Goal: Task Accomplishment & Management: Manage account settings

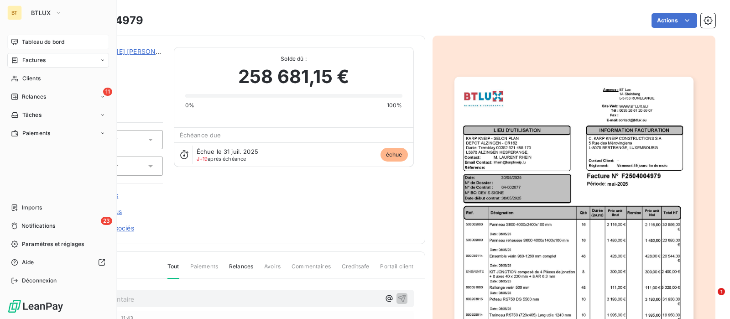
click at [26, 39] on span "Tableau de bord" at bounding box center [43, 42] width 42 height 8
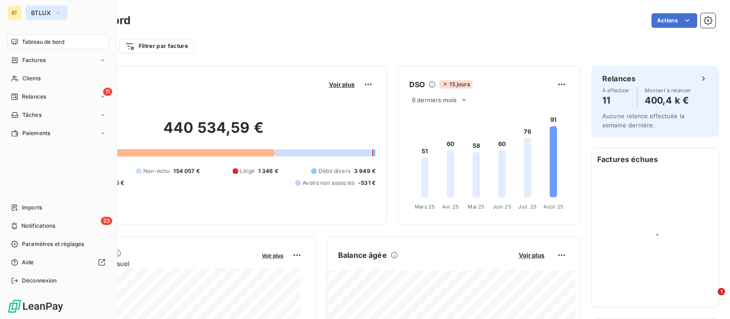
click at [55, 14] on icon "button" at bounding box center [58, 12] width 7 height 9
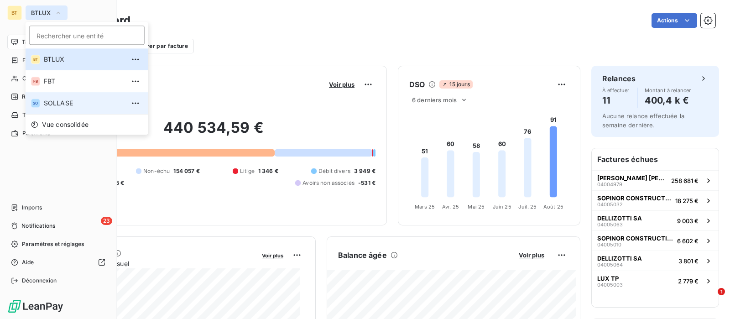
click at [60, 99] on span "SOLLASE" at bounding box center [84, 103] width 81 height 9
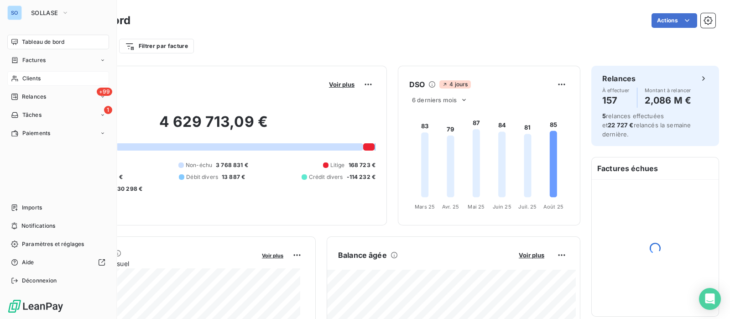
click at [27, 77] on span "Clients" at bounding box center [31, 78] width 18 height 8
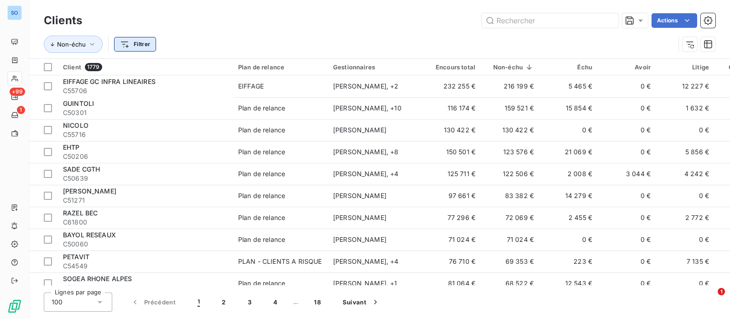
click at [128, 45] on html "SO +99 1 Clients Actions Non-échu Filtrer Client 1779 Plan de relance Gestionna…" at bounding box center [365, 159] width 730 height 319
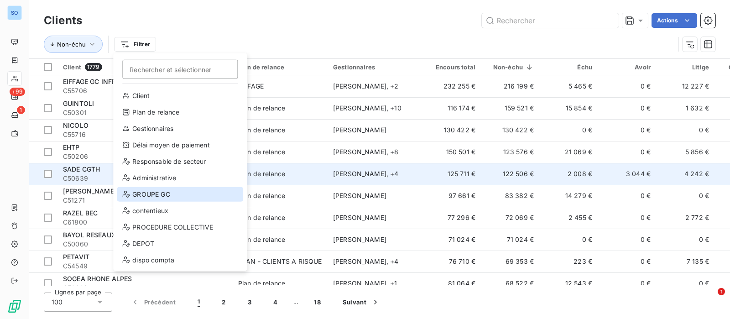
drag, startPoint x: 157, startPoint y: 193, endPoint x: 250, endPoint y: 183, distance: 93.5
click at [157, 193] on div "GROUPE GC" at bounding box center [180, 194] width 126 height 15
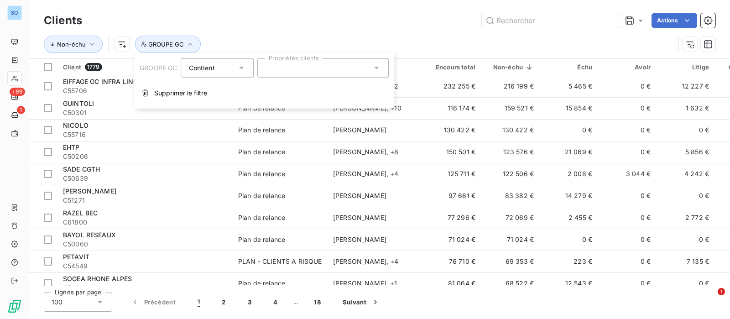
click at [335, 72] on div at bounding box center [323, 67] width 131 height 19
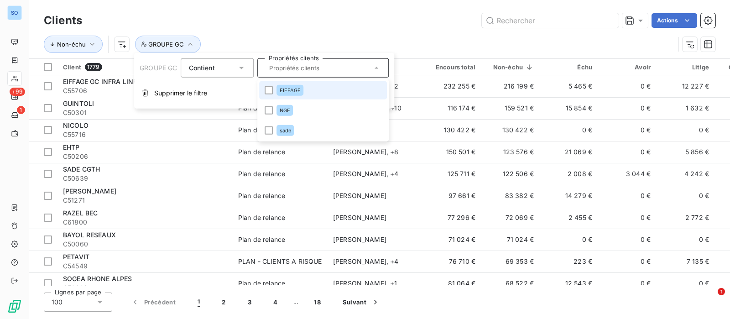
click at [366, 31] on div "Non-échu GROUPE GC" at bounding box center [379, 44] width 671 height 28
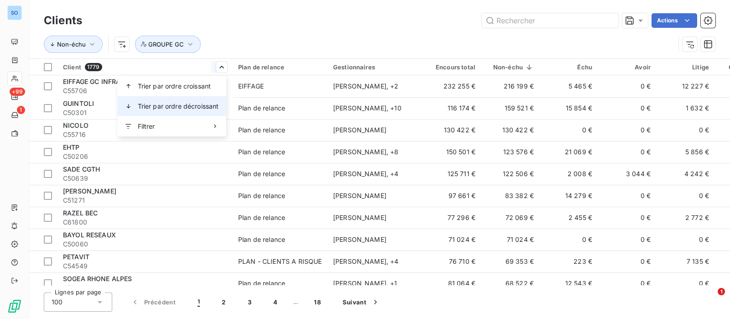
click at [184, 109] on span "Trier par ordre décroissant" at bounding box center [178, 106] width 81 height 9
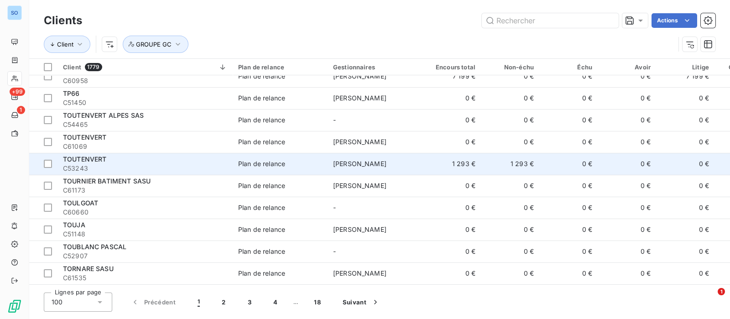
scroll to position [1982, 0]
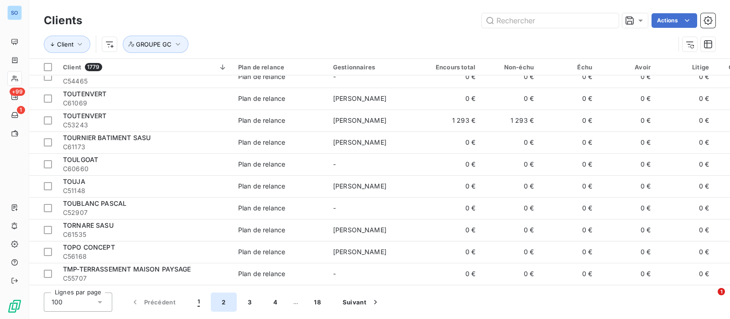
click at [223, 298] on button "2" at bounding box center [224, 301] width 26 height 19
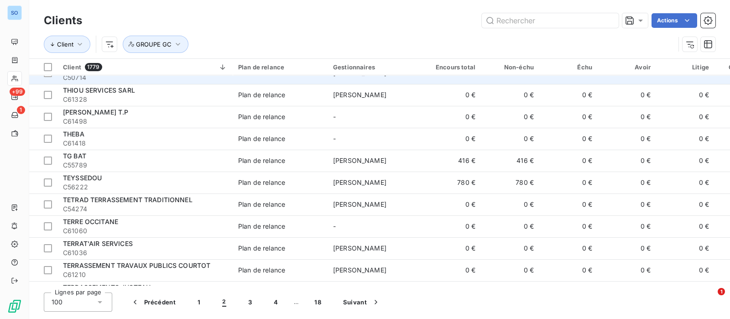
scroll to position [0, 0]
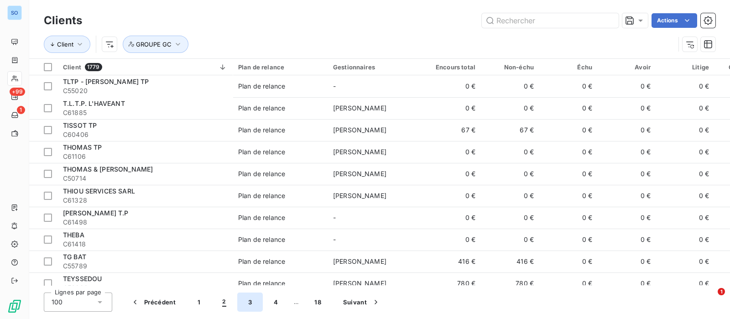
click at [248, 299] on button "3" at bounding box center [250, 301] width 26 height 19
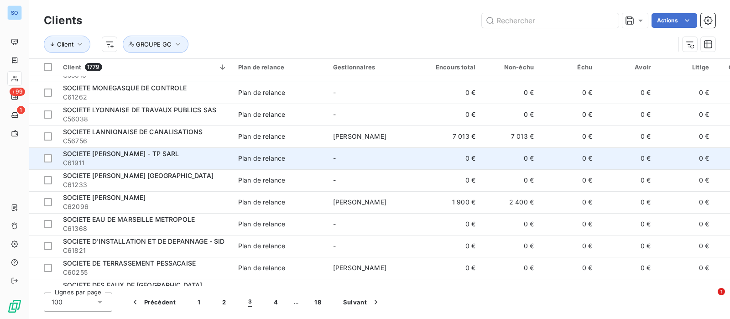
scroll to position [1982, 0]
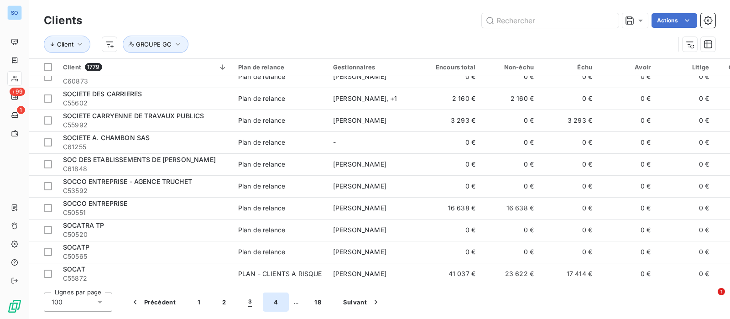
click at [277, 306] on button "4" at bounding box center [276, 301] width 26 height 19
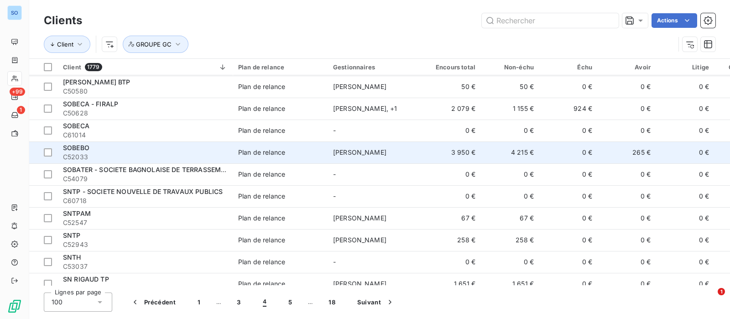
scroll to position [0, 0]
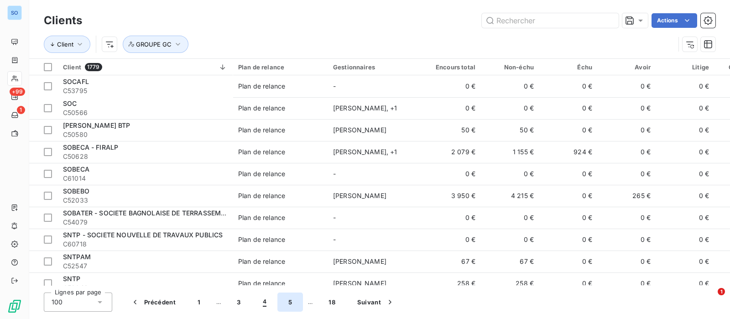
click at [287, 303] on button "5" at bounding box center [290, 301] width 26 height 19
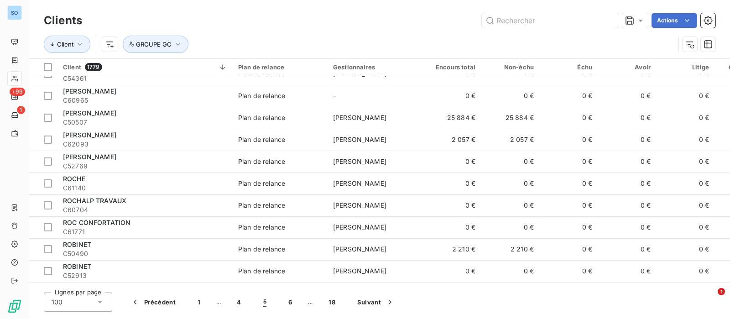
scroll to position [1982, 0]
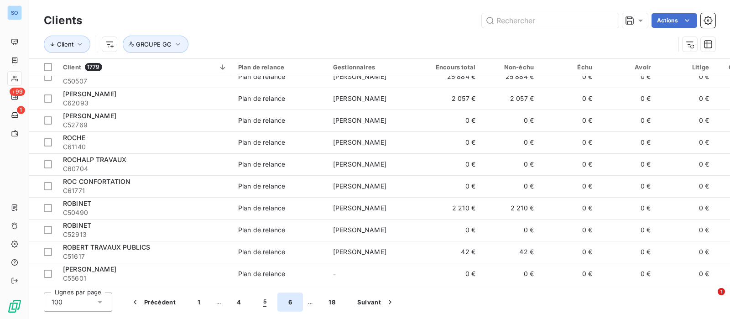
click at [294, 300] on button "6" at bounding box center [290, 301] width 26 height 19
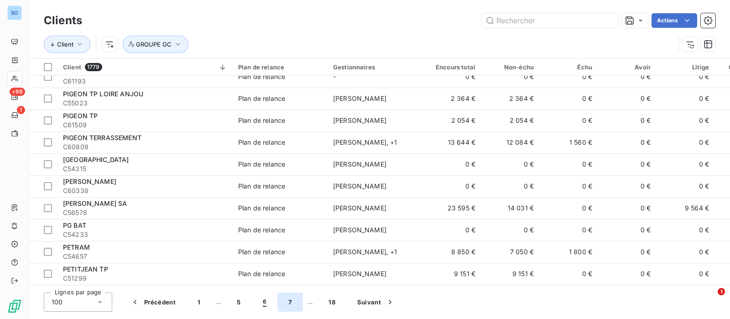
click at [288, 305] on button "7" at bounding box center [290, 301] width 26 height 19
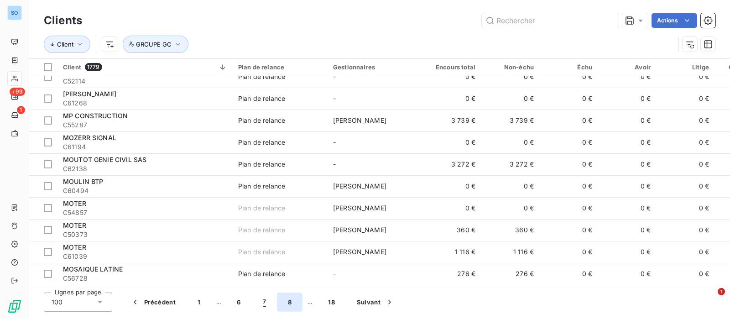
click at [295, 302] on button "8" at bounding box center [290, 301] width 26 height 19
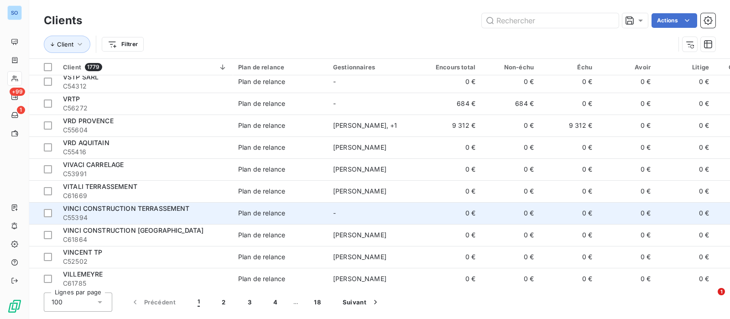
scroll to position [0, 0]
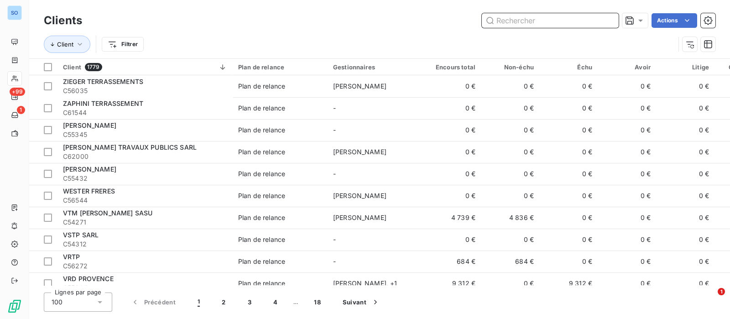
click at [575, 21] on input "text" at bounding box center [550, 20] width 137 height 15
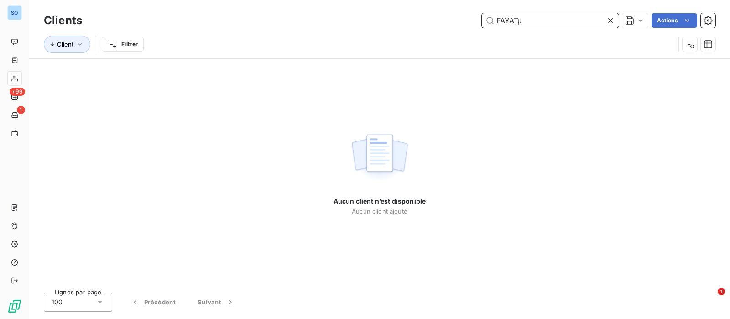
type input "FAYAT"
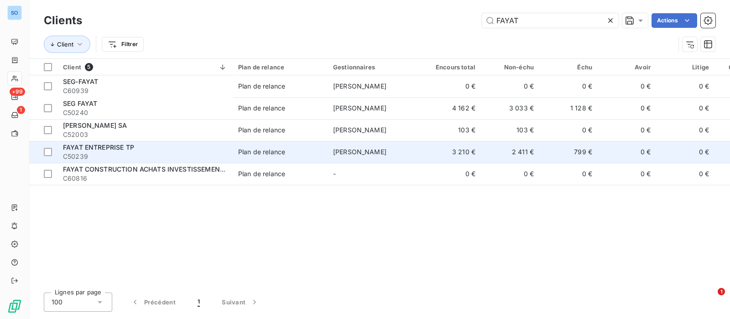
click at [177, 155] on span "C50239" at bounding box center [145, 156] width 164 height 9
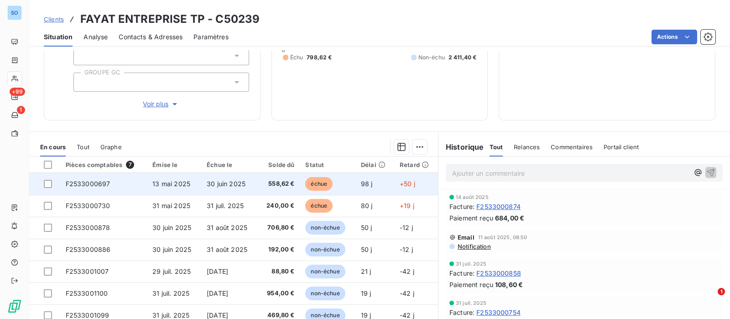
scroll to position [161, 0]
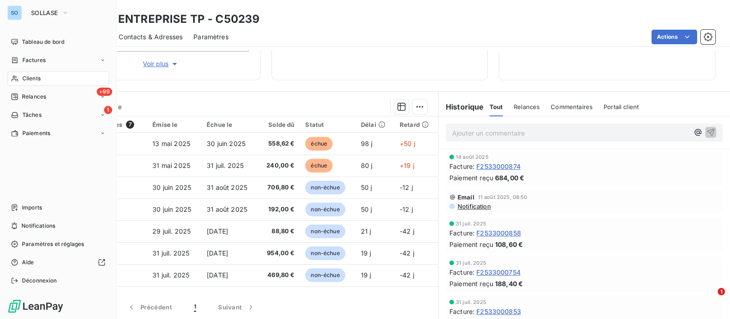
click at [16, 75] on icon at bounding box center [15, 78] width 8 height 7
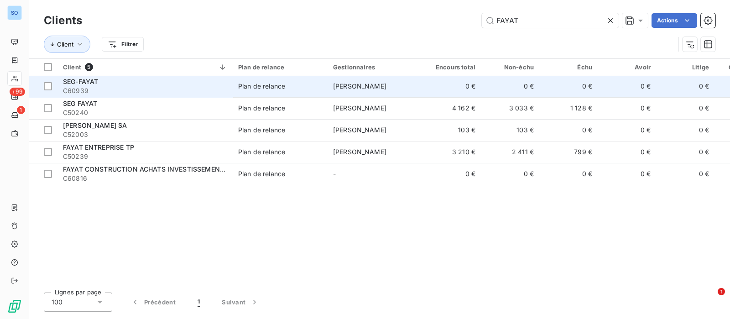
click at [227, 83] on td "SEG-FAYAT C60939" at bounding box center [144, 86] width 175 height 22
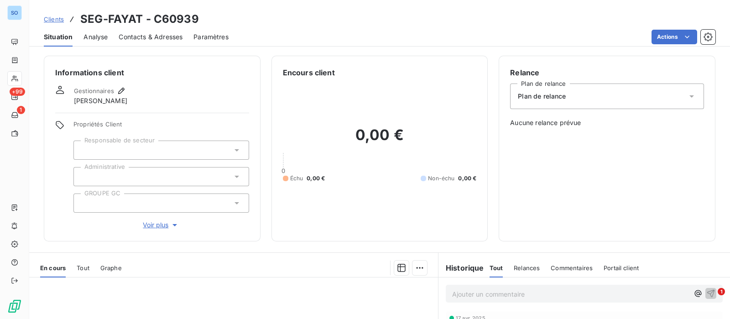
click at [50, 17] on span "Clients" at bounding box center [54, 19] width 20 height 7
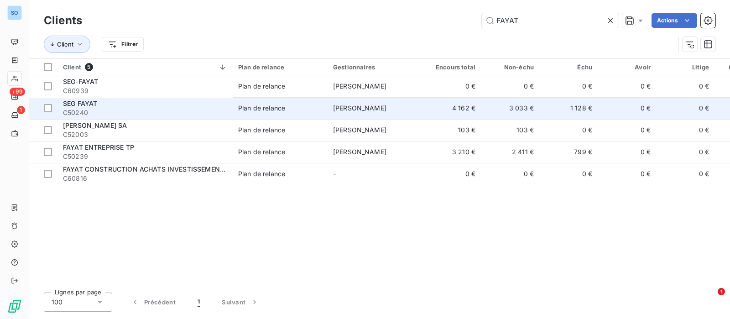
click at [401, 105] on td "[PERSON_NAME]" at bounding box center [375, 108] width 95 height 22
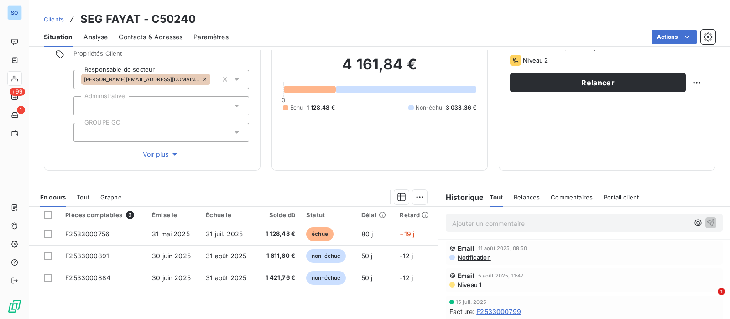
scroll to position [114, 0]
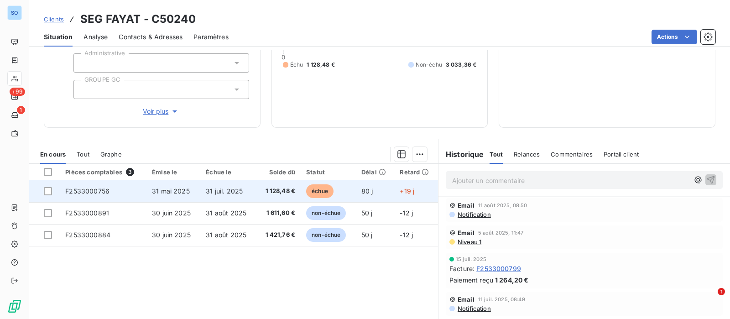
click at [238, 193] on span "31 juil. 2025" at bounding box center [224, 191] width 37 height 8
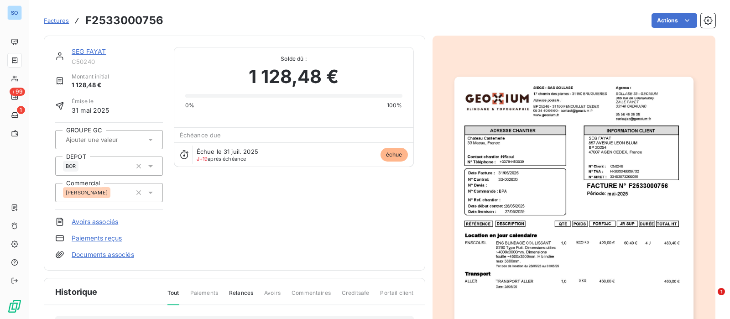
click at [86, 49] on link "SEG FAYAT" at bounding box center [89, 51] width 34 height 8
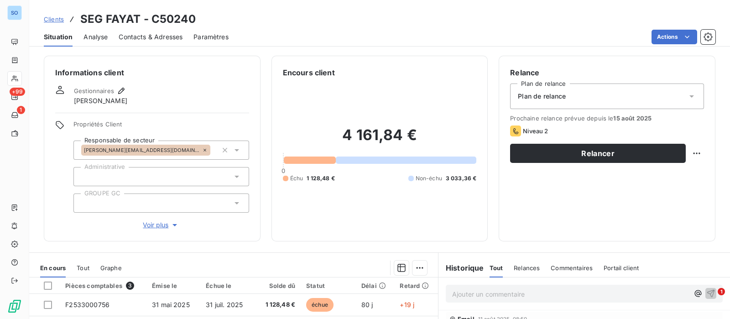
click at [159, 38] on span "Contacts & Adresses" at bounding box center [151, 36] width 64 height 9
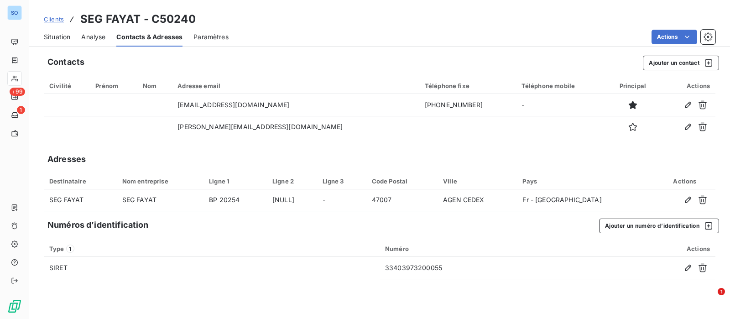
click at [55, 18] on span "Clients" at bounding box center [54, 19] width 20 height 7
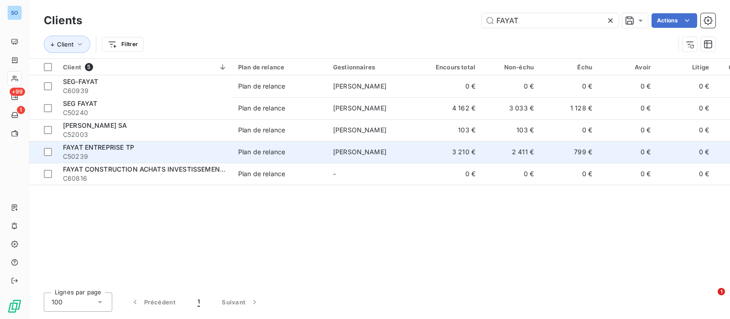
click at [295, 148] on span "Plan de relance" at bounding box center [280, 151] width 84 height 9
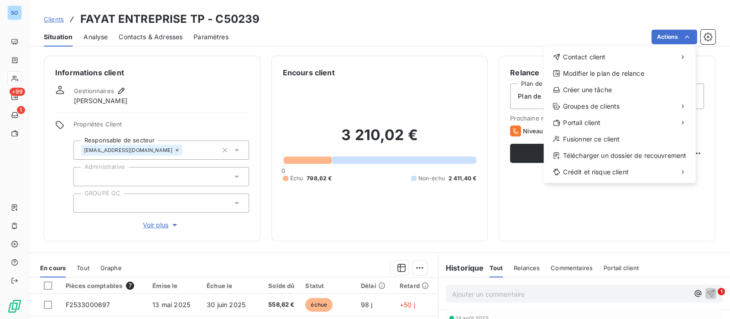
click at [22, 57] on html "SO +99 1 Clients FAYAT ENTREPRISE TP - C50239 Situation Analyse Contacts & Adre…" at bounding box center [365, 159] width 730 height 319
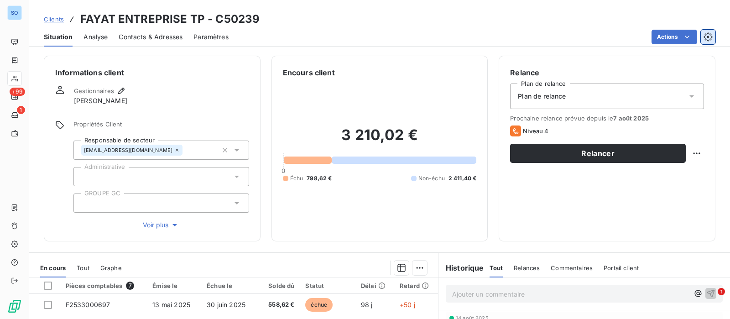
click at [711, 37] on icon "button" at bounding box center [707, 36] width 9 height 9
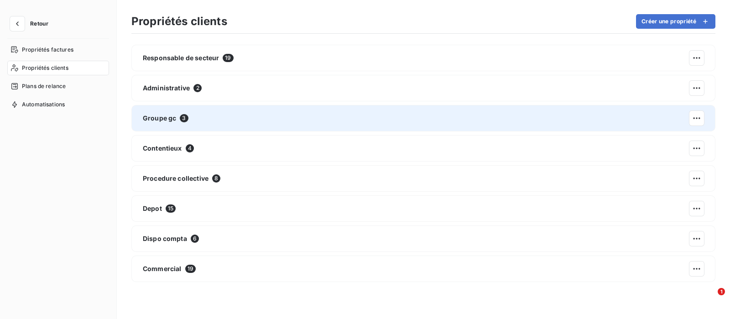
click at [224, 117] on div "Groupe gc 3" at bounding box center [423, 118] width 584 height 26
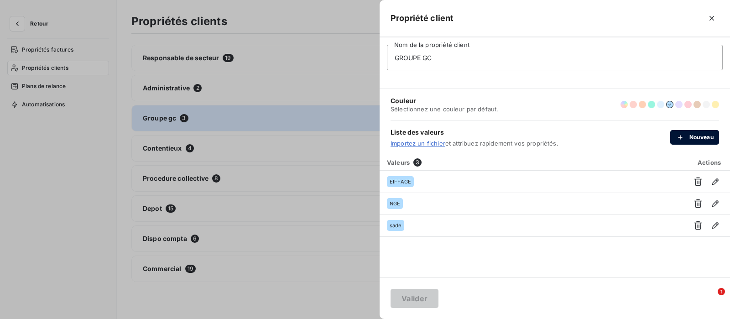
click at [690, 139] on button "Nouveau" at bounding box center [694, 137] width 49 height 15
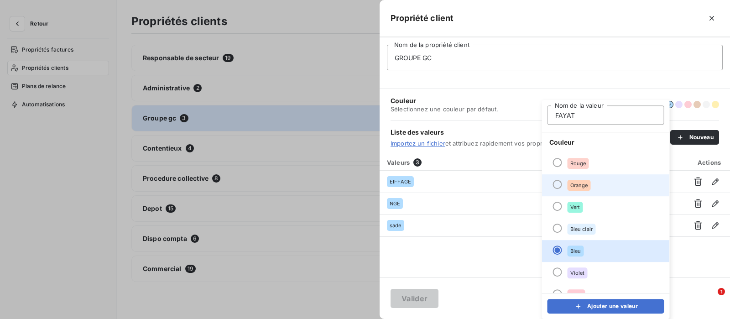
type input "FAYAT"
click at [566, 186] on li "Orange" at bounding box center [606, 185] width 128 height 22
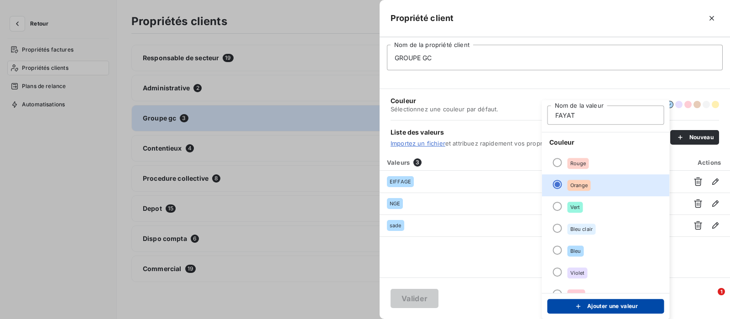
click at [614, 304] on button "Ajouter une valeur" at bounding box center [605, 306] width 117 height 15
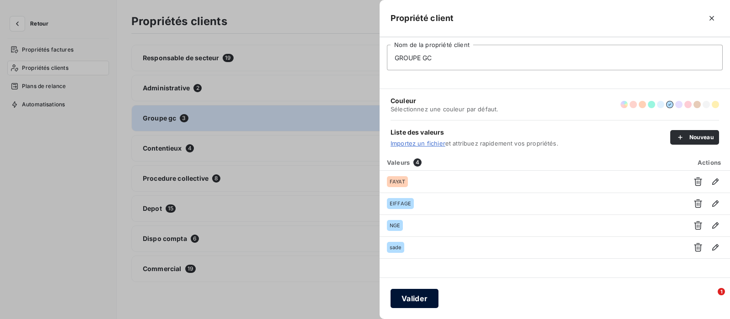
click at [407, 299] on button "Valider" at bounding box center [414, 298] width 48 height 19
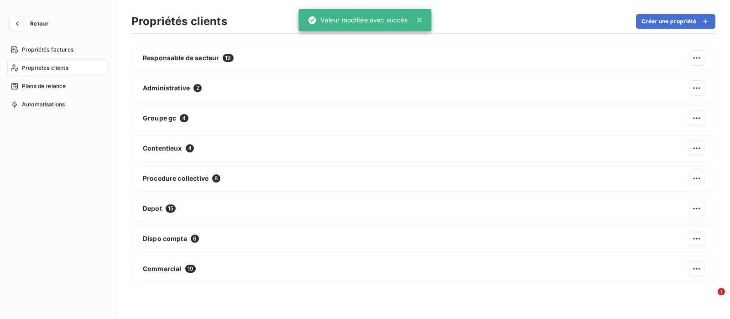
click at [36, 17] on button "Retour" at bounding box center [31, 23] width 48 height 15
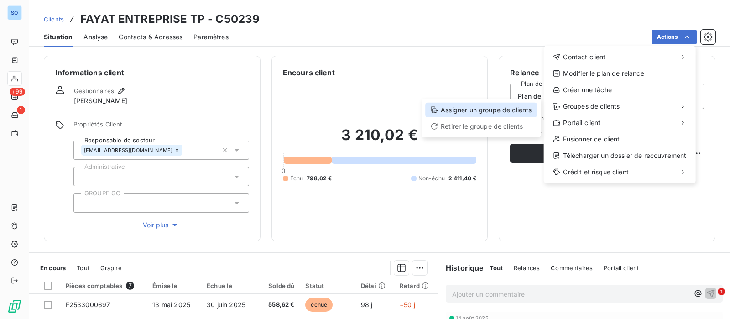
click at [463, 113] on div "Assigner un groupe de clients" at bounding box center [481, 110] width 112 height 15
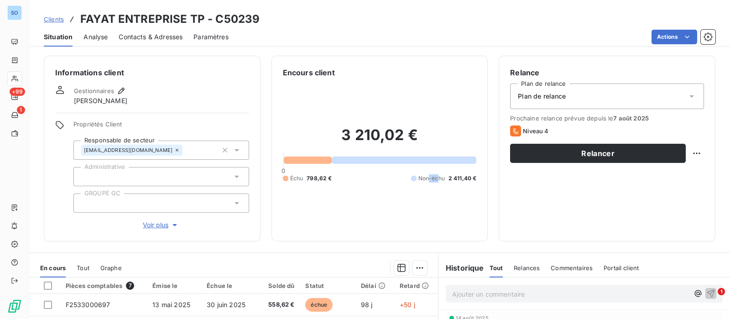
drag, startPoint x: 424, startPoint y: 202, endPoint x: 448, endPoint y: 193, distance: 25.7
click at [432, 204] on div "3 210,02 € 0 Échu 798,62 € Non-échu 2 411,40 €" at bounding box center [380, 154] width 194 height 152
click at [671, 40] on html "SO +99 1 Clients FAYAT ENTREPRISE TP - C50239 Situation Analyse Contacts & Adre…" at bounding box center [365, 159] width 730 height 319
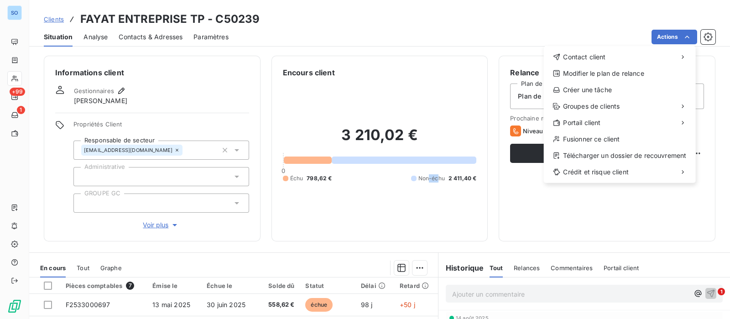
click at [57, 21] on html "SO +99 1 Clients FAYAT ENTREPRISE TP - C50239 Situation Analyse Contacts & Adre…" at bounding box center [365, 159] width 730 height 319
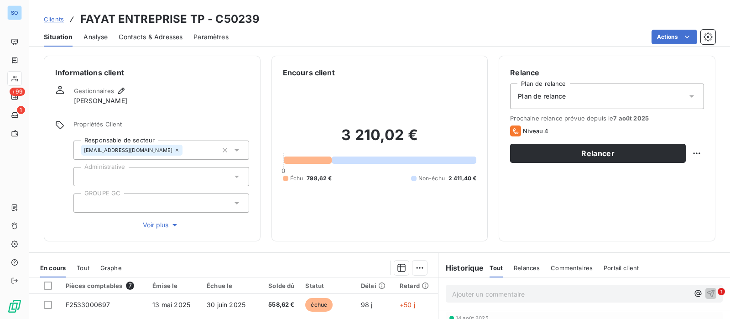
click at [56, 21] on span "Clients" at bounding box center [54, 19] width 20 height 7
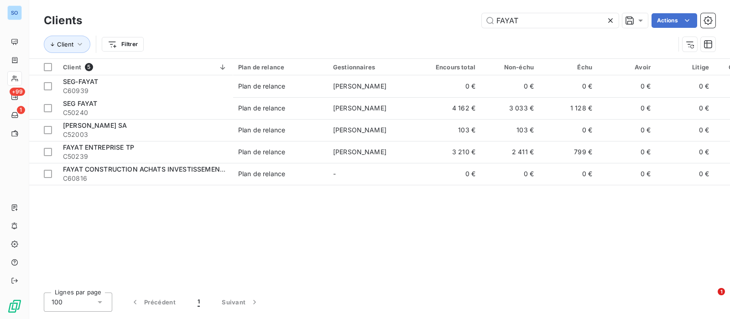
drag, startPoint x: 338, startPoint y: 281, endPoint x: 377, endPoint y: 277, distance: 39.4
click at [376, 279] on div "Client 5 Plan de relance Gestionnaires Encours total Non-échu Échu Avoir Litige…" at bounding box center [379, 172] width 701 height 226
click at [713, 42] on button "button" at bounding box center [708, 44] width 15 height 15
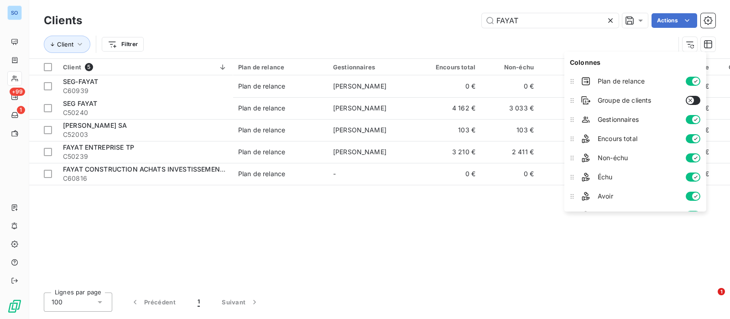
click at [697, 99] on button "button" at bounding box center [693, 100] width 15 height 9
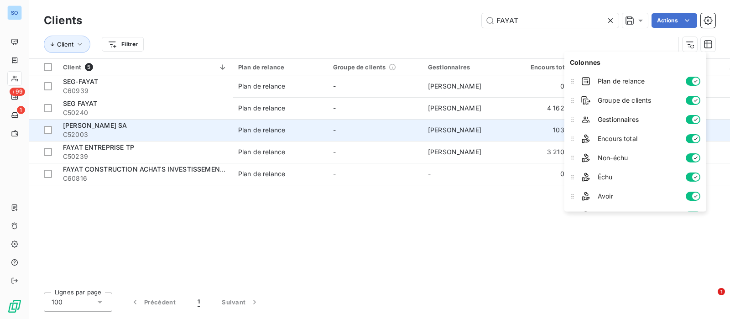
click at [298, 126] on span "Plan de relance" at bounding box center [280, 129] width 84 height 9
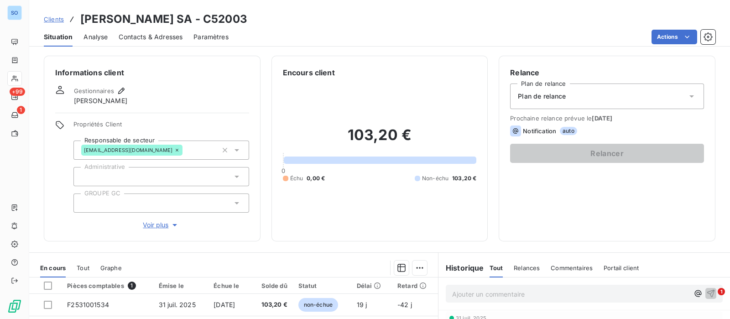
click at [55, 19] on span "Clients" at bounding box center [54, 19] width 20 height 7
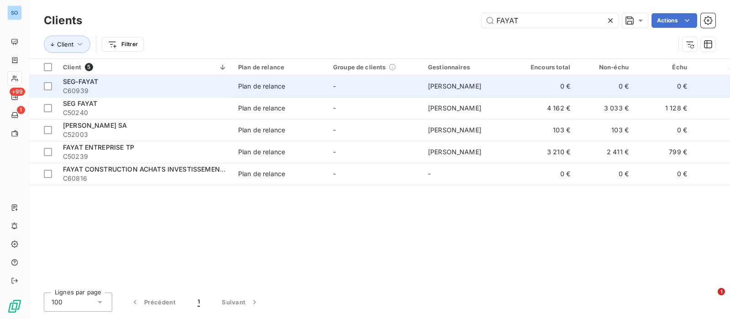
click at [384, 85] on td "-" at bounding box center [375, 86] width 95 height 22
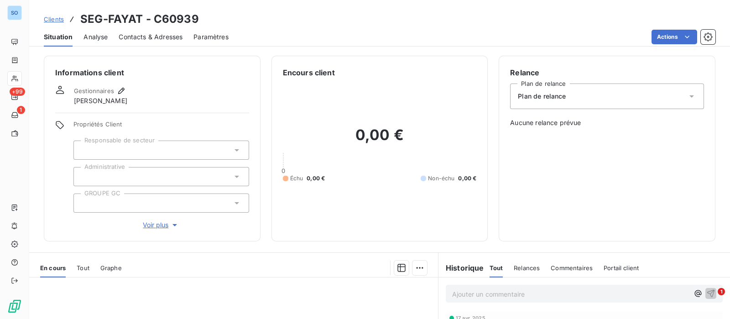
click at [57, 22] on link "Clients" at bounding box center [54, 19] width 20 height 9
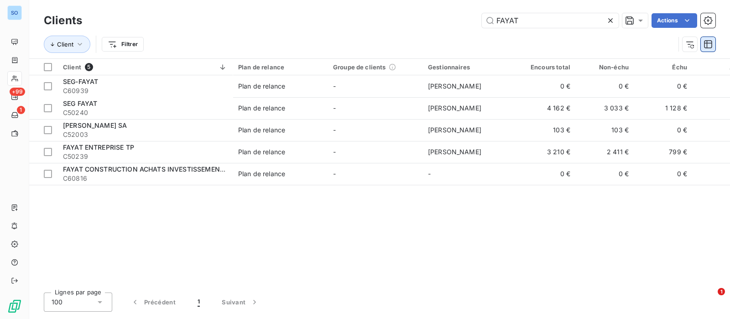
click at [708, 45] on icon "button" at bounding box center [707, 44] width 9 height 9
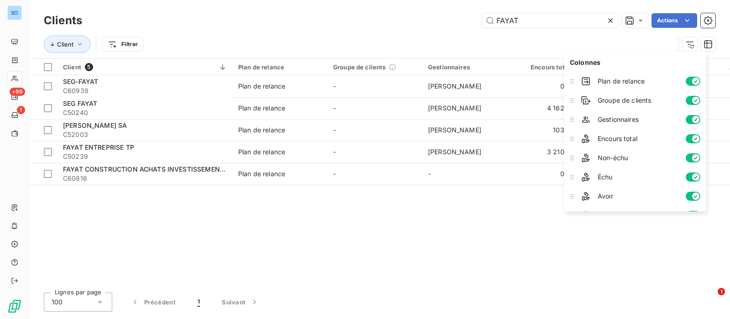
click at [693, 99] on icon "button" at bounding box center [695, 100] width 7 height 7
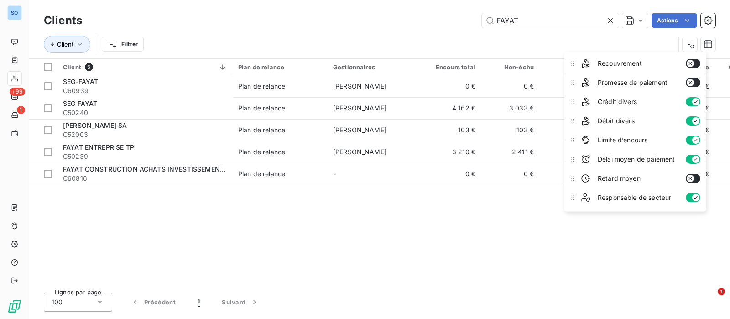
scroll to position [228, 0]
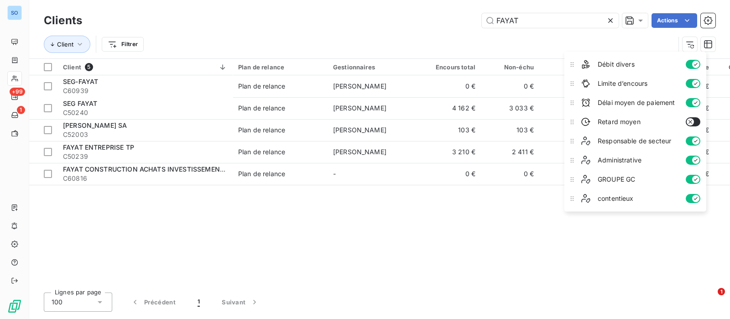
click at [693, 176] on icon "button" at bounding box center [695, 179] width 7 height 7
click at [696, 176] on button "button" at bounding box center [693, 179] width 15 height 9
click at [522, 244] on div "Client 5 Plan de relance Gestionnaires Encours total Non-échu Échu Avoir Litige…" at bounding box center [379, 172] width 701 height 226
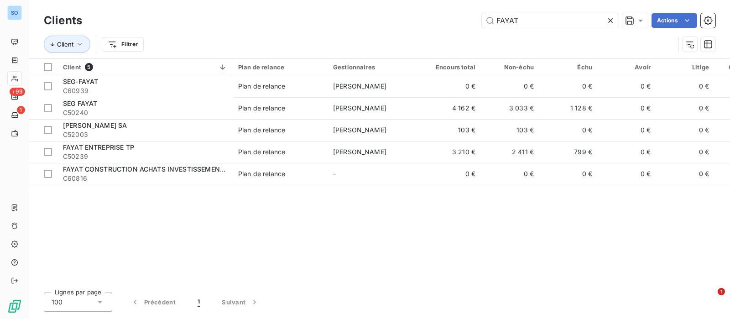
drag, startPoint x: 305, startPoint y: 286, endPoint x: 394, endPoint y: 284, distance: 89.0
click at [394, 284] on div "Clients FAYAT Actions Client Filtrer Client 5 Plan de relance Gestionnaires Enc…" at bounding box center [379, 159] width 701 height 319
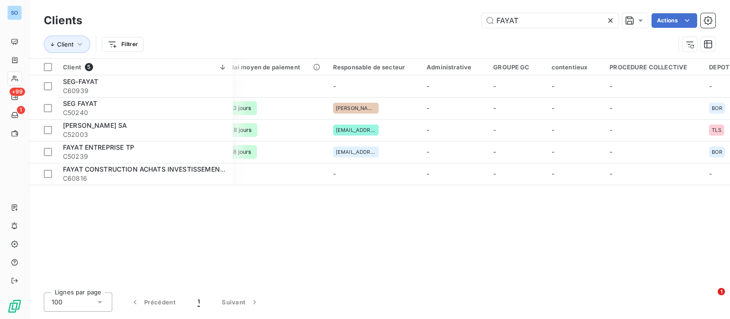
scroll to position [0, 696]
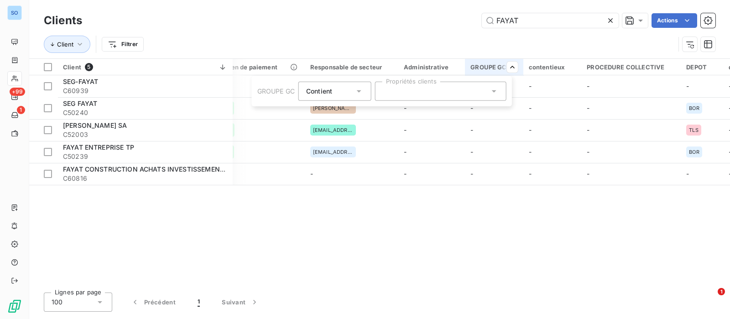
click at [498, 90] on icon at bounding box center [493, 91] width 9 height 9
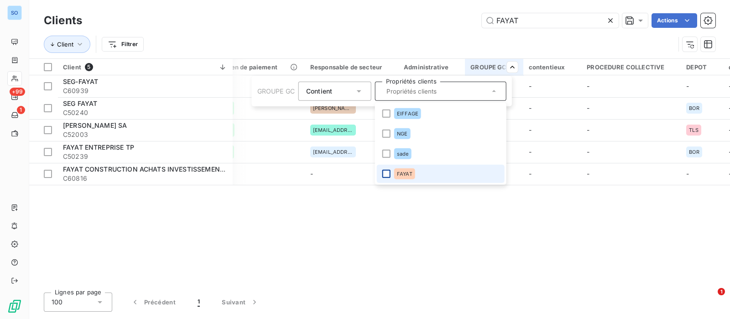
click at [389, 171] on div at bounding box center [386, 174] width 8 height 8
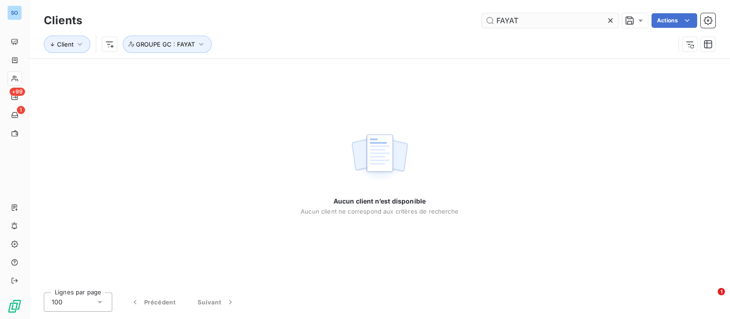
click at [608, 19] on icon at bounding box center [610, 20] width 9 height 9
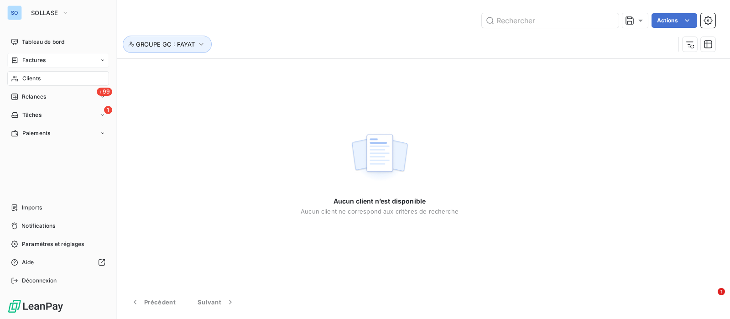
click at [23, 62] on span "Factures" at bounding box center [33, 60] width 23 height 8
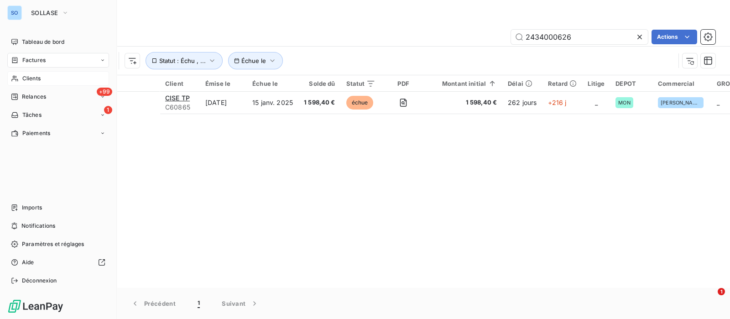
click at [27, 79] on span "Clients" at bounding box center [31, 78] width 18 height 8
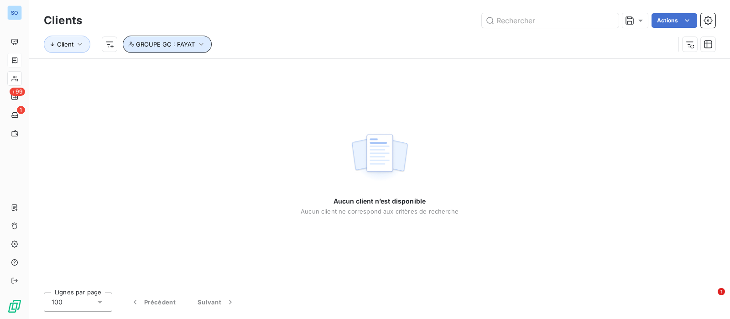
drag, startPoint x: 192, startPoint y: 44, endPoint x: 192, endPoint y: 51, distance: 6.9
click at [193, 44] on button "GROUPE GC : FAYAT" at bounding box center [167, 44] width 89 height 17
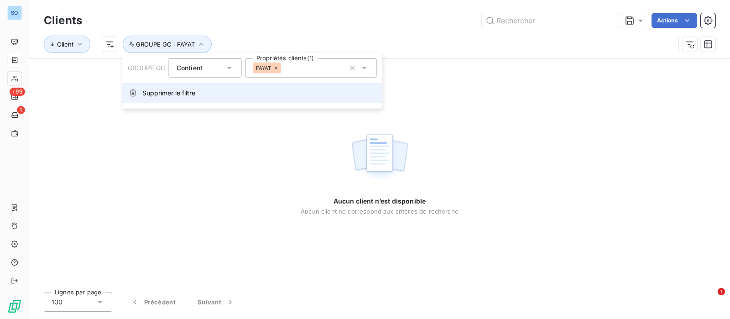
click at [164, 94] on span "Supprimer le filtre" at bounding box center [168, 92] width 53 height 9
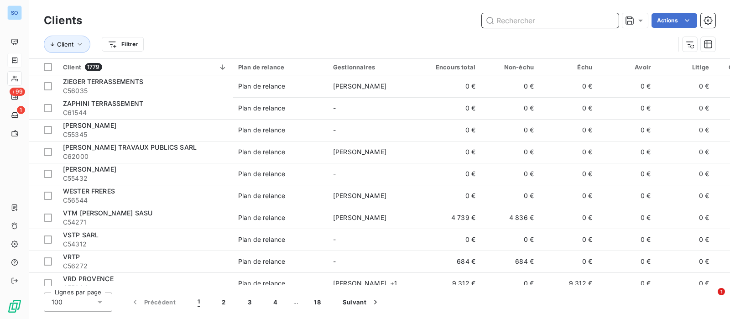
click at [558, 16] on input "text" at bounding box center [550, 20] width 137 height 15
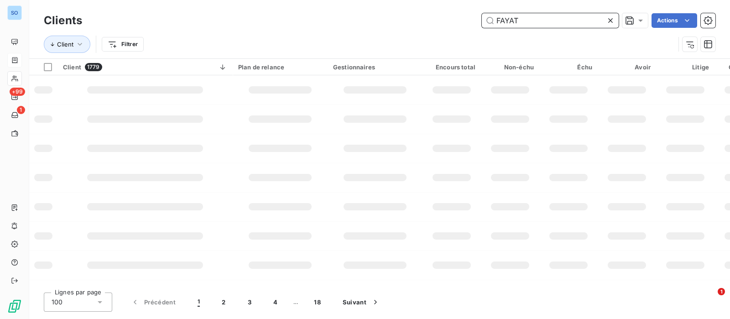
type input "FAYAT"
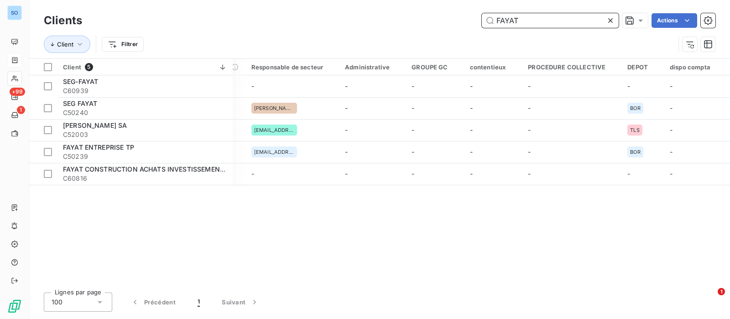
scroll to position [0, 755]
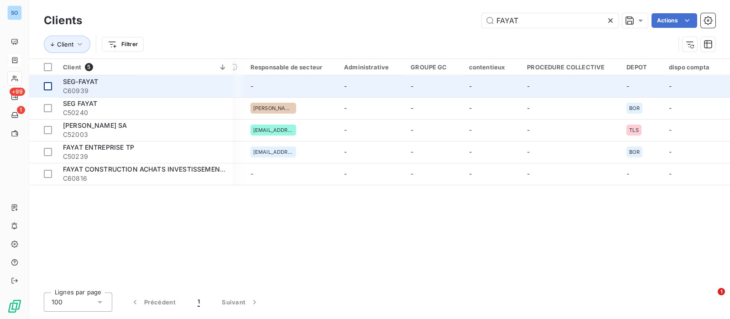
click at [47, 107] on div at bounding box center [48, 108] width 8 height 8
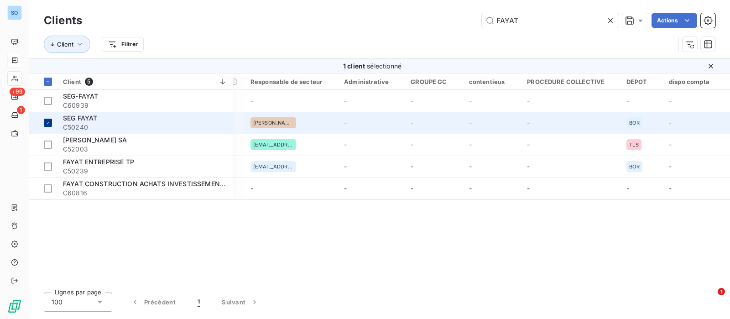
click at [48, 121] on icon at bounding box center [47, 122] width 5 height 5
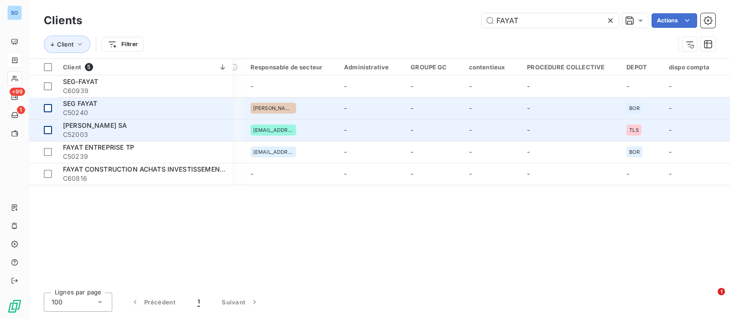
click at [46, 151] on div at bounding box center [48, 152] width 8 height 8
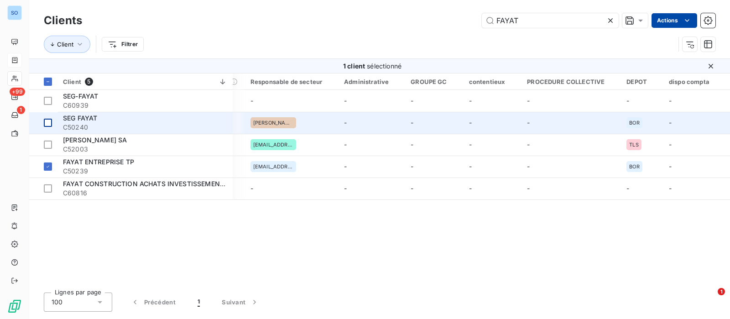
click at [690, 15] on html "SO +99 1 Clients FAYAT Actions Client Filtrer 1 client sélectionné Client 5 Pla…" at bounding box center [365, 159] width 730 height 319
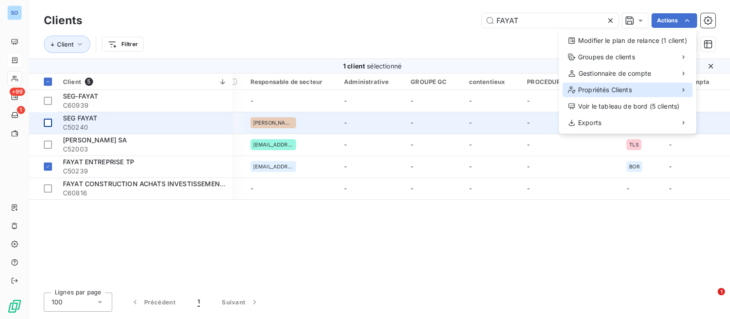
click at [680, 90] on div "Propriétés Clients" at bounding box center [627, 90] width 130 height 15
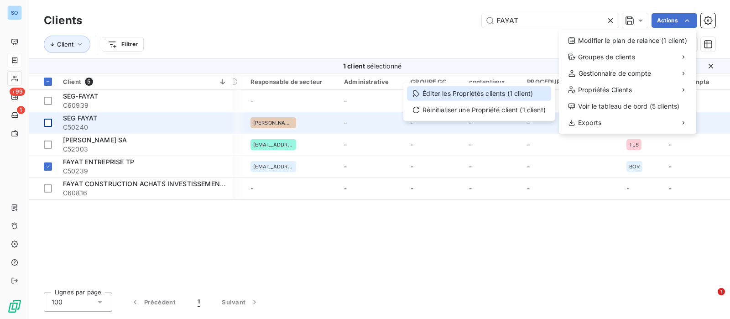
click at [478, 97] on div "Éditer les Propriétés clients (1 client)" at bounding box center [479, 93] width 144 height 15
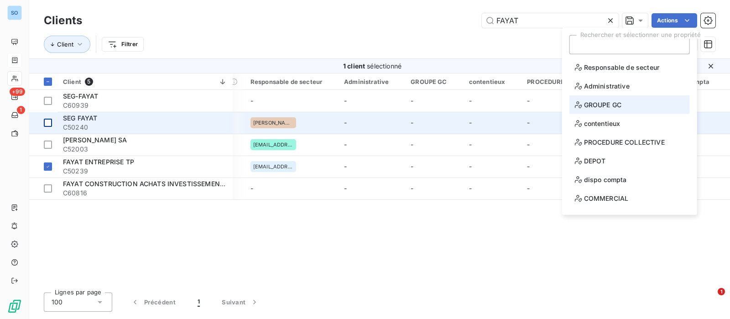
click at [623, 99] on li "GROUPE GC" at bounding box center [629, 104] width 120 height 19
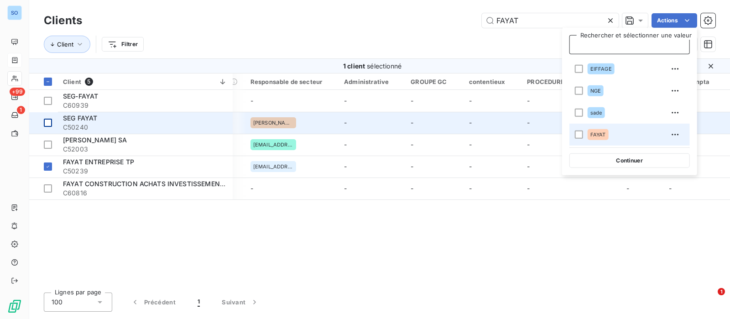
click at [598, 135] on span "FAYAT" at bounding box center [598, 134] width 16 height 5
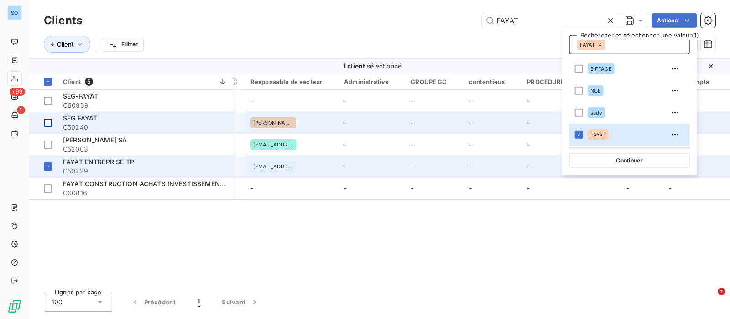
click at [624, 157] on button "Continuer" at bounding box center [629, 160] width 120 height 15
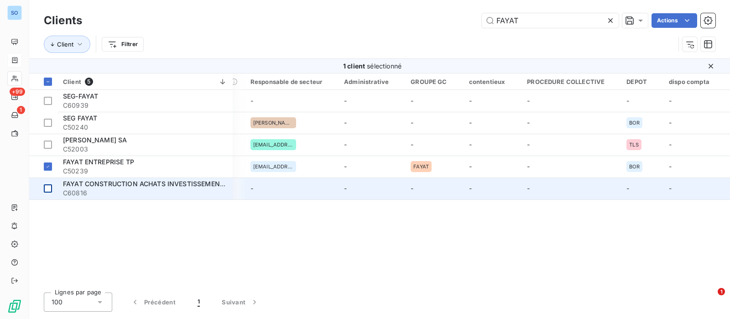
click at [50, 190] on div at bounding box center [48, 188] width 8 height 8
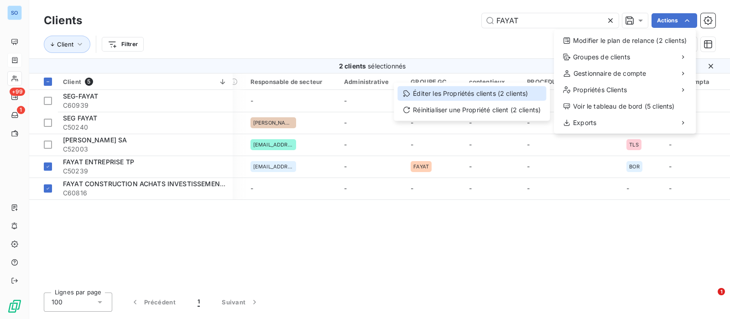
click at [485, 94] on div "Éditer les Propriétés clients (2 clients)" at bounding box center [471, 93] width 149 height 15
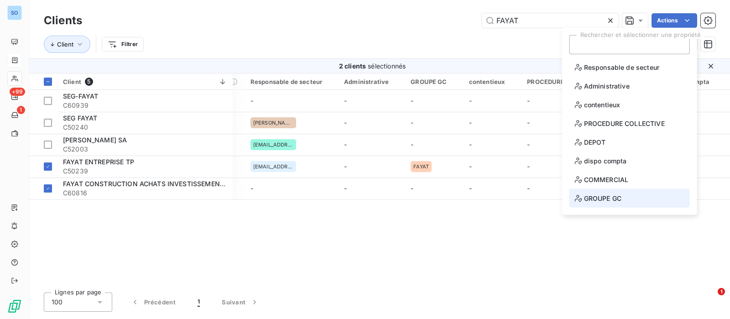
click at [610, 192] on span "GROUPE GC" at bounding box center [598, 197] width 47 height 11
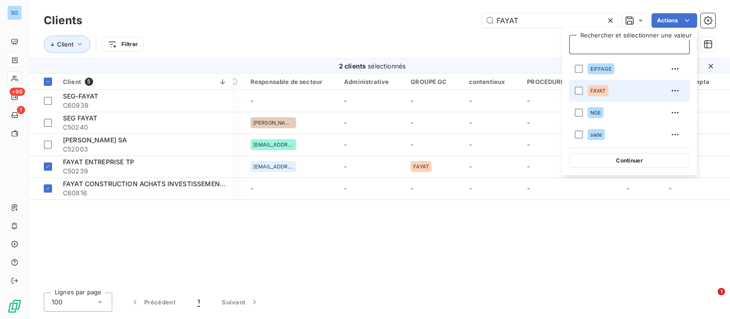
click at [597, 93] on span "FAYAT" at bounding box center [598, 90] width 16 height 5
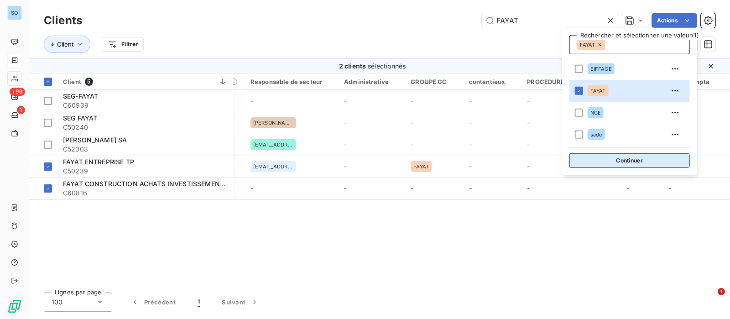
click at [640, 161] on button "Continuer" at bounding box center [629, 160] width 120 height 15
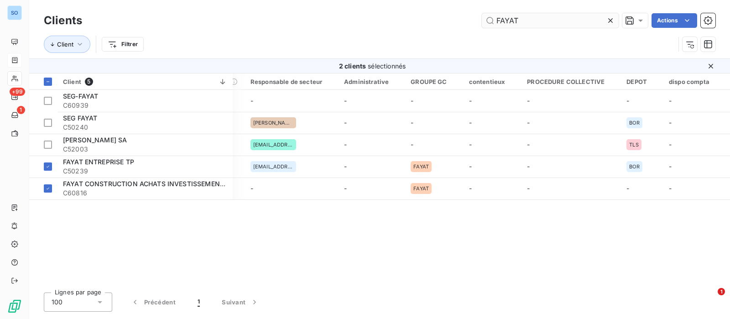
click at [546, 12] on div "Clients FAYAT Actions Client Filtrer" at bounding box center [379, 29] width 701 height 58
click at [614, 19] on icon at bounding box center [610, 20] width 9 height 9
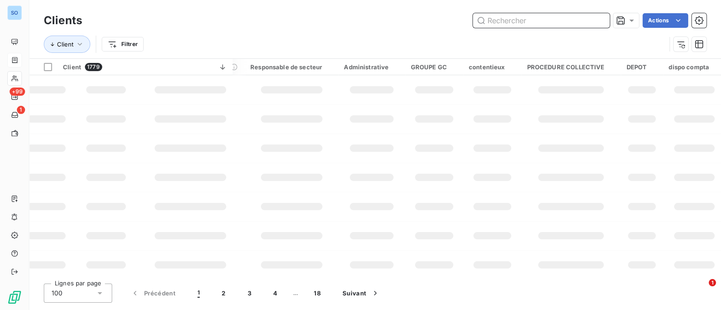
click at [558, 18] on input "text" at bounding box center [541, 20] width 137 height 15
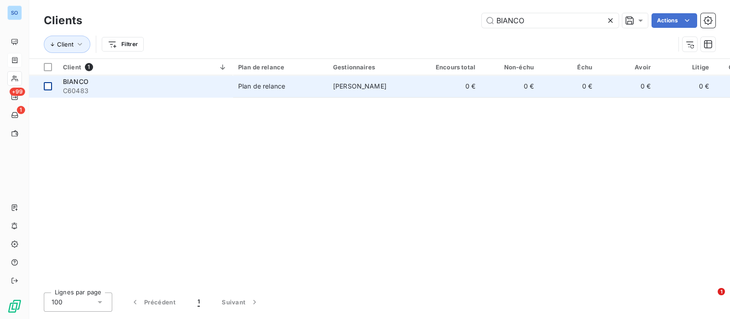
click at [45, 85] on div at bounding box center [48, 86] width 8 height 8
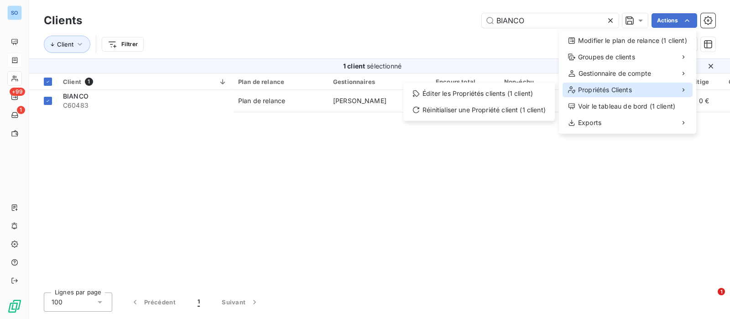
click at [614, 90] on span "Propriétés Clients" at bounding box center [605, 89] width 54 height 9
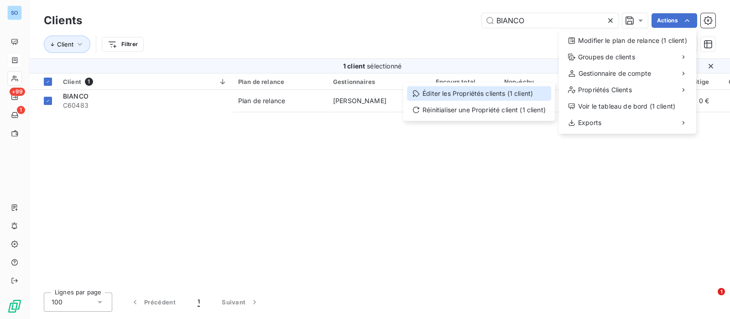
click at [505, 96] on div "Éditer les Propriétés clients (1 client)" at bounding box center [479, 93] width 144 height 15
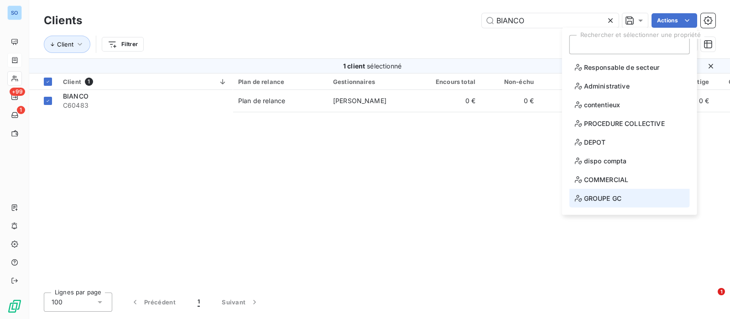
click at [607, 197] on span "GROUPE GC" at bounding box center [598, 197] width 47 height 11
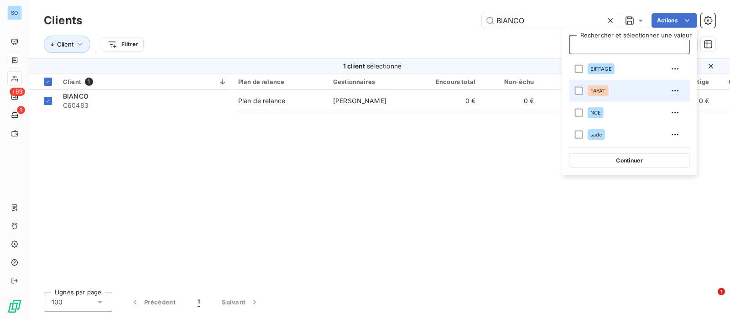
click at [601, 91] on span "FAYAT" at bounding box center [598, 90] width 16 height 5
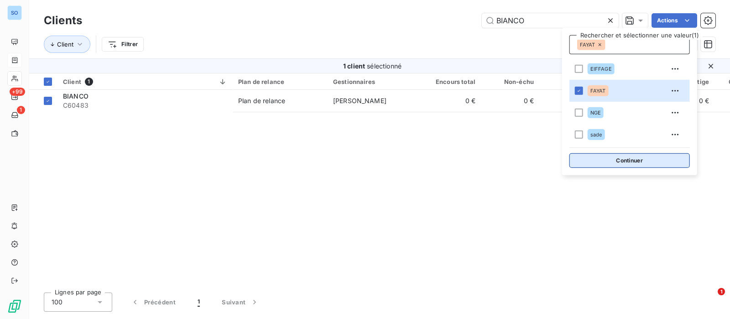
click at [631, 158] on button "Continuer" at bounding box center [629, 160] width 120 height 15
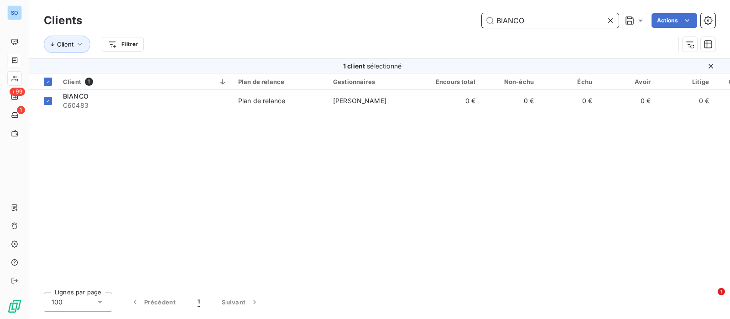
drag, startPoint x: 509, startPoint y: 19, endPoint x: 442, endPoint y: 22, distance: 66.7
click at [442, 22] on div "BIANCO Actions" at bounding box center [404, 20] width 622 height 15
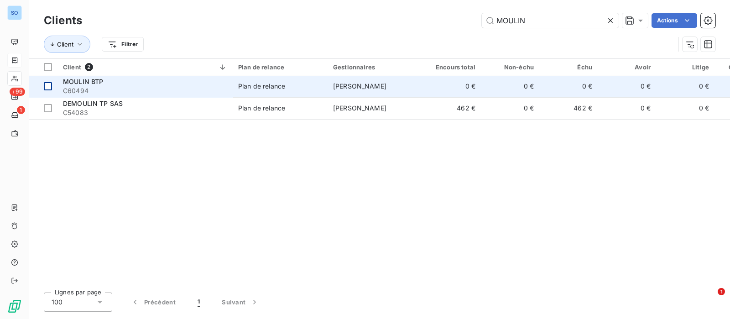
click at [46, 84] on div at bounding box center [48, 86] width 8 height 8
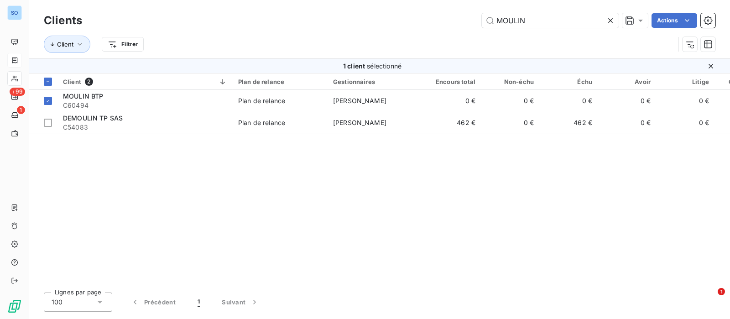
click at [667, 21] on html "SO +99 1 Clients MOULIN Actions Client Filtrer 1 client sélectionné Client 2 Pl…" at bounding box center [365, 159] width 730 height 319
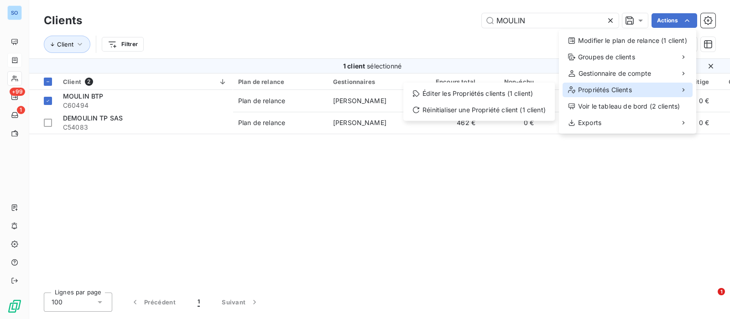
click at [614, 91] on span "Propriétés Clients" at bounding box center [605, 89] width 54 height 9
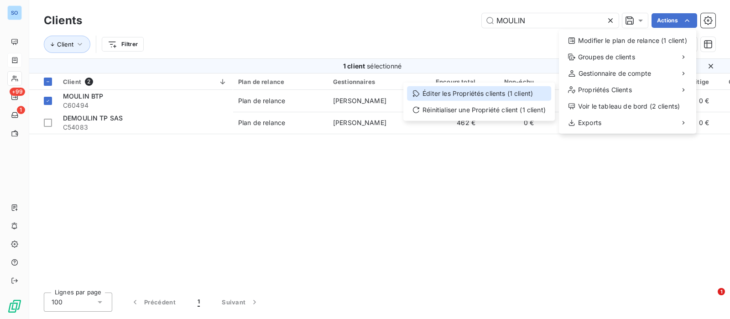
click at [470, 94] on div "Éditer les Propriétés clients (1 client)" at bounding box center [479, 93] width 144 height 15
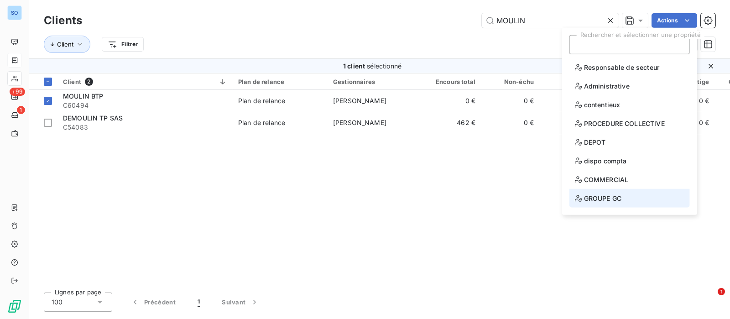
click at [624, 197] on li "GROUPE GC" at bounding box center [629, 198] width 120 height 19
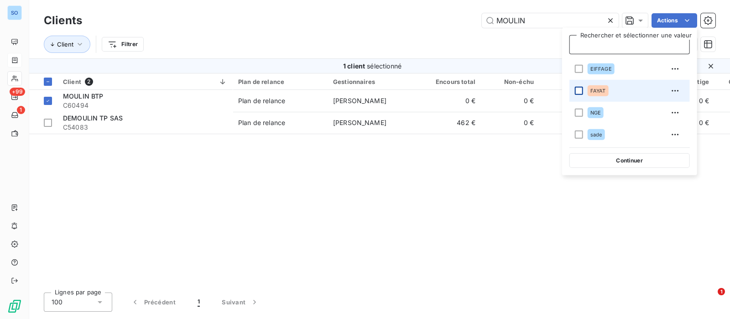
drag, startPoint x: 570, startPoint y: 85, endPoint x: 575, endPoint y: 88, distance: 5.9
click at [570, 86] on span at bounding box center [576, 91] width 14 height 22
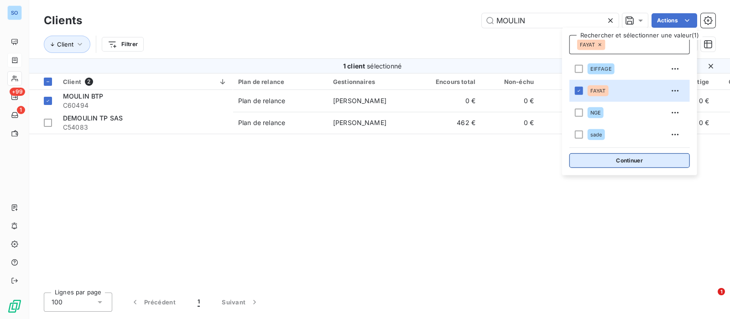
click at [627, 161] on button "Continuer" at bounding box center [629, 160] width 120 height 15
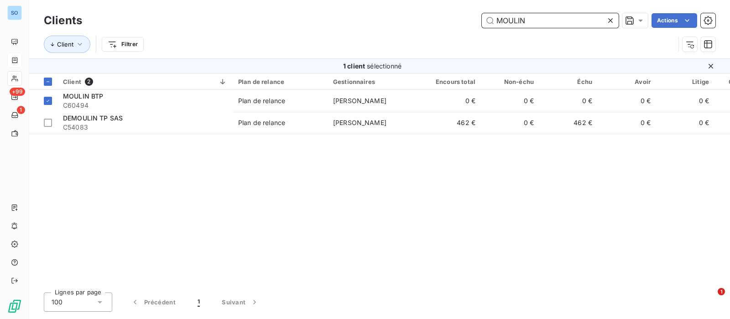
drag, startPoint x: 545, startPoint y: 20, endPoint x: 425, endPoint y: 12, distance: 120.7
click at [425, 12] on div "Clients MOULIN Actions" at bounding box center [379, 20] width 671 height 19
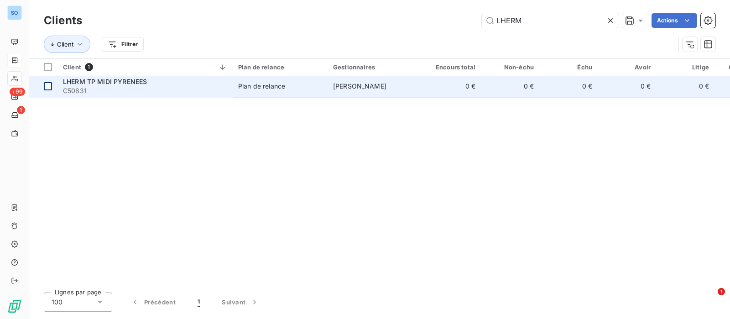
click at [48, 83] on div at bounding box center [48, 86] width 8 height 8
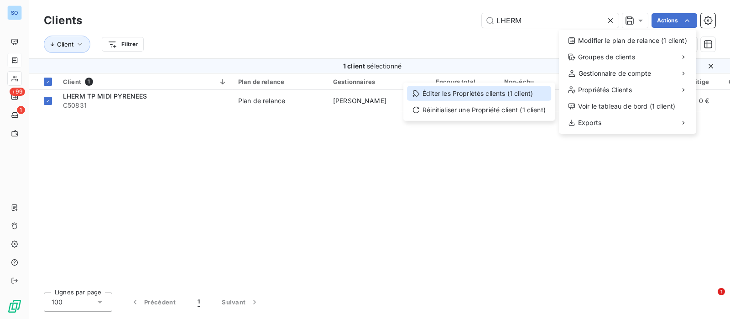
click at [485, 94] on div "Éditer les Propriétés clients (1 client)" at bounding box center [479, 93] width 144 height 15
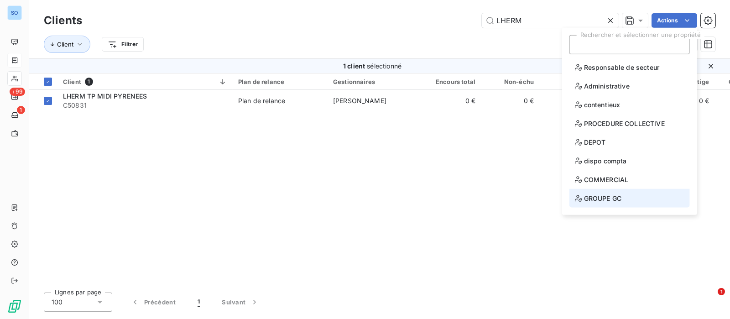
click at [615, 191] on li "GROUPE GC" at bounding box center [629, 198] width 120 height 19
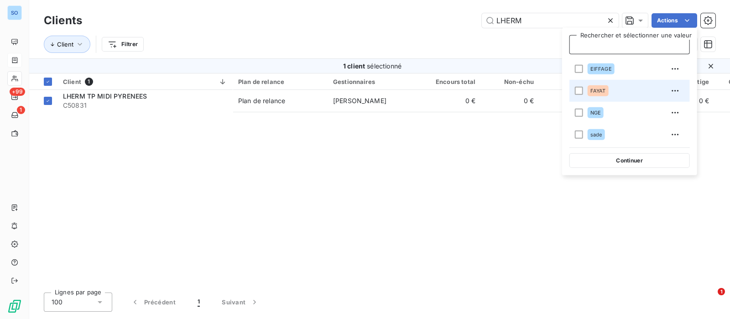
click at [587, 92] on li "FAYAT" at bounding box center [629, 91] width 120 height 22
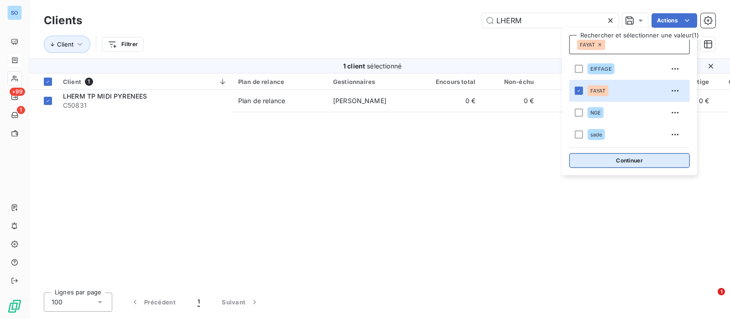
click at [644, 158] on button "Continuer" at bounding box center [629, 160] width 120 height 15
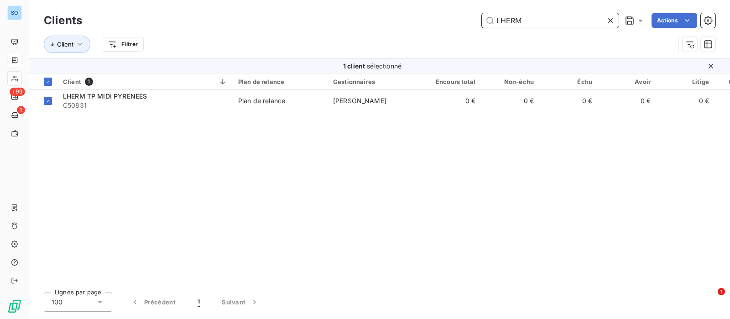
drag, startPoint x: 541, startPoint y: 20, endPoint x: 426, endPoint y: 6, distance: 115.4
click at [426, 6] on div "Clients LHERM Actions Client Filtrer" at bounding box center [379, 29] width 701 height 58
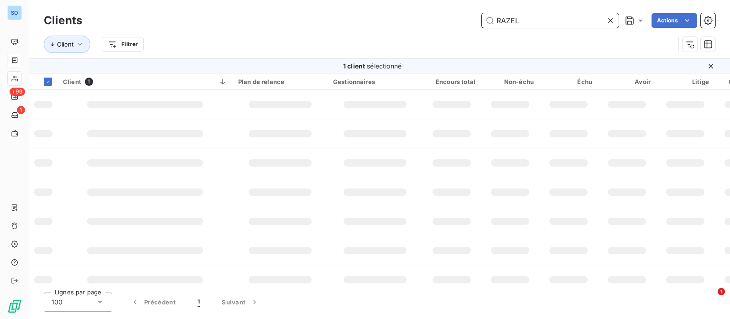
type input "RAZEL"
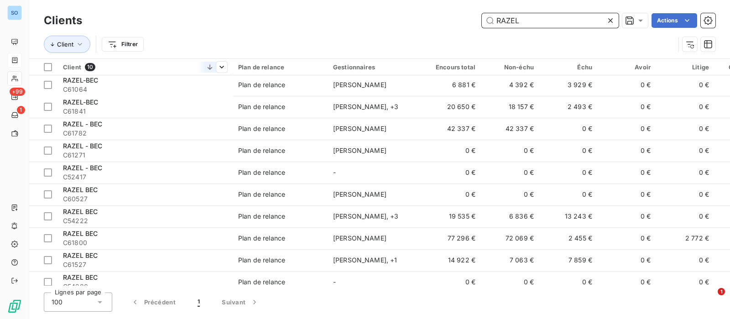
scroll to position [0, 0]
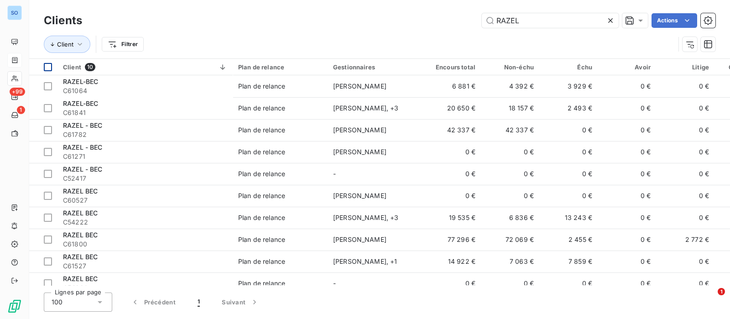
click at [48, 65] on div at bounding box center [48, 67] width 8 height 8
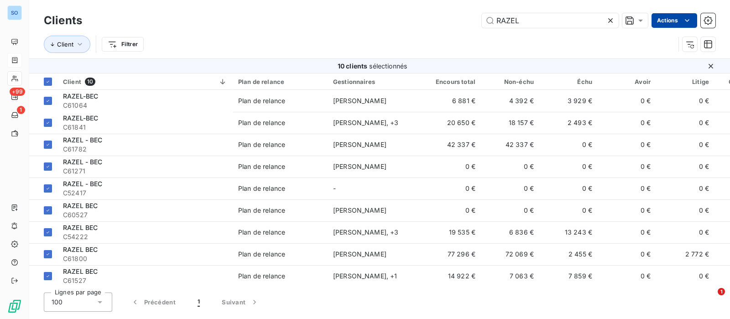
click at [681, 22] on html "SO +99 1 Clients RAZEL Actions Client Filtrer 10 clients sélectionnés Client 10…" at bounding box center [365, 159] width 730 height 319
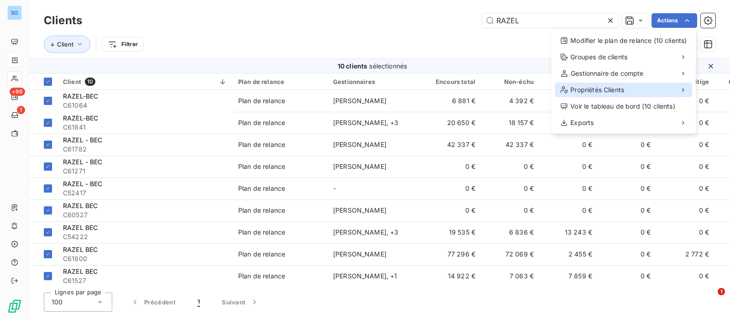
click at [607, 89] on span "Propriétés Clients" at bounding box center [597, 89] width 54 height 9
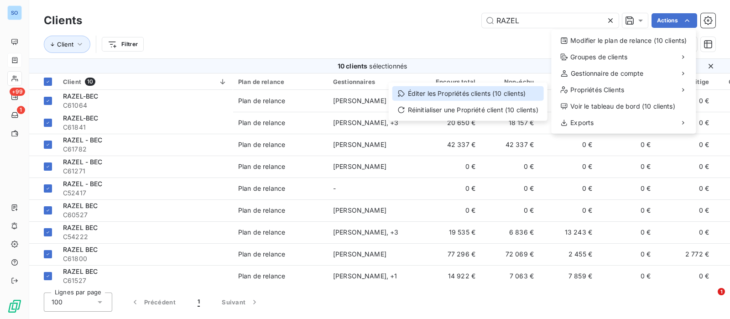
click at [482, 97] on div "Éditer les Propriétés clients (10 clients)" at bounding box center [467, 93] width 151 height 15
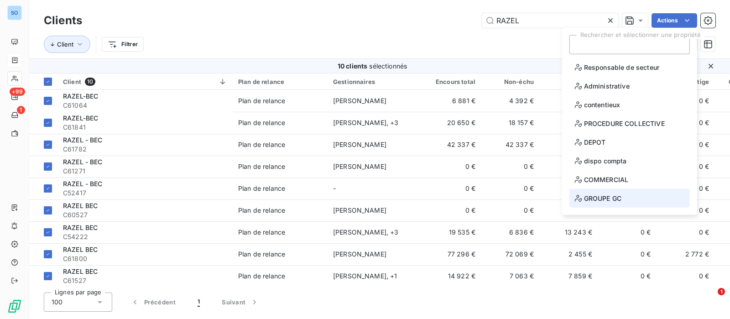
click at [598, 195] on span "GROUPE GC" at bounding box center [598, 197] width 47 height 11
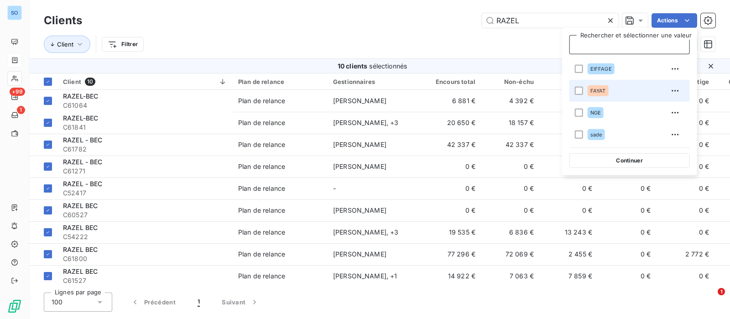
click at [585, 88] on li "FAYAT" at bounding box center [629, 91] width 120 height 22
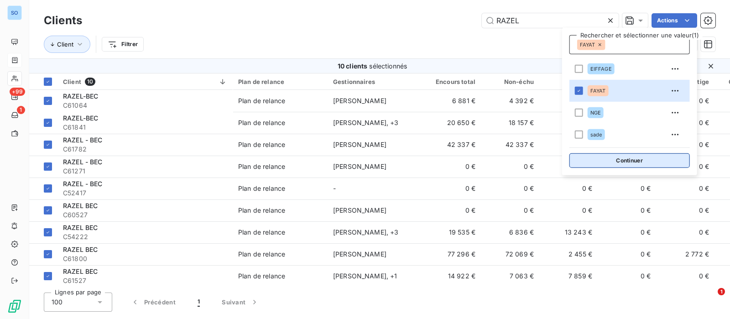
click at [638, 158] on button "Continuer" at bounding box center [629, 160] width 120 height 15
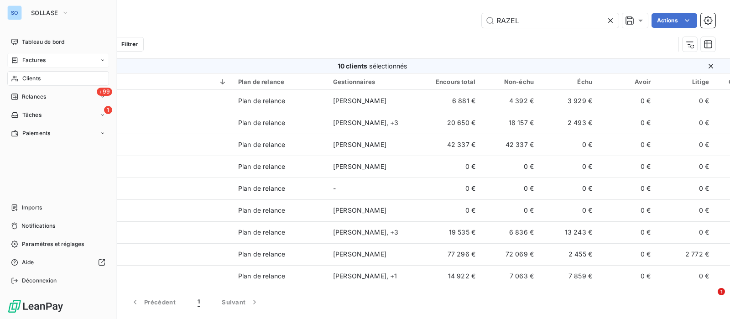
click at [26, 60] on span "Factures" at bounding box center [33, 60] width 23 height 8
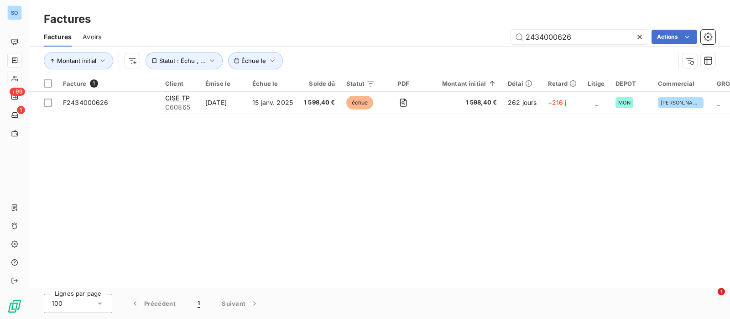
click at [637, 37] on icon at bounding box center [639, 36] width 9 height 9
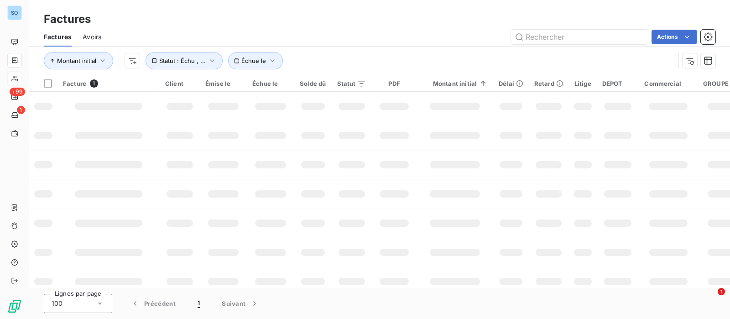
click at [132, 60] on html "SO +99 1 Factures Factures Avoirs Actions Montant initial Échue le Statut : Éch…" at bounding box center [365, 159] width 730 height 319
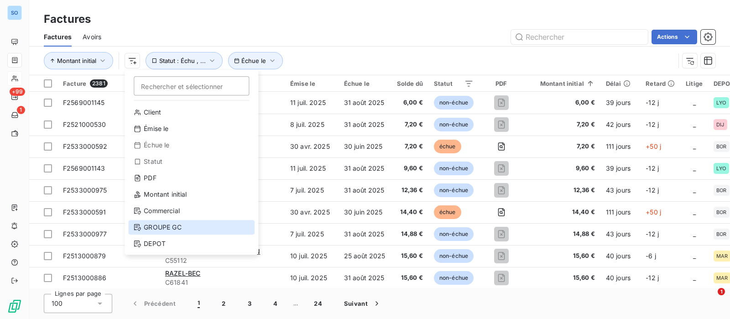
click at [177, 223] on div "GROUPE GC" at bounding box center [191, 227] width 126 height 15
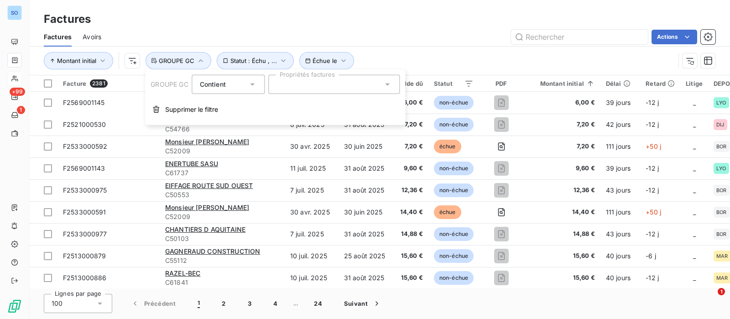
click at [331, 85] on div at bounding box center [334, 84] width 131 height 19
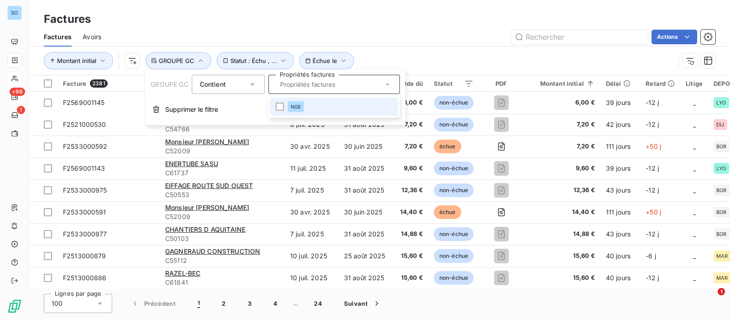
click at [386, 81] on icon at bounding box center [387, 84] width 9 height 9
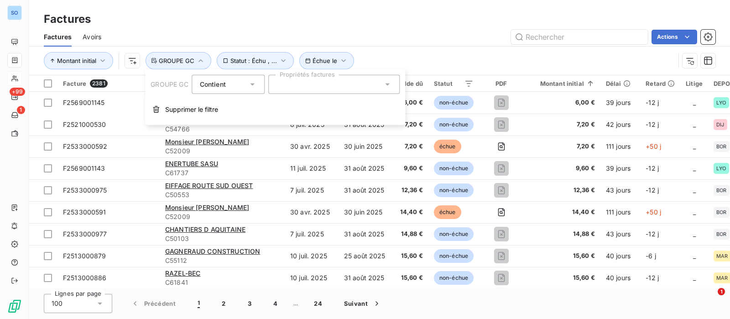
click at [387, 81] on icon at bounding box center [387, 84] width 9 height 9
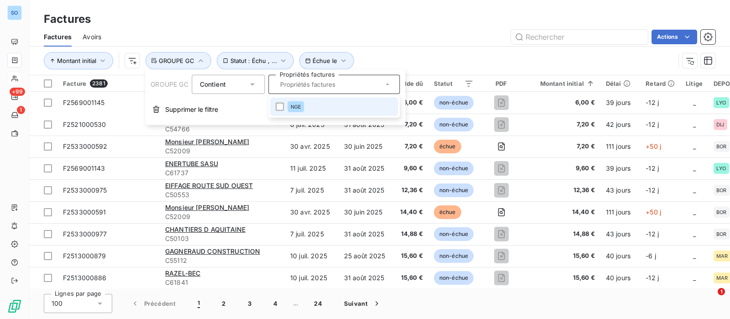
click at [387, 81] on icon at bounding box center [387, 84] width 9 height 9
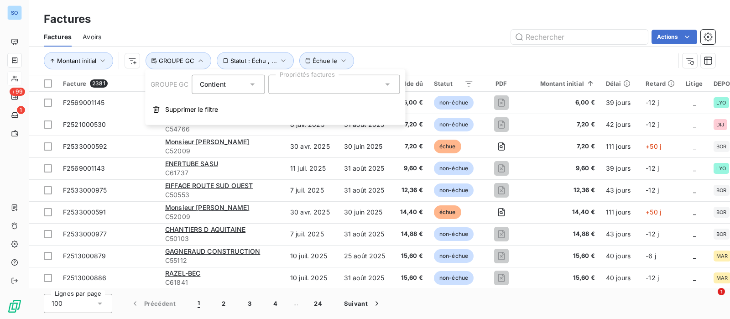
click at [457, 49] on div "Montant initial Échue le Statut : Échu , ... GROUPE GC" at bounding box center [379, 61] width 671 height 28
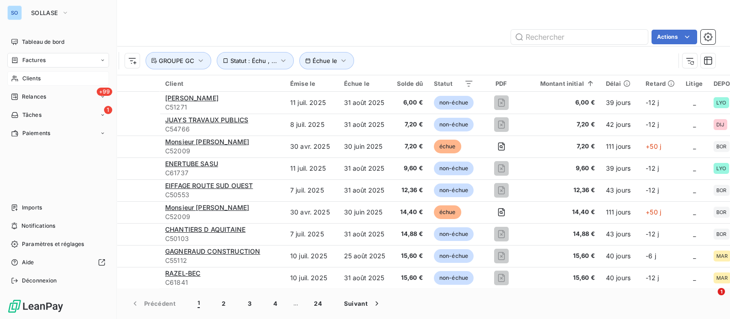
click at [18, 75] on icon at bounding box center [15, 78] width 8 height 7
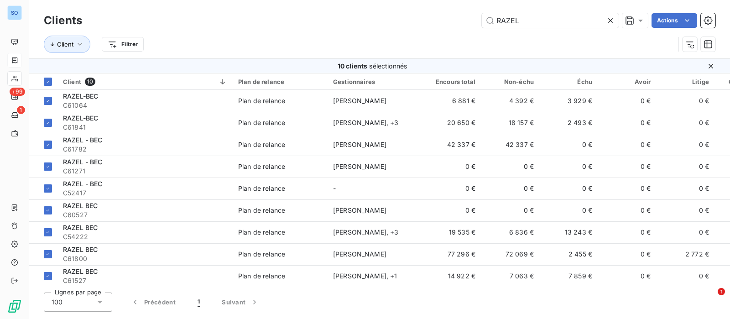
click at [611, 21] on icon at bounding box center [610, 20] width 9 height 9
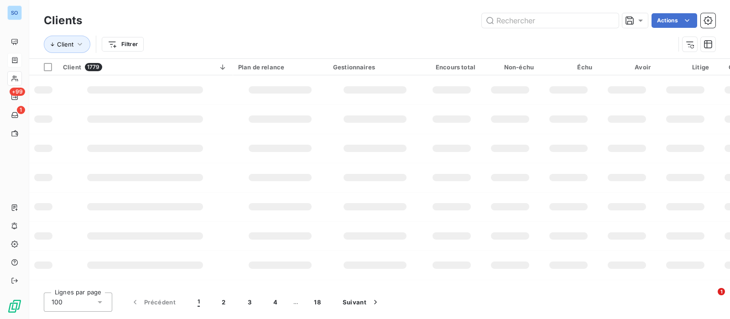
click at [125, 45] on html "SO +99 1 Clients Actions Client Filtrer Client 1779 Plan de relance Gestionnair…" at bounding box center [365, 159] width 730 height 319
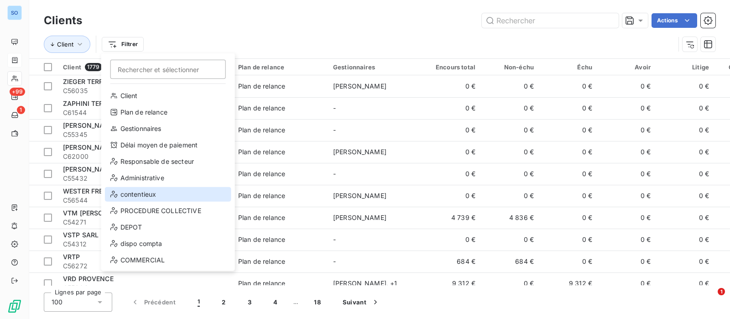
scroll to position [16, 0]
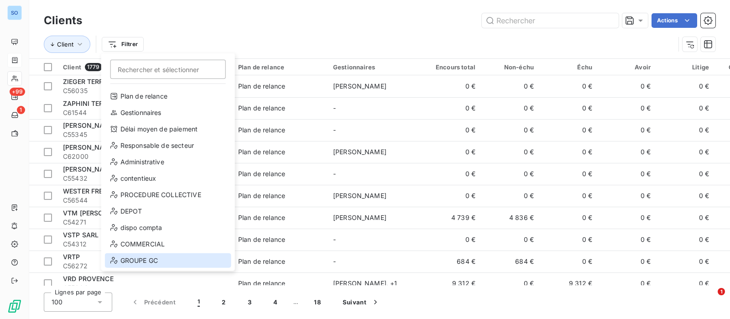
click at [141, 261] on div "GROUPE GC" at bounding box center [168, 260] width 126 height 15
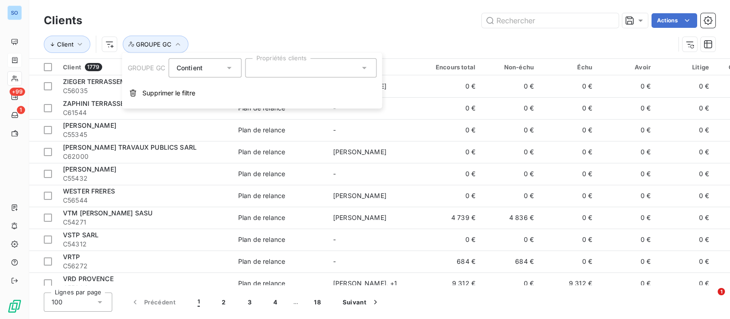
click at [349, 71] on div at bounding box center [310, 67] width 131 height 19
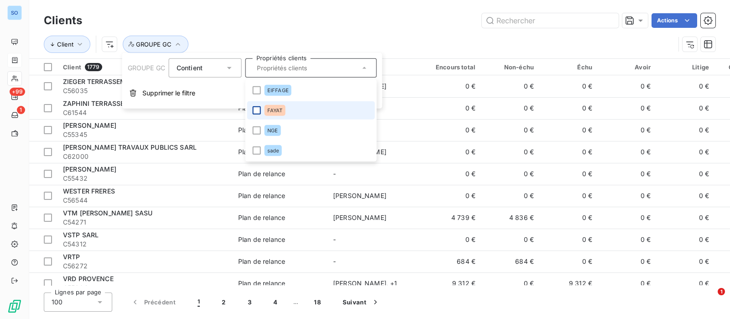
click at [260, 109] on div at bounding box center [257, 110] width 8 height 8
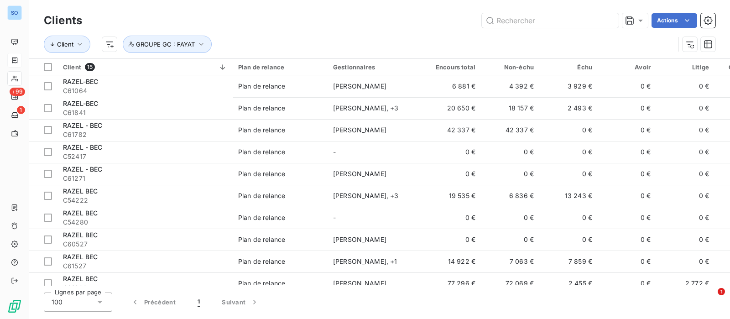
click at [415, 17] on div "Actions" at bounding box center [404, 20] width 622 height 15
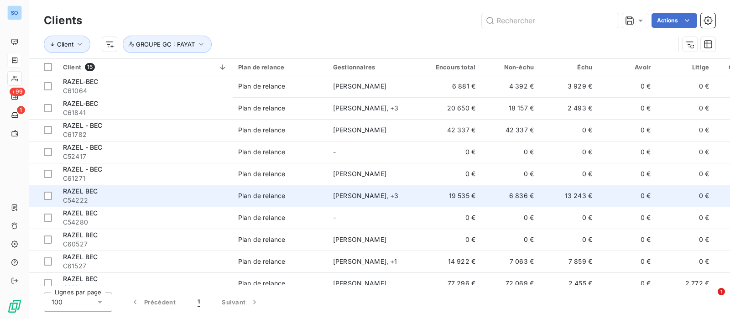
scroll to position [0, 0]
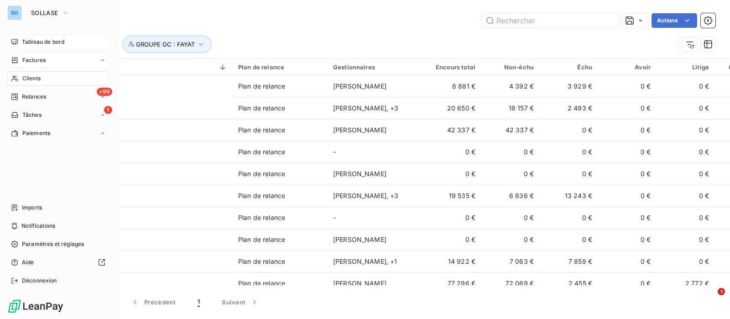
click at [23, 45] on span "Tableau de bord" at bounding box center [43, 42] width 42 height 8
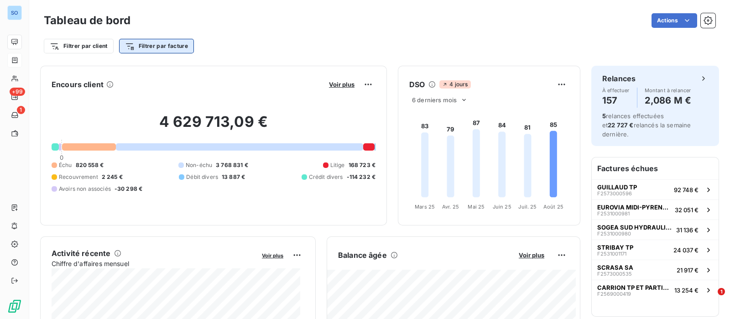
click at [164, 48] on html "SO +99 1 Tableau de bord Actions Filtrer par client Filtrer par facture Encours…" at bounding box center [365, 159] width 730 height 319
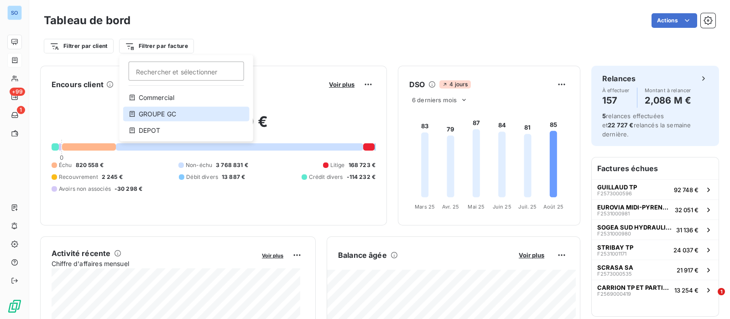
click at [158, 117] on div "GROUPE GC" at bounding box center [186, 114] width 126 height 15
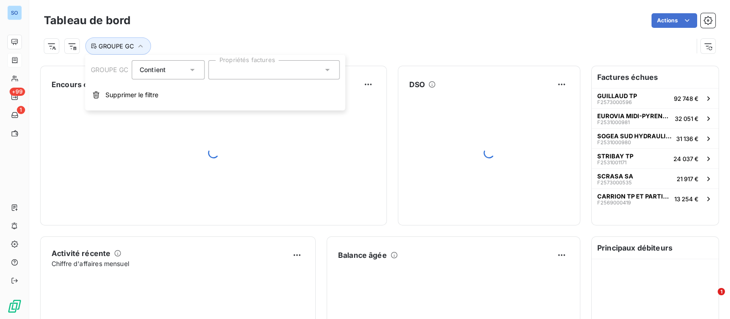
click at [317, 66] on div at bounding box center [273, 69] width 131 height 19
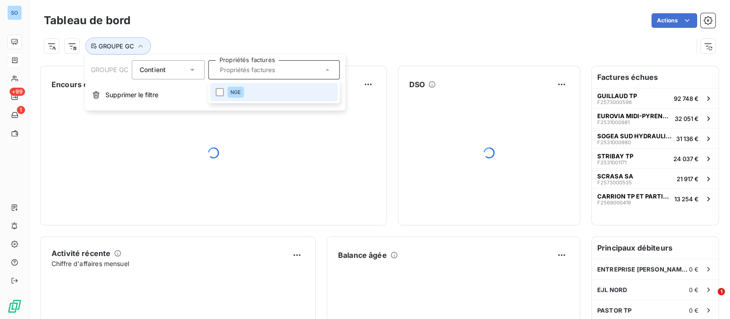
click at [317, 66] on input "text" at bounding box center [269, 70] width 107 height 8
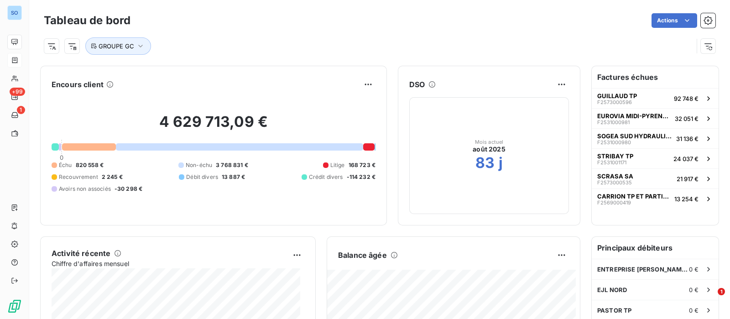
drag, startPoint x: 286, startPoint y: 31, endPoint x: 255, endPoint y: 32, distance: 31.5
click at [285, 30] on div "GROUPE GC" at bounding box center [379, 42] width 671 height 25
click at [59, 47] on div at bounding box center [62, 46] width 36 height 15
click at [54, 44] on html "SO +99 1 Tableau de bord Actions GROUPE GC Encours client 4 629 713,09 € 0 Échu…" at bounding box center [365, 159] width 730 height 319
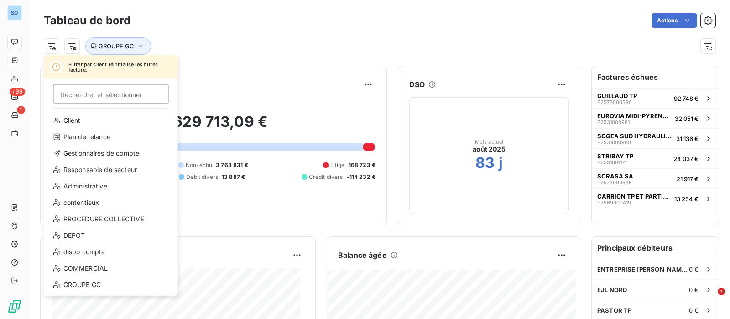
click at [215, 44] on html "SO +99 1 Tableau de bord Actions Filtrer par client réinitialise les filtres fa…" at bounding box center [365, 159] width 730 height 319
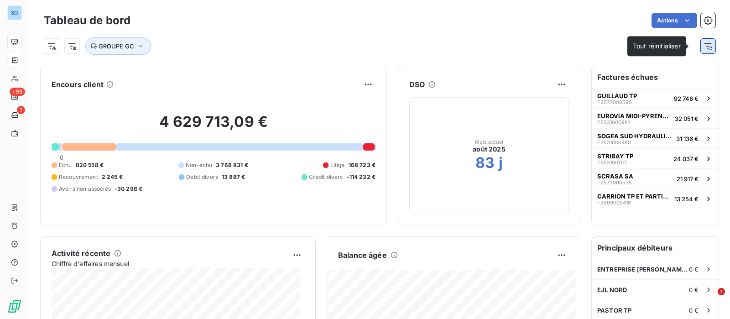
click at [703, 49] on icon "button" at bounding box center [707, 46] width 9 height 9
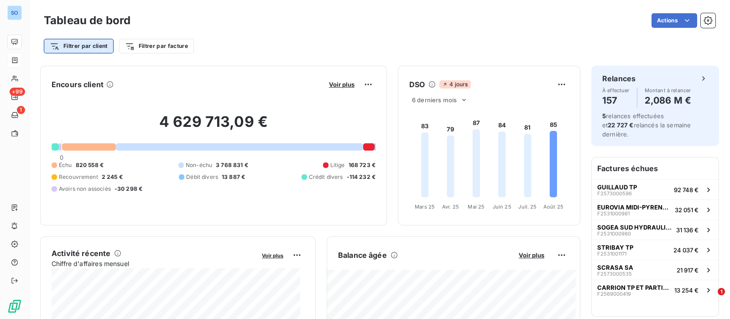
click at [73, 42] on html "SO +99 1 Tableau de bord Actions Filtrer par client Filtrer par facture Encours…" at bounding box center [365, 159] width 730 height 319
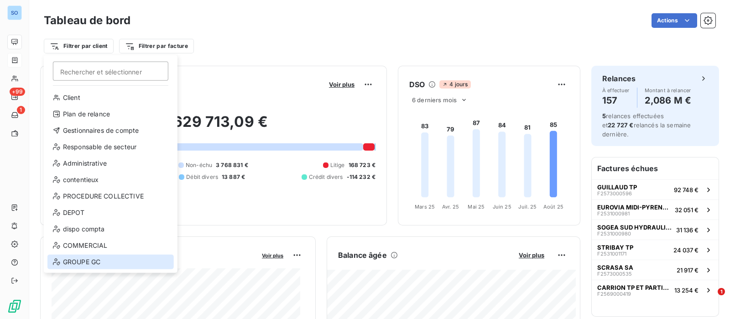
click at [85, 256] on div "GROUPE GC" at bounding box center [110, 262] width 126 height 15
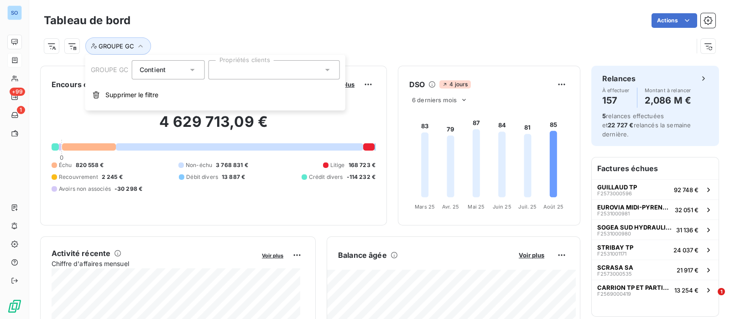
click at [318, 69] on div at bounding box center [273, 69] width 131 height 19
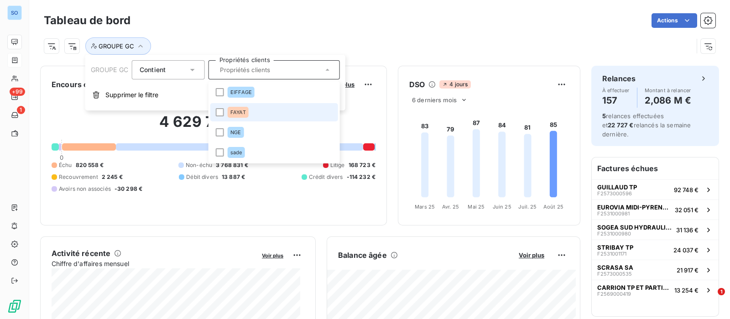
click at [241, 109] on span "FAYAT" at bounding box center [238, 111] width 16 height 5
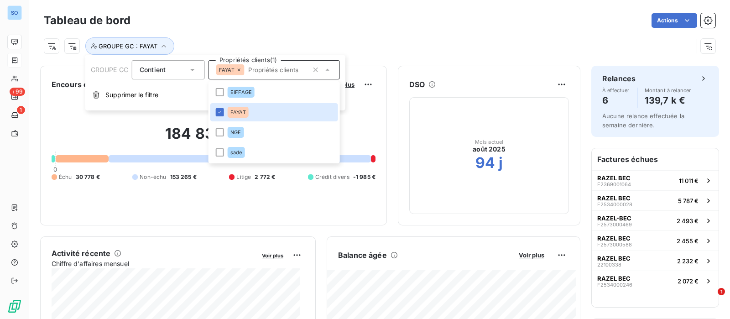
click at [325, 34] on div "GROUPE GC : FAYAT" at bounding box center [379, 42] width 671 height 25
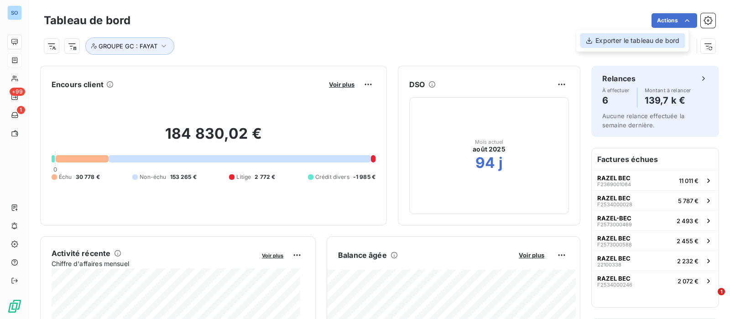
click at [655, 40] on div "Exporter le tableau de bord" at bounding box center [632, 40] width 105 height 15
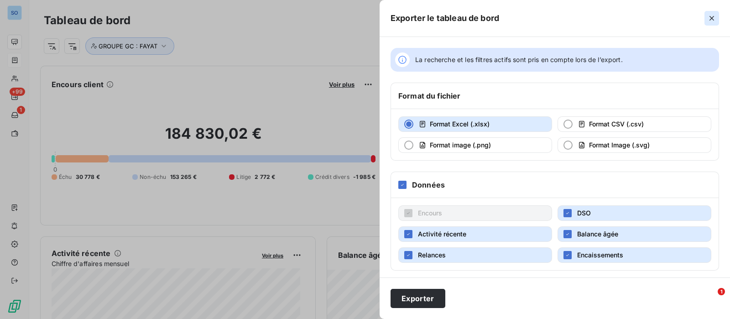
click at [711, 18] on icon "button" at bounding box center [711, 18] width 9 height 9
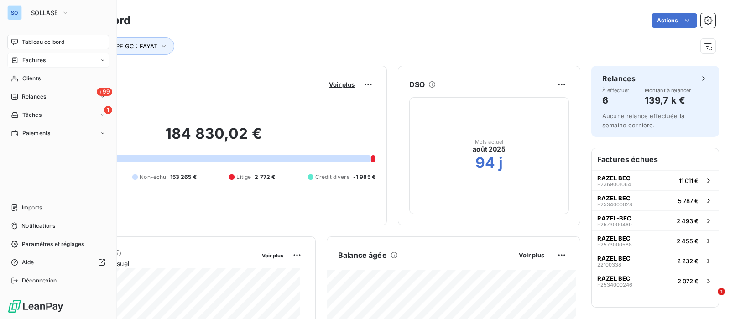
click at [39, 58] on span "Factures" at bounding box center [33, 60] width 23 height 8
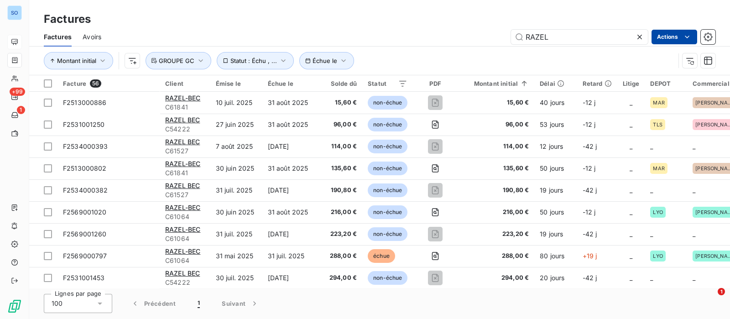
type input "RAZEL"
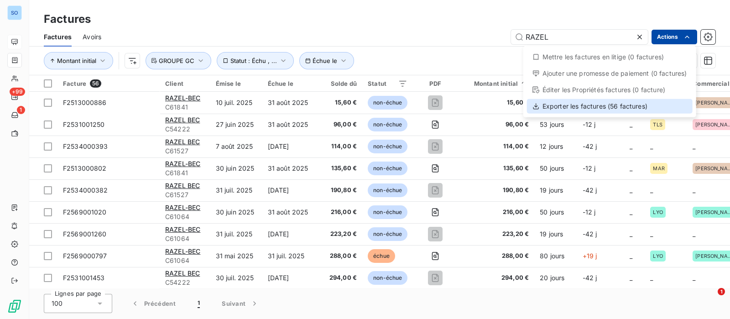
click at [583, 104] on div "Exporter les factures (56 factures)" at bounding box center [610, 106] width 166 height 15
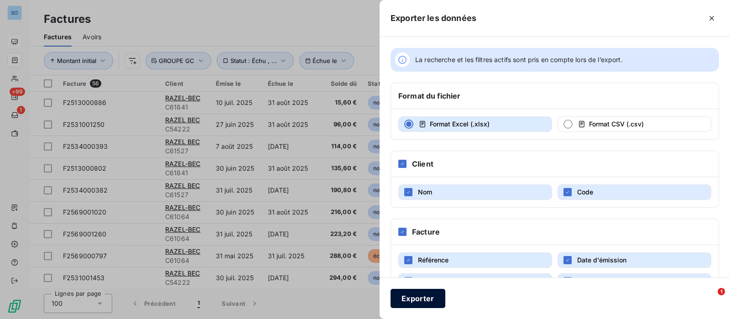
click at [412, 293] on button "Exporter" at bounding box center [417, 298] width 55 height 19
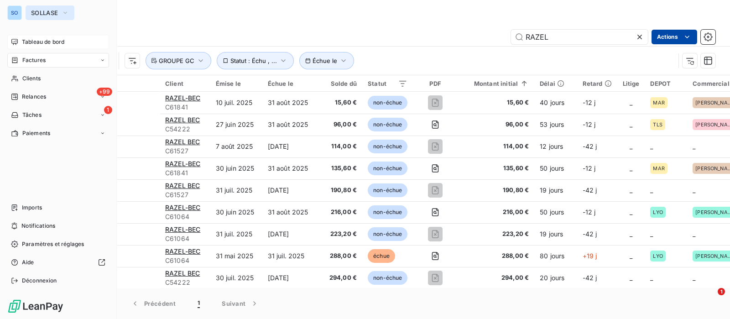
click at [50, 13] on span "SOLLASE" at bounding box center [44, 12] width 27 height 7
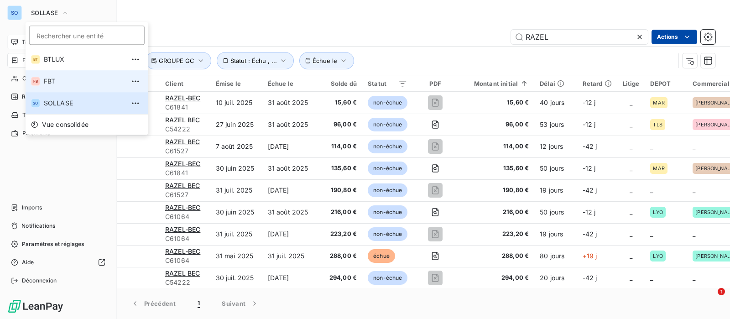
click at [57, 79] on span "FBT" at bounding box center [84, 81] width 81 height 9
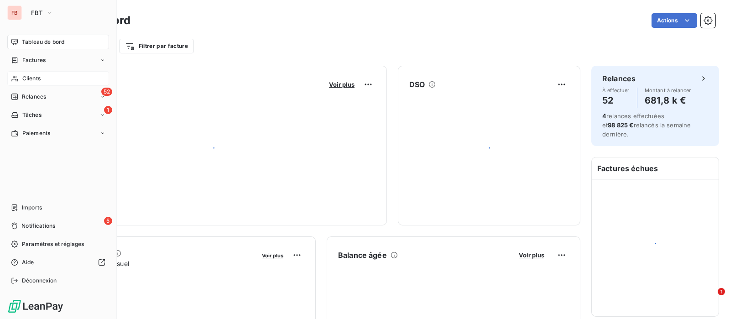
click at [28, 75] on span "Clients" at bounding box center [31, 78] width 18 height 8
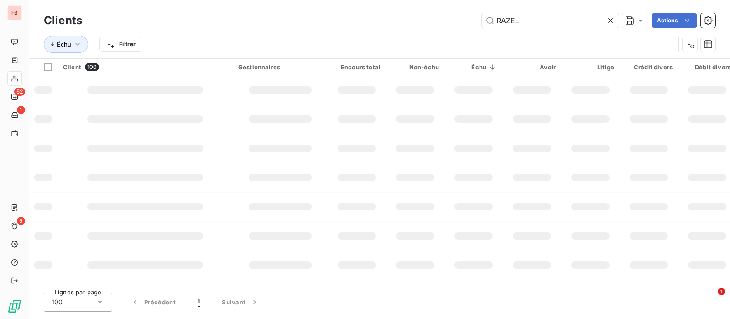
type input "RAZEL"
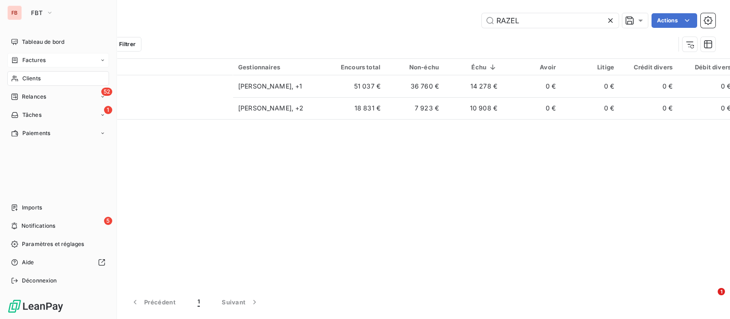
click at [32, 58] on span "Factures" at bounding box center [33, 60] width 23 height 8
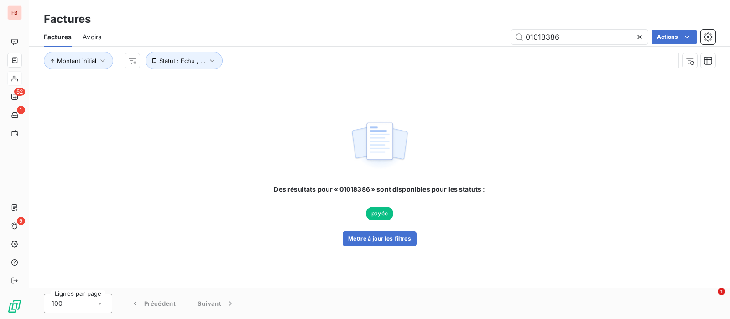
drag, startPoint x: 579, startPoint y: 37, endPoint x: 361, endPoint y: 18, distance: 218.9
click at [361, 18] on div "Factures Factures Avoirs 01018386 Actions Montant initial Statut : Échu , ..." at bounding box center [379, 37] width 701 height 75
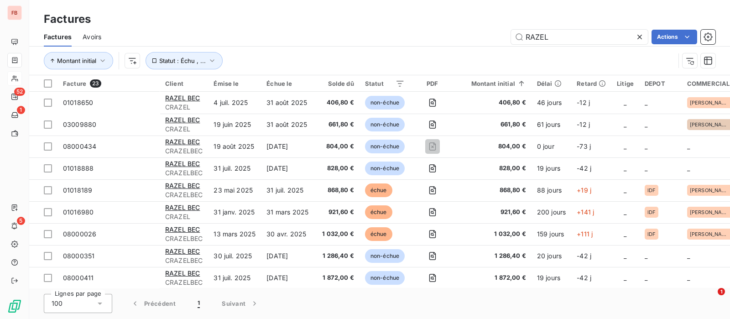
type input "RAZEL"
click at [210, 67] on button "Statut : Échu , ..." at bounding box center [184, 60] width 77 height 17
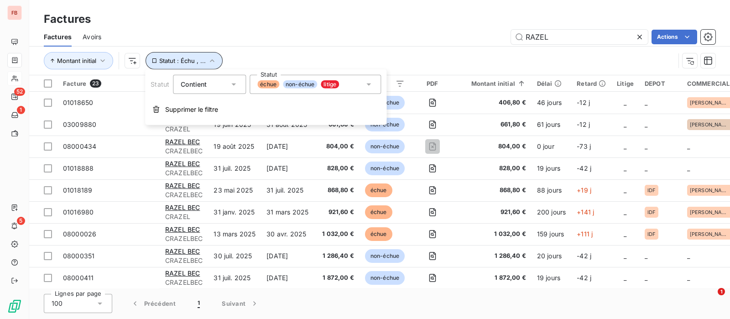
click at [212, 65] on icon "button" at bounding box center [212, 60] width 9 height 9
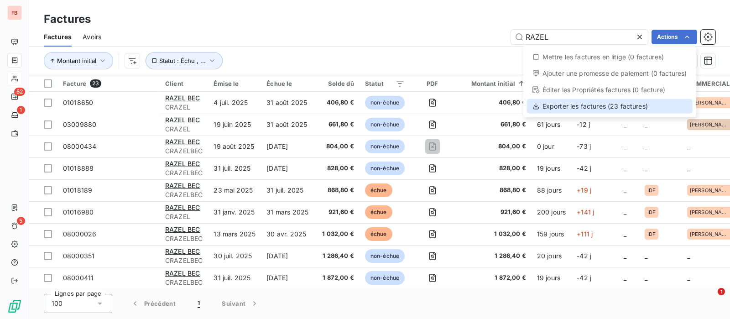
click at [591, 106] on div "Exporter les factures (23 factures)" at bounding box center [610, 106] width 166 height 15
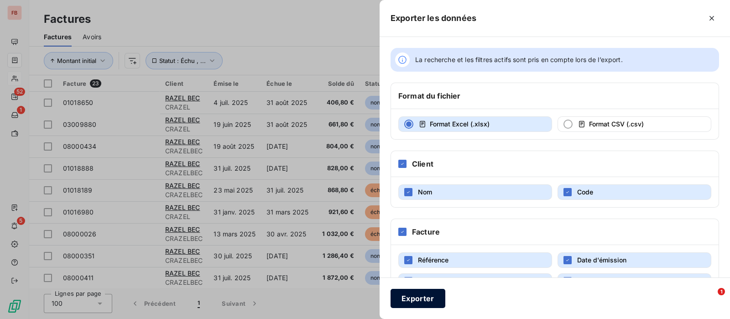
click at [419, 291] on button "Exporter" at bounding box center [417, 298] width 55 height 19
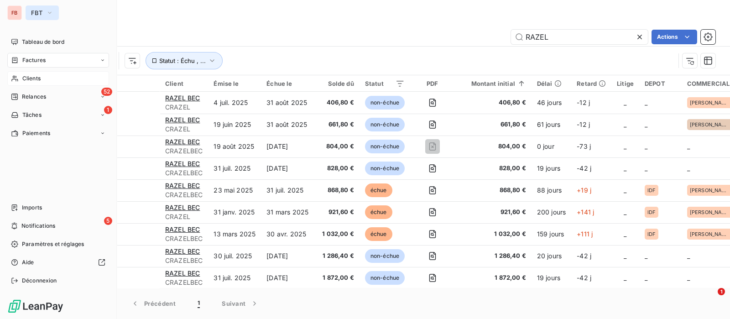
click at [37, 15] on span "FBT" at bounding box center [36, 12] width 11 height 7
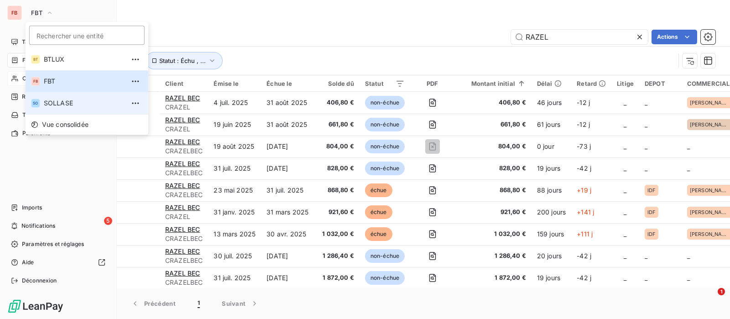
click at [52, 100] on span "SOLLASE" at bounding box center [84, 103] width 81 height 9
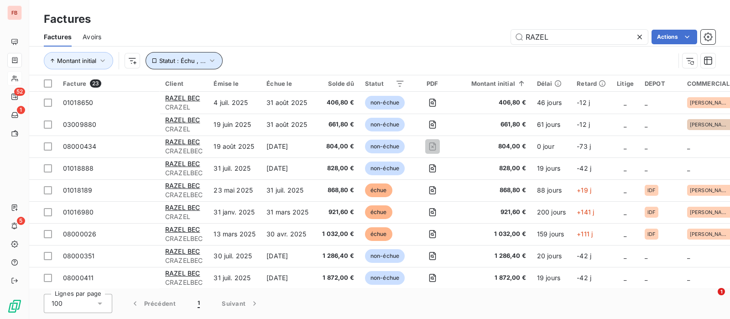
click at [169, 68] on button "Statut : Échu , ..." at bounding box center [184, 60] width 77 height 17
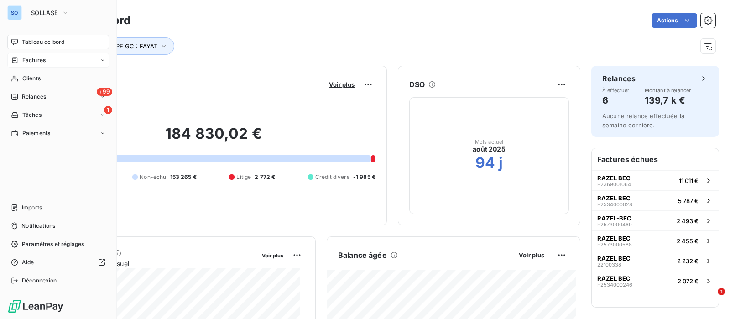
click at [43, 60] on span "Factures" at bounding box center [33, 60] width 23 height 8
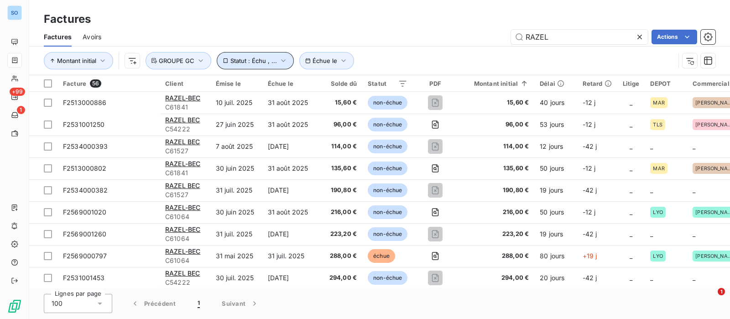
click at [279, 59] on icon "button" at bounding box center [283, 60] width 9 height 9
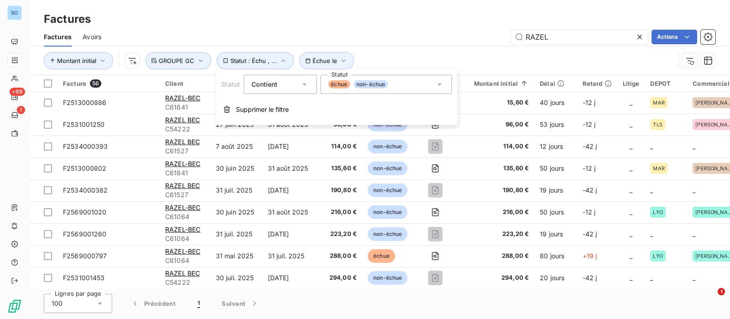
click at [403, 84] on div "échue non-échue" at bounding box center [385, 84] width 131 height 19
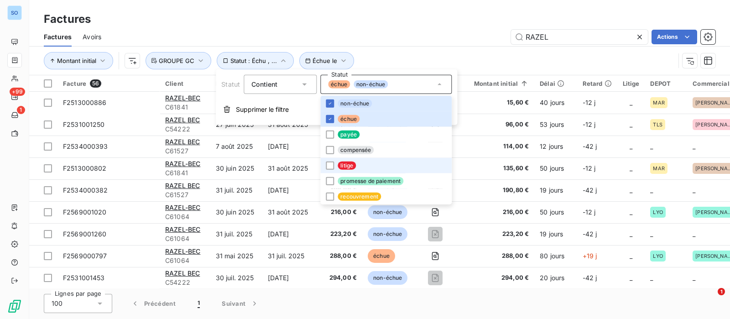
click at [348, 164] on span "litige" at bounding box center [347, 165] width 18 height 8
click at [438, 85] on icon at bounding box center [439, 84] width 4 height 2
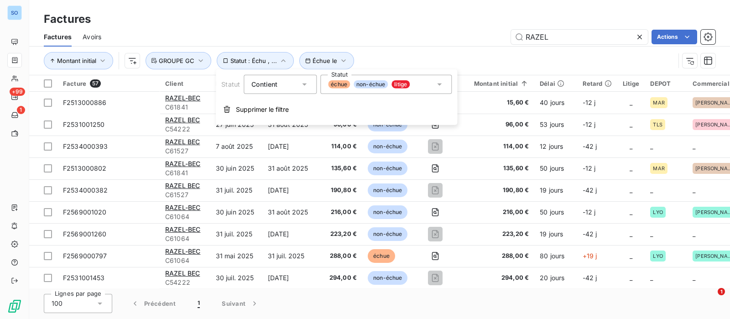
click at [439, 86] on icon at bounding box center [439, 84] width 9 height 9
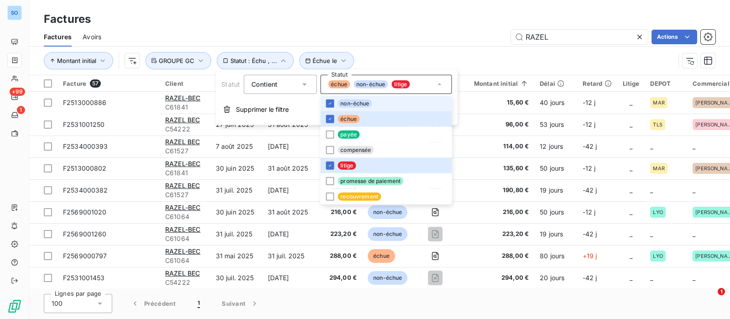
click at [351, 102] on span "non-échue" at bounding box center [355, 103] width 34 height 8
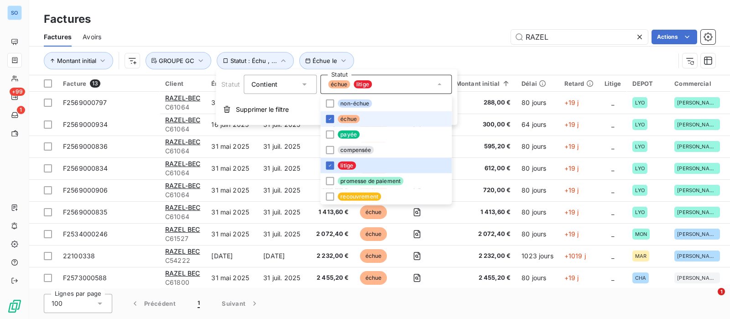
click at [343, 115] on span "échue" at bounding box center [349, 119] width 22 height 8
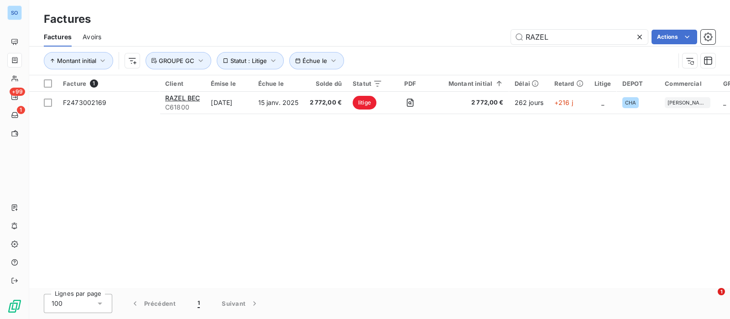
click at [435, 43] on div "RAZEL Actions" at bounding box center [413, 37] width 603 height 15
click at [193, 62] on span "GROUPE GC" at bounding box center [177, 60] width 36 height 7
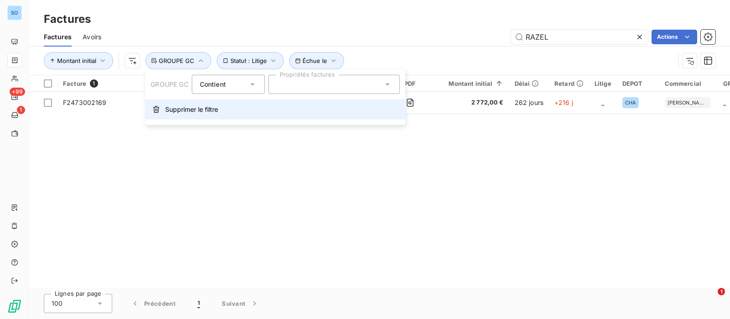
click at [176, 114] on button "Supprimer le filtre" at bounding box center [275, 109] width 260 height 20
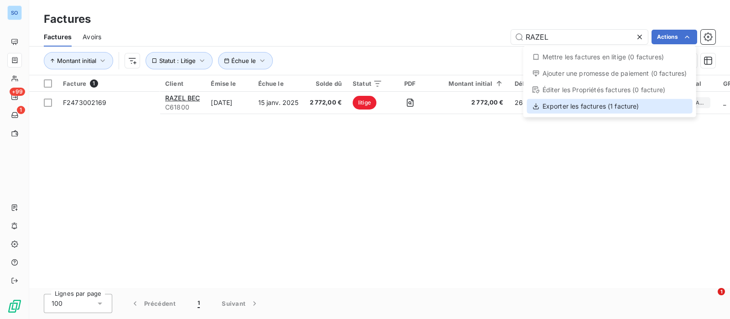
click at [563, 108] on div "Exporter les factures (1 facture)" at bounding box center [610, 106] width 166 height 15
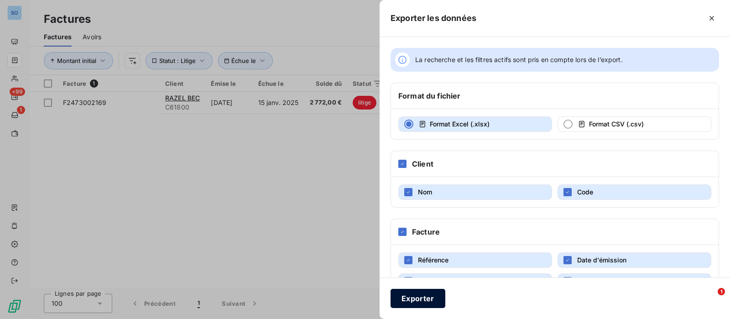
click at [421, 299] on button "Exporter" at bounding box center [417, 298] width 55 height 19
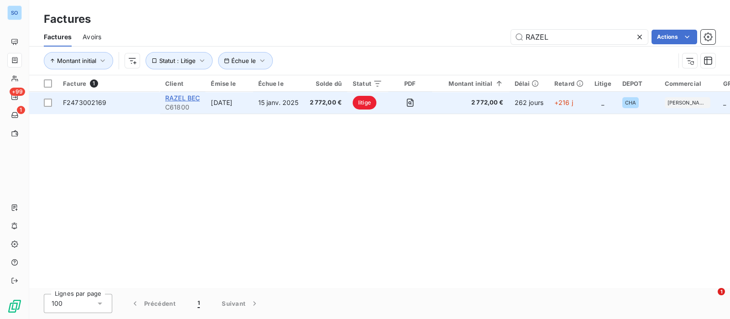
click at [171, 96] on span "RAZEL BEC" at bounding box center [182, 98] width 35 height 8
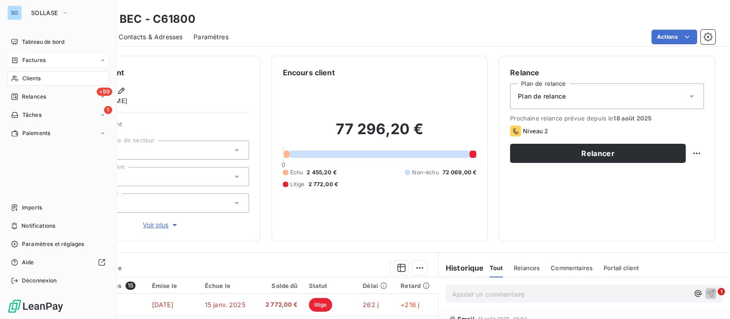
click at [26, 76] on span "Clients" at bounding box center [31, 78] width 18 height 8
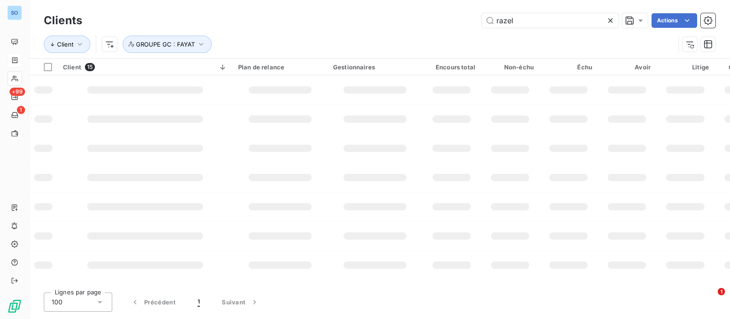
type input "razel"
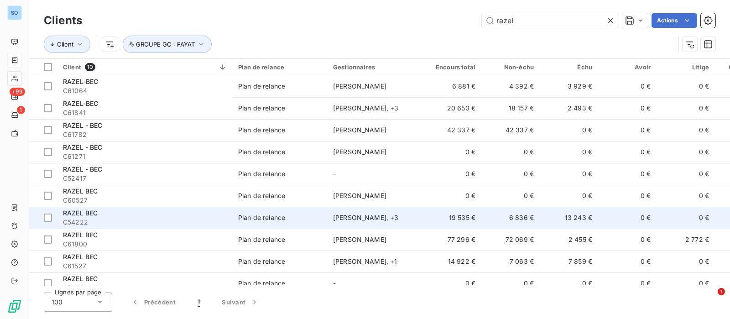
click at [565, 220] on td "13 243 €" at bounding box center [568, 218] width 58 height 22
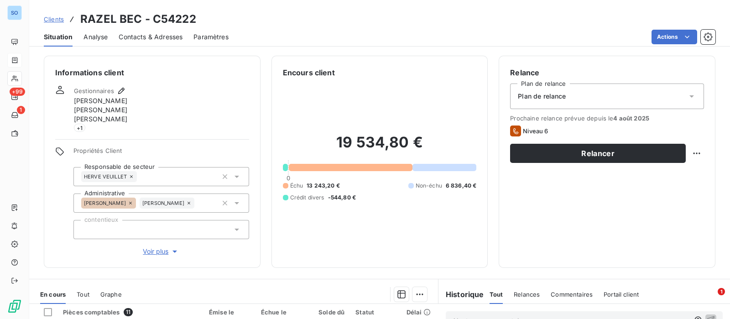
click at [49, 19] on span "Clients" at bounding box center [54, 19] width 20 height 7
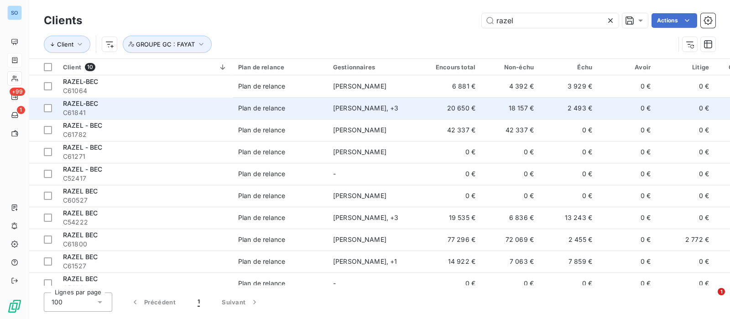
click at [442, 100] on td "20 650 €" at bounding box center [451, 108] width 58 height 22
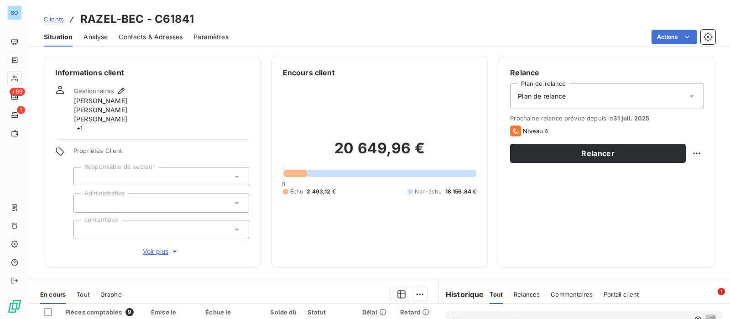
click at [59, 16] on span "Clients" at bounding box center [54, 19] width 20 height 7
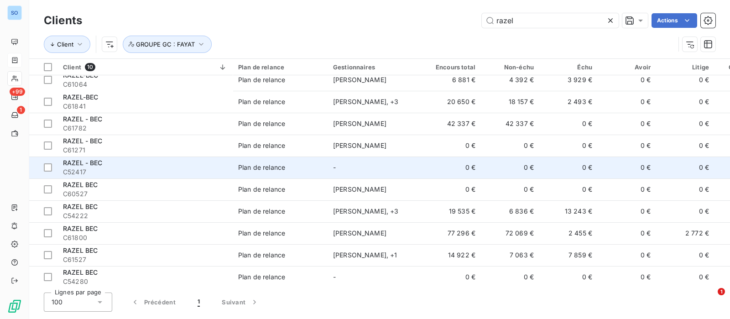
scroll to position [12, 0]
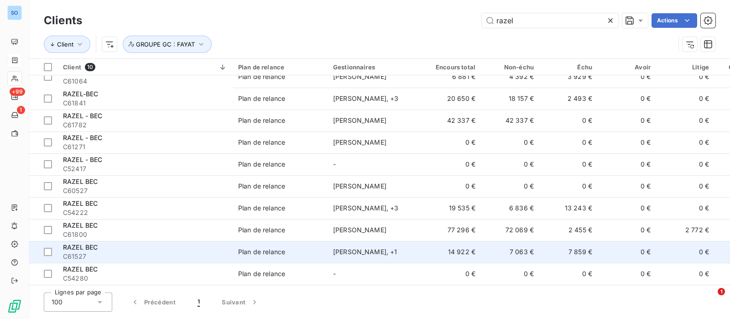
click at [468, 245] on td "14 922 €" at bounding box center [451, 252] width 58 height 22
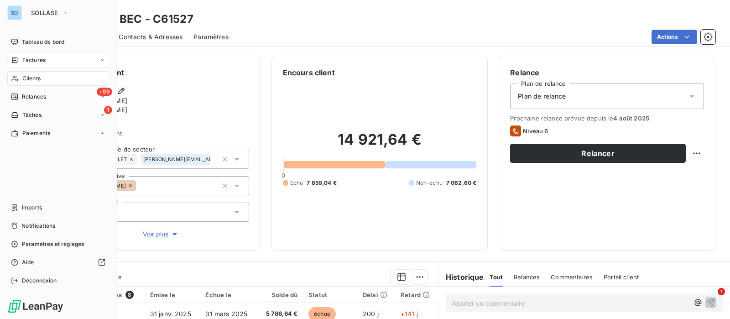
click at [28, 76] on span "Clients" at bounding box center [31, 78] width 18 height 8
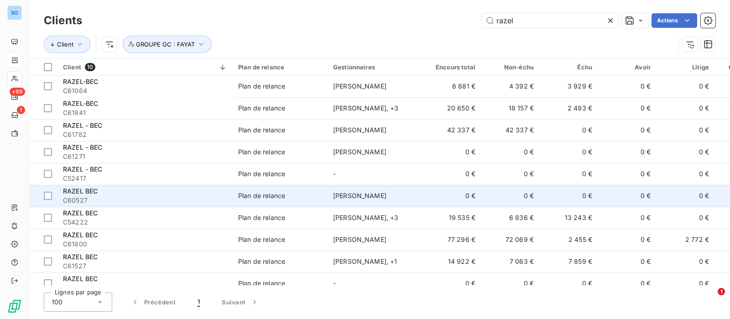
scroll to position [12, 0]
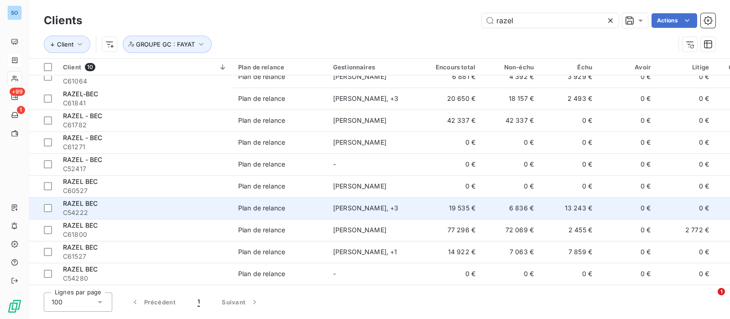
click at [157, 212] on span "C54222" at bounding box center [145, 212] width 164 height 9
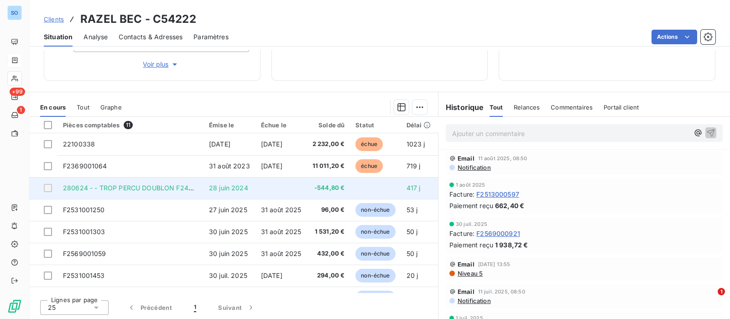
scroll to position [187, 0]
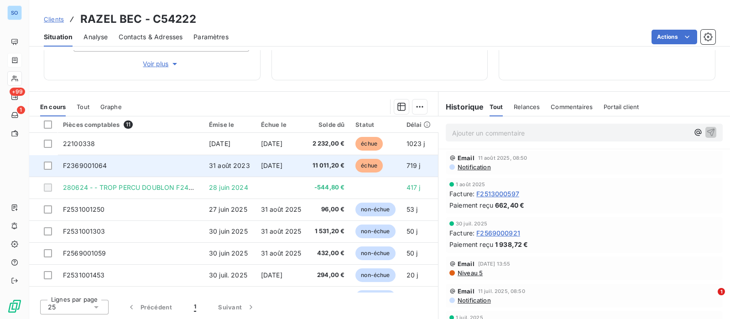
click at [223, 155] on td "31 août 2023" at bounding box center [229, 166] width 52 height 22
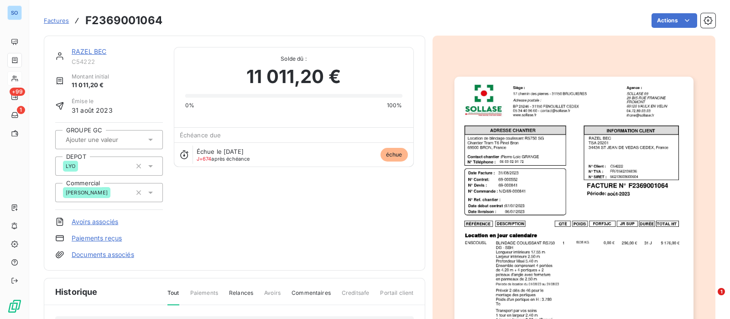
click at [90, 53] on link "RAZEL BEC" at bounding box center [89, 51] width 35 height 8
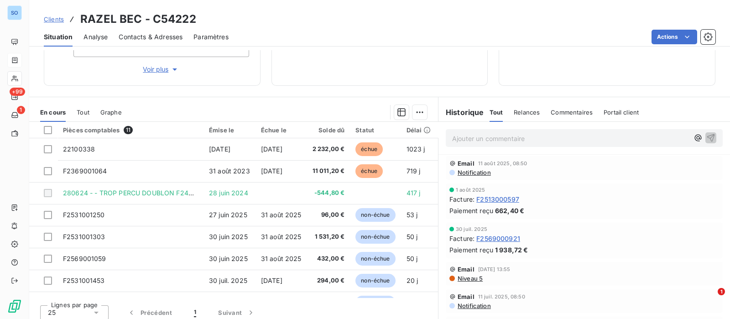
scroll to position [187, 0]
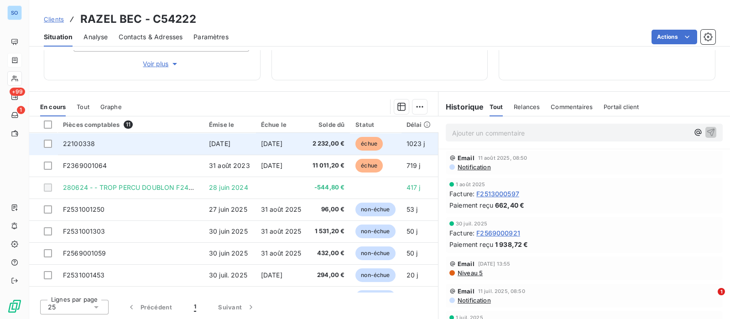
click at [174, 146] on td "22100338" at bounding box center [130, 144] width 146 height 22
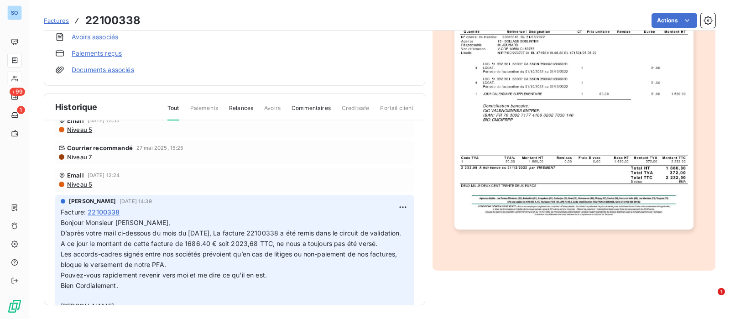
scroll to position [57, 0]
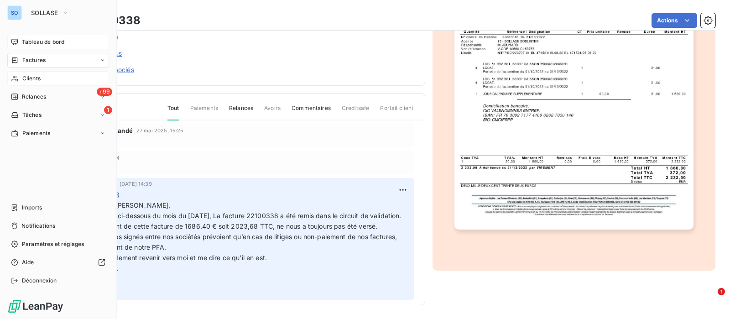
drag, startPoint x: 37, startPoint y: 42, endPoint x: 47, endPoint y: 43, distance: 10.2
click at [38, 42] on span "Tableau de bord" at bounding box center [43, 42] width 42 height 8
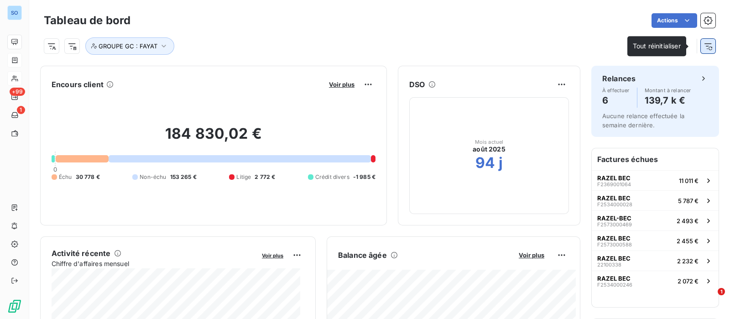
click at [704, 49] on button "button" at bounding box center [708, 46] width 15 height 15
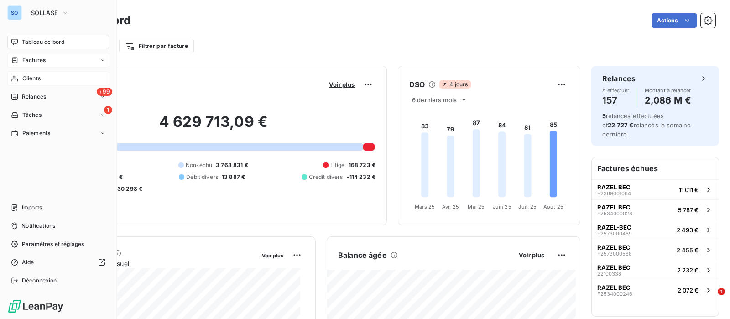
click at [19, 41] on div "Tableau de bord" at bounding box center [58, 42] width 102 height 15
click at [31, 10] on span "SOLLASE" at bounding box center [44, 12] width 27 height 7
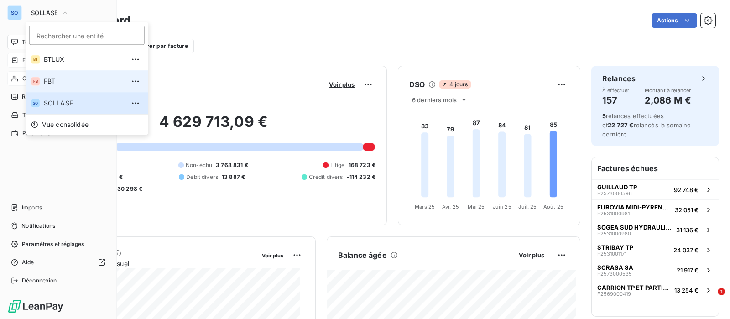
click at [55, 83] on span "FBT" at bounding box center [84, 81] width 81 height 9
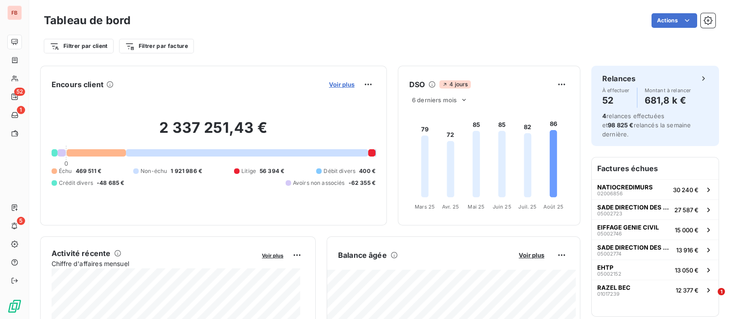
click at [340, 81] on span "Voir plus" at bounding box center [342, 84] width 26 height 7
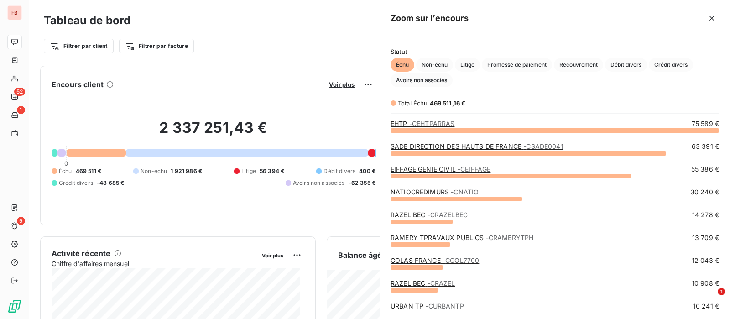
scroll to position [180, 341]
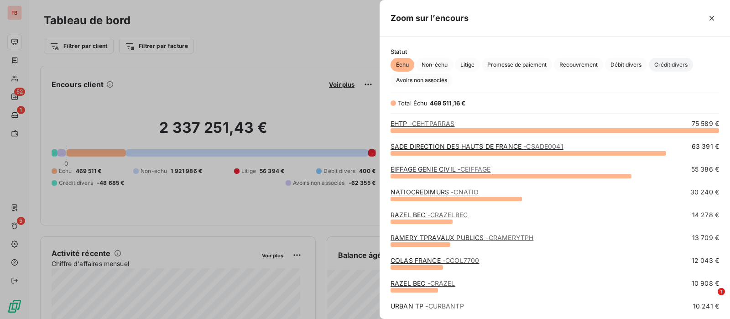
click at [673, 62] on span "Crédit divers" at bounding box center [671, 65] width 44 height 14
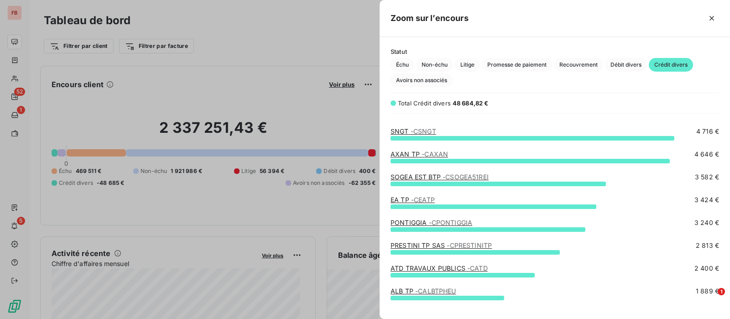
scroll to position [0, 0]
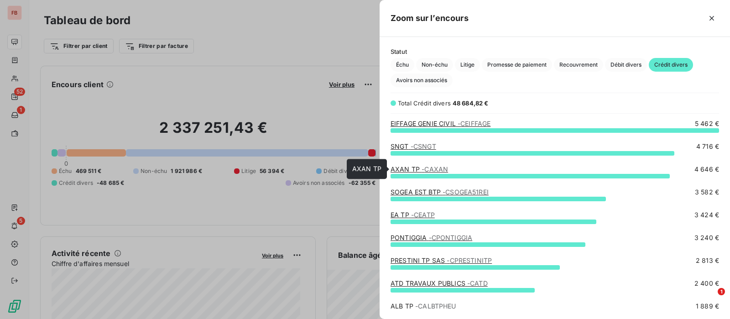
click at [427, 170] on span "- CAXAN" at bounding box center [434, 169] width 26 height 8
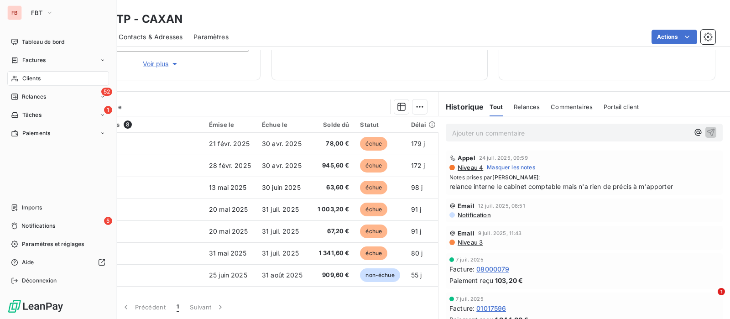
click at [26, 83] on div "Clients" at bounding box center [58, 78] width 102 height 15
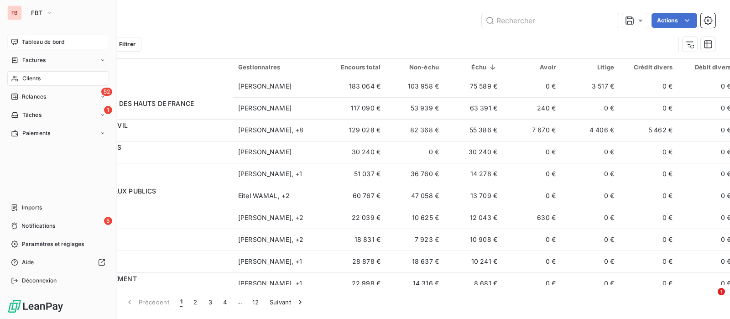
click at [27, 40] on span "Tableau de bord" at bounding box center [43, 42] width 42 height 8
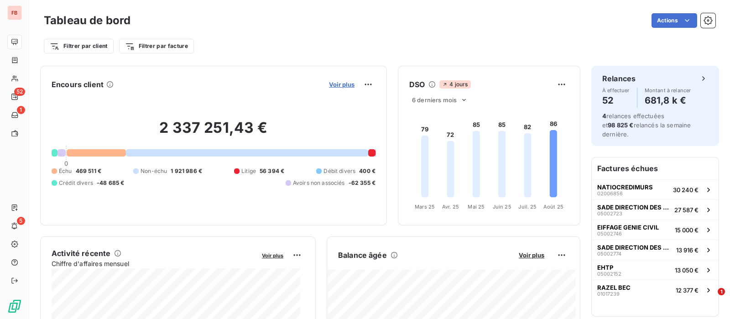
click at [340, 83] on span "Voir plus" at bounding box center [342, 84] width 26 height 7
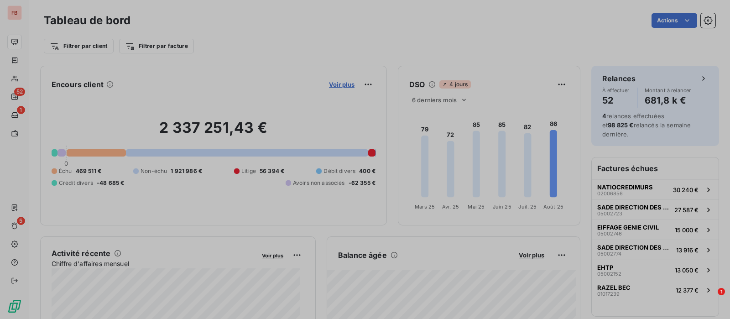
scroll to position [310, 341]
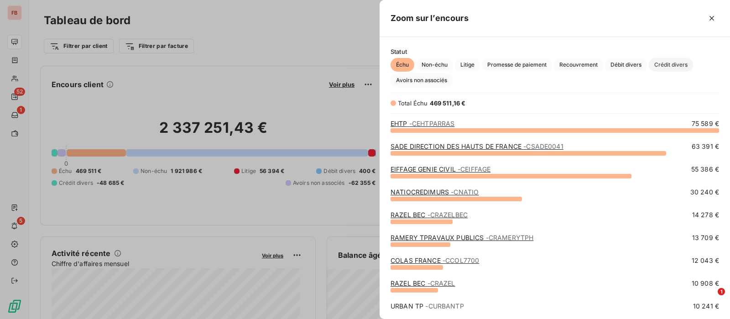
click at [678, 63] on span "Crédit divers" at bounding box center [671, 65] width 44 height 14
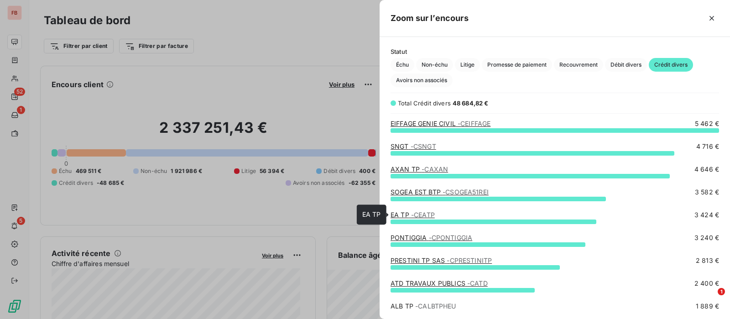
click at [421, 213] on span "- CEATP" at bounding box center [423, 215] width 24 height 8
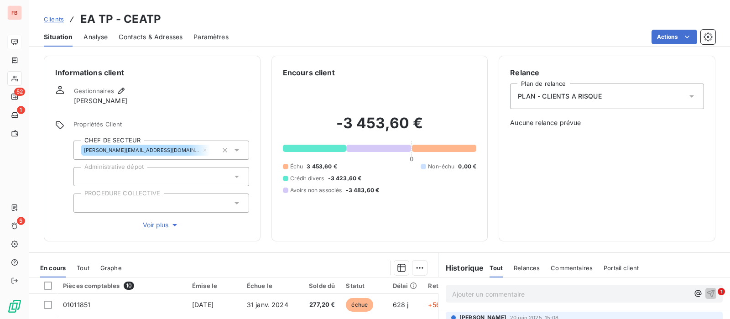
click at [173, 35] on span "Contacts & Adresses" at bounding box center [151, 36] width 64 height 9
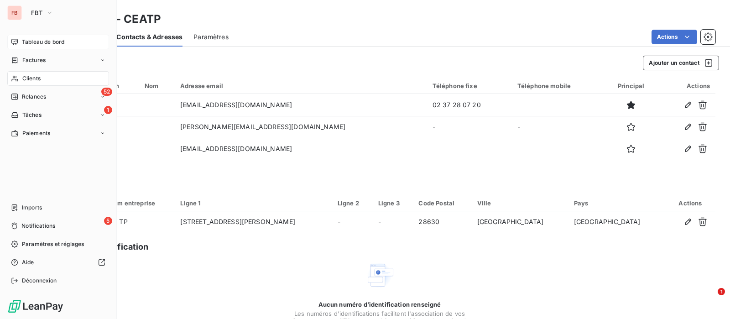
click at [34, 36] on div "Tableau de bord" at bounding box center [58, 42] width 102 height 15
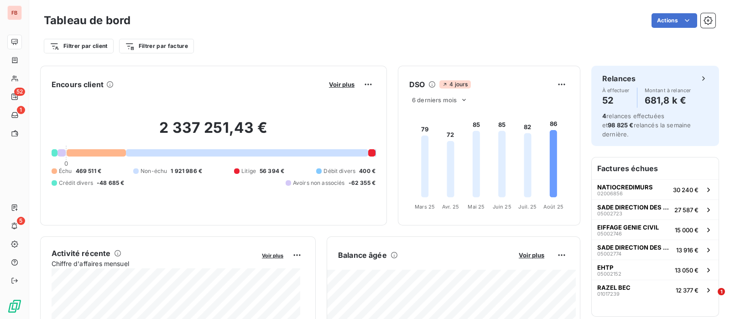
click at [337, 79] on div "Voir plus" at bounding box center [350, 84] width 49 height 15
click at [335, 85] on span "Voir plus" at bounding box center [342, 84] width 26 height 7
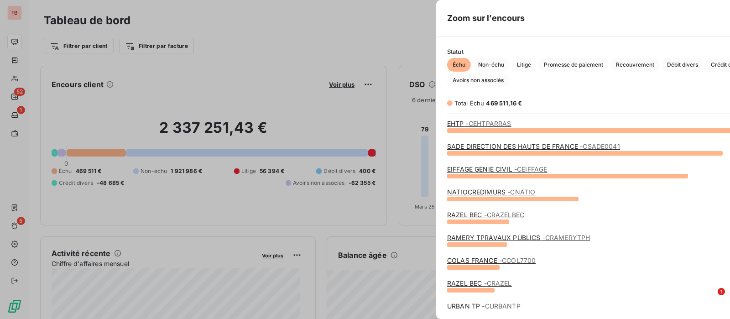
scroll to position [310, 341]
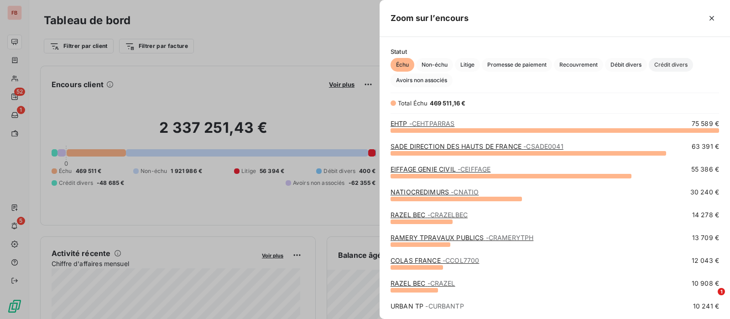
click at [657, 60] on span "Crédit divers" at bounding box center [671, 65] width 44 height 14
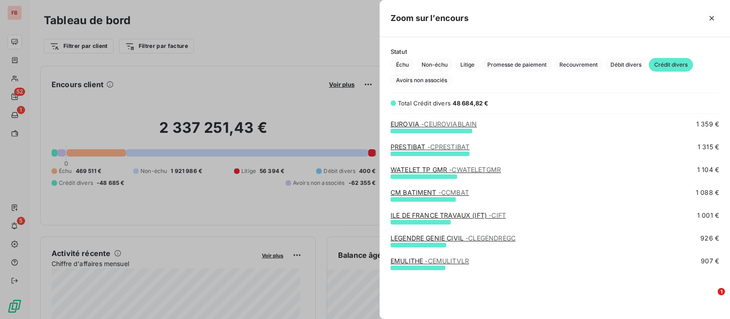
scroll to position [171, 0]
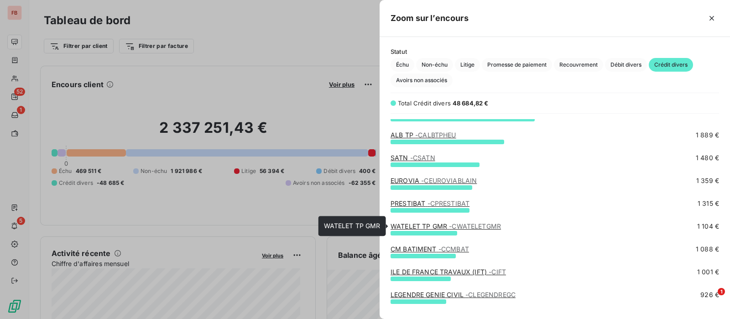
click at [425, 223] on link "WATELET TP GMR - CWATELETGMR" at bounding box center [445, 226] width 110 height 8
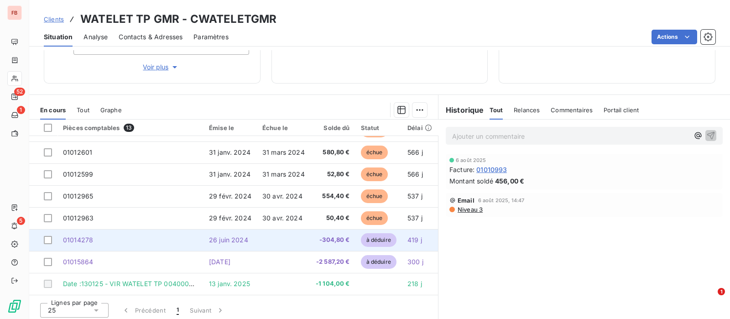
scroll to position [161, 0]
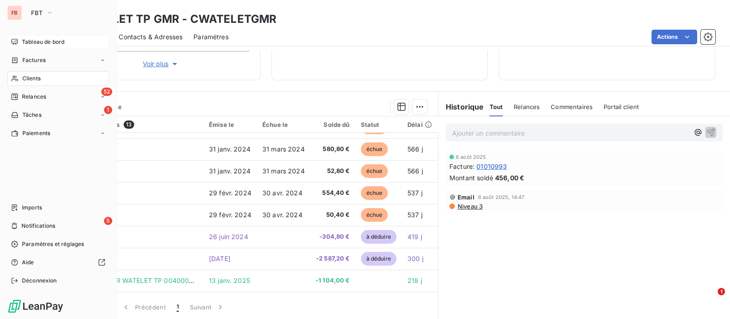
click at [15, 37] on div "Tableau de bord" at bounding box center [58, 42] width 102 height 15
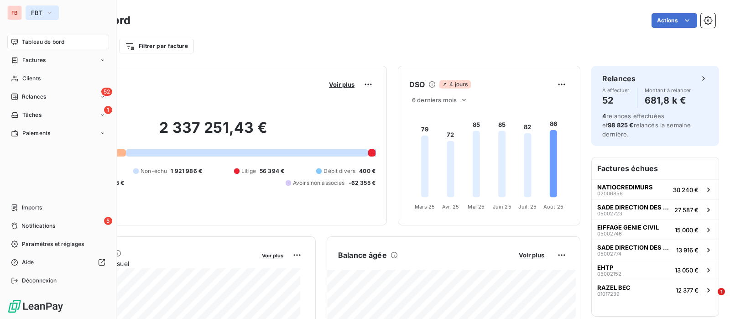
click at [48, 11] on icon "button" at bounding box center [49, 12] width 7 height 9
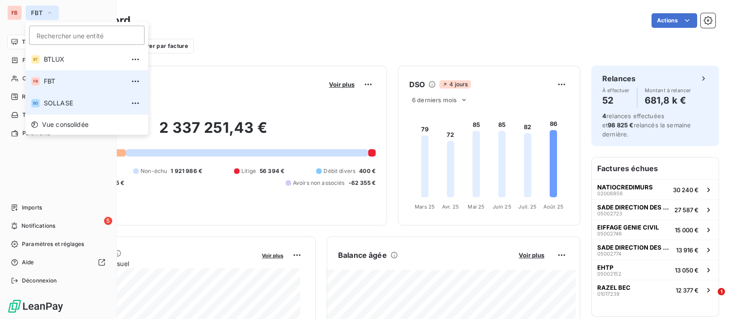
click at [58, 105] on span "SOLLASE" at bounding box center [84, 103] width 81 height 9
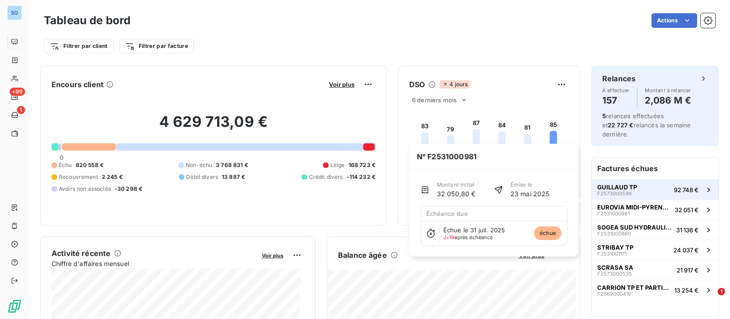
click at [623, 183] on span "GUILLAUD TP" at bounding box center [617, 186] width 40 height 7
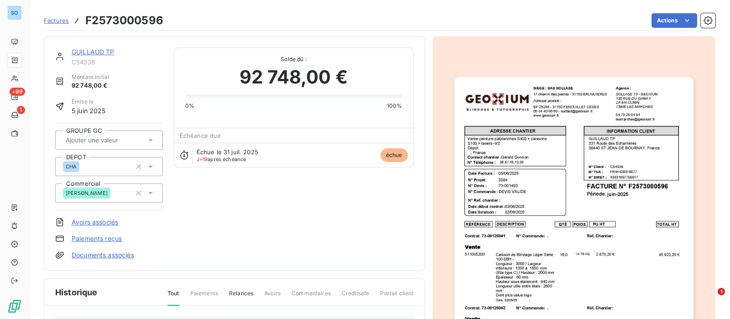
click at [103, 50] on link "GUILLAUD TP" at bounding box center [93, 52] width 43 height 8
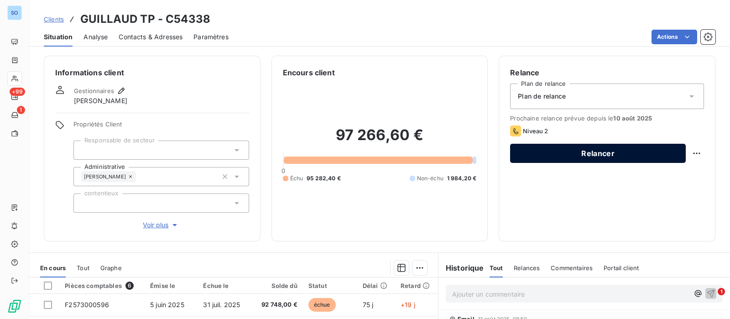
click at [585, 147] on button "Relancer" at bounding box center [598, 153] width 176 height 19
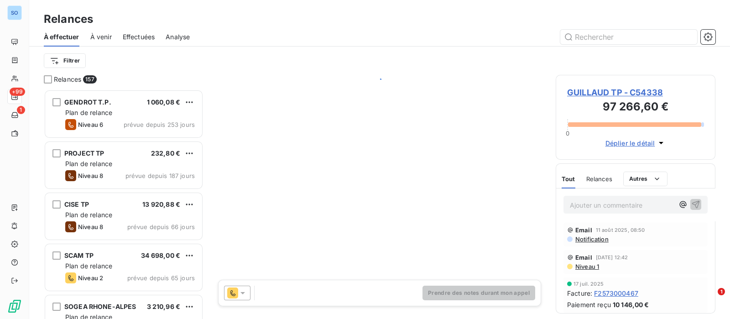
scroll to position [221, 151]
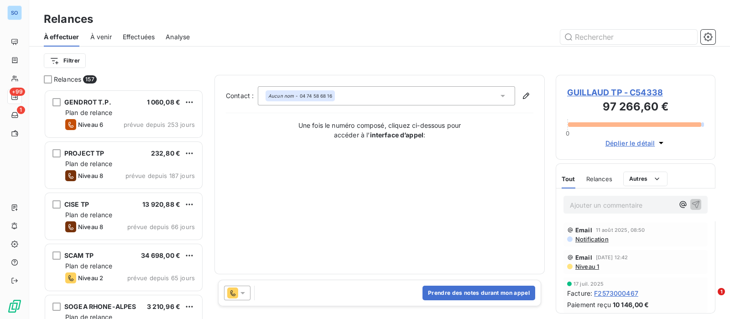
click at [646, 92] on span "GUILLAUD TP - C54338" at bounding box center [635, 92] width 137 height 12
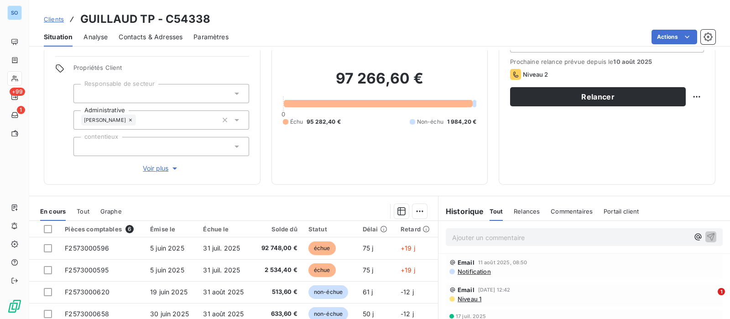
scroll to position [114, 0]
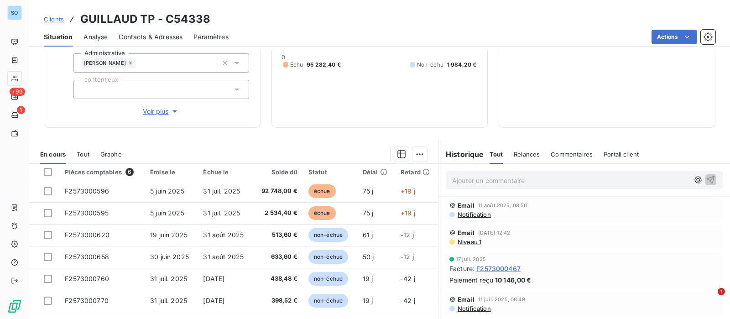
click at [577, 186] on div "Ajouter un commentaire ﻿" at bounding box center [584, 180] width 277 height 18
click at [573, 178] on p "Ajouter un commentaire ﻿" at bounding box center [570, 180] width 237 height 11
click at [707, 179] on icon "button" at bounding box center [711, 180] width 8 height 8
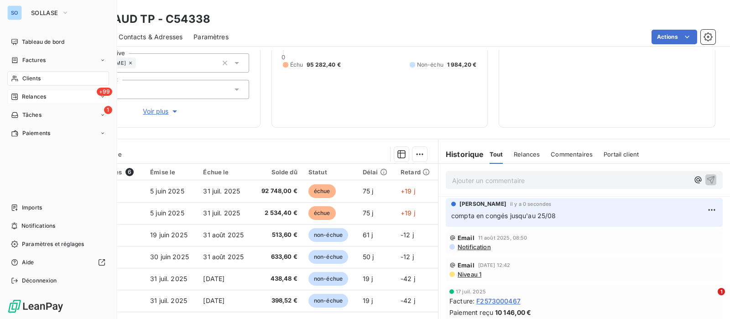
click at [36, 97] on span "Relances" at bounding box center [34, 97] width 24 height 8
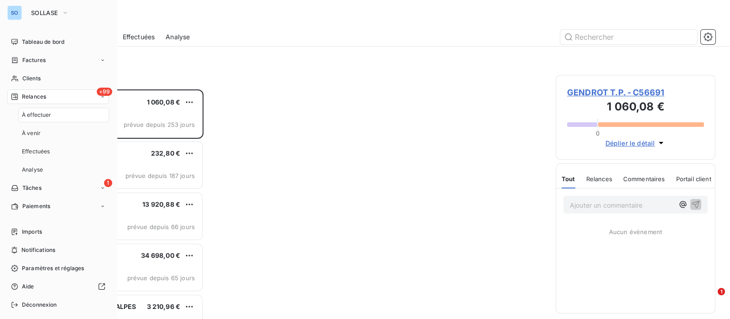
scroll to position [221, 151]
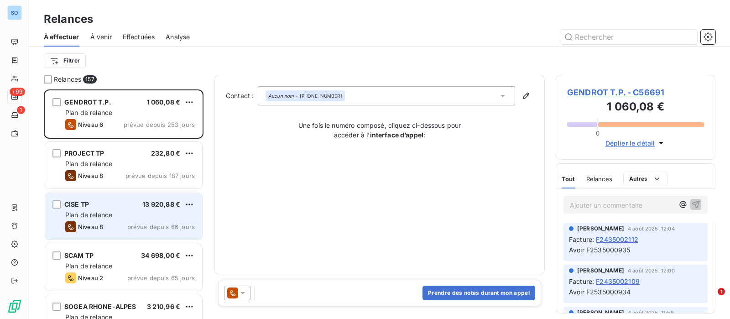
click at [122, 216] on div "Plan de relance" at bounding box center [130, 214] width 130 height 9
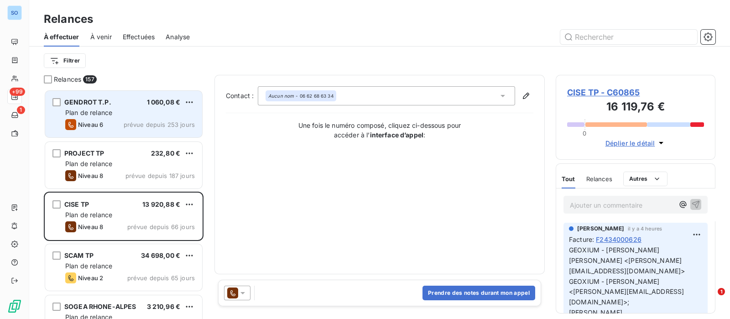
click at [114, 105] on div "GENDROT T.P. 1 060,08 €" at bounding box center [130, 102] width 130 height 8
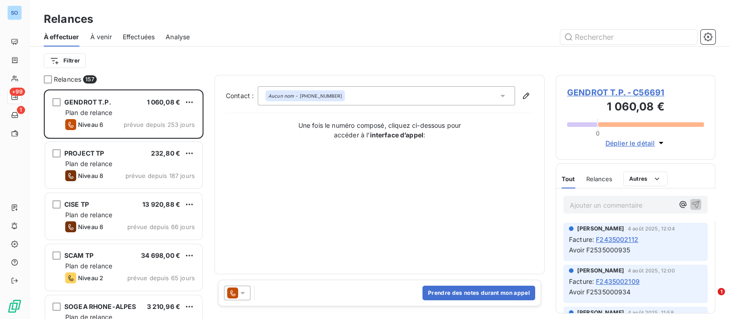
click at [639, 93] on span "GENDROT T.P. - C56691" at bounding box center [635, 92] width 137 height 12
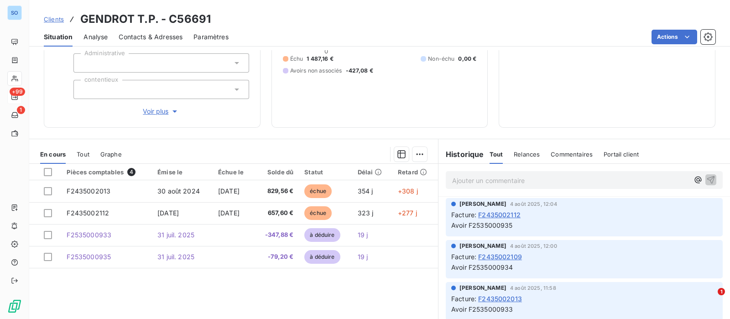
scroll to position [57, 0]
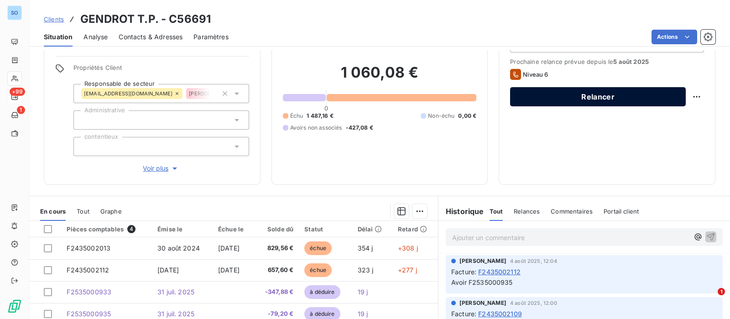
click at [577, 94] on button "Relancer" at bounding box center [598, 96] width 176 height 19
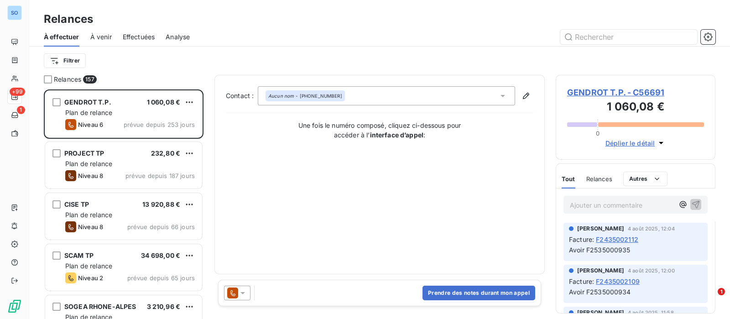
scroll to position [221, 151]
click at [237, 293] on icon at bounding box center [232, 292] width 11 height 11
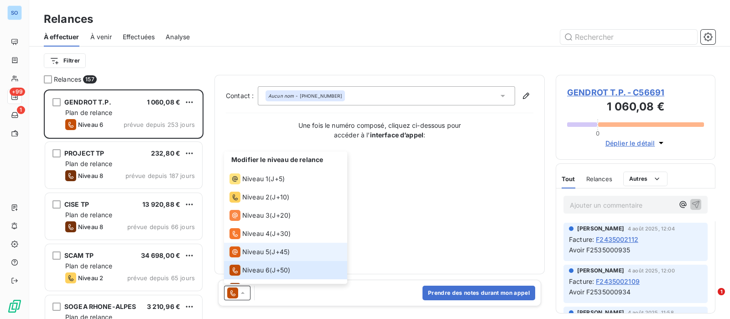
click at [249, 244] on li "Niveau 5 ( J+45 )" at bounding box center [285, 252] width 123 height 18
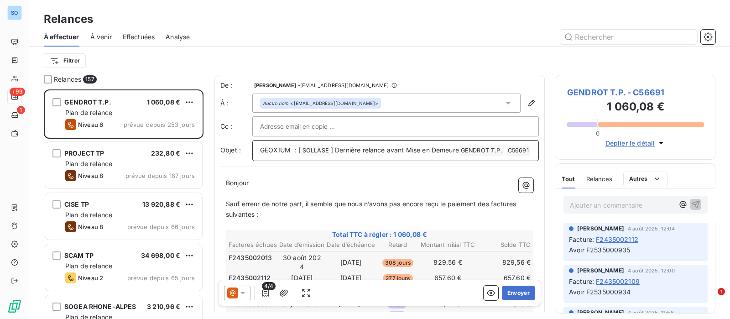
drag, startPoint x: 387, startPoint y: 148, endPoint x: 461, endPoint y: 150, distance: 73.9
click at [459, 150] on span "] Dernière relance avant Mise en Demeure" at bounding box center [395, 150] width 128 height 8
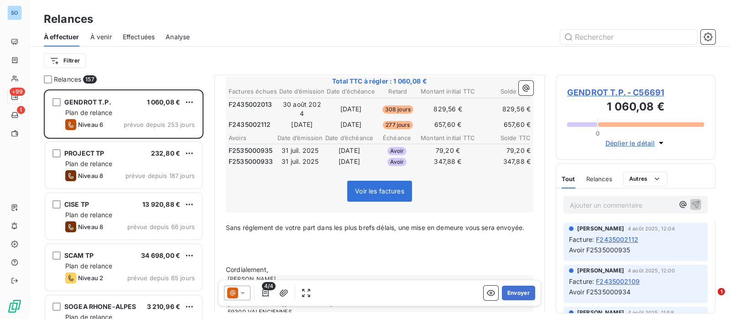
scroll to position [171, 0]
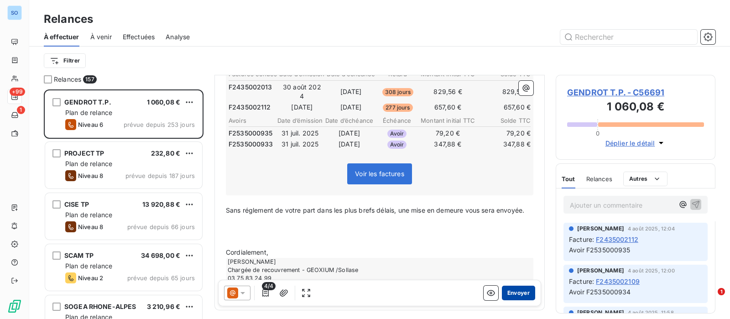
click at [512, 294] on button "Envoyer" at bounding box center [518, 293] width 33 height 15
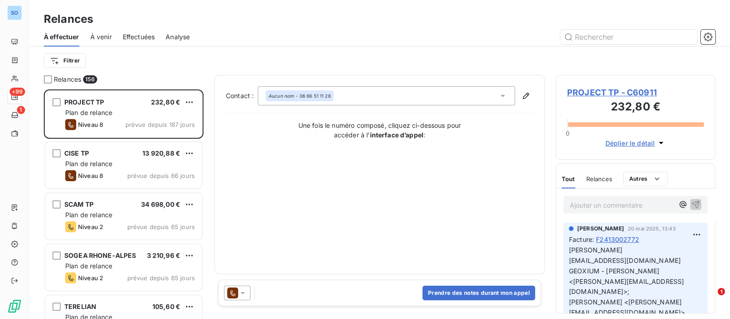
click at [598, 92] on span "PROJECT TP - C60911" at bounding box center [635, 92] width 137 height 12
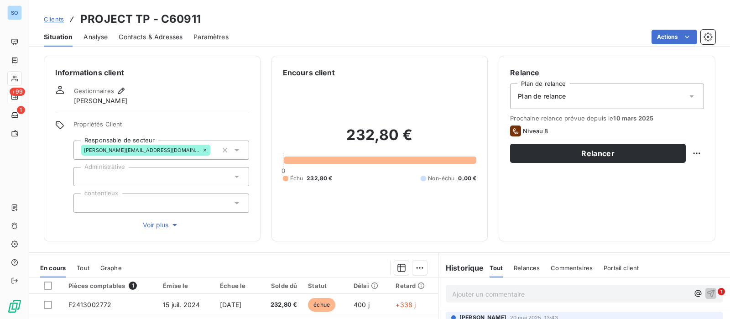
click at [163, 32] on span "Contacts & Adresses" at bounding box center [151, 36] width 64 height 9
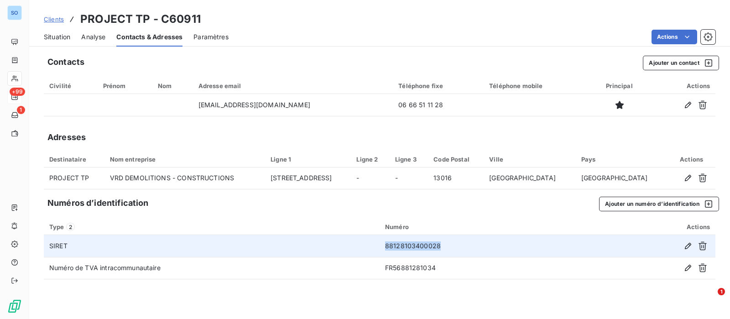
drag, startPoint x: 440, startPoint y: 244, endPoint x: 383, endPoint y: 236, distance: 58.1
click at [357, 238] on tr "SIRET 88128103400028" at bounding box center [379, 246] width 671 height 22
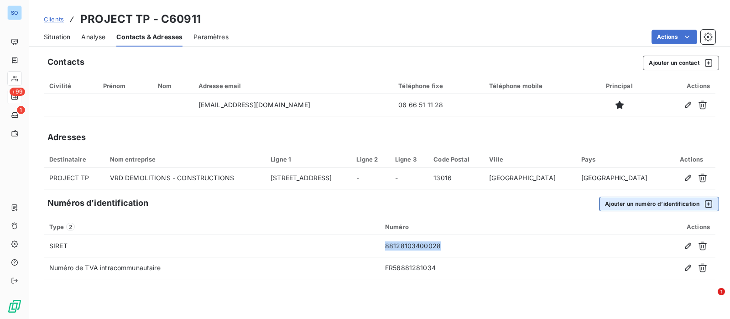
copy tr "88128103400028"
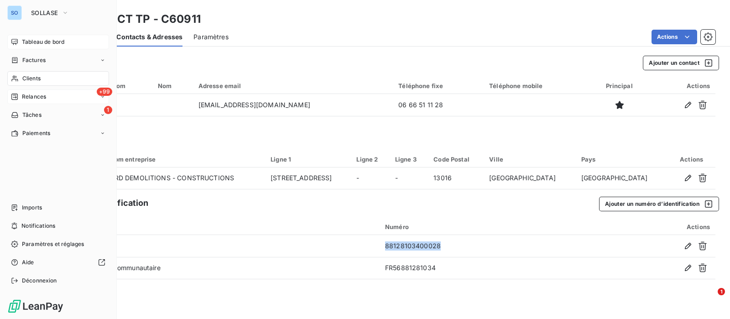
click at [35, 43] on span "Tableau de bord" at bounding box center [43, 42] width 42 height 8
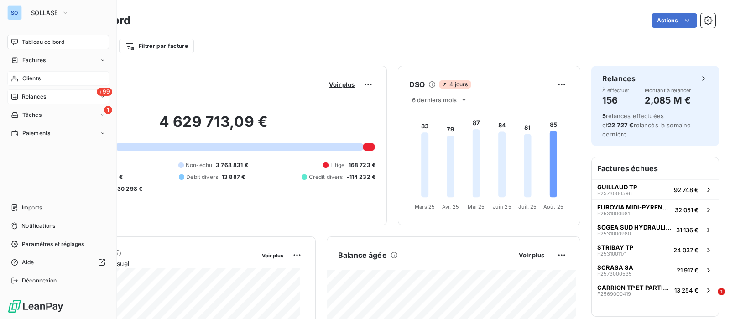
click at [21, 78] on div "Clients" at bounding box center [58, 78] width 102 height 15
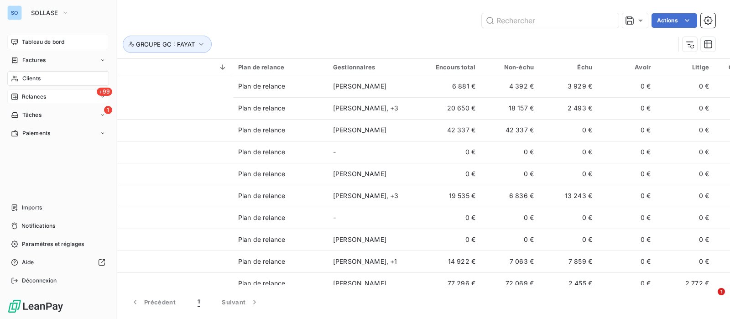
click at [40, 94] on span "Relances" at bounding box center [34, 97] width 24 height 8
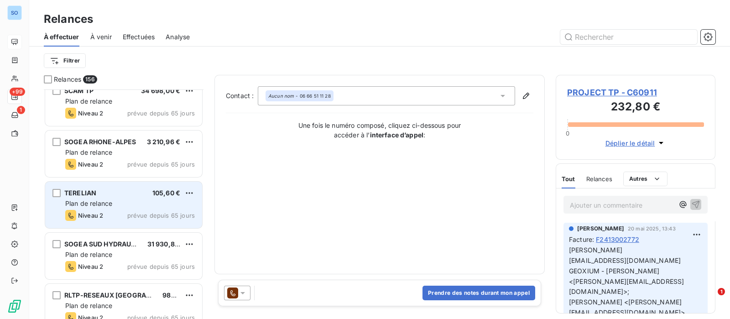
scroll to position [171, 0]
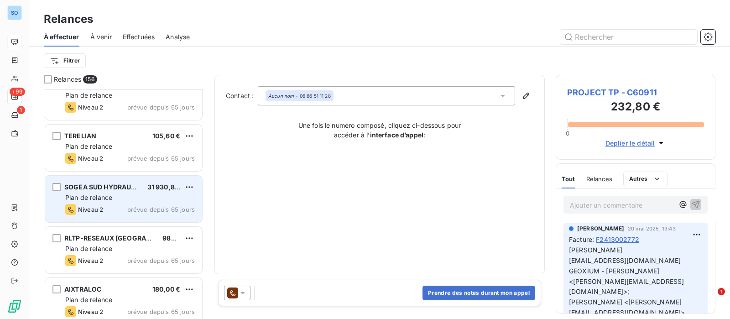
click at [109, 199] on span "Plan de relance" at bounding box center [88, 197] width 47 height 8
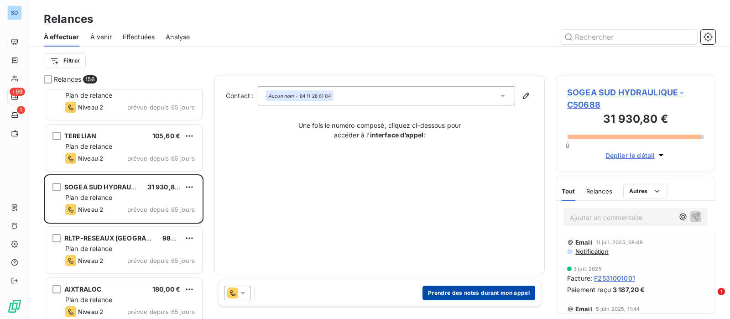
click at [471, 286] on button "Prendre des notes durant mon appel" at bounding box center [478, 293] width 113 height 15
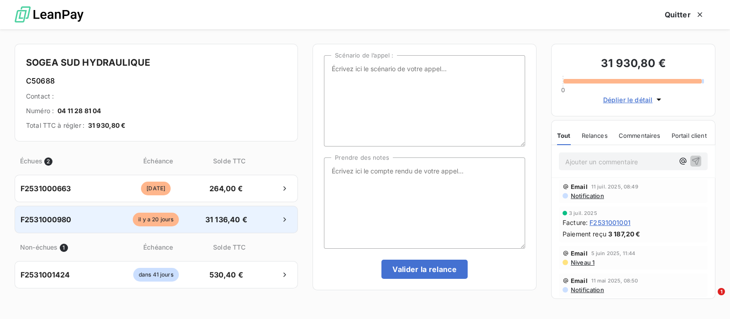
click at [208, 218] on span "31 136,40 €" at bounding box center [226, 219] width 48 height 11
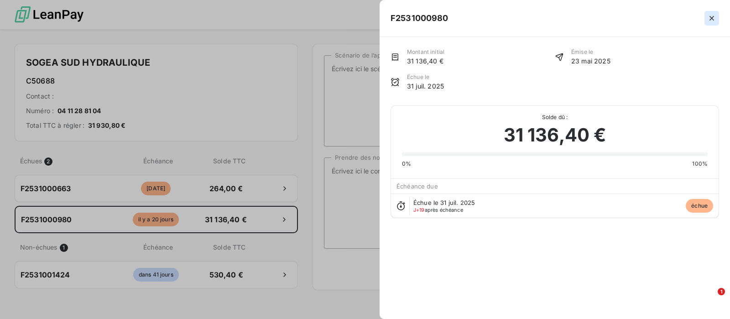
click at [711, 20] on icon "button" at bounding box center [711, 18] width 9 height 9
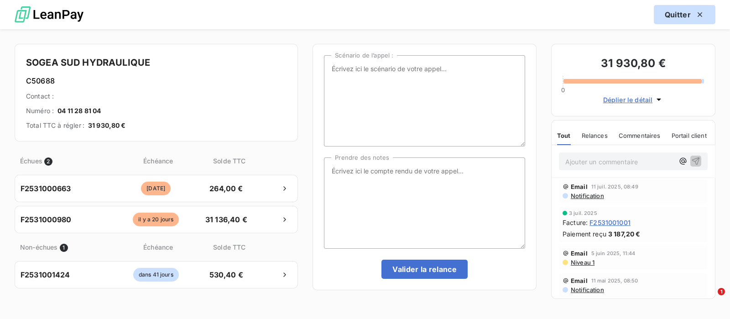
click at [681, 15] on button "Quitter" at bounding box center [685, 14] width 62 height 19
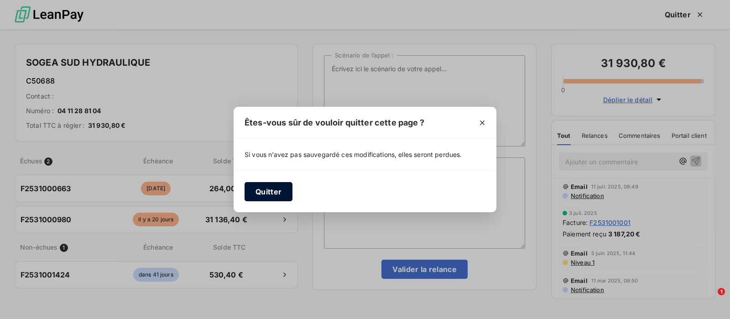
click at [262, 191] on button "Quitter" at bounding box center [268, 191] width 48 height 19
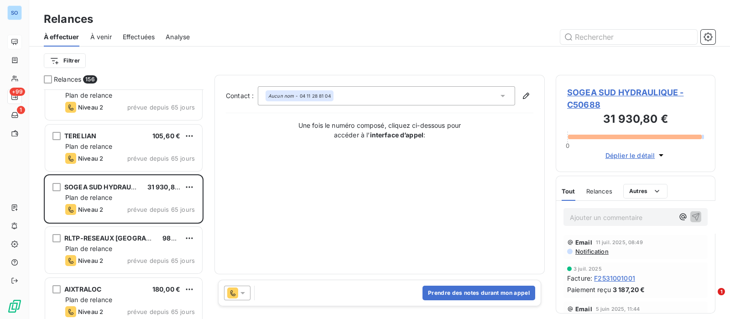
click at [586, 97] on span "SOGEA SUD HYDRAULIQUE - C50688" at bounding box center [635, 98] width 137 height 25
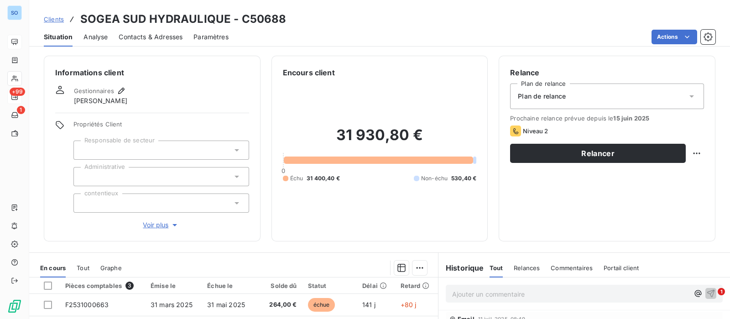
scroll to position [114, 0]
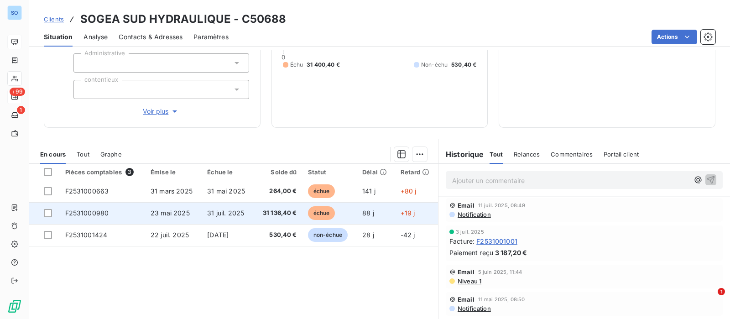
click at [224, 213] on span "31 juil. 2025" at bounding box center [225, 213] width 37 height 8
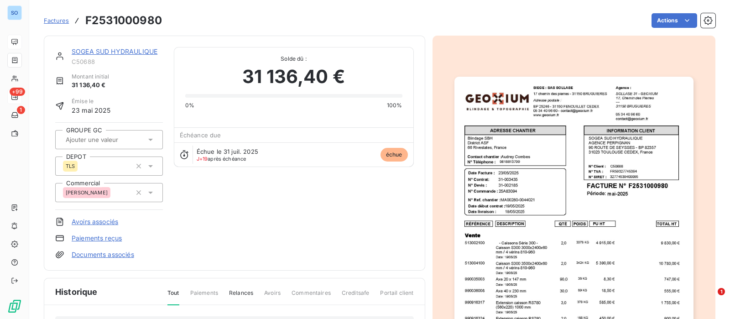
click at [127, 53] on link "SOGEA SUD HYDRAULIQUE" at bounding box center [115, 51] width 86 height 8
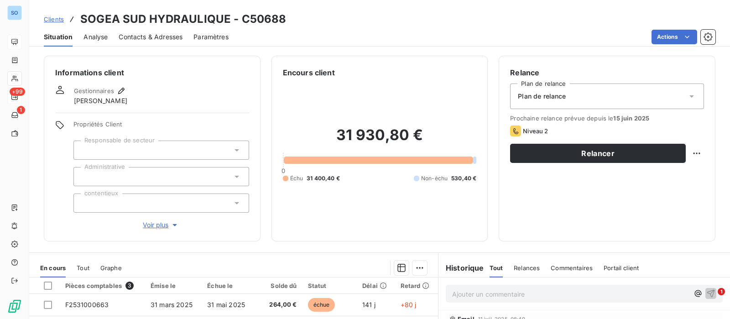
click at [149, 30] on div "Contacts & Adresses" at bounding box center [151, 36] width 64 height 19
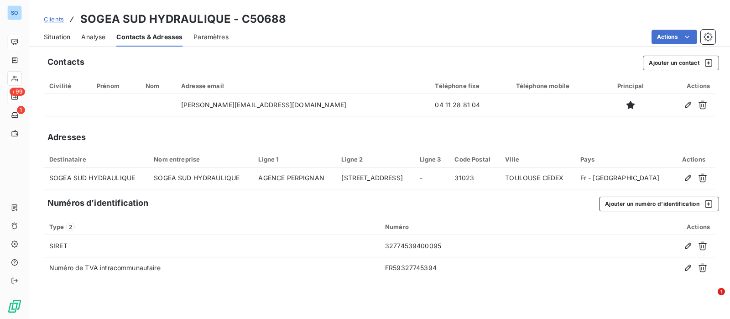
click at [48, 34] on span "Situation" at bounding box center [57, 36] width 26 height 9
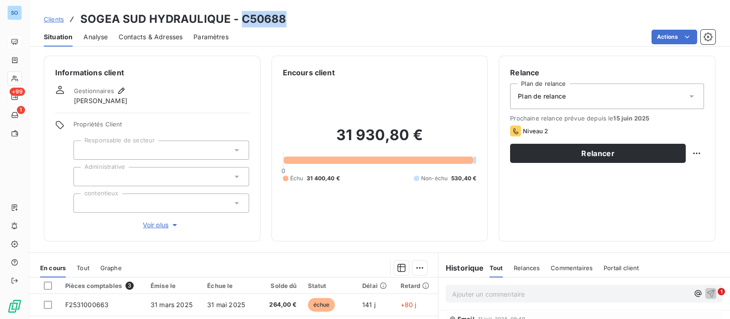
drag, startPoint x: 239, startPoint y: 17, endPoint x: 298, endPoint y: 19, distance: 58.9
click at [298, 19] on div "Clients SOGEA SUD HYDRAULIQUE - C50688" at bounding box center [379, 19] width 701 height 16
copy h3 "C50688"
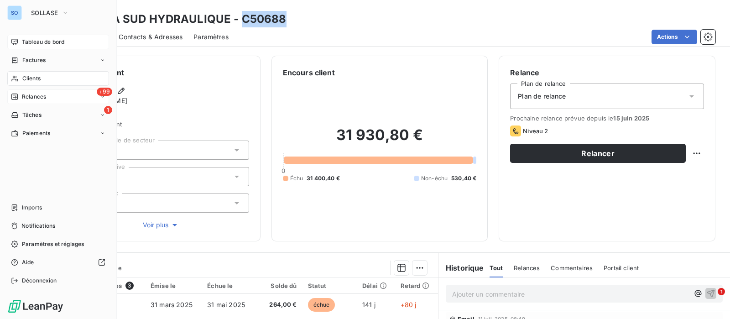
click at [38, 76] on span "Clients" at bounding box center [31, 78] width 18 height 8
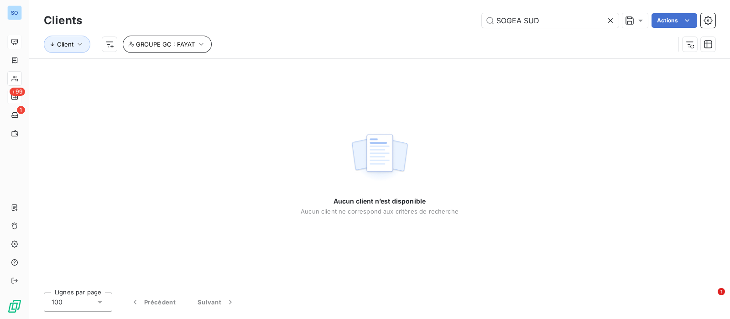
type input "SOGEA SUD"
click at [197, 45] on icon "button" at bounding box center [201, 44] width 9 height 9
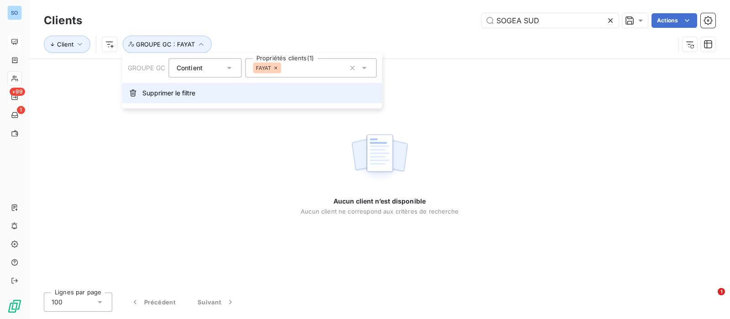
click at [175, 93] on span "Supprimer le filtre" at bounding box center [168, 92] width 53 height 9
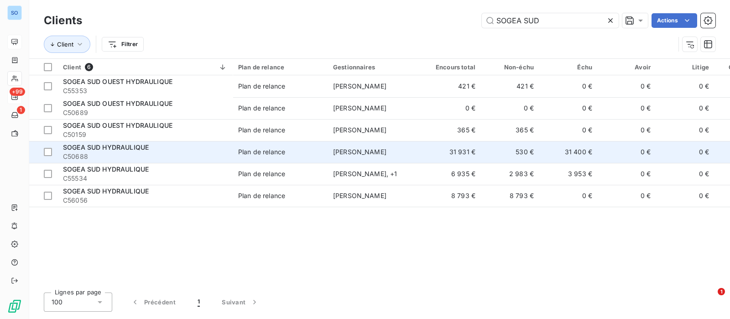
click at [133, 150] on span "SOGEA SUD HYDRAULIQUE" at bounding box center [106, 147] width 86 height 8
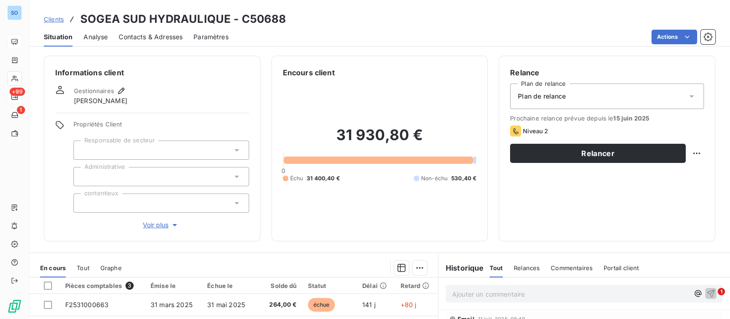
click at [135, 38] on span "Contacts & Adresses" at bounding box center [151, 36] width 64 height 9
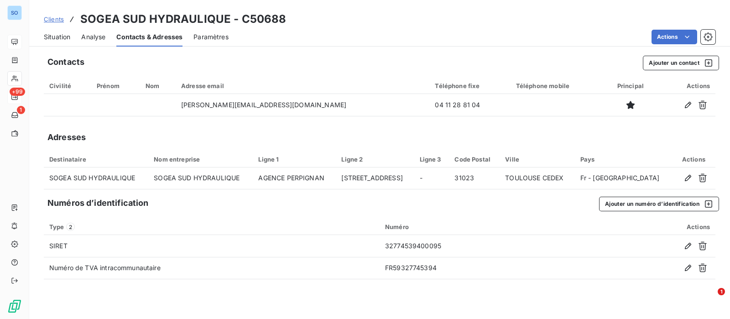
click at [50, 14] on div "Clients SOGEA SUD HYDRAULIQUE - C50688" at bounding box center [165, 19] width 243 height 16
click at [58, 19] on span "Clients" at bounding box center [54, 19] width 20 height 7
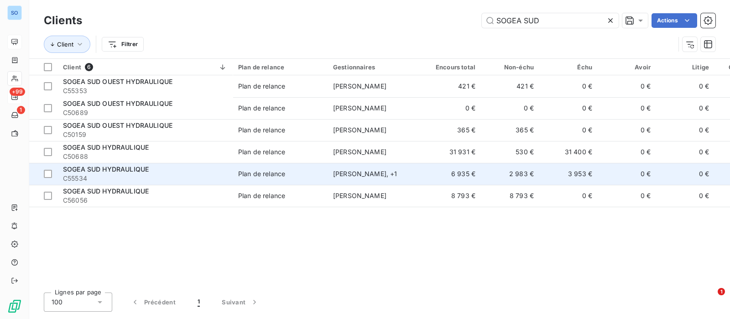
click at [166, 171] on div "SOGEA SUD HYDRAULIQUE" at bounding box center [145, 169] width 164 height 9
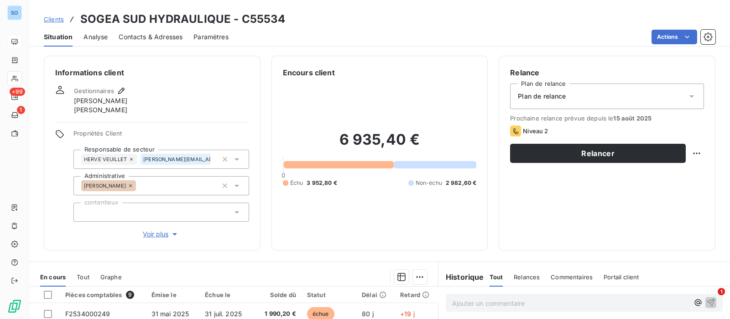
click at [144, 34] on span "Contacts & Adresses" at bounding box center [151, 36] width 64 height 9
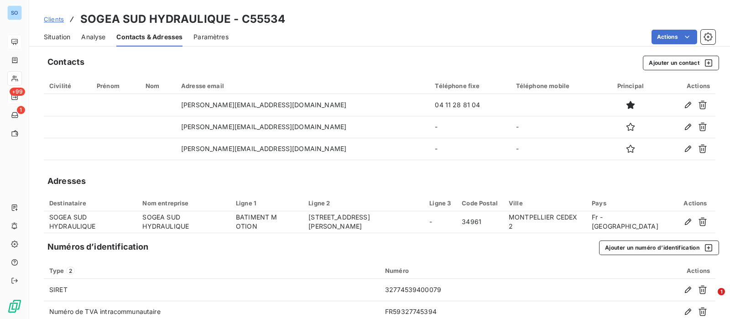
click at [46, 17] on span "Clients" at bounding box center [54, 19] width 20 height 7
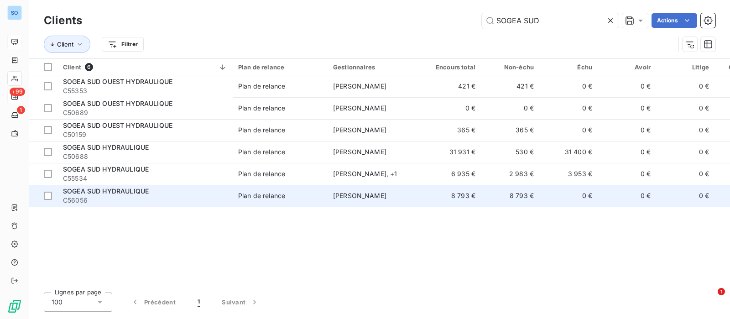
click at [300, 195] on span "Plan de relance" at bounding box center [280, 195] width 84 height 9
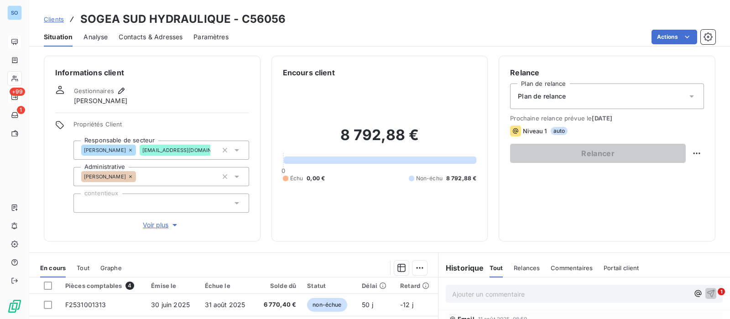
click at [171, 37] on span "Contacts & Adresses" at bounding box center [151, 36] width 64 height 9
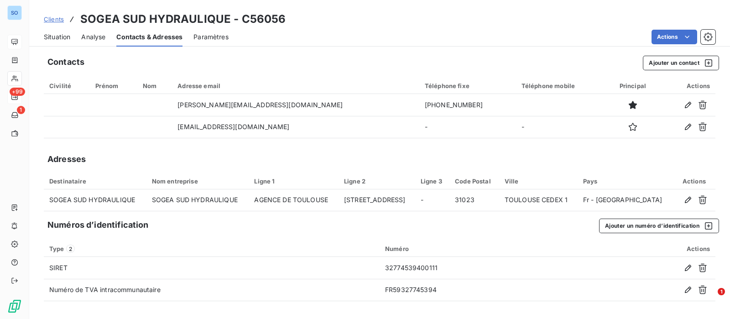
click at [52, 17] on span "Clients" at bounding box center [54, 19] width 20 height 7
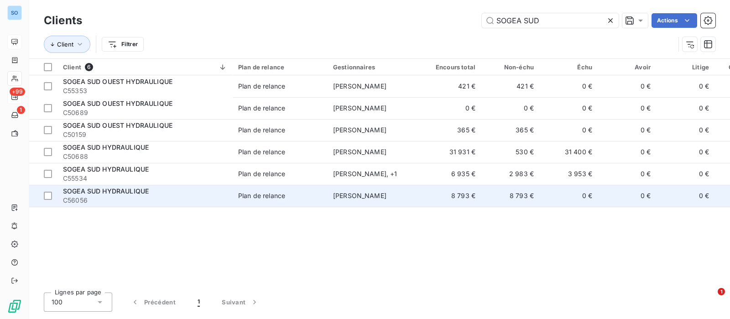
click at [209, 193] on div "SOGEA SUD HYDRAULIQUE" at bounding box center [145, 191] width 164 height 9
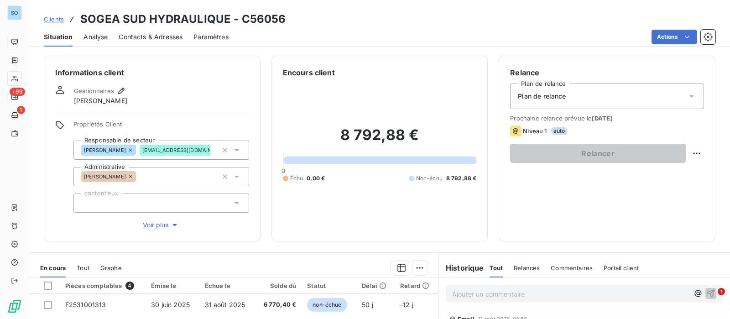
click at [159, 33] on span "Contacts & Adresses" at bounding box center [151, 36] width 64 height 9
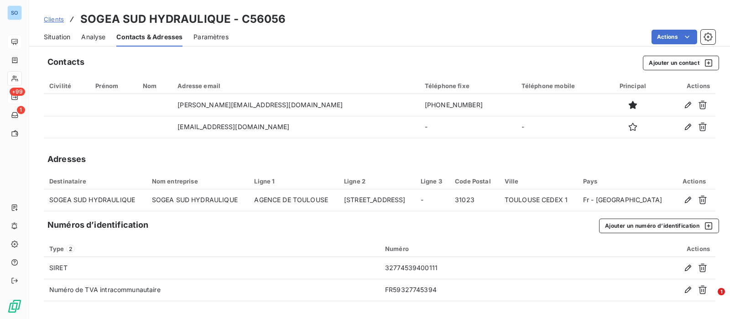
click at [55, 20] on span "Clients" at bounding box center [54, 19] width 20 height 7
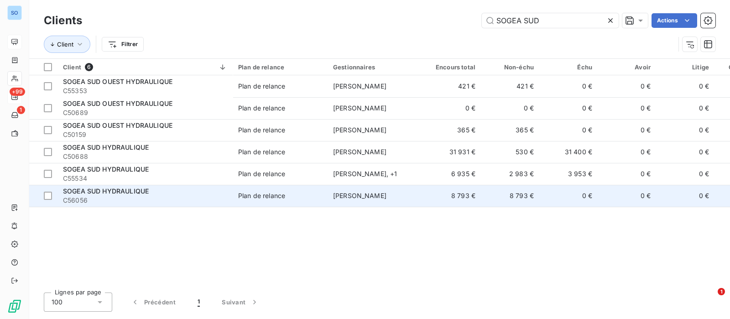
click at [321, 196] on span "Plan de relance" at bounding box center [280, 195] width 84 height 9
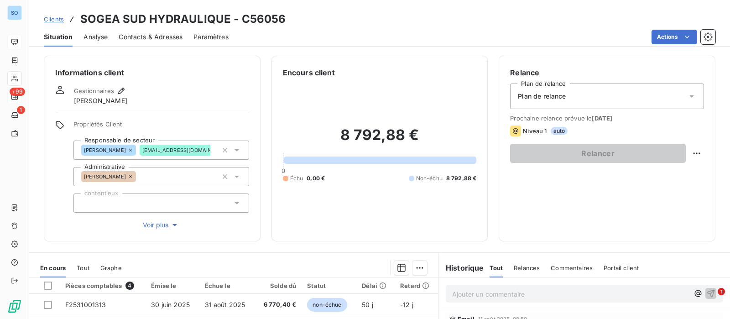
click at [165, 37] on span "Contacts & Adresses" at bounding box center [151, 36] width 64 height 9
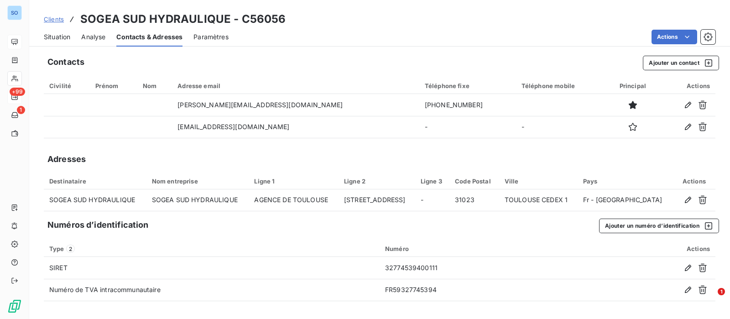
click at [57, 21] on span "Clients" at bounding box center [54, 19] width 20 height 7
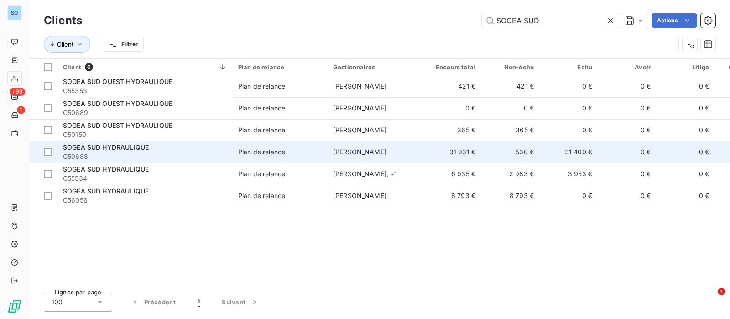
click at [131, 149] on span "SOGEA SUD HYDRAULIQUE" at bounding box center [106, 147] width 86 height 8
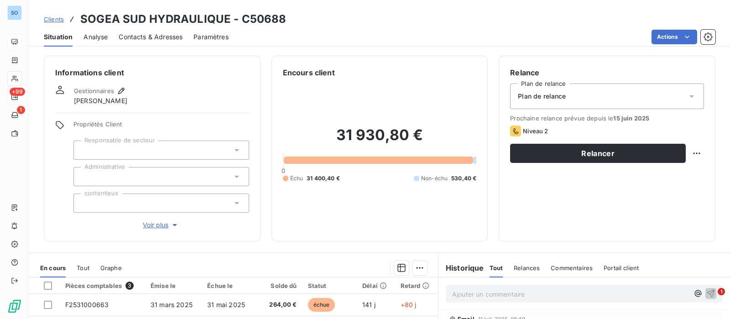
click at [149, 38] on span "Contacts & Adresses" at bounding box center [151, 36] width 64 height 9
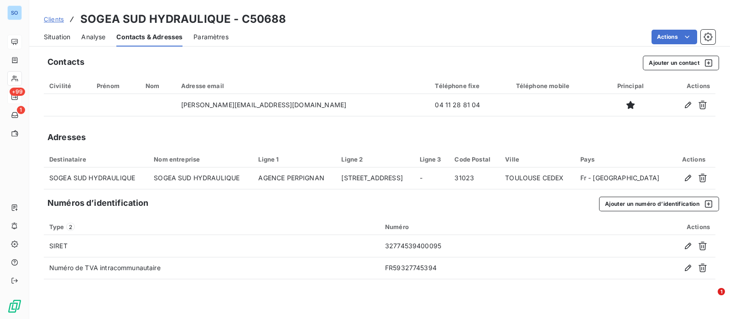
click at [51, 16] on span "Clients" at bounding box center [54, 19] width 20 height 7
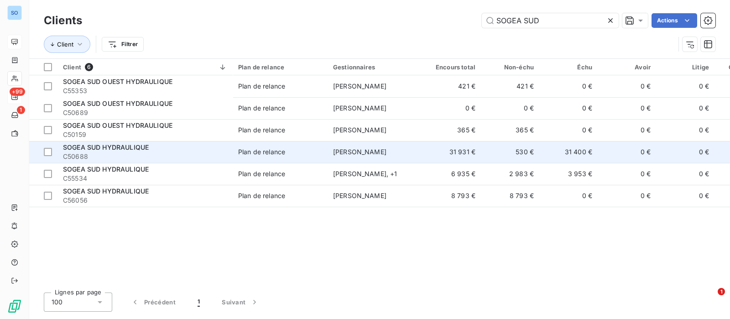
click at [534, 153] on td "530 €" at bounding box center [510, 152] width 58 height 22
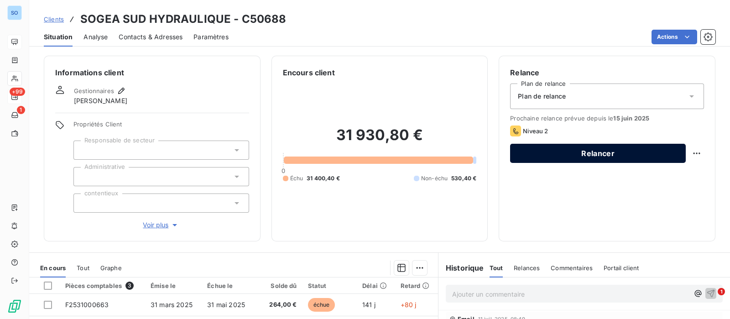
click at [602, 156] on button "Relancer" at bounding box center [598, 153] width 176 height 19
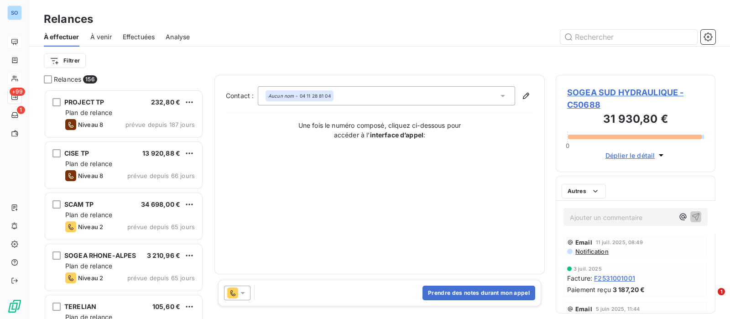
scroll to position [221, 151]
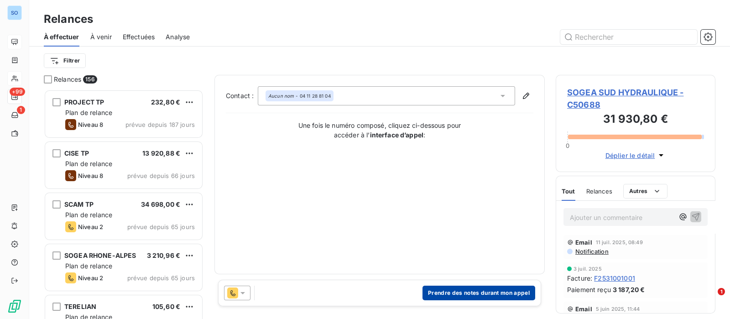
click at [453, 289] on button "Prendre des notes durant mon appel" at bounding box center [478, 293] width 113 height 15
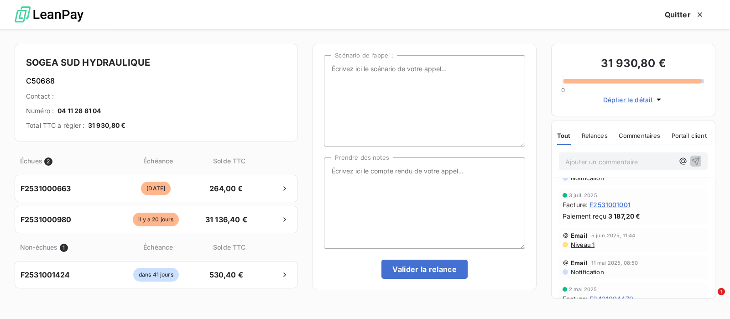
scroll to position [0, 0]
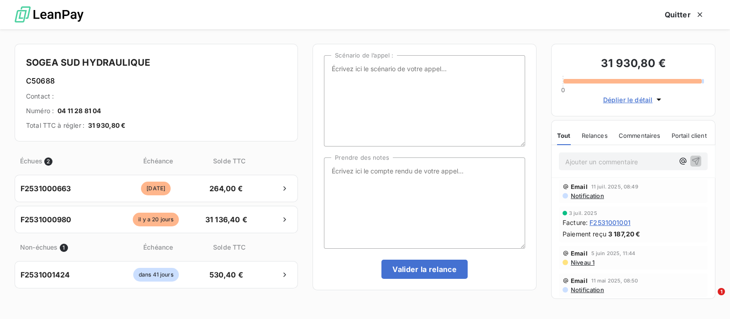
click at [590, 156] on p "Ajouter un commentaire ﻿" at bounding box center [619, 161] width 109 height 11
drag, startPoint x: 690, startPoint y: 158, endPoint x: 685, endPoint y: 154, distance: 6.5
click at [692, 160] on icon "button" at bounding box center [696, 161] width 8 height 8
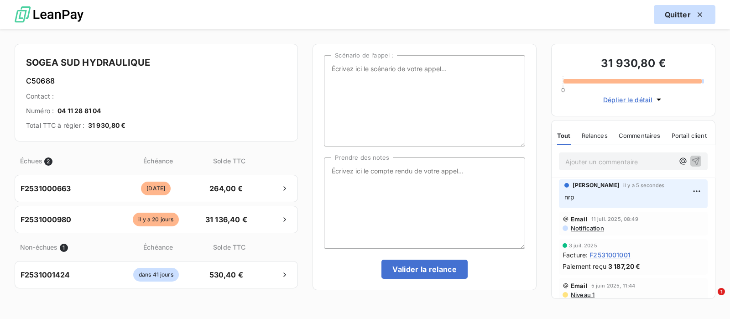
click at [683, 12] on button "Quitter" at bounding box center [685, 14] width 62 height 19
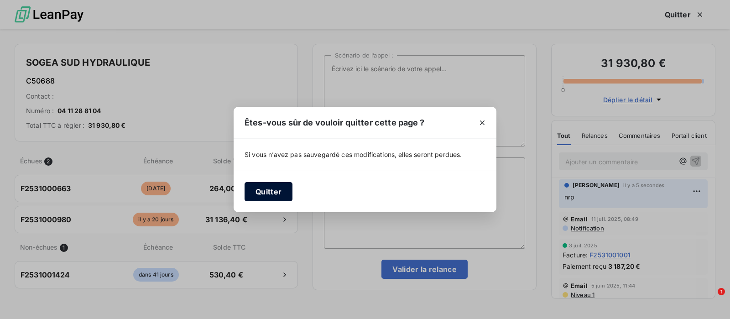
click at [253, 195] on button "Quitter" at bounding box center [268, 191] width 48 height 19
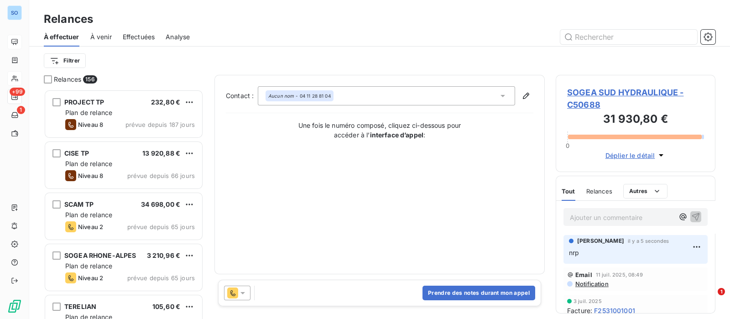
click at [240, 288] on icon at bounding box center [242, 292] width 9 height 9
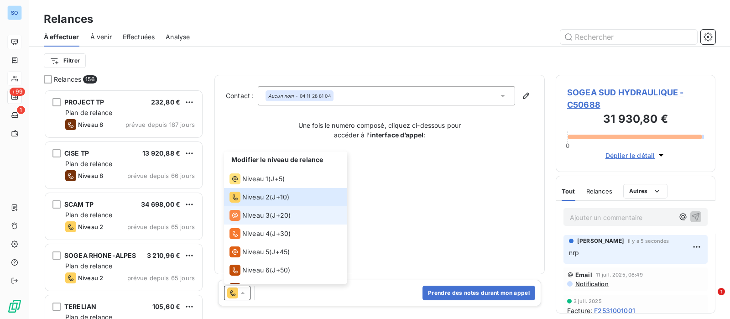
click at [256, 213] on span "Niveau 3" at bounding box center [255, 215] width 27 height 9
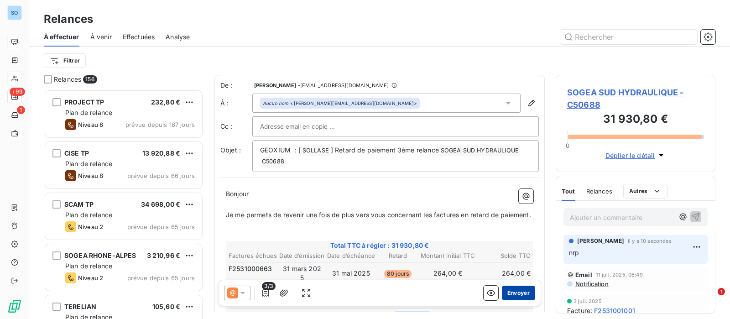
click at [508, 291] on button "Envoyer" at bounding box center [518, 293] width 33 height 15
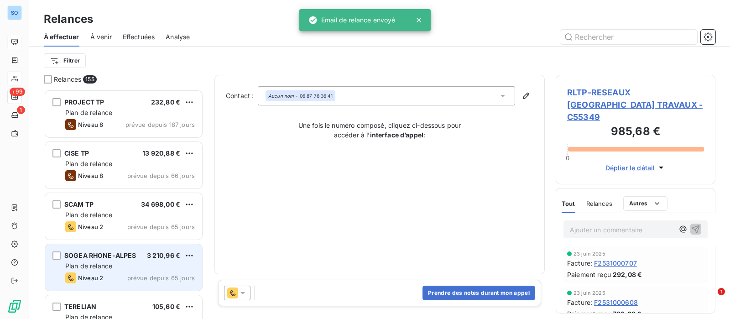
click at [110, 251] on span "SOGEA RHONE-ALPES" at bounding box center [100, 255] width 72 height 8
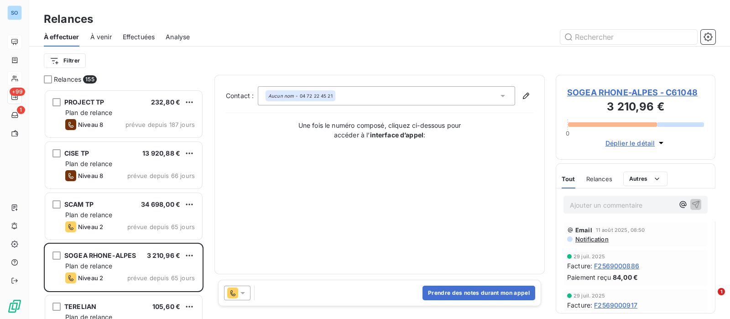
click at [599, 179] on span "Relances" at bounding box center [599, 178] width 26 height 7
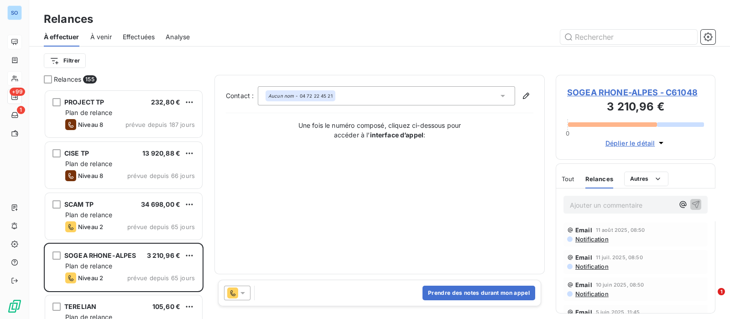
click at [243, 291] on icon at bounding box center [242, 292] width 9 height 9
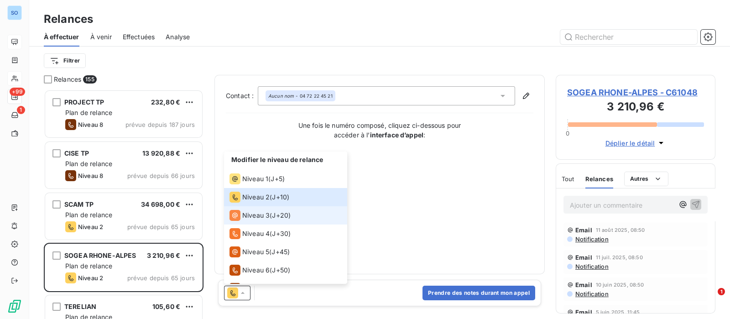
click at [252, 218] on span "Niveau 3" at bounding box center [255, 215] width 27 height 9
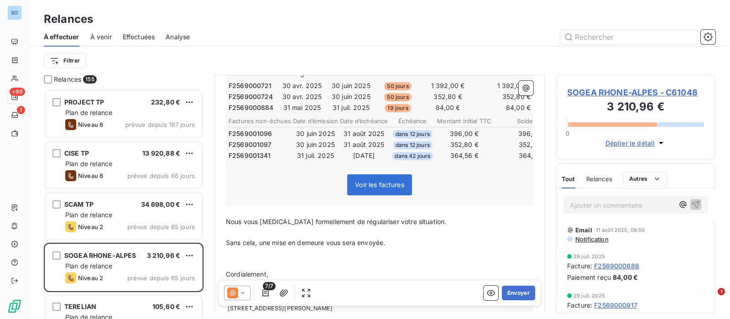
scroll to position [228, 0]
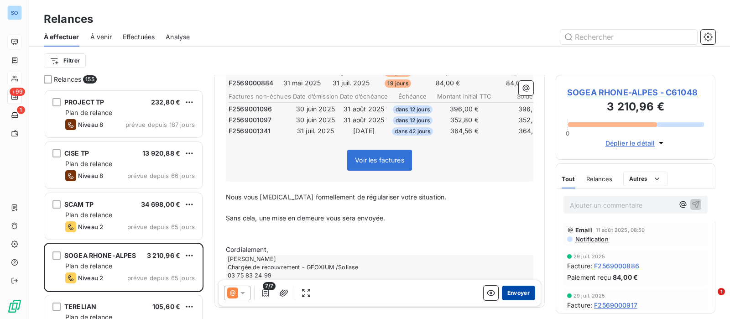
click at [509, 288] on button "Envoyer" at bounding box center [518, 293] width 33 height 15
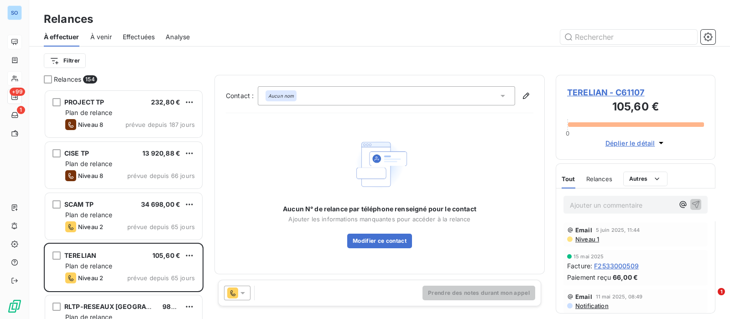
click at [242, 291] on icon at bounding box center [242, 292] width 9 height 9
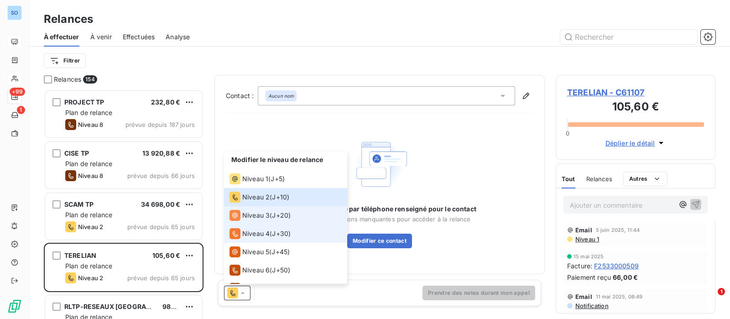
click at [247, 220] on span "Niveau 3" at bounding box center [255, 215] width 27 height 9
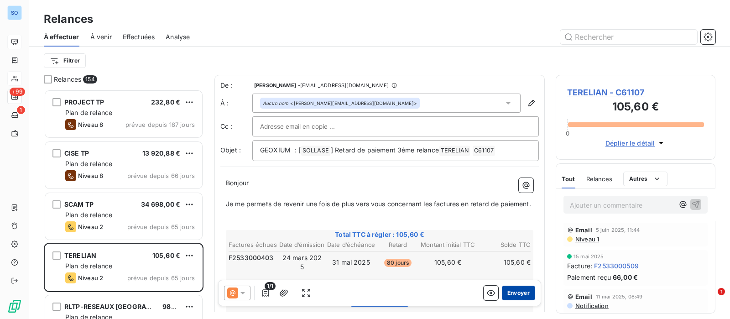
click at [512, 290] on button "Envoyer" at bounding box center [518, 293] width 33 height 15
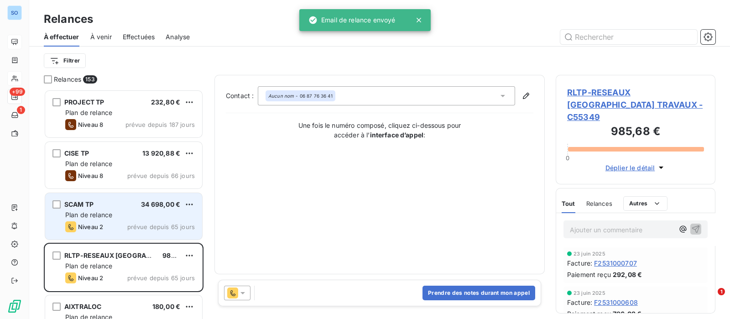
click at [117, 205] on div "SCAM TP 34 698,00 €" at bounding box center [130, 204] width 130 height 8
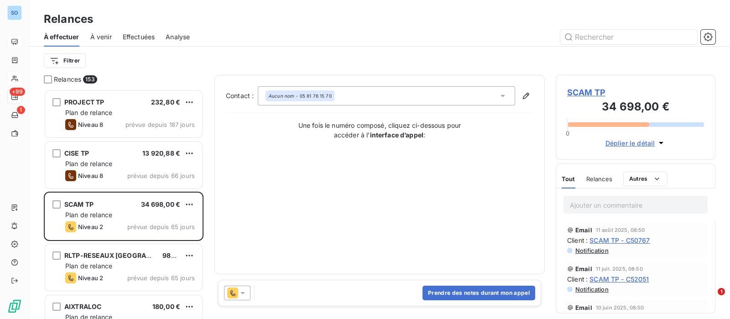
click at [242, 293] on icon at bounding box center [242, 293] width 5 height 2
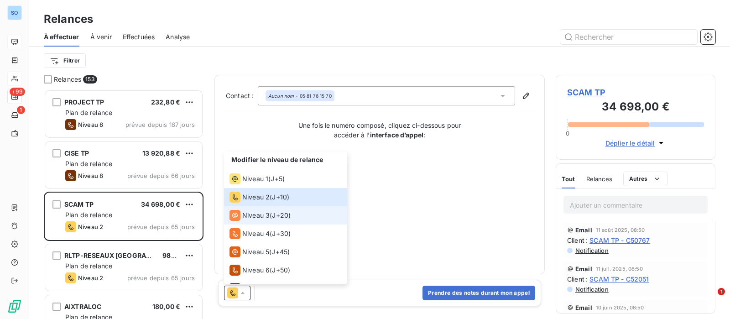
click at [246, 213] on span "Niveau 3" at bounding box center [255, 215] width 27 height 9
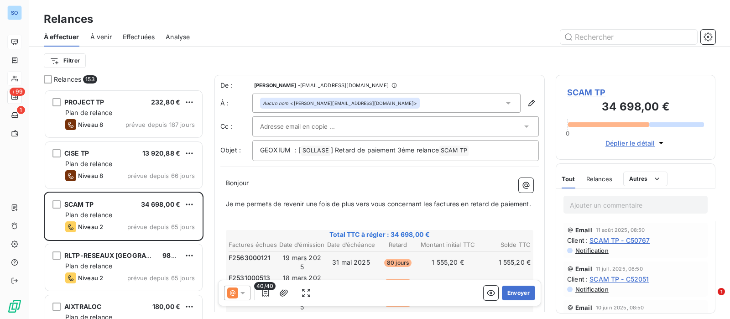
click at [411, 104] on div "Aucun nom <e.casas@scam-tp.com>" at bounding box center [386, 103] width 268 height 19
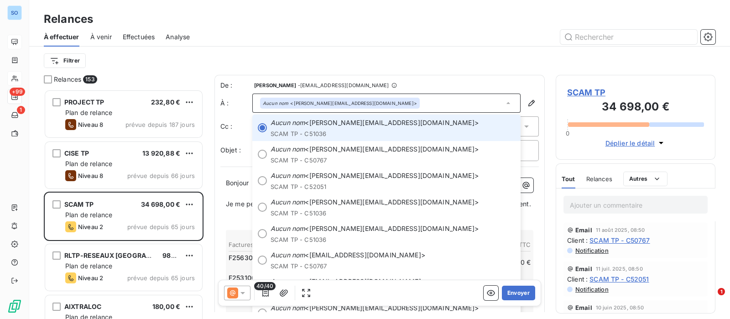
scroll to position [57, 0]
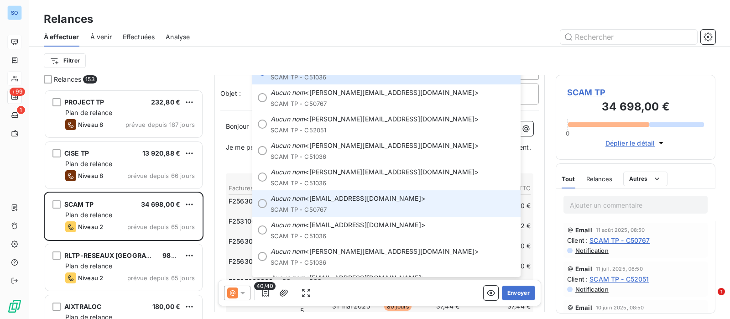
click at [366, 198] on span "Aucun nom <fournisseur@scam-tp.com>" at bounding box center [392, 198] width 244 height 9
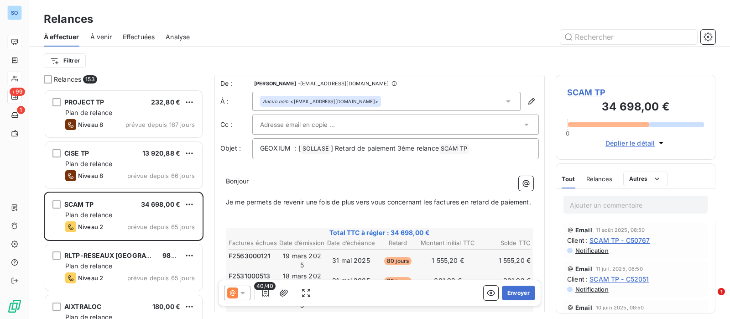
scroll to position [0, 0]
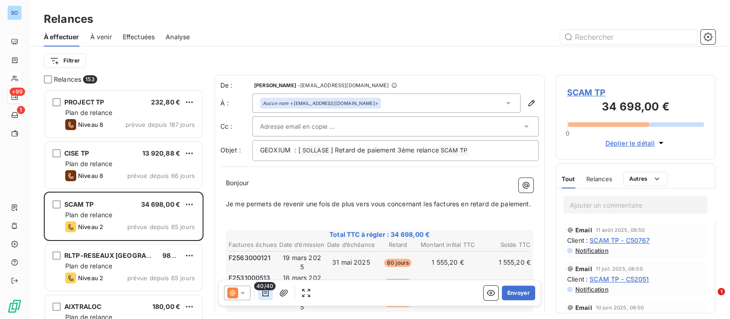
click at [266, 291] on div "40/40" at bounding box center [265, 293] width 15 height 15
click at [265, 293] on icon "button" at bounding box center [265, 292] width 9 height 9
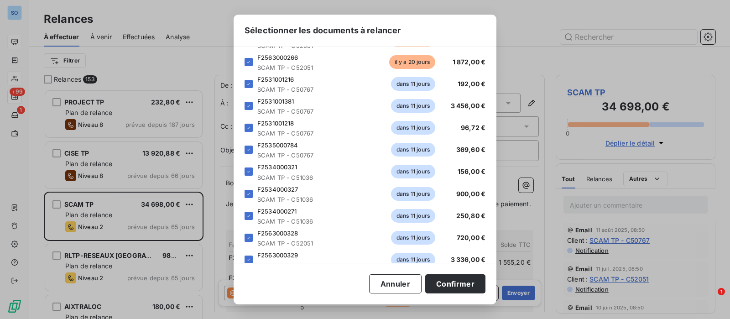
scroll to position [627, 0]
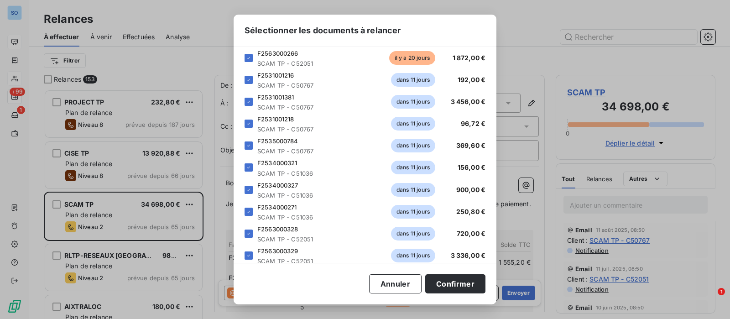
click at [247, 79] on icon at bounding box center [248, 79] width 5 height 5
click at [251, 102] on icon at bounding box center [248, 101] width 5 height 5
click at [249, 126] on div at bounding box center [248, 124] width 8 height 8
click at [247, 140] on div "F2535000784 SCAM TP - C50767 dans 11 jours 369,60 €" at bounding box center [364, 145] width 241 height 18
drag, startPoint x: 247, startPoint y: 166, endPoint x: 249, endPoint y: 172, distance: 7.0
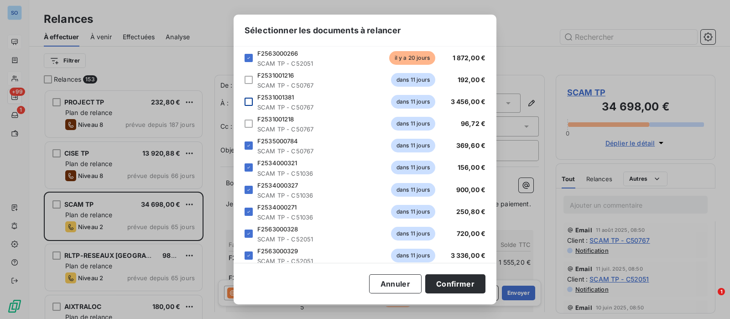
click at [248, 166] on icon at bounding box center [248, 167] width 5 height 5
click at [251, 194] on div "F2534000327 SCAM TP - C51036 dans 11 jours 900,00 €" at bounding box center [364, 190] width 241 height 18
click at [249, 147] on icon at bounding box center [248, 145] width 5 height 5
click at [247, 192] on div at bounding box center [248, 190] width 8 height 8
click at [247, 211] on icon at bounding box center [248, 211] width 5 height 5
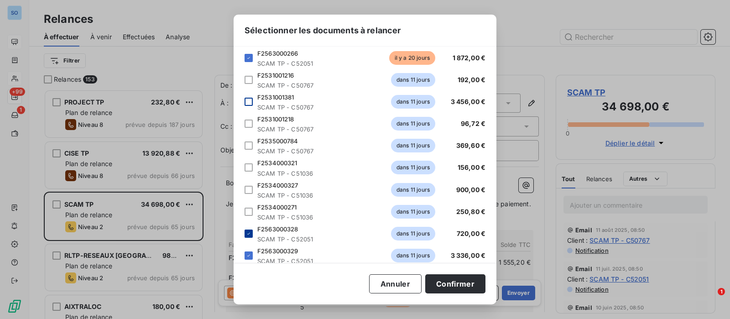
click at [249, 236] on div at bounding box center [248, 233] width 8 height 8
click at [247, 255] on icon at bounding box center [248, 255] width 5 height 5
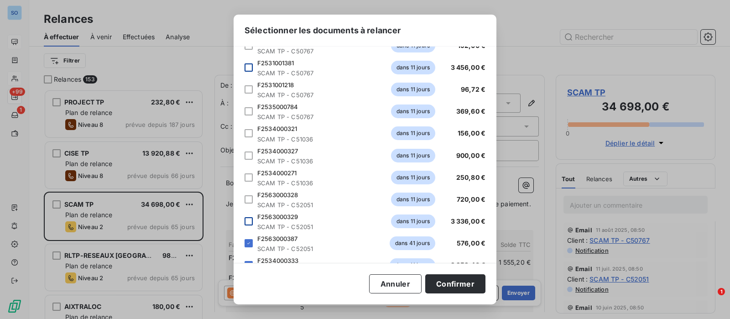
scroll to position [727, 0]
drag, startPoint x: 247, startPoint y: 174, endPoint x: 249, endPoint y: 192, distance: 17.4
click at [248, 176] on icon at bounding box center [248, 177] width 5 height 5
drag, startPoint x: 250, startPoint y: 199, endPoint x: 246, endPoint y: 210, distance: 11.5
click at [250, 199] on icon at bounding box center [248, 199] width 5 height 5
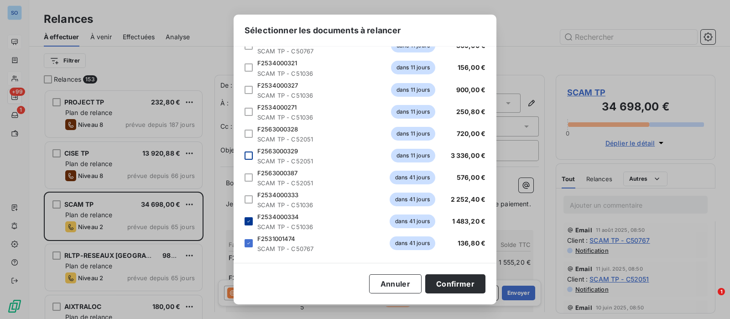
click at [246, 222] on icon at bounding box center [248, 220] width 5 height 5
click at [248, 244] on icon at bounding box center [248, 242] width 5 height 5
click at [445, 281] on button "Confirmer" at bounding box center [455, 283] width 60 height 19
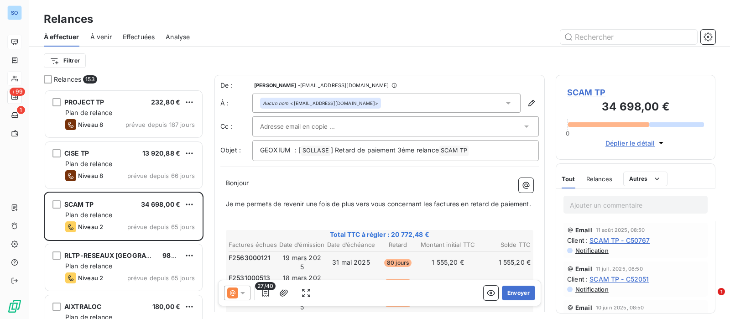
click at [606, 179] on span "Relances" at bounding box center [599, 178] width 26 height 7
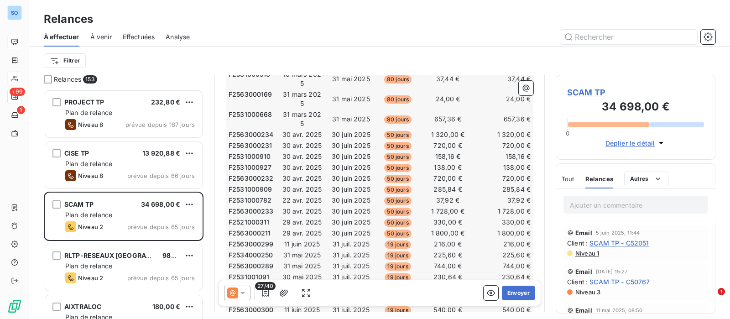
scroll to position [285, 0]
click at [263, 293] on icon "button" at bounding box center [265, 292] width 9 height 9
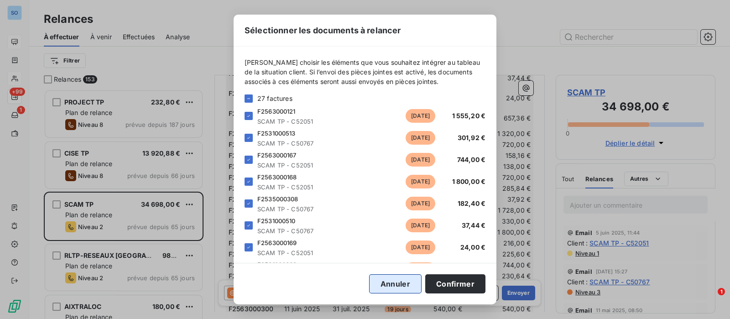
click at [401, 285] on button "Annuler" at bounding box center [395, 283] width 52 height 19
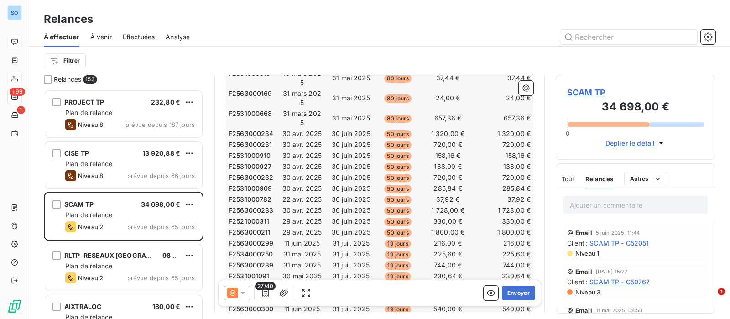
click at [243, 291] on icon at bounding box center [242, 292] width 9 height 9
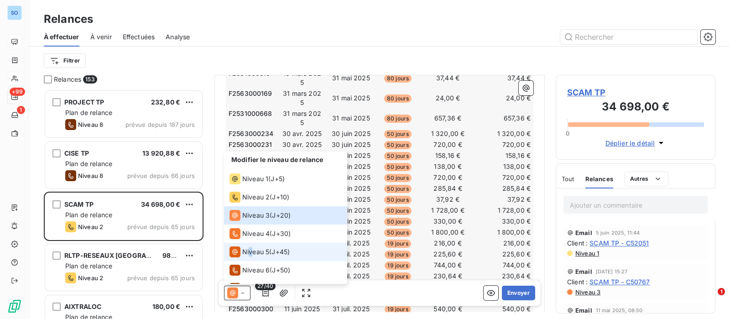
click at [250, 251] on span "Niveau 5" at bounding box center [255, 251] width 27 height 9
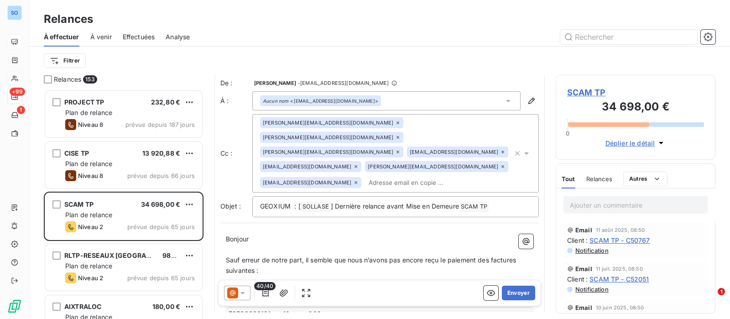
scroll to position [0, 0]
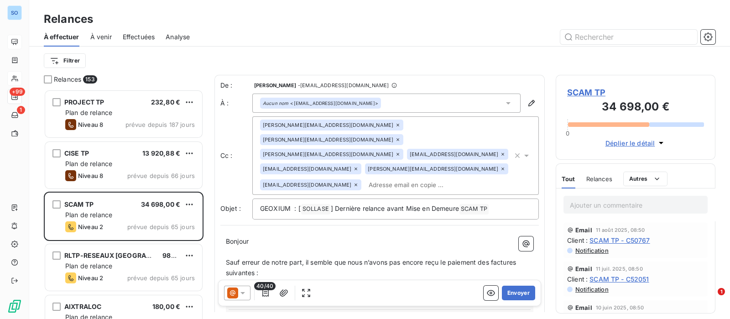
click at [395, 137] on icon at bounding box center [397, 139] width 5 height 5
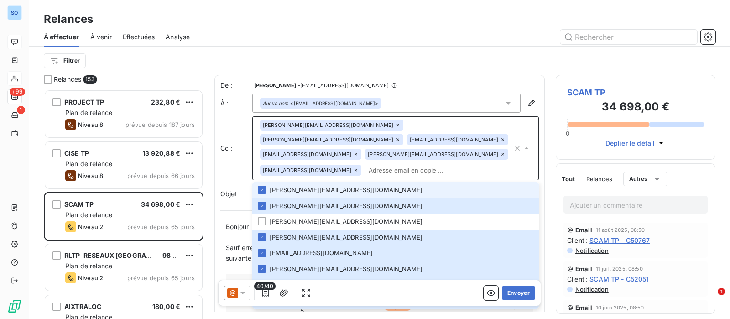
click at [395, 137] on icon at bounding box center [397, 139] width 5 height 5
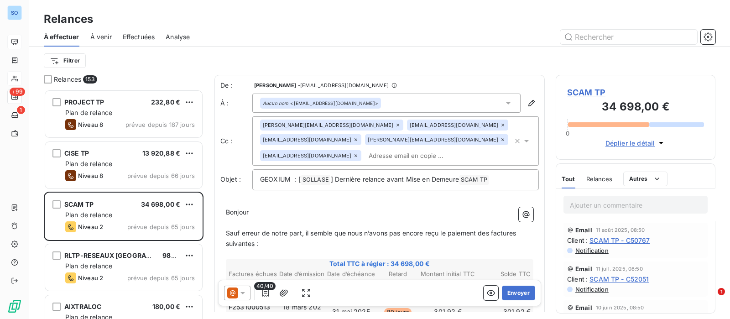
click at [359, 137] on icon at bounding box center [355, 139] width 5 height 5
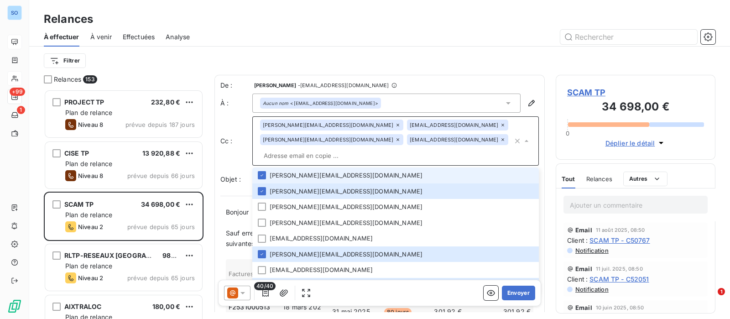
click at [500, 139] on icon at bounding box center [502, 139] width 5 height 5
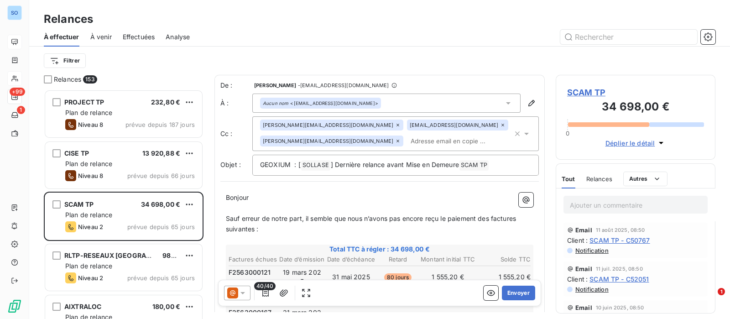
drag, startPoint x: 474, startPoint y: 123, endPoint x: 467, endPoint y: 133, distance: 12.1
click at [400, 138] on icon at bounding box center [397, 140] width 5 height 5
click at [238, 161] on div "Objet : GEOXIUM : [ SOLLASE ﻿ ] Dernière relance avant Mise en Demeure SCAM TP …" at bounding box center [379, 165] width 318 height 21
click at [500, 126] on icon at bounding box center [502, 124] width 5 height 5
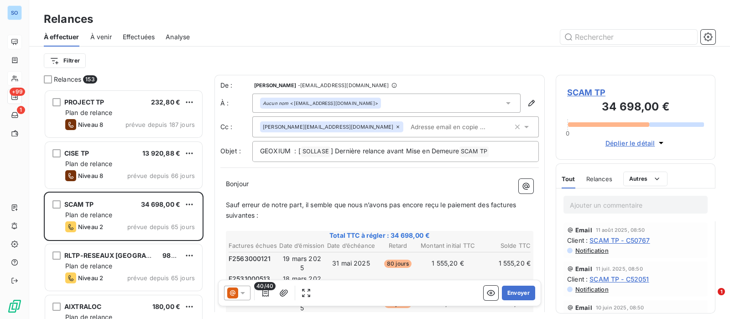
click at [415, 113] on div "De : Dorothée Lamour - recouvrement@btcgroupe.com À : Aucun nom <fournisseur@sc…" at bounding box center [379, 121] width 318 height 81
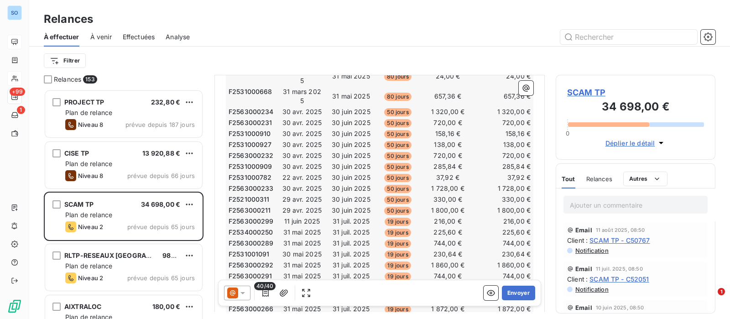
scroll to position [400, 0]
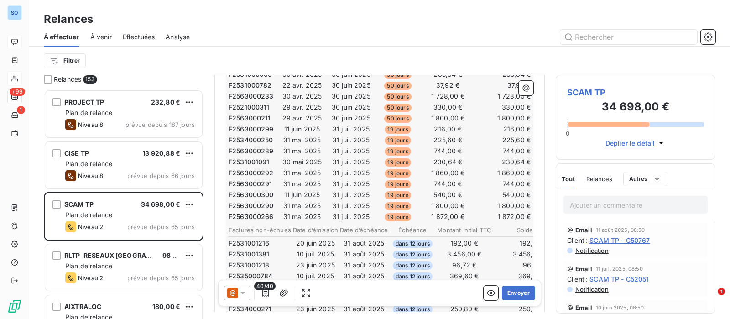
click at [263, 290] on span "40/40" at bounding box center [264, 286] width 21 height 8
click at [266, 294] on icon "button" at bounding box center [265, 292] width 9 height 9
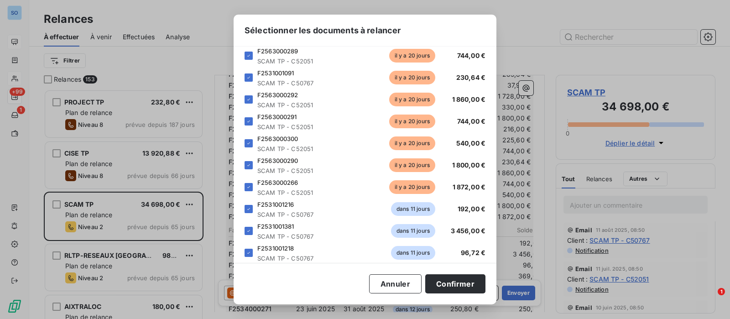
scroll to position [513, 0]
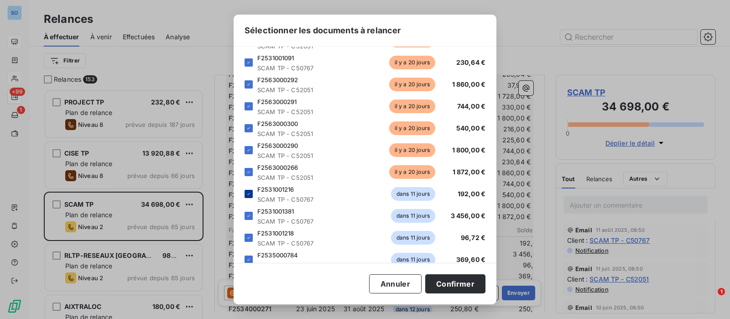
click at [248, 196] on icon at bounding box center [248, 193] width 5 height 5
drag, startPoint x: 248, startPoint y: 216, endPoint x: 251, endPoint y: 230, distance: 14.9
click at [249, 216] on icon at bounding box center [248, 215] width 5 height 5
click at [250, 238] on icon at bounding box center [248, 237] width 5 height 5
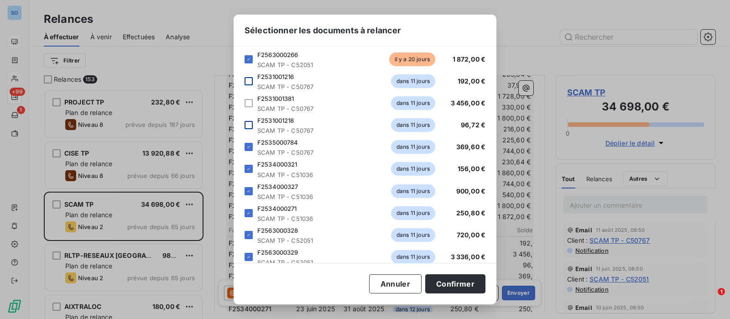
scroll to position [627, 0]
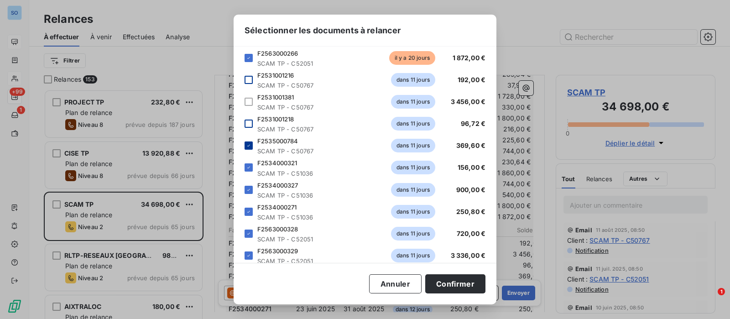
click at [249, 148] on div at bounding box center [248, 145] width 8 height 8
click at [246, 173] on div "F2534000321 SCAM TP - C51036 dans 11 jours 156,00 €" at bounding box center [364, 167] width 241 height 18
click at [248, 167] on icon at bounding box center [248, 167] width 5 height 5
click at [250, 192] on div at bounding box center [248, 190] width 8 height 8
drag, startPoint x: 251, startPoint y: 208, endPoint x: 250, endPoint y: 217, distance: 8.7
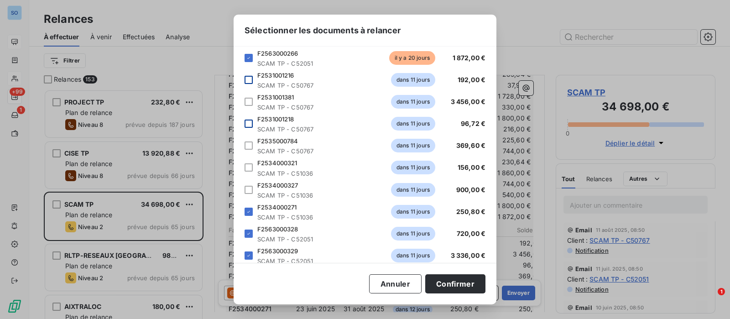
click at [251, 209] on icon at bounding box center [248, 211] width 5 height 5
click at [248, 234] on icon at bounding box center [248, 233] width 5 height 5
drag, startPoint x: 251, startPoint y: 254, endPoint x: 287, endPoint y: 215, distance: 53.3
click at [251, 254] on div at bounding box center [248, 255] width 8 height 8
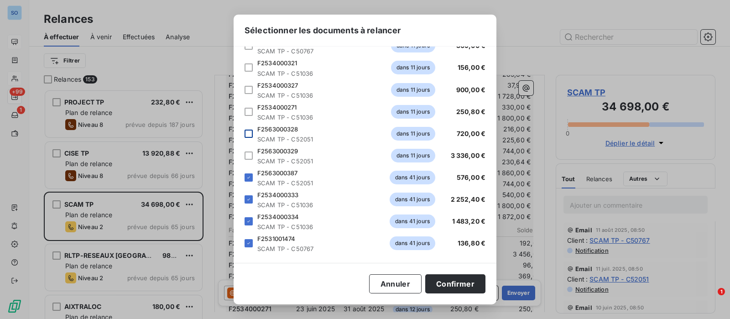
click at [244, 182] on div "Veuillez choisir les éléments que vous souhaitez intégrer au tableau de la situ…" at bounding box center [365, 155] width 263 height 216
click at [250, 181] on div "F2563000387 SCAM TP - C52051 dans 41 jours 576,00 €" at bounding box center [364, 177] width 241 height 18
drag, startPoint x: 249, startPoint y: 178, endPoint x: 247, endPoint y: 186, distance: 7.9
click at [249, 179] on icon at bounding box center [248, 177] width 5 height 5
drag, startPoint x: 246, startPoint y: 197, endPoint x: 247, endPoint y: 202, distance: 5.0
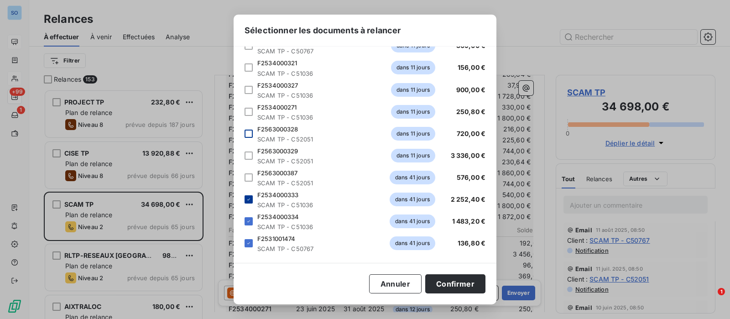
click at [246, 198] on icon at bounding box center [248, 199] width 5 height 5
click at [249, 223] on icon at bounding box center [248, 220] width 5 height 5
click at [246, 243] on icon at bounding box center [248, 242] width 5 height 5
click at [447, 280] on button "Confirmer" at bounding box center [455, 283] width 60 height 19
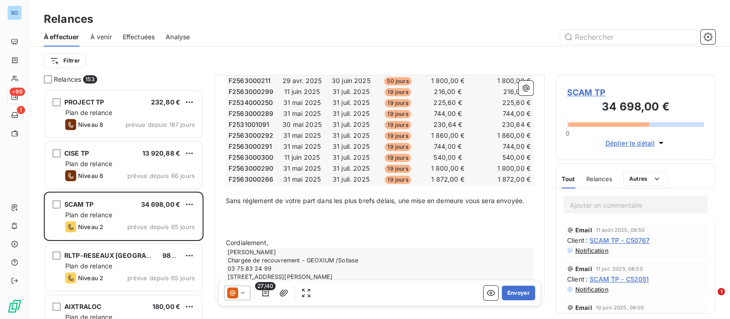
scroll to position [468, 0]
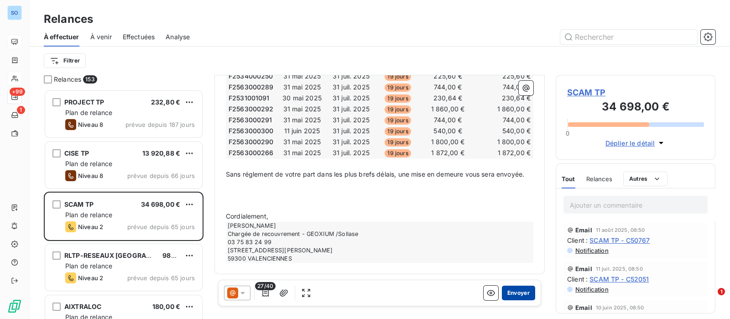
click at [508, 292] on button "Envoyer" at bounding box center [518, 293] width 33 height 15
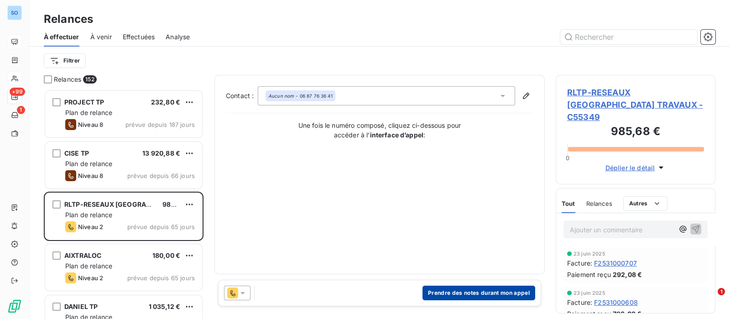
click at [485, 290] on button "Prendre des notes durant mon appel" at bounding box center [478, 293] width 113 height 15
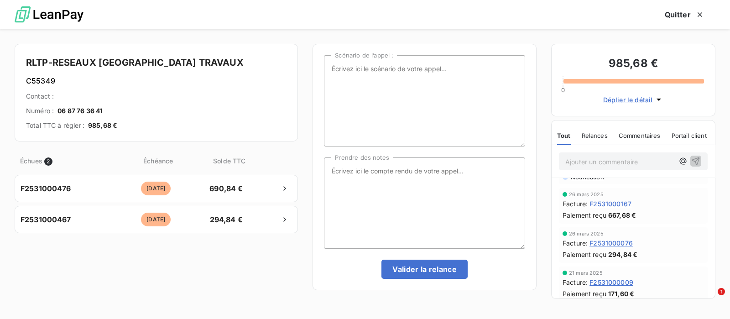
scroll to position [342, 0]
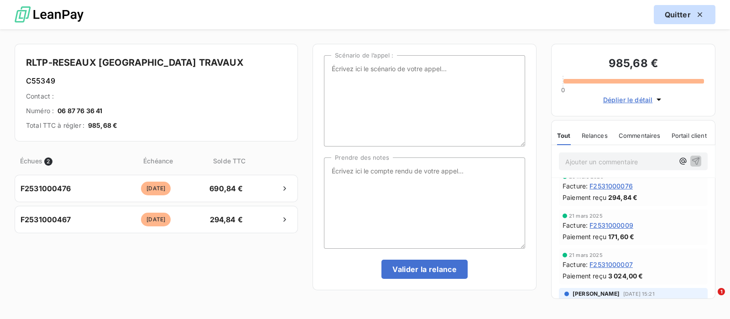
click at [682, 12] on button "Quitter" at bounding box center [685, 14] width 62 height 19
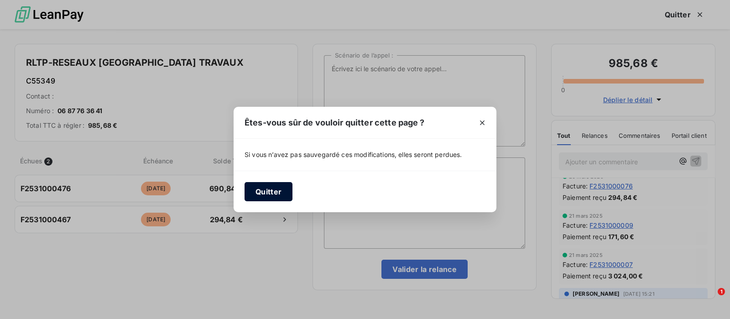
click at [275, 187] on button "Quitter" at bounding box center [268, 191] width 48 height 19
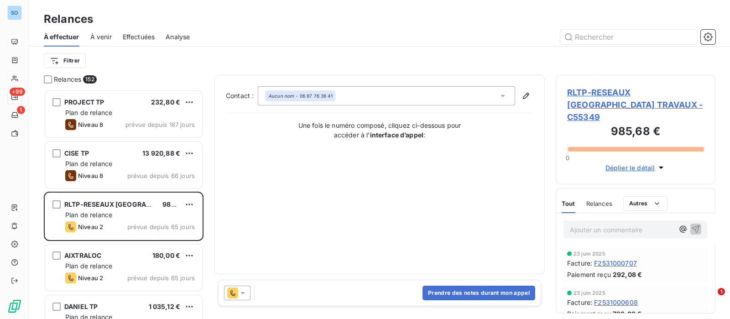
click at [129, 36] on span "Effectuées" at bounding box center [139, 36] width 32 height 9
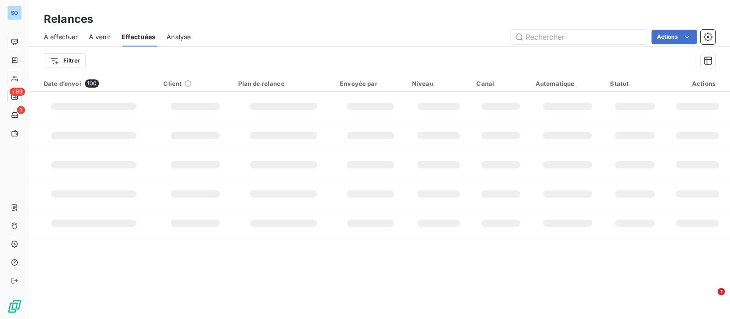
click at [71, 35] on span "À effectuer" at bounding box center [61, 36] width 34 height 9
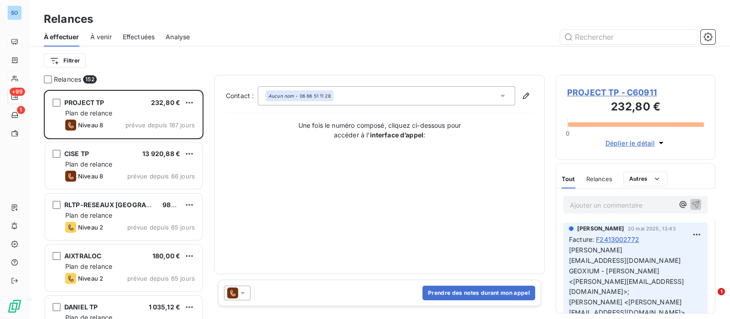
scroll to position [57, 0]
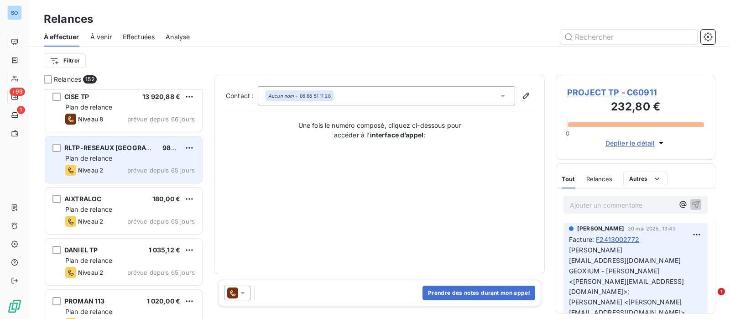
click at [127, 158] on div "Plan de relance" at bounding box center [130, 158] width 130 height 9
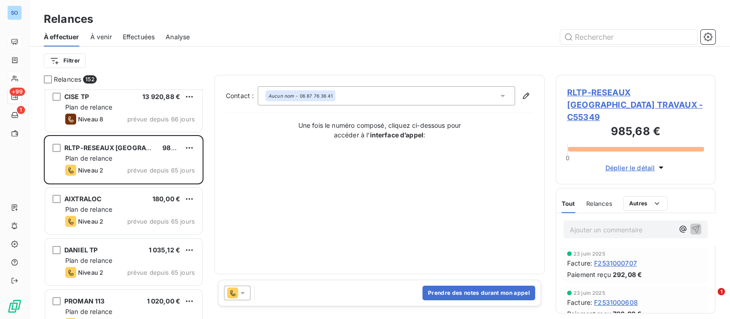
click at [602, 93] on span "RLTP-RESEAUX LANGUEDOC TRAVAUX - C55349" at bounding box center [635, 104] width 137 height 37
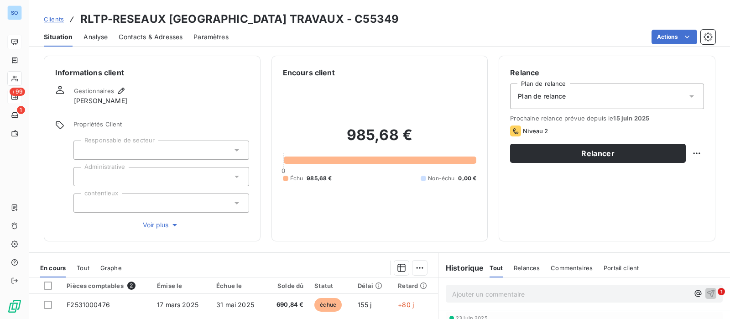
click at [140, 35] on span "Contacts & Adresses" at bounding box center [151, 36] width 64 height 9
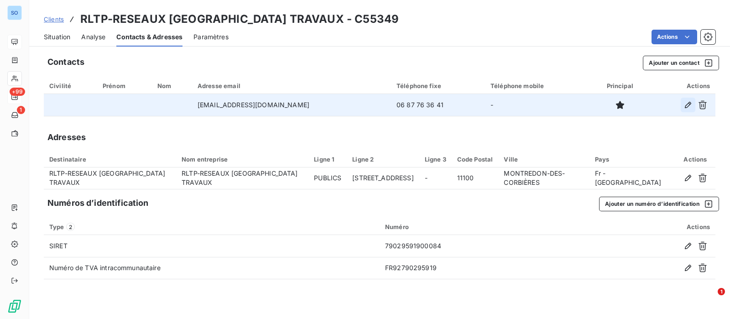
click at [687, 100] on icon "button" at bounding box center [687, 104] width 9 height 9
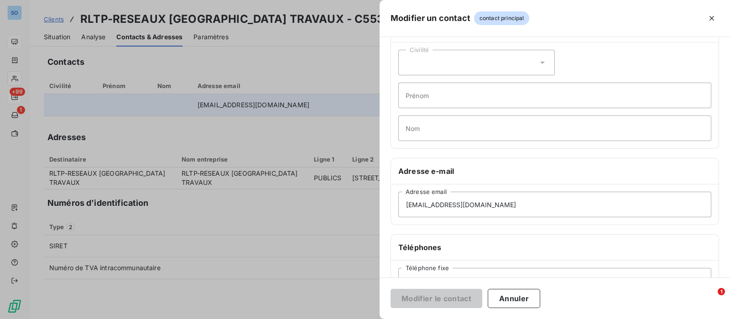
scroll to position [114, 0]
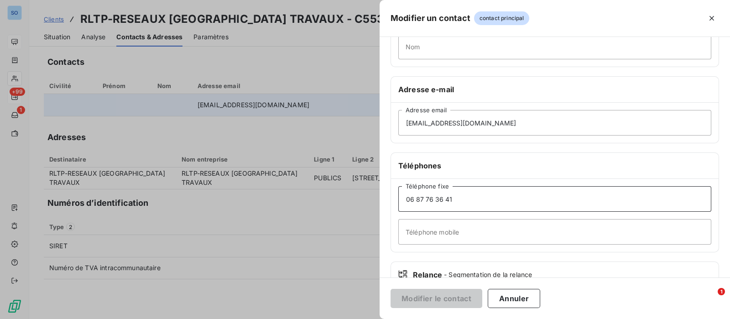
drag, startPoint x: 427, startPoint y: 195, endPoint x: 345, endPoint y: 193, distance: 82.6
click at [345, 318] on div "Modifier un contact contact principal Informations générales Civilité Prénom No…" at bounding box center [365, 319] width 730 height 0
type input "04 68 33 94 75"
click at [421, 293] on button "Modifier le contact" at bounding box center [436, 298] width 92 height 19
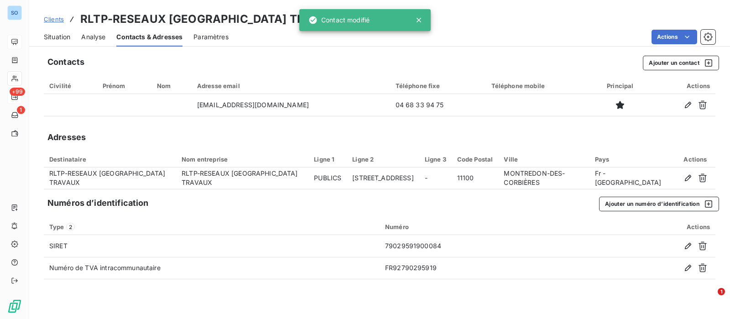
click at [51, 31] on div "Situation" at bounding box center [57, 36] width 26 height 19
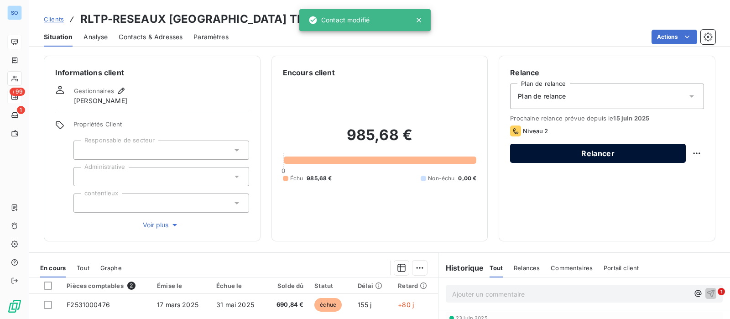
click at [591, 149] on button "Relancer" at bounding box center [598, 153] width 176 height 19
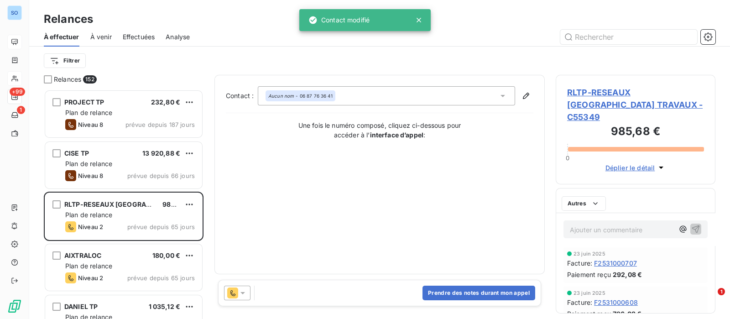
scroll to position [221, 151]
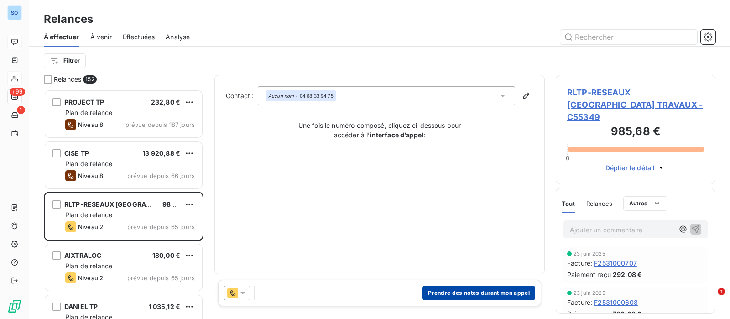
click at [455, 291] on button "Prendre des notes durant mon appel" at bounding box center [478, 293] width 113 height 15
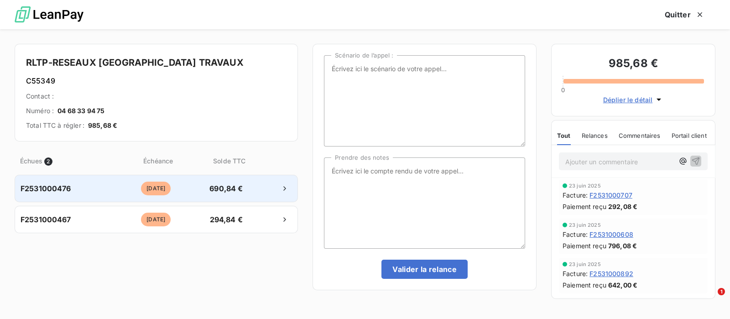
click at [267, 190] on div at bounding box center [272, 188] width 40 height 15
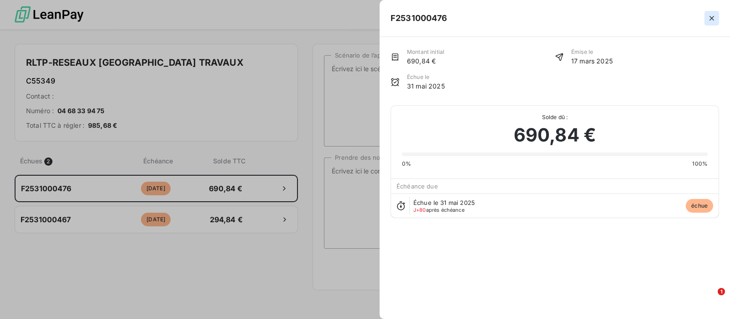
click at [708, 17] on icon "button" at bounding box center [711, 18] width 9 height 9
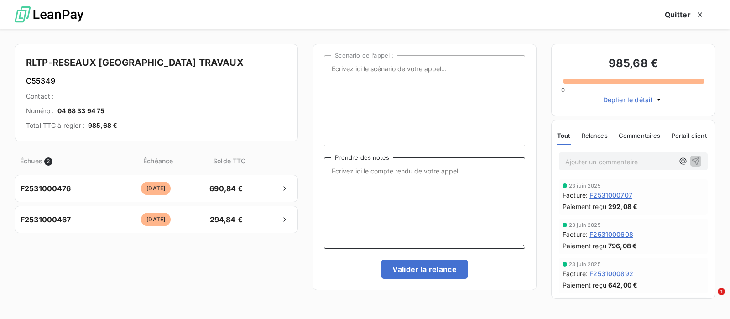
click at [422, 182] on textarea "Prendre des notes" at bounding box center [424, 202] width 201 height 91
click at [609, 134] on div "Tout Relances Commentaires Portail client" at bounding box center [632, 135] width 150 height 19
click at [595, 136] on span "Relances" at bounding box center [595, 135] width 26 height 7
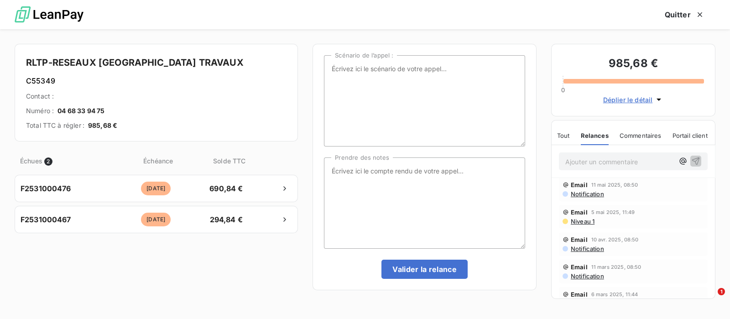
scroll to position [0, 0]
click at [600, 157] on p "Ajouter un commentaire ﻿" at bounding box center [619, 161] width 109 height 11
click at [692, 160] on icon "button" at bounding box center [696, 161] width 8 height 8
click at [562, 135] on span "Tout" at bounding box center [563, 135] width 13 height 7
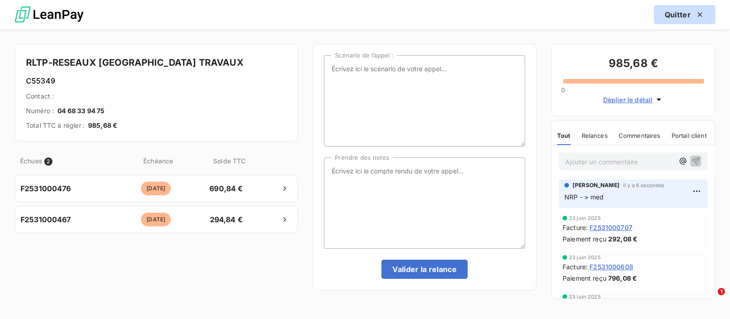
click at [669, 15] on button "Quitter" at bounding box center [685, 14] width 62 height 19
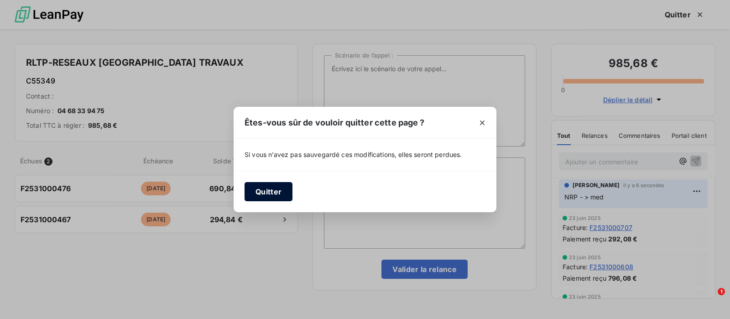
click at [280, 192] on button "Quitter" at bounding box center [268, 191] width 48 height 19
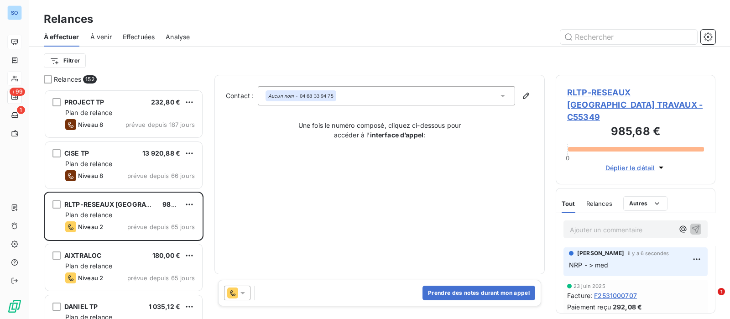
click at [244, 290] on icon at bounding box center [242, 292] width 9 height 9
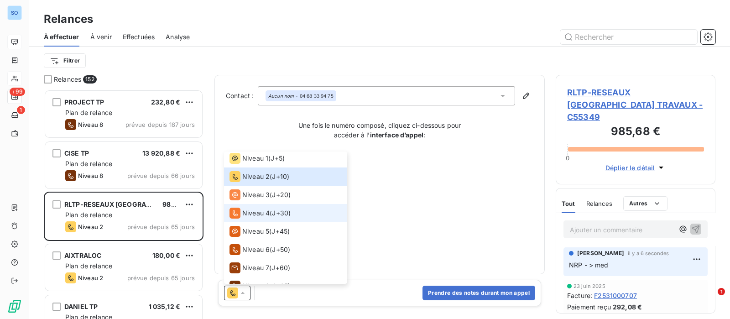
scroll to position [32, 0]
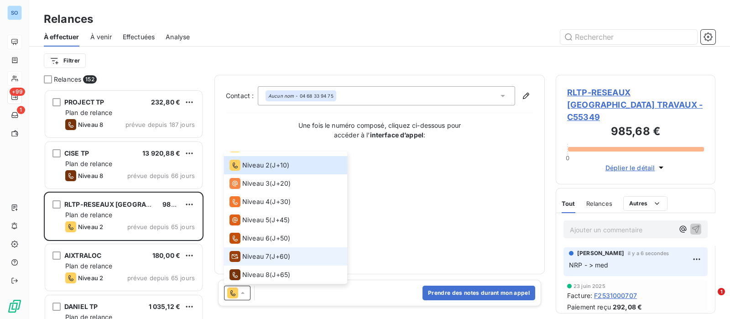
click at [260, 254] on span "Niveau 7" at bounding box center [255, 256] width 27 height 9
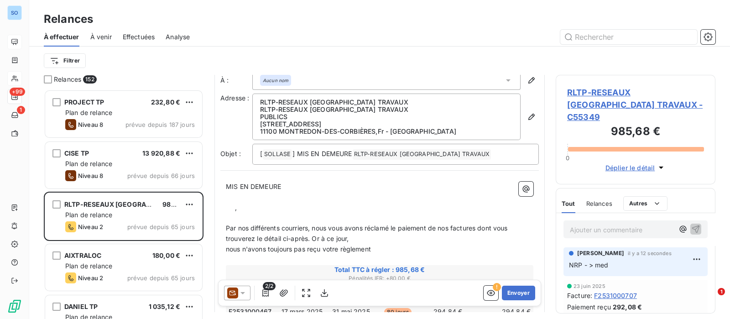
scroll to position [0, 0]
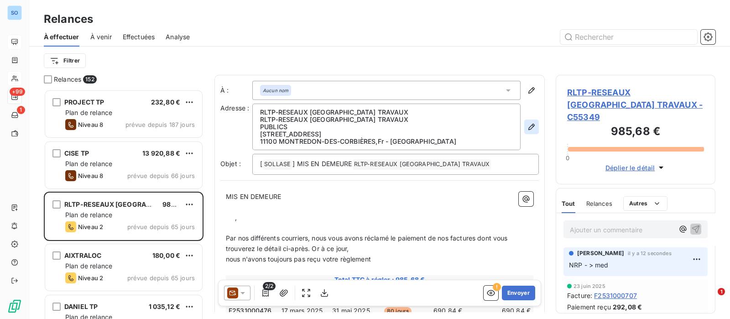
click at [527, 127] on icon "button" at bounding box center [531, 126] width 9 height 9
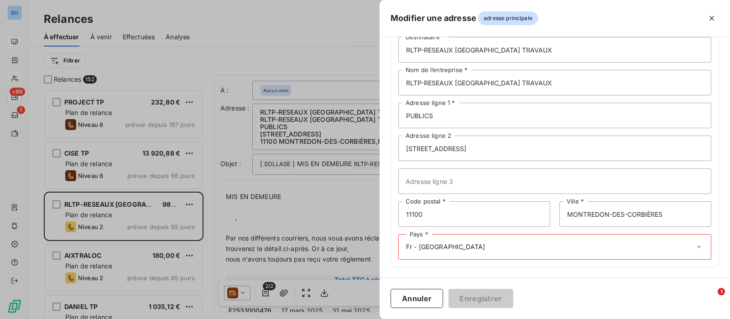
scroll to position [62, 0]
click at [483, 252] on div "Pays * Fr - France" at bounding box center [554, 247] width 313 height 26
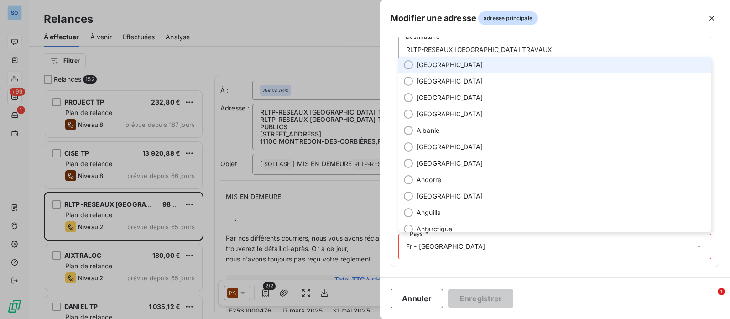
click at [447, 62] on li "[GEOGRAPHIC_DATA]" at bounding box center [554, 65] width 313 height 16
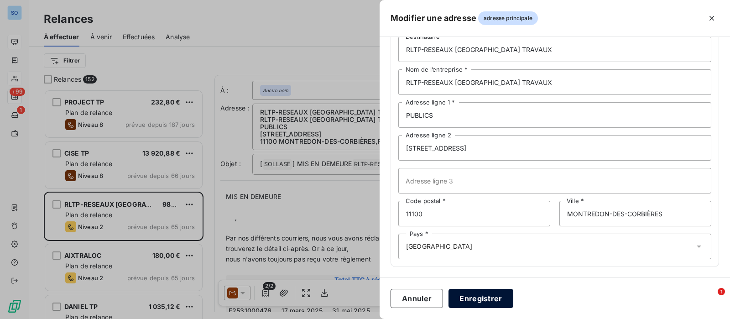
click at [490, 297] on button "Enregistrer" at bounding box center [480, 298] width 65 height 19
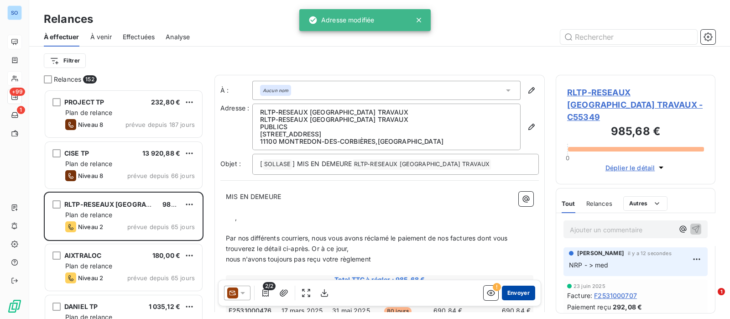
click at [511, 290] on button "Envoyer" at bounding box center [518, 293] width 33 height 15
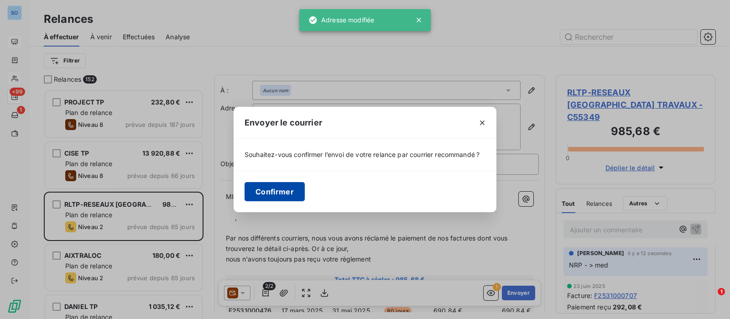
click at [282, 197] on button "Confirmer" at bounding box center [274, 191] width 60 height 19
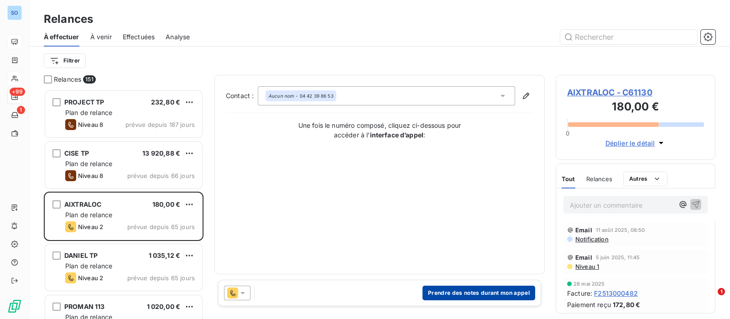
click at [440, 293] on button "Prendre des notes durant mon appel" at bounding box center [478, 293] width 113 height 15
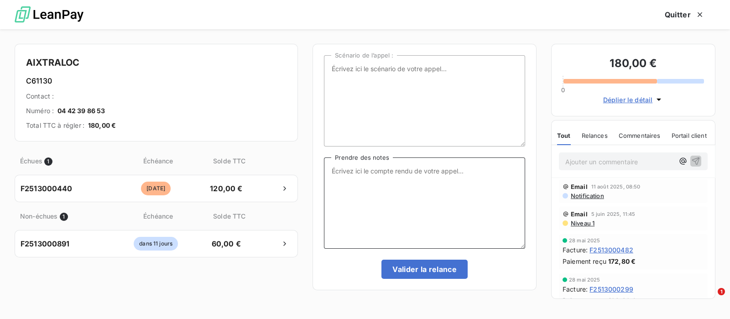
drag, startPoint x: 383, startPoint y: 192, endPoint x: 401, endPoint y: 190, distance: 18.8
click at [383, 192] on textarea "Prendre des notes" at bounding box center [424, 202] width 201 height 91
click at [638, 162] on p "Ajouter un commentaire ﻿" at bounding box center [619, 161] width 109 height 11
click at [691, 161] on icon "button" at bounding box center [695, 160] width 9 height 9
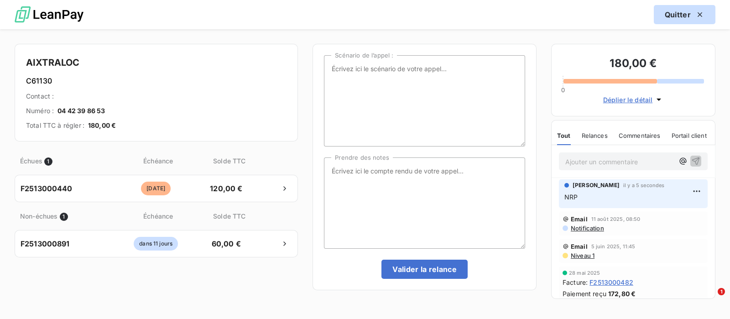
click at [680, 17] on button "Quitter" at bounding box center [685, 14] width 62 height 19
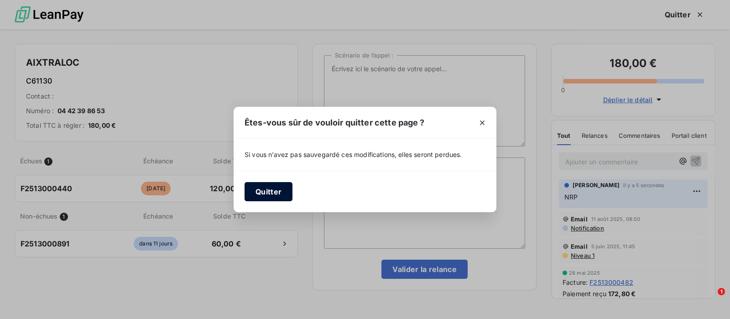
click at [256, 194] on button "Quitter" at bounding box center [268, 191] width 48 height 19
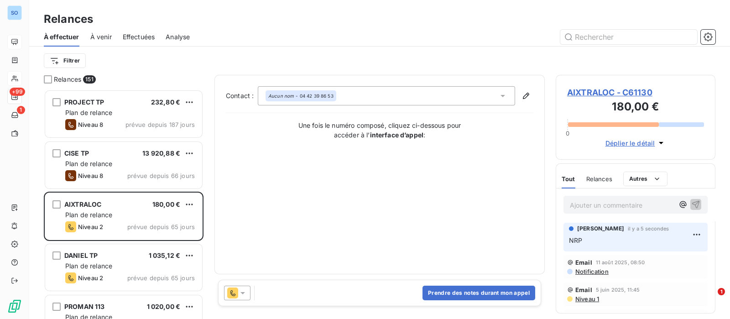
click at [244, 290] on icon at bounding box center [242, 292] width 9 height 9
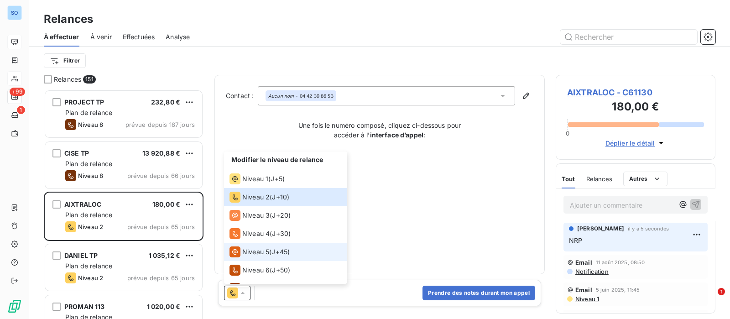
click at [251, 247] on span "Niveau 5" at bounding box center [255, 251] width 27 height 9
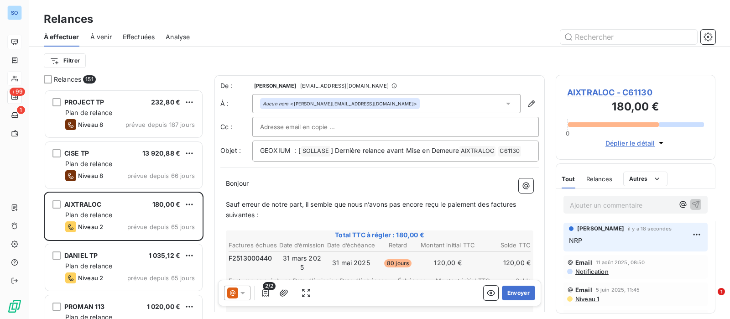
scroll to position [57, 0]
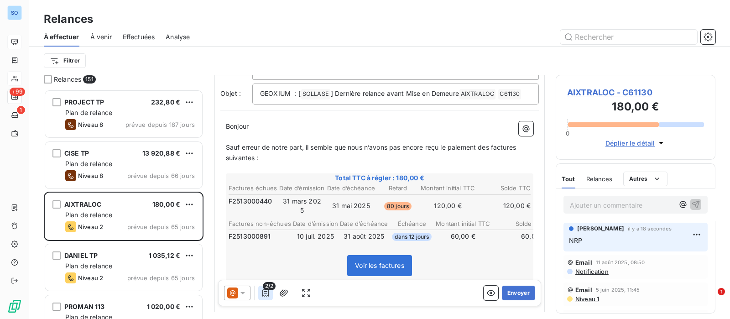
click at [266, 294] on icon "button" at bounding box center [265, 292] width 9 height 9
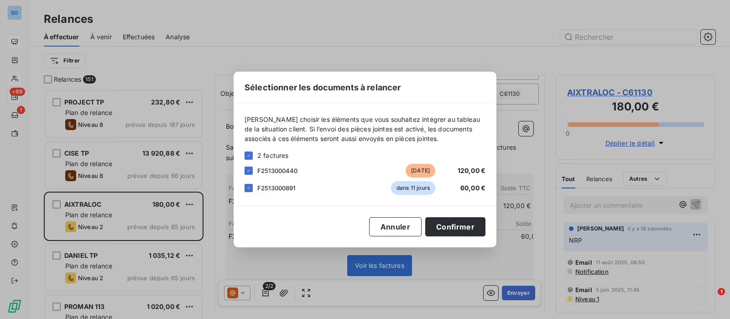
click at [254, 188] on div "F2513000891 dans 11 jours 60,00 €" at bounding box center [364, 188] width 241 height 14
click at [455, 222] on button "Confirmer" at bounding box center [455, 226] width 60 height 19
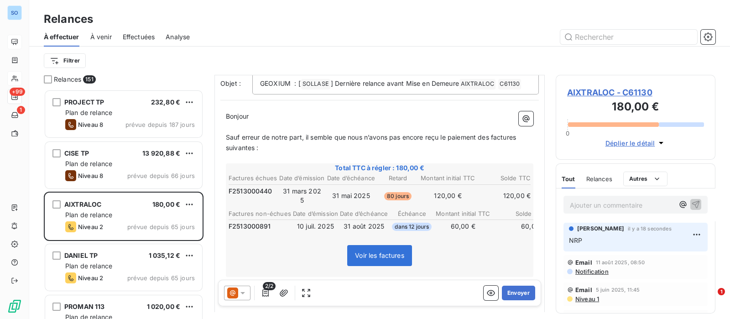
scroll to position [0, 0]
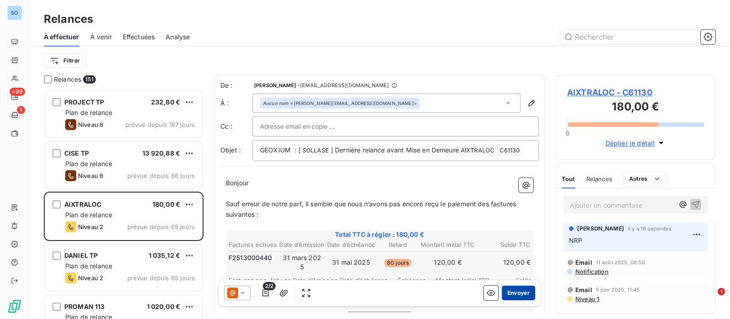
click at [510, 288] on button "Envoyer" at bounding box center [518, 293] width 33 height 15
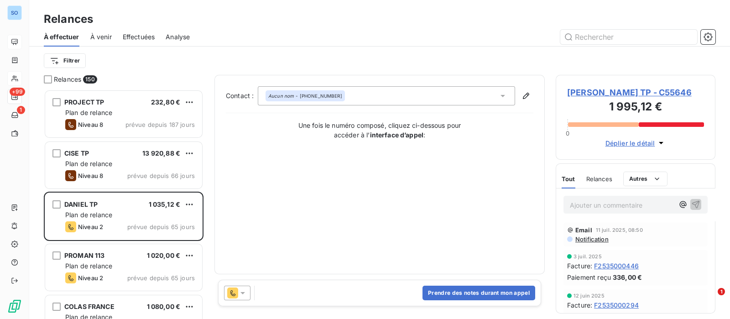
click at [632, 90] on span "DANIEL TP - C55646" at bounding box center [635, 92] width 137 height 12
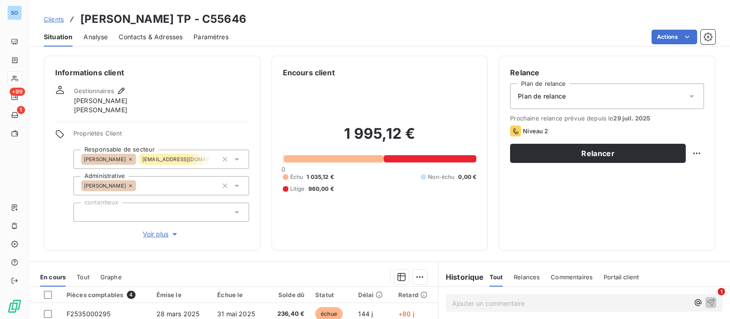
click at [62, 19] on span "Clients" at bounding box center [54, 19] width 20 height 7
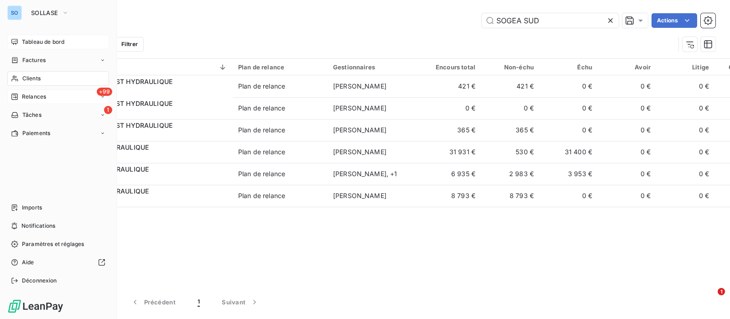
click at [25, 101] on div "+99 Relances" at bounding box center [58, 96] width 102 height 15
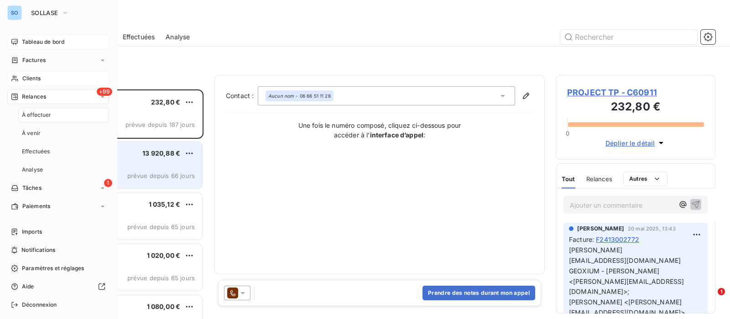
scroll to position [221, 151]
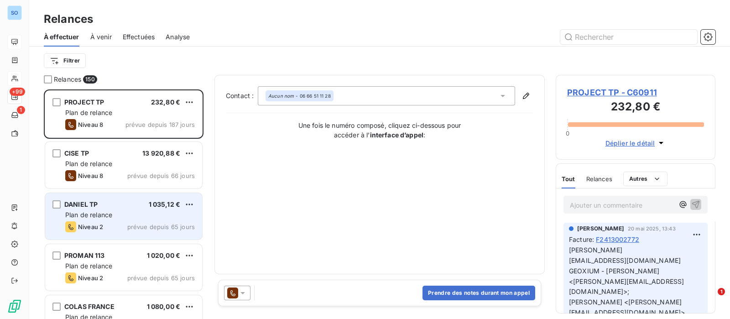
drag, startPoint x: 134, startPoint y: 210, endPoint x: 144, endPoint y: 211, distance: 10.5
click at [134, 210] on div "DANIEL TP 1 035,12 € Plan de relance Niveau 2 prévue depuis 65 jours" at bounding box center [123, 216] width 157 height 47
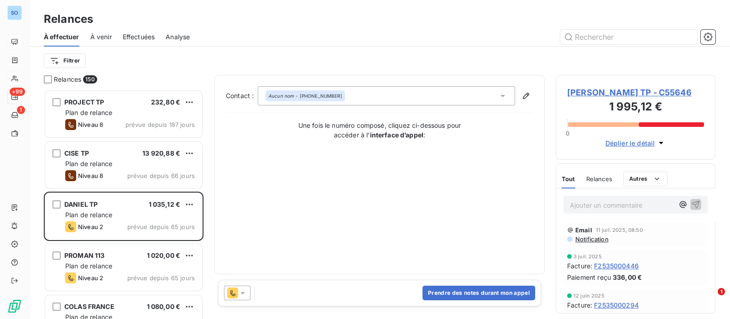
click at [242, 291] on icon at bounding box center [242, 292] width 9 height 9
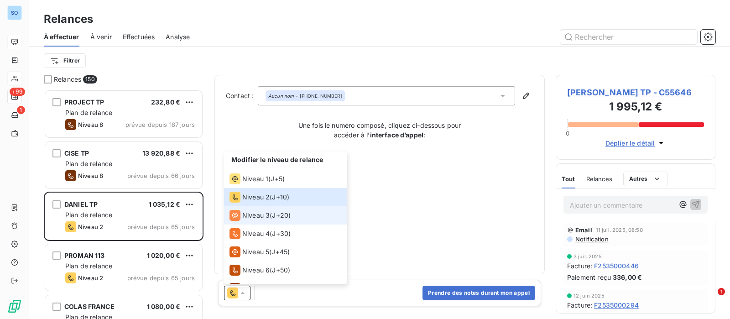
click at [248, 213] on span "Niveau 3" at bounding box center [255, 215] width 27 height 9
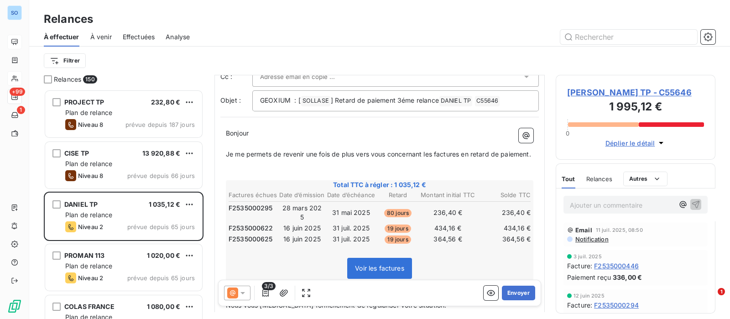
scroll to position [114, 0]
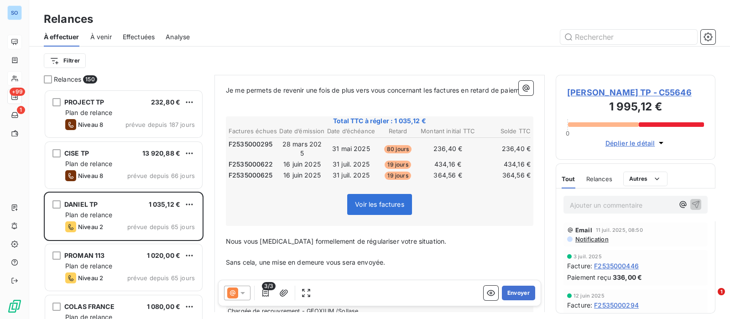
click at [243, 295] on icon at bounding box center [242, 292] width 9 height 9
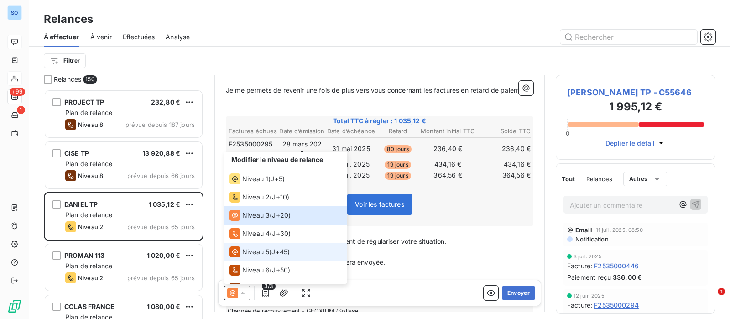
click at [260, 254] on span "Niveau 5" at bounding box center [255, 251] width 27 height 9
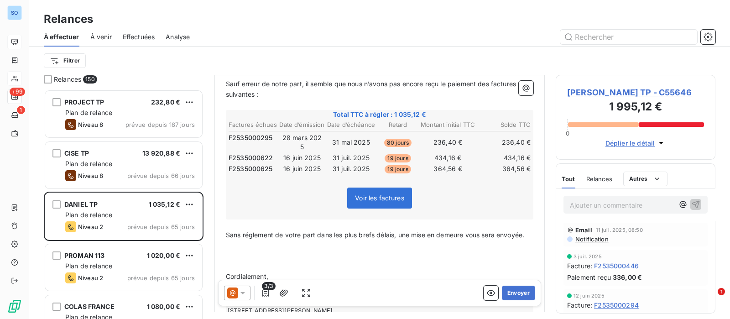
scroll to position [125, 0]
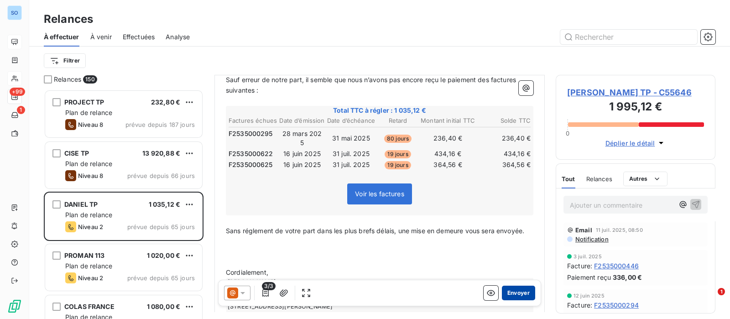
click at [507, 291] on button "Envoyer" at bounding box center [518, 293] width 33 height 15
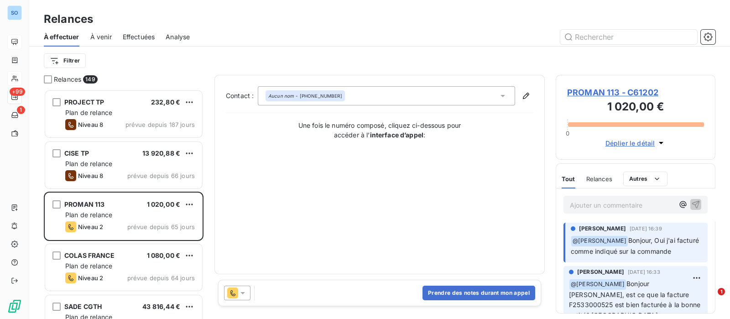
click at [238, 294] on icon at bounding box center [242, 292] width 9 height 9
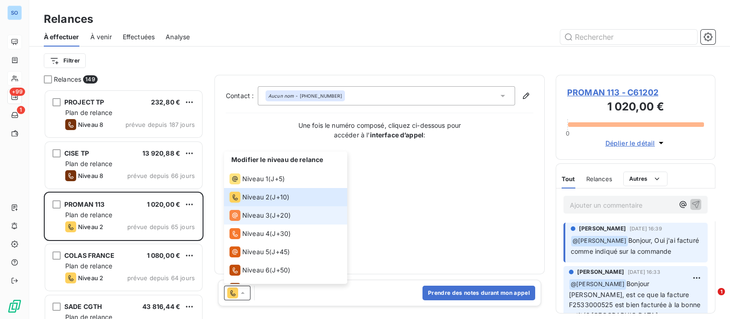
click at [247, 215] on span "Niveau 3" at bounding box center [255, 215] width 27 height 9
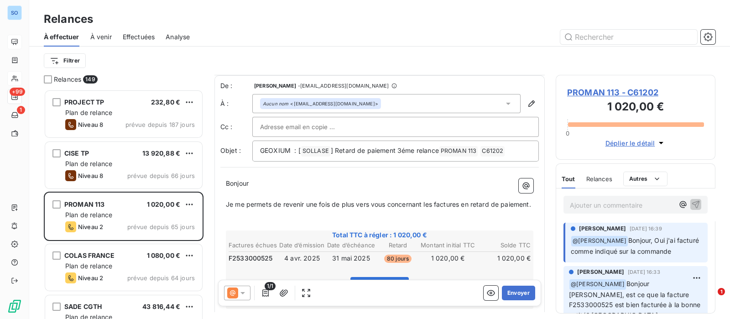
scroll to position [57, 0]
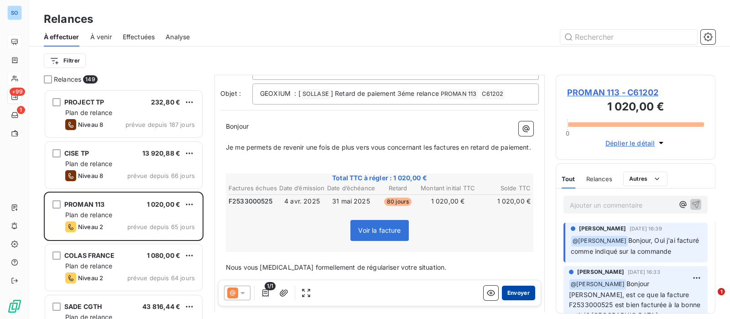
click at [507, 292] on button "Envoyer" at bounding box center [518, 293] width 33 height 15
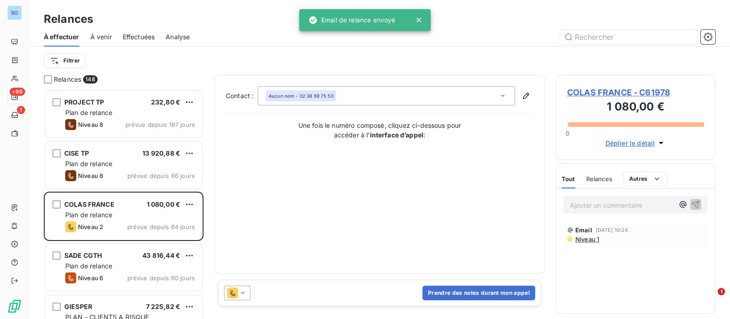
click at [242, 288] on icon at bounding box center [242, 292] width 9 height 9
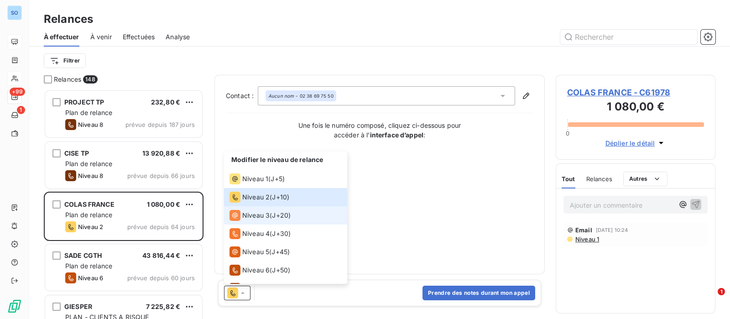
click at [256, 211] on span "Niveau 3" at bounding box center [255, 215] width 27 height 9
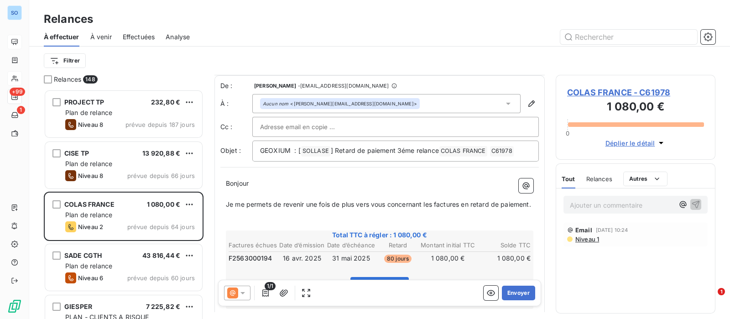
scroll to position [1, 0]
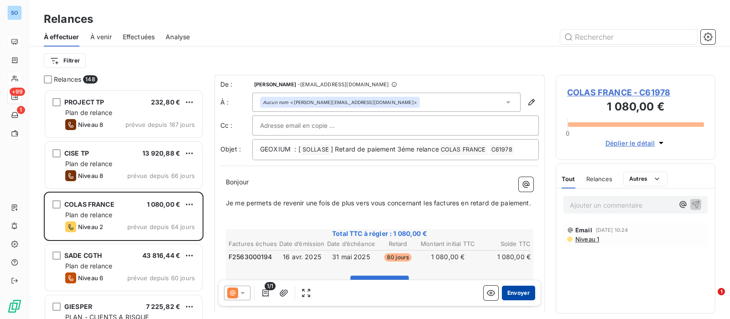
click at [515, 294] on button "Envoyer" at bounding box center [518, 293] width 33 height 15
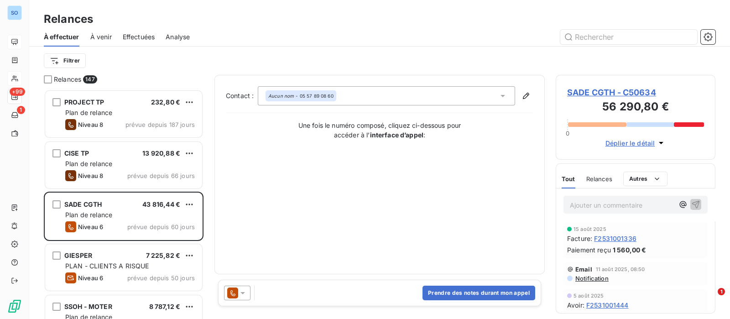
click at [605, 178] on span "Relances" at bounding box center [599, 178] width 26 height 7
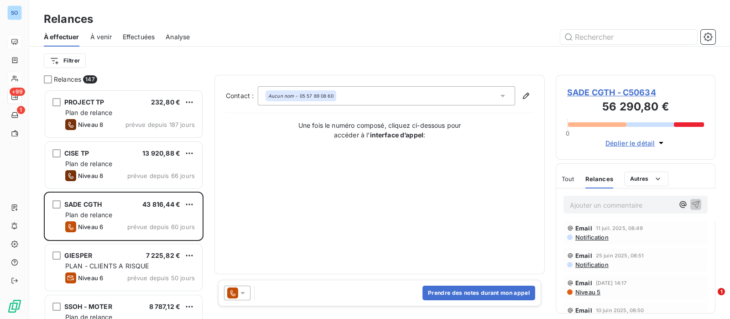
scroll to position [114, 0]
click at [594, 233] on span "Niveau 5" at bounding box center [587, 234] width 26 height 7
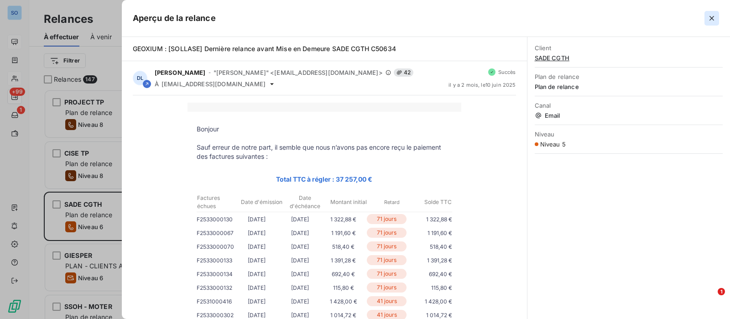
click at [712, 14] on icon "button" at bounding box center [711, 18] width 9 height 9
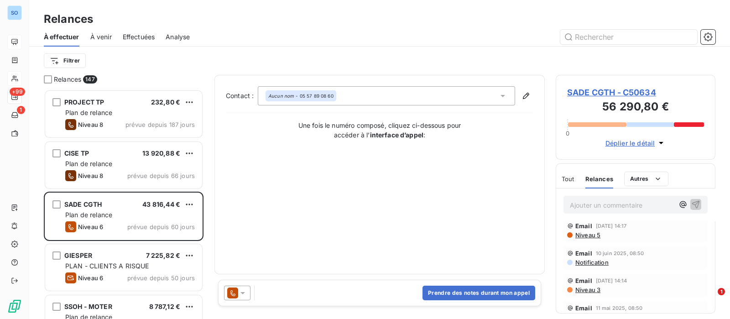
click at [245, 294] on icon at bounding box center [242, 292] width 9 height 9
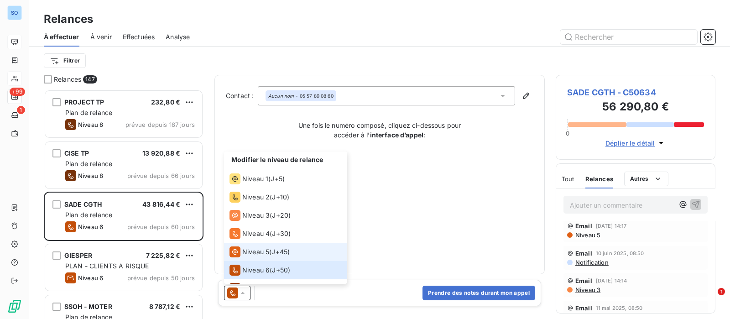
click at [257, 253] on span "Niveau 5" at bounding box center [255, 251] width 27 height 9
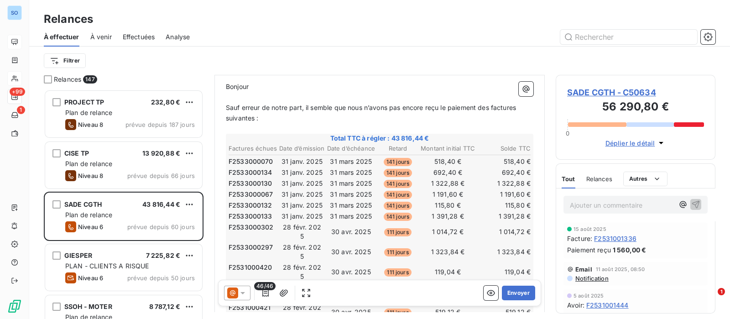
scroll to position [114, 0]
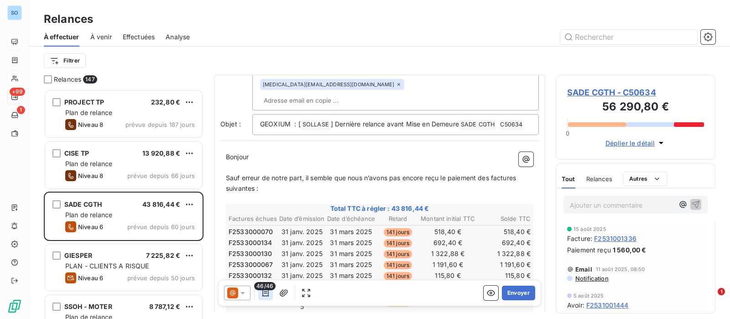
click at [265, 295] on icon "button" at bounding box center [265, 292] width 9 height 9
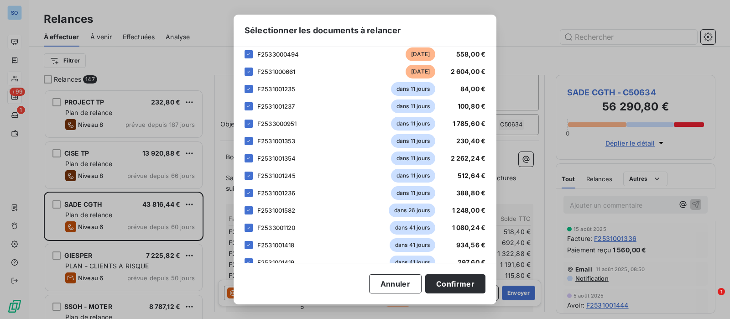
scroll to position [513, 0]
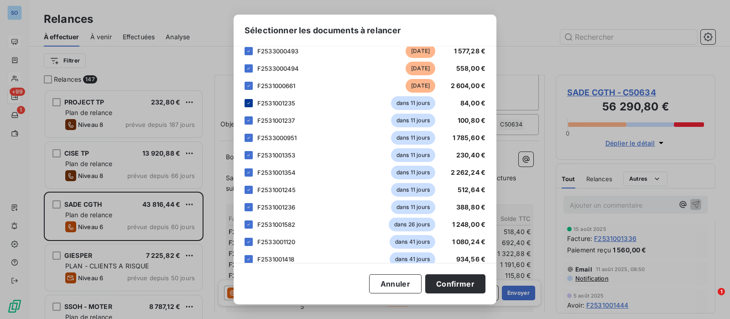
click at [251, 104] on icon at bounding box center [248, 102] width 5 height 5
click at [250, 118] on icon at bounding box center [248, 120] width 5 height 5
click at [250, 133] on div "F2533000951 dans 11 jours 1 785,60 €" at bounding box center [364, 138] width 241 height 14
click at [248, 136] on icon at bounding box center [248, 137] width 5 height 5
click at [247, 155] on icon at bounding box center [248, 154] width 5 height 5
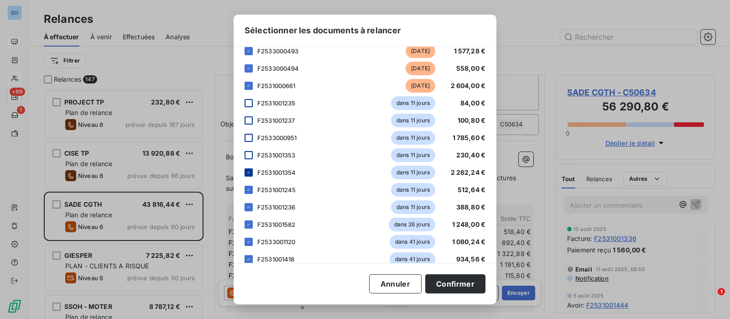
click at [249, 170] on icon at bounding box center [248, 172] width 5 height 5
click at [250, 188] on icon at bounding box center [248, 189] width 5 height 5
click at [250, 204] on icon at bounding box center [248, 206] width 5 height 5
click at [247, 227] on div at bounding box center [248, 224] width 8 height 8
click at [246, 239] on icon at bounding box center [248, 241] width 5 height 5
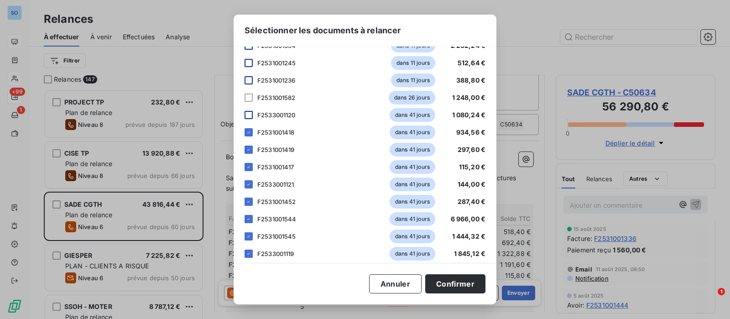
scroll to position [648, 0]
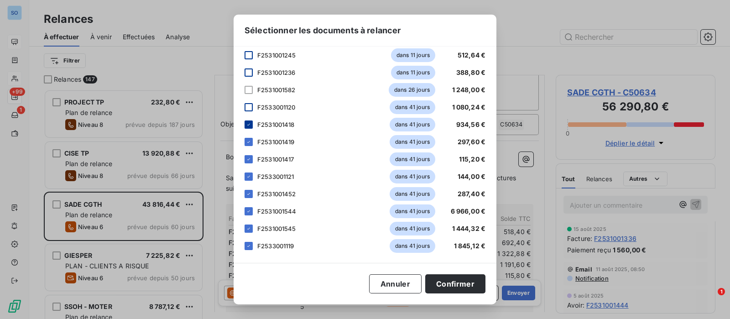
click at [247, 122] on icon at bounding box center [248, 124] width 5 height 5
click at [248, 140] on icon at bounding box center [248, 141] width 5 height 5
click at [248, 162] on div at bounding box center [248, 159] width 8 height 8
click at [249, 174] on icon at bounding box center [248, 176] width 5 height 5
click at [250, 191] on icon at bounding box center [248, 193] width 5 height 5
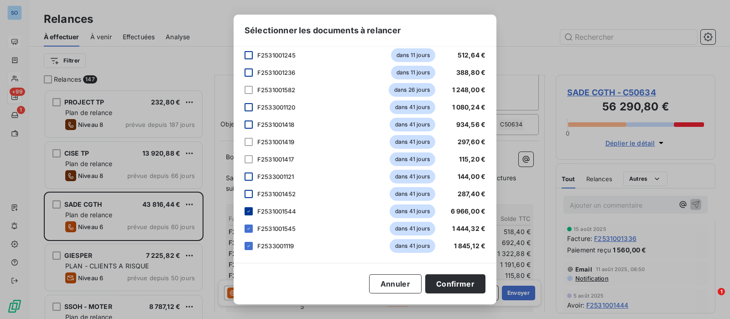
click at [250, 209] on icon at bounding box center [248, 210] width 5 height 5
click at [250, 229] on icon at bounding box center [248, 228] width 5 height 5
click at [249, 248] on div at bounding box center [248, 246] width 8 height 8
click at [449, 281] on button "Confirmer" at bounding box center [455, 283] width 60 height 19
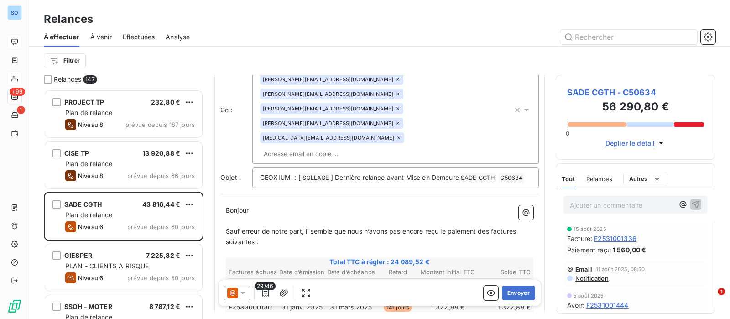
scroll to position [0, 0]
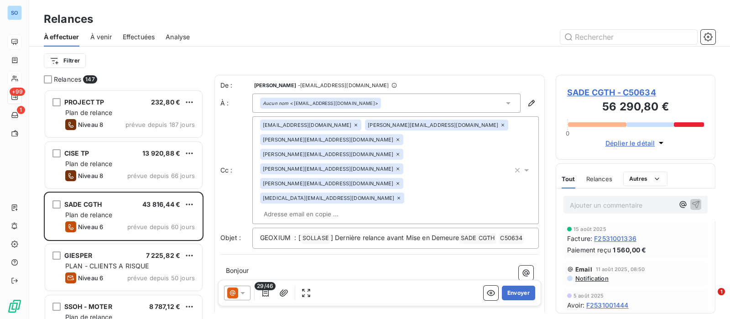
click at [353, 126] on icon at bounding box center [355, 124] width 5 height 5
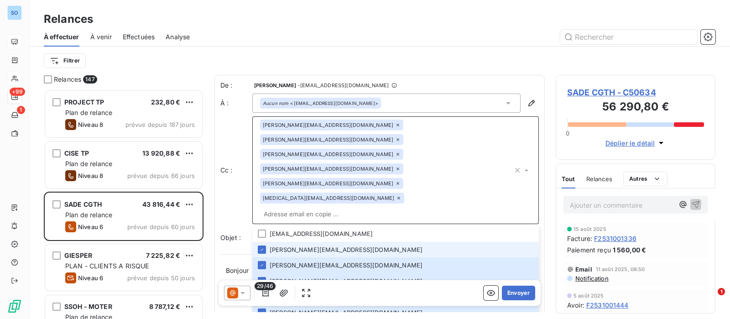
click at [395, 124] on icon at bounding box center [397, 124] width 5 height 5
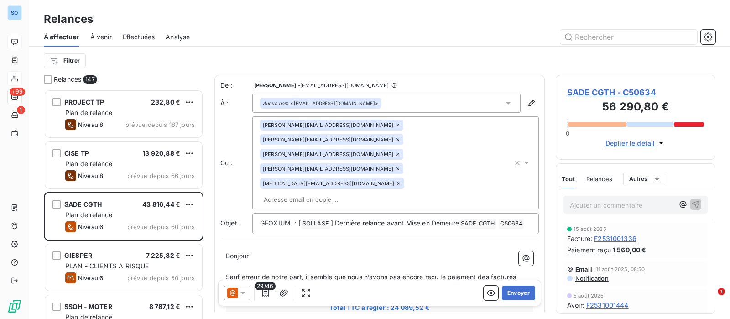
click at [395, 124] on icon at bounding box center [397, 124] width 5 height 5
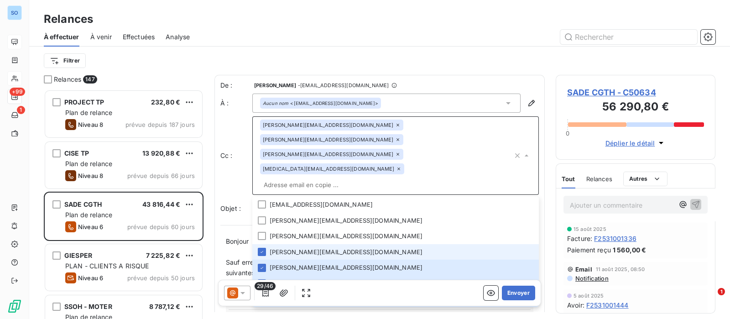
click at [395, 124] on icon at bounding box center [397, 124] width 5 height 5
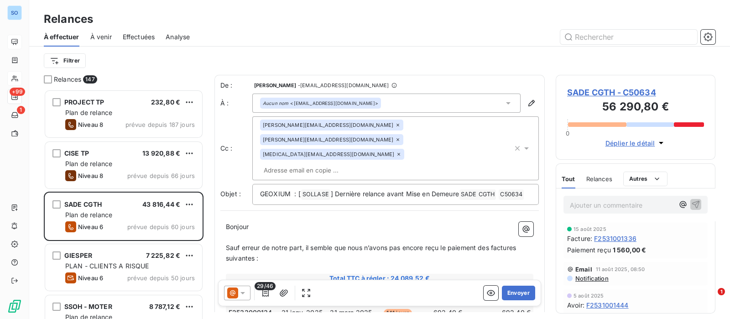
click at [317, 124] on div "s.tesi@geoxium.fr s.vergne@geoxium.fr chemet.laurent@sade-cgth.fr" at bounding box center [386, 148] width 253 height 57
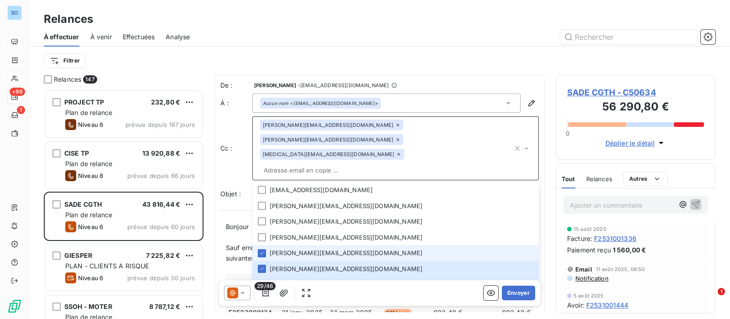
click at [395, 124] on icon at bounding box center [397, 124] width 5 height 5
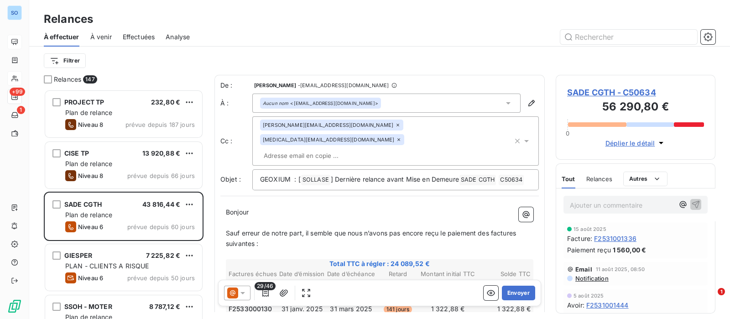
click at [395, 126] on icon at bounding box center [397, 124] width 5 height 5
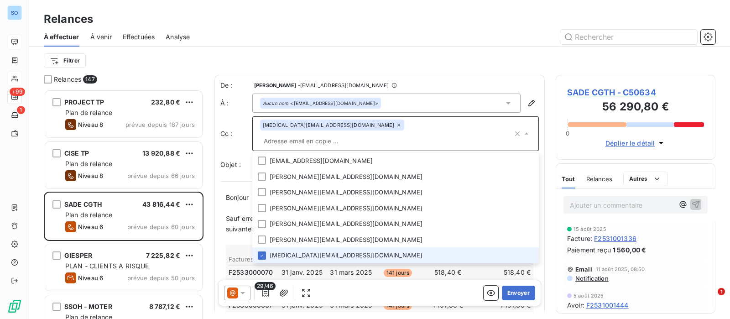
click at [396, 125] on icon at bounding box center [398, 124] width 5 height 5
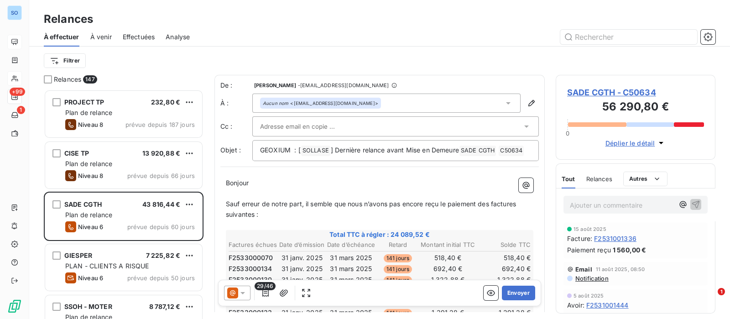
click at [384, 198] on p "﻿" at bounding box center [379, 193] width 307 height 10
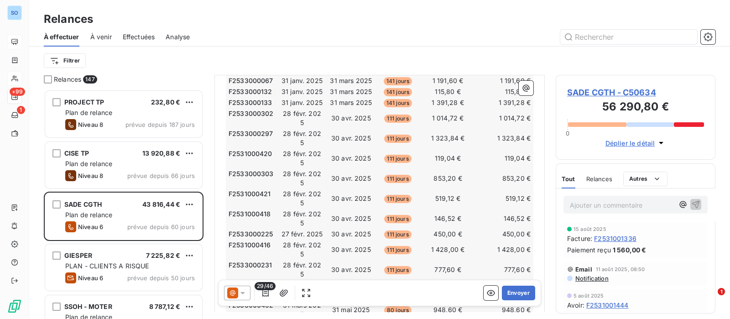
scroll to position [228, 0]
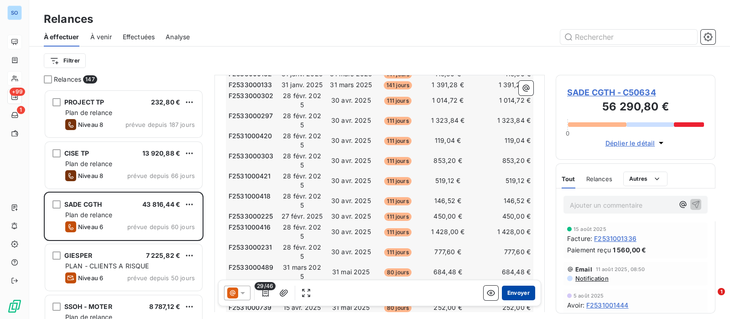
click at [505, 294] on button "Envoyer" at bounding box center [518, 293] width 33 height 15
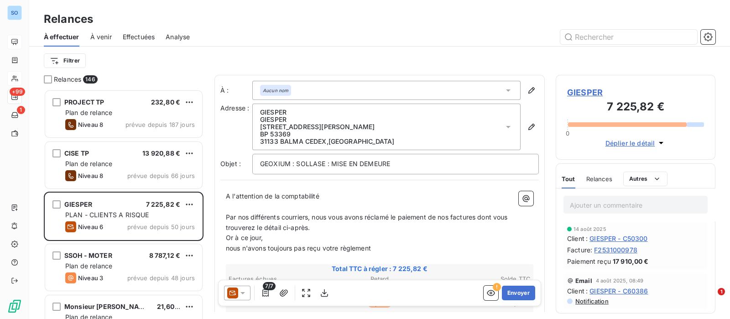
click at [248, 297] on div at bounding box center [237, 293] width 26 height 15
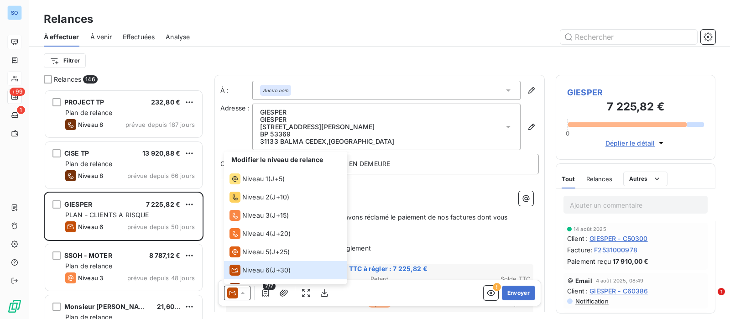
click at [387, 224] on p "Par nos différents courriers, nous vous avons réclamé le paiement de nos factur…" at bounding box center [379, 222] width 307 height 21
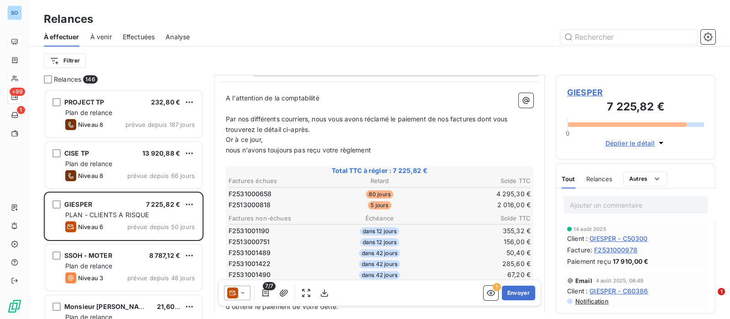
scroll to position [114, 0]
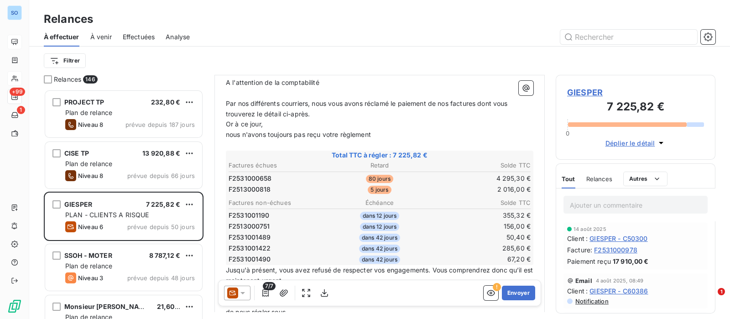
click at [607, 183] on div "Relances" at bounding box center [599, 178] width 26 height 19
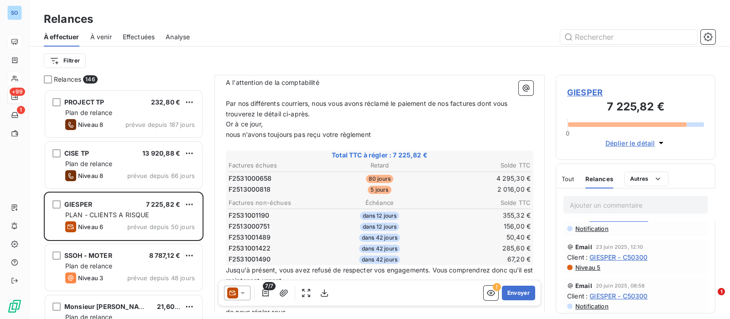
scroll to position [114, 0]
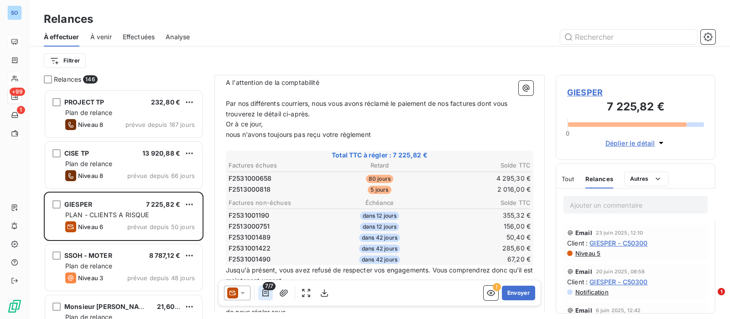
click at [269, 293] on icon "button" at bounding box center [265, 292] width 9 height 9
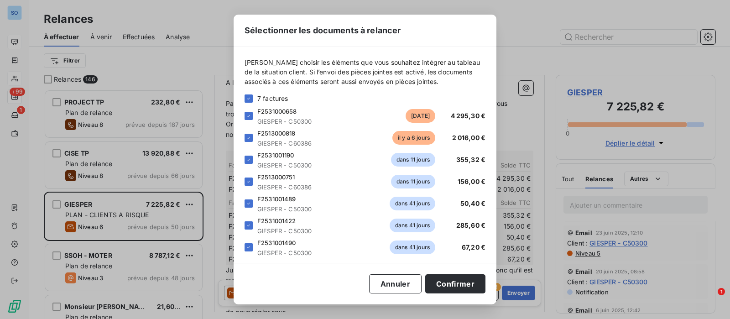
click at [251, 161] on icon at bounding box center [248, 159] width 5 height 5
click at [250, 180] on icon at bounding box center [248, 181] width 5 height 5
click at [249, 202] on icon at bounding box center [248, 203] width 5 height 5
click at [249, 225] on icon at bounding box center [248, 225] width 5 height 5
click at [244, 248] on div "Veuillez choisir les éléments que vous souhaitez intégrer au tableau de la situ…" at bounding box center [365, 155] width 263 height 216
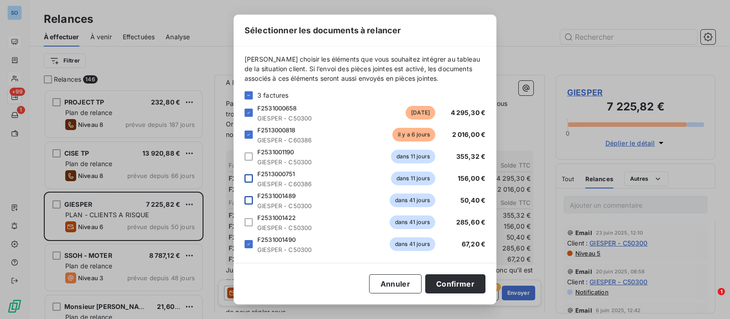
scroll to position [5, 0]
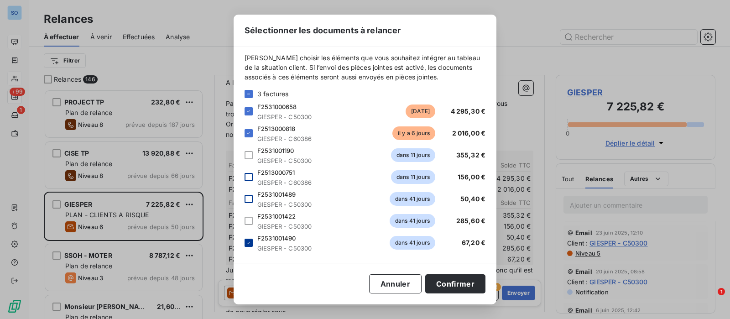
click at [249, 243] on icon at bounding box center [248, 242] width 5 height 5
click at [456, 280] on button "Confirmer" at bounding box center [455, 283] width 60 height 19
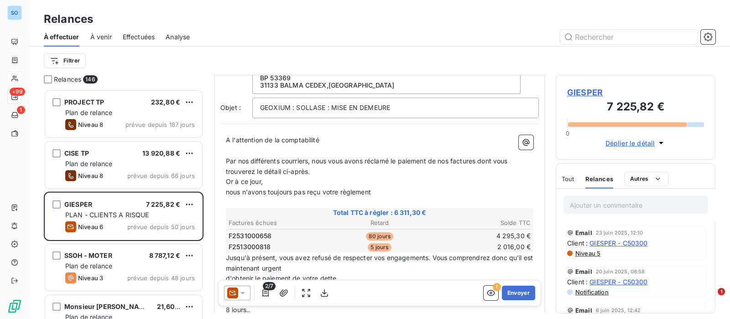
scroll to position [0, 0]
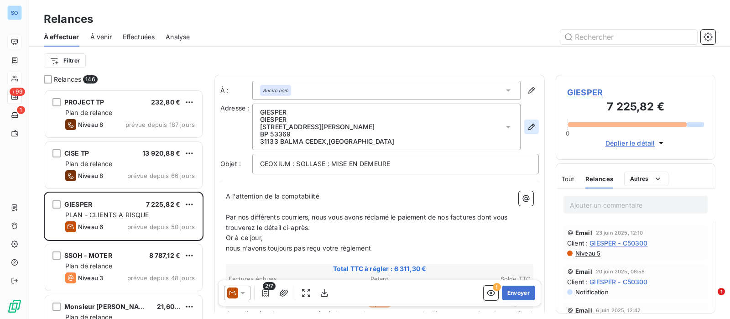
click at [527, 126] on icon "button" at bounding box center [531, 126] width 9 height 9
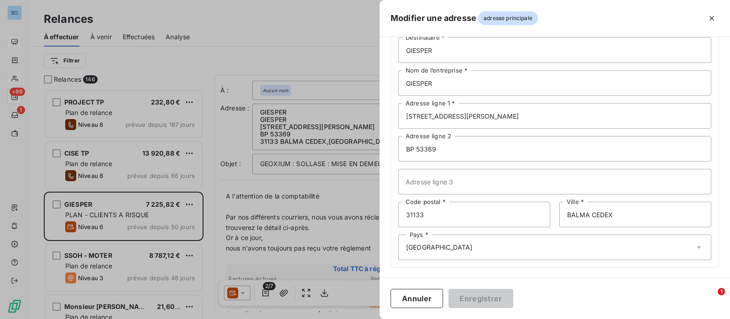
scroll to position [62, 0]
click at [465, 243] on div "Pays * France" at bounding box center [554, 247] width 313 height 26
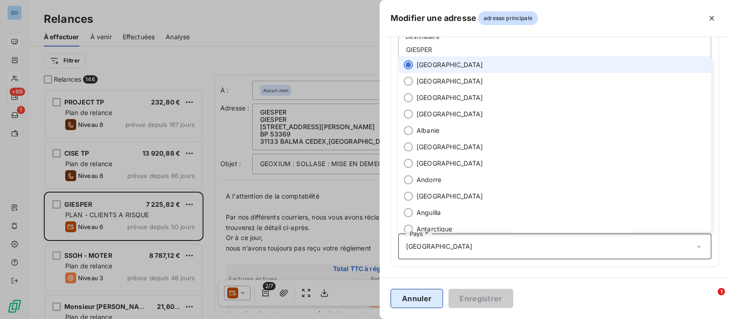
click at [425, 295] on button "Annuler" at bounding box center [416, 298] width 52 height 19
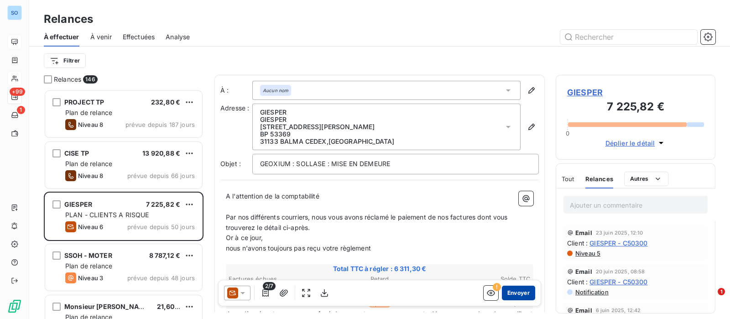
click at [515, 292] on button "Envoyer" at bounding box center [518, 293] width 33 height 15
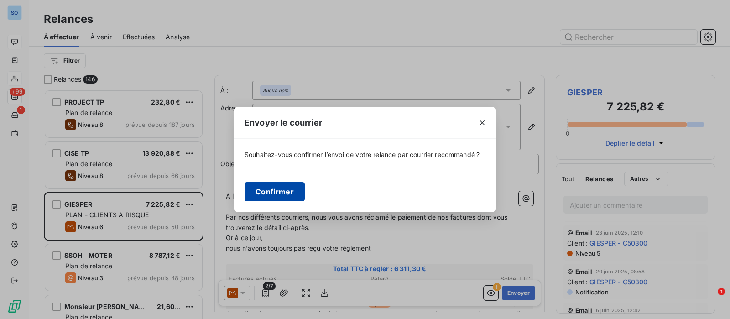
click at [274, 193] on button "Confirmer" at bounding box center [274, 191] width 60 height 19
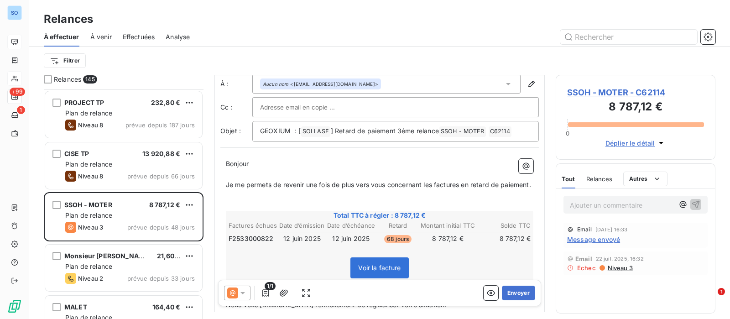
scroll to position [57, 0]
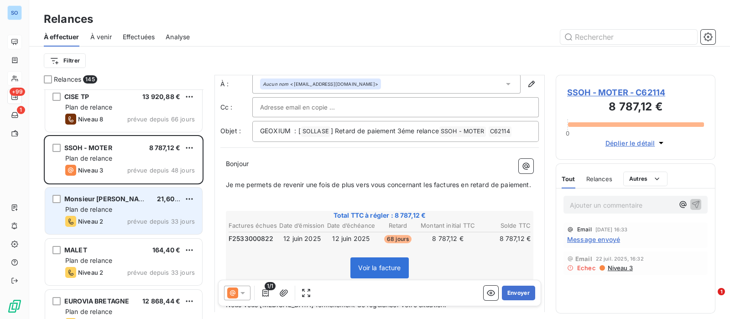
click at [84, 199] on span "Monsieur ERB Jean" at bounding box center [107, 199] width 87 height 8
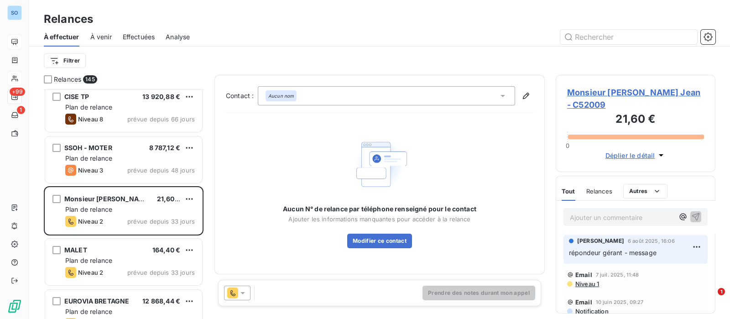
click at [502, 93] on icon at bounding box center [502, 95] width 9 height 9
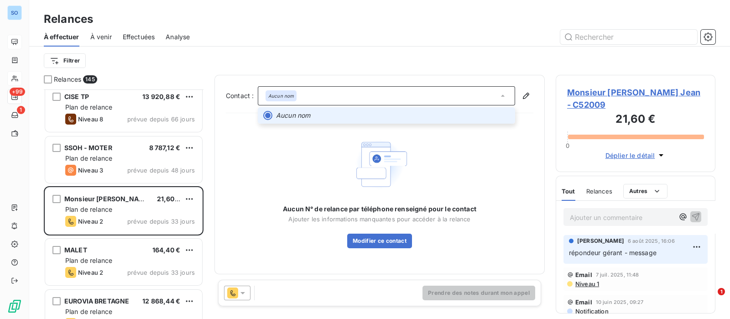
click at [502, 93] on icon at bounding box center [502, 95] width 9 height 9
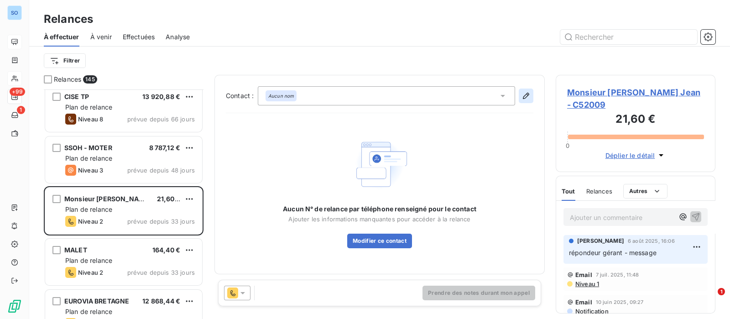
click at [527, 92] on icon "button" at bounding box center [525, 95] width 9 height 9
type input "erb.jeanmarie@orange.fr"
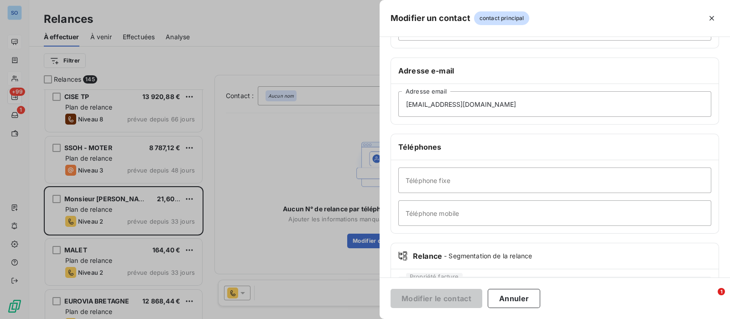
scroll to position [171, 0]
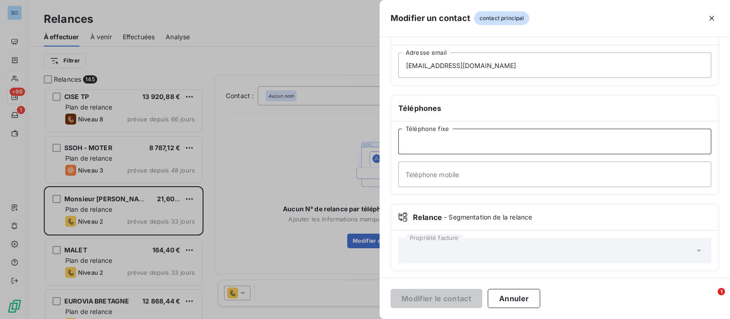
click at [459, 142] on input "Téléphone fixe" at bounding box center [554, 142] width 313 height 26
paste input "05 56 64 18 53"
type input "05 56 64 18 53"
click at [429, 294] on button "Modifier le contact" at bounding box center [436, 298] width 92 height 19
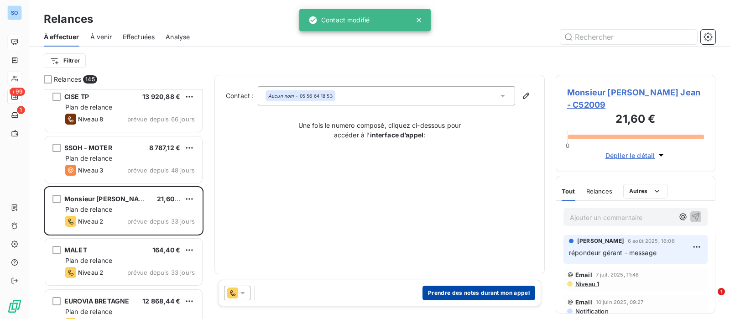
click at [470, 296] on button "Prendre des notes durant mon appel" at bounding box center [478, 293] width 113 height 15
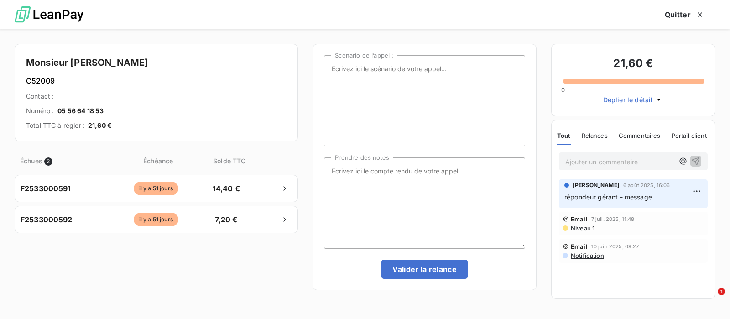
click at [594, 159] on p "Ajouter un commentaire ﻿" at bounding box center [619, 161] width 109 height 11
click at [693, 159] on icon "button" at bounding box center [695, 160] width 9 height 9
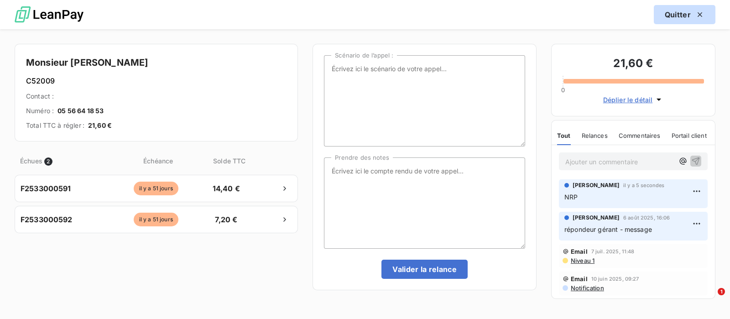
click at [686, 11] on button "Quitter" at bounding box center [685, 14] width 62 height 19
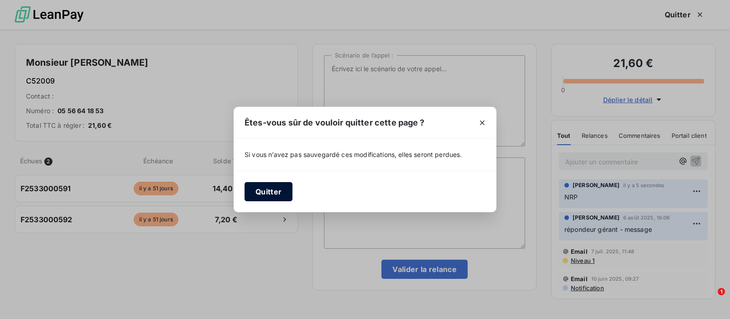
click at [271, 190] on button "Quitter" at bounding box center [268, 191] width 48 height 19
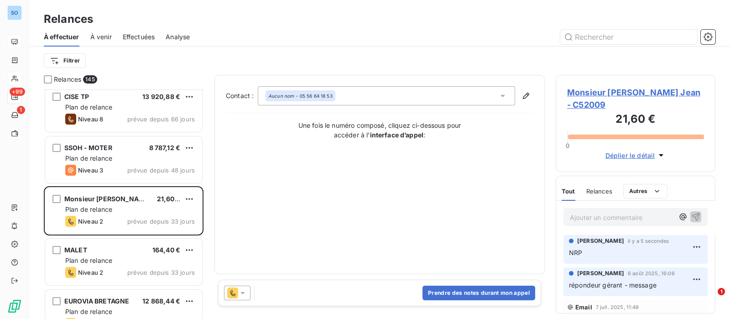
click at [239, 291] on icon at bounding box center [242, 292] width 9 height 9
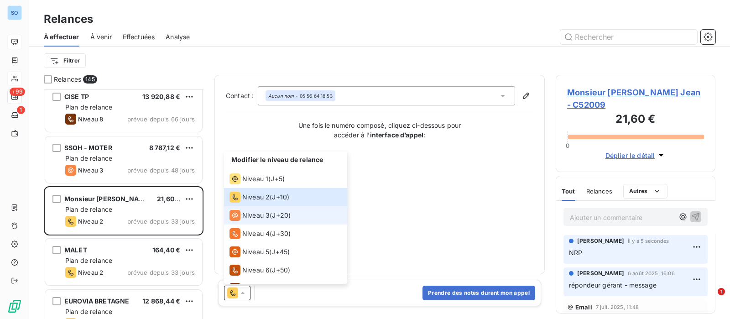
click at [269, 216] on div "Niveau 3 ( J+20 )" at bounding box center [259, 215] width 61 height 11
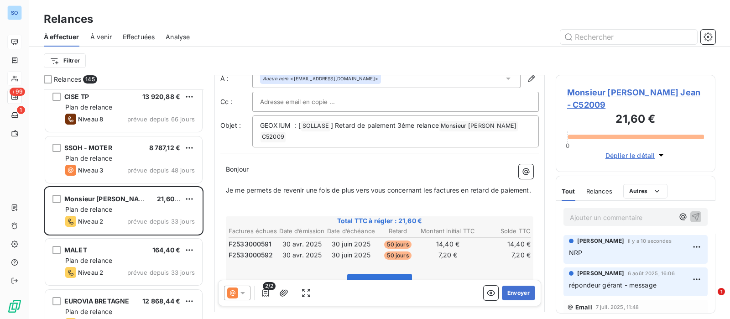
scroll to position [57, 0]
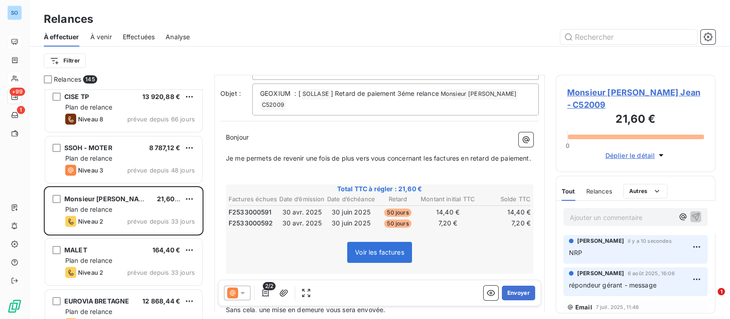
click at [243, 291] on icon at bounding box center [242, 292] width 9 height 9
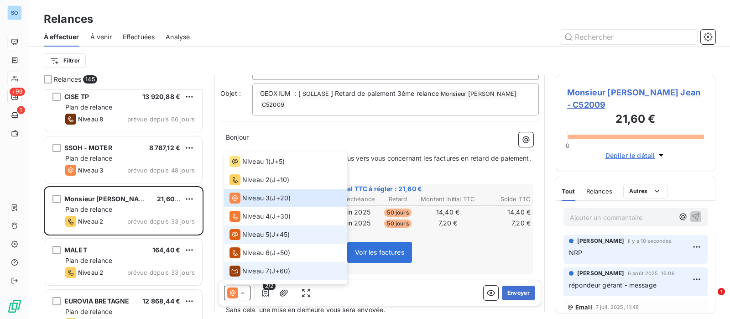
scroll to position [32, 0]
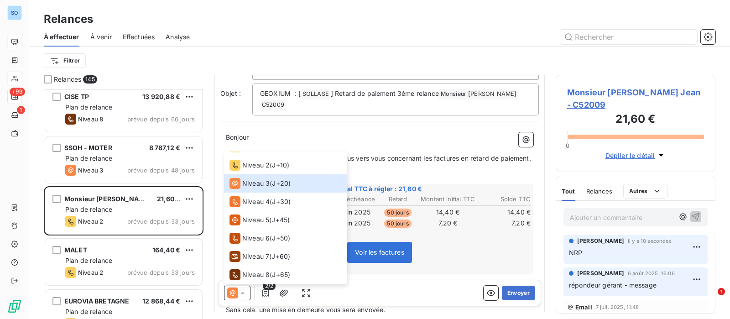
click at [463, 164] on p "Je me permets de revenir une fois de plus vers vous concernant les factures en …" at bounding box center [379, 158] width 307 height 10
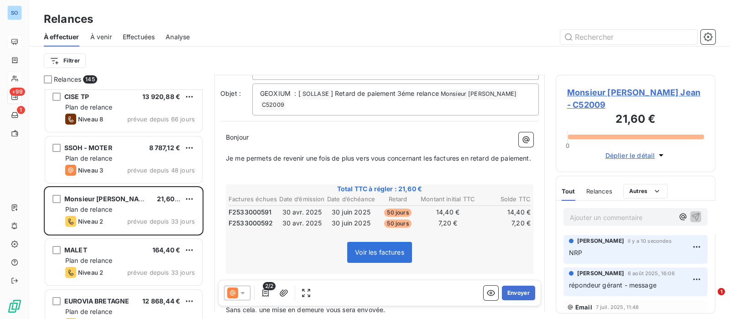
click at [240, 295] on icon at bounding box center [242, 292] width 9 height 9
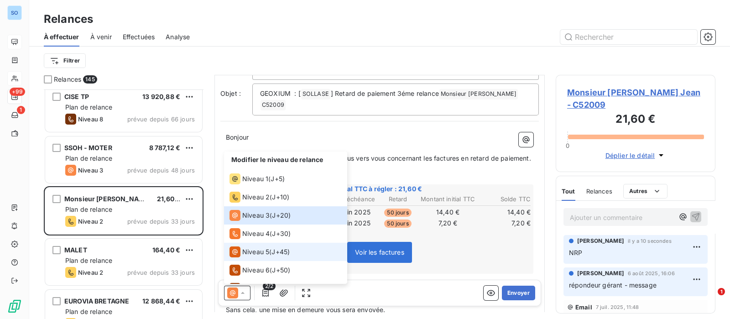
click at [260, 249] on span "Niveau 5" at bounding box center [255, 251] width 27 height 9
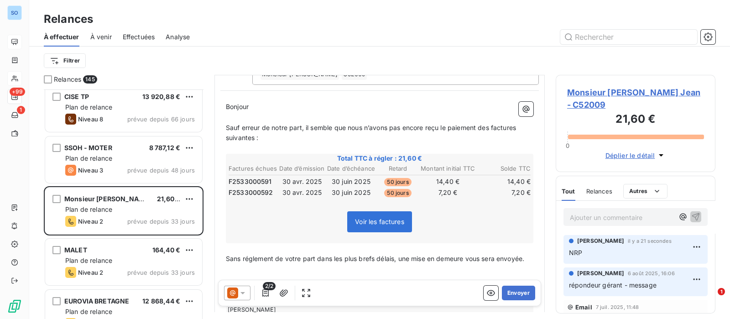
scroll to position [114, 0]
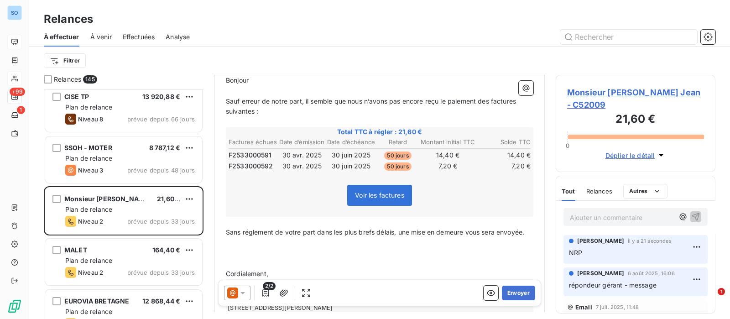
click at [242, 292] on icon at bounding box center [242, 292] width 9 height 9
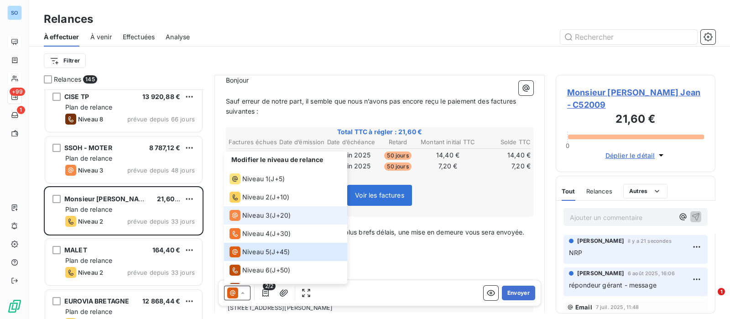
click at [253, 213] on span "Niveau 3" at bounding box center [255, 215] width 27 height 9
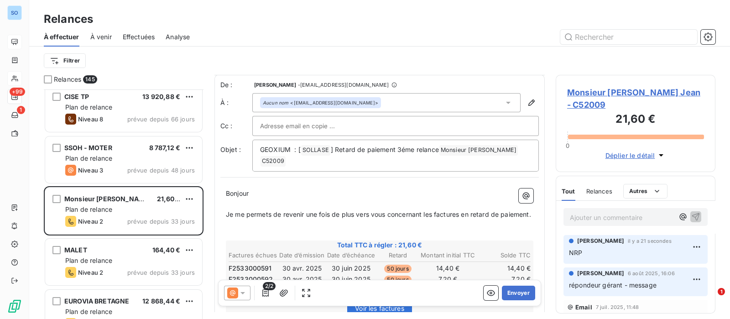
scroll to position [0, 0]
click at [509, 291] on button "Envoyer" at bounding box center [518, 293] width 33 height 15
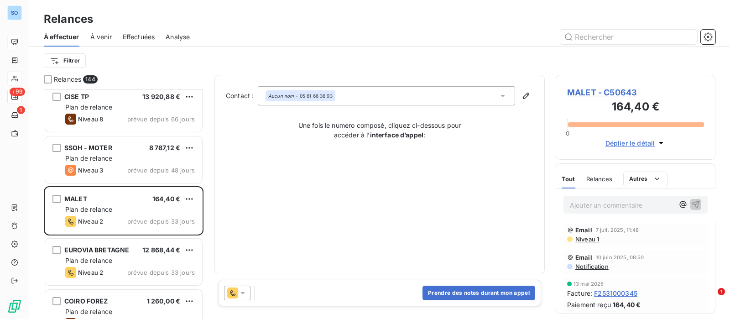
click at [238, 291] on icon at bounding box center [242, 292] width 9 height 9
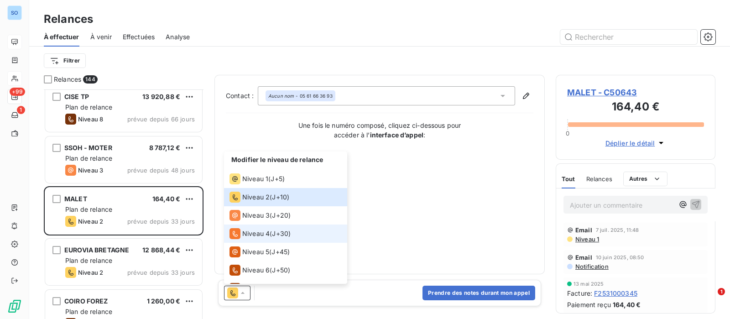
click at [244, 235] on span "Niveau 4" at bounding box center [255, 233] width 27 height 9
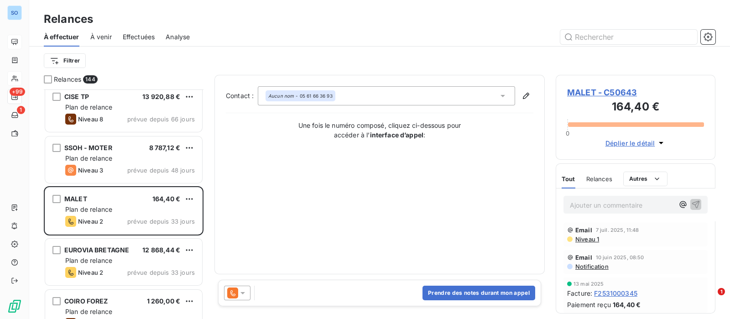
click at [241, 287] on div at bounding box center [237, 293] width 26 height 15
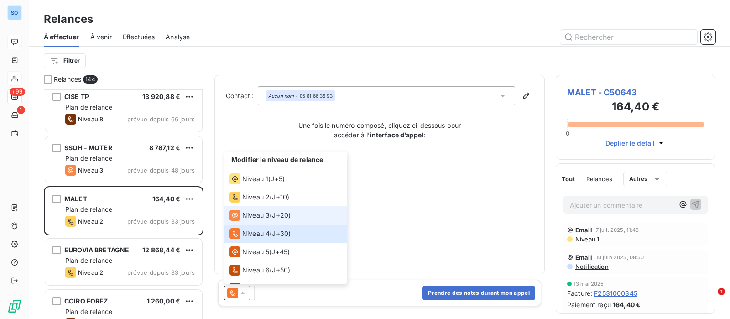
click at [254, 213] on span "Niveau 3" at bounding box center [255, 215] width 27 height 9
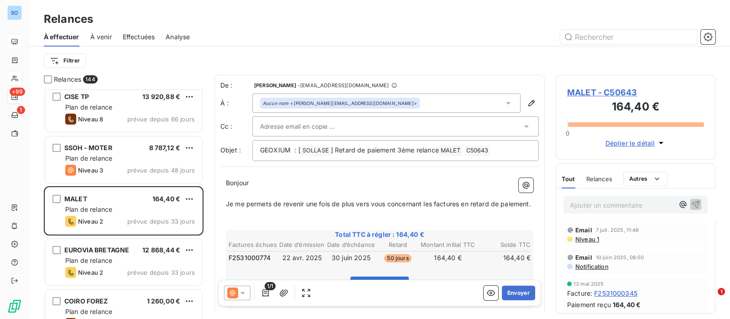
scroll to position [57, 0]
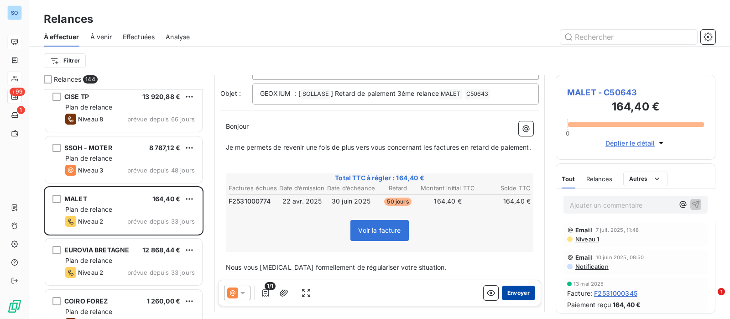
click at [511, 293] on button "Envoyer" at bounding box center [518, 293] width 33 height 15
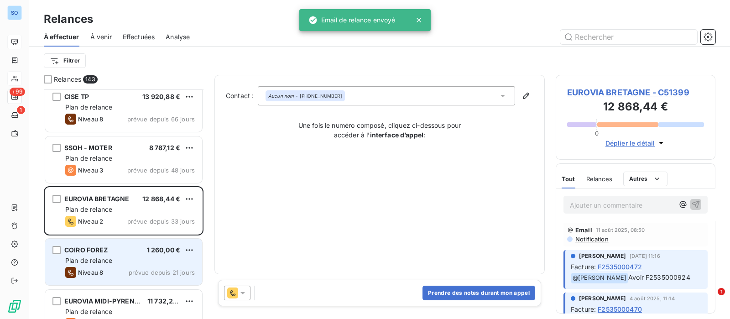
click at [144, 252] on div "COIRO FOREZ 1 260,00 €" at bounding box center [130, 250] width 130 height 8
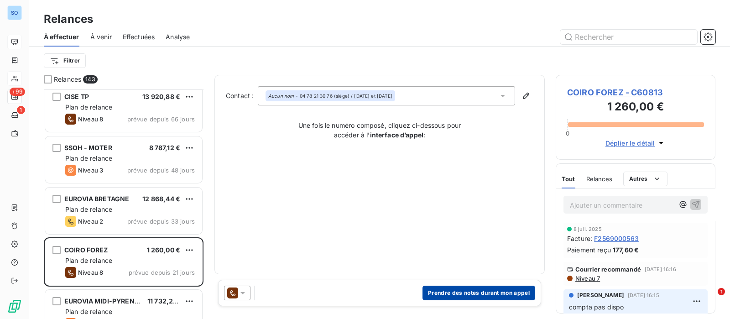
click at [451, 288] on button "Prendre des notes durant mon appel" at bounding box center [478, 293] width 113 height 15
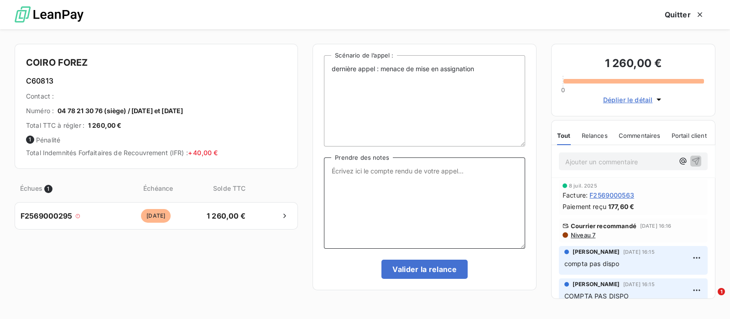
click at [415, 179] on textarea "Prendre des notes" at bounding box center [424, 202] width 201 height 91
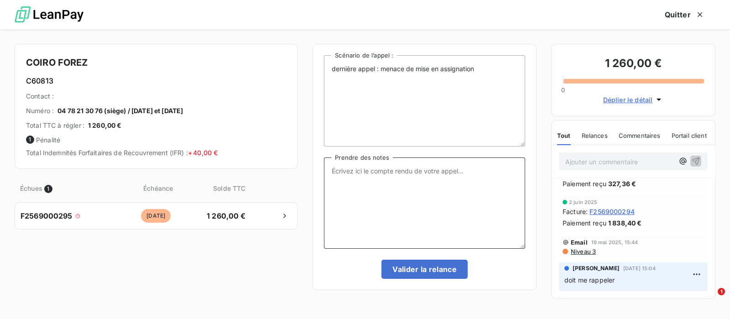
scroll to position [171, 0]
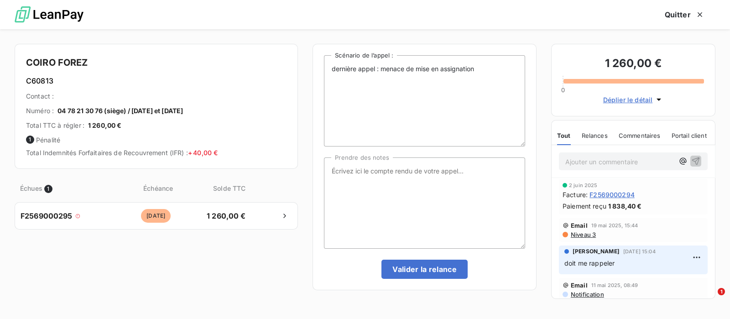
click at [594, 233] on span "Niveau 3" at bounding box center [583, 234] width 26 height 7
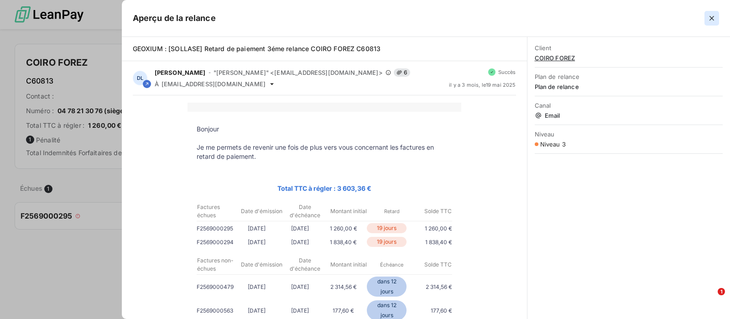
click at [709, 19] on icon "button" at bounding box center [711, 18] width 9 height 9
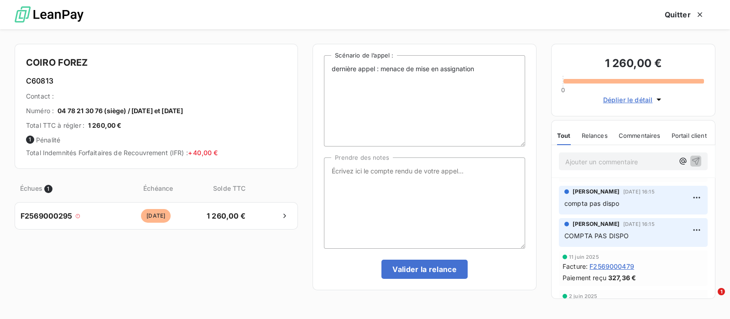
scroll to position [0, 0]
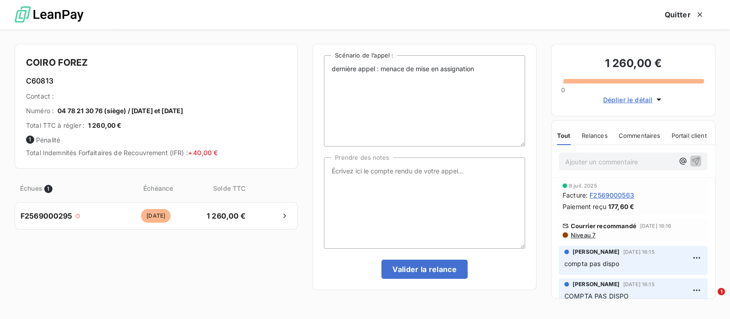
click at [588, 234] on span "Niveau 7" at bounding box center [583, 234] width 26 height 7
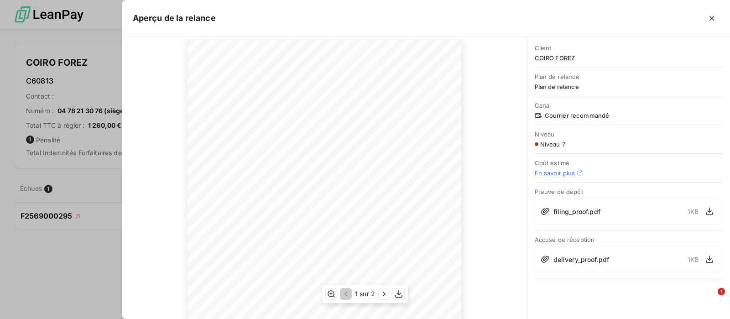
scroll to position [57, 0]
click at [712, 19] on icon "button" at bounding box center [711, 18] width 9 height 9
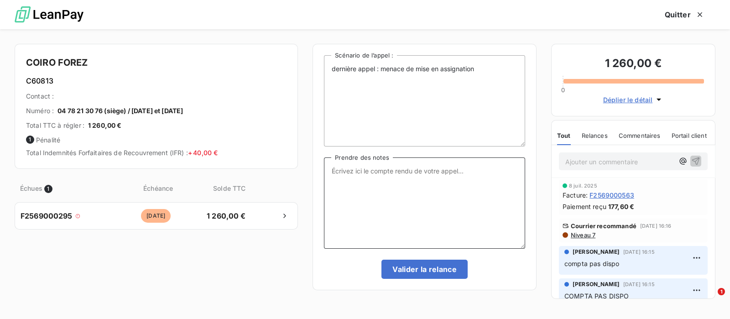
click at [438, 187] on textarea "Prendre des notes" at bounding box center [424, 202] width 201 height 91
click at [608, 162] on p "Ajouter un commentaire ﻿" at bounding box center [619, 161] width 109 height 11
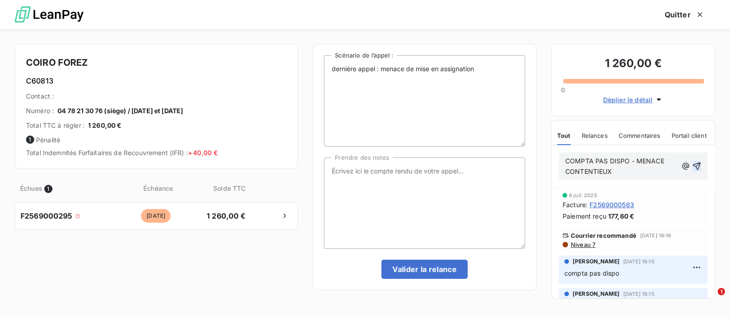
click at [693, 166] on icon "button" at bounding box center [697, 166] width 8 height 8
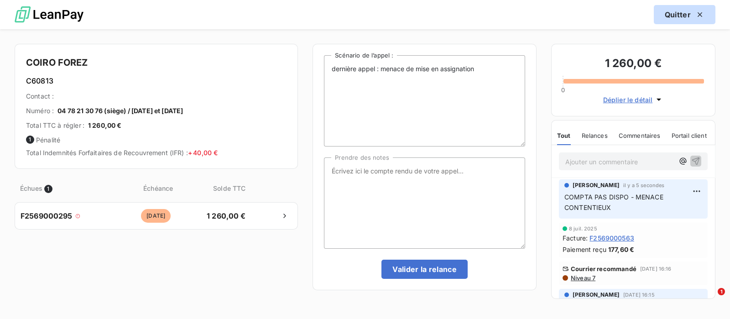
click at [673, 16] on button "Quitter" at bounding box center [685, 14] width 62 height 19
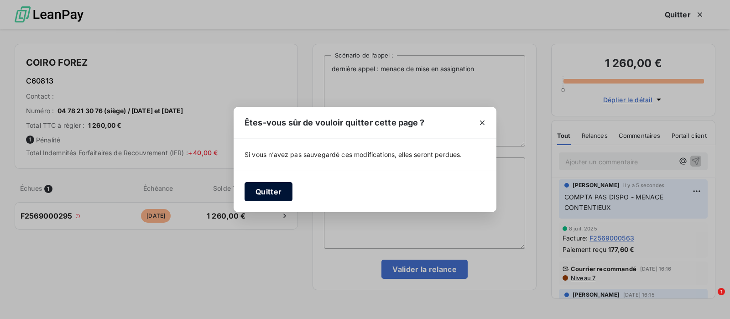
click at [276, 192] on button "Quitter" at bounding box center [268, 191] width 48 height 19
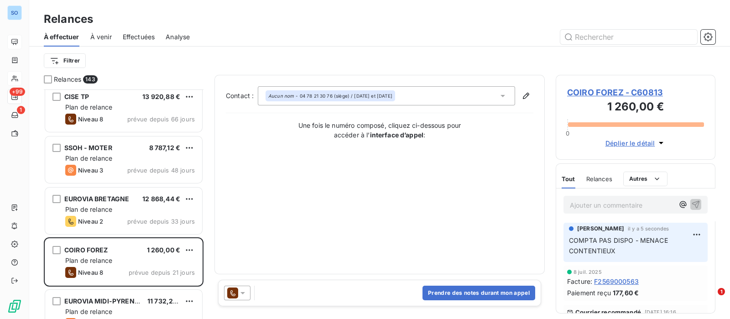
click at [244, 290] on icon at bounding box center [242, 292] width 9 height 9
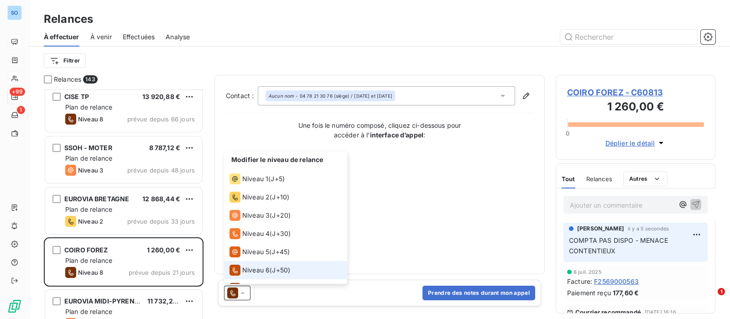
scroll to position [32, 0]
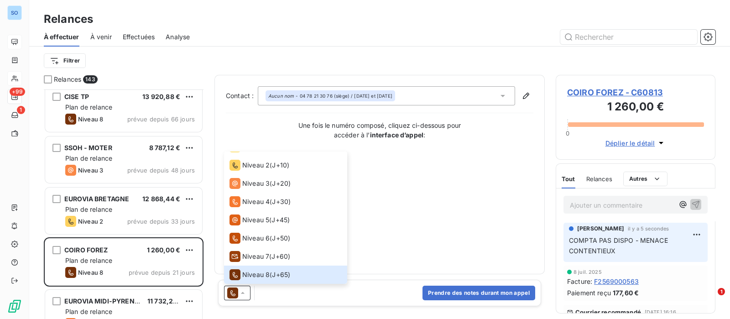
click at [604, 89] on span "COIRO FOREZ - C60813" at bounding box center [635, 92] width 137 height 12
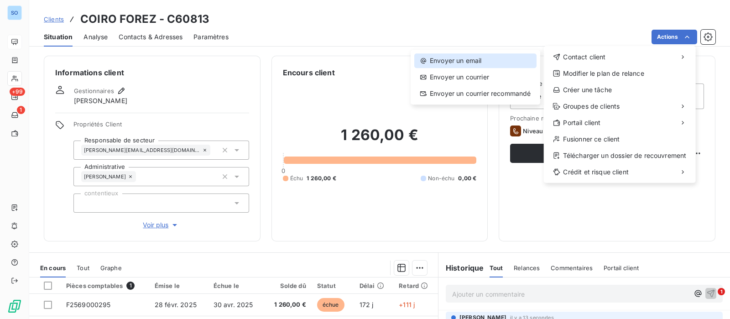
click at [463, 62] on div "Envoyer un email" at bounding box center [475, 60] width 122 height 15
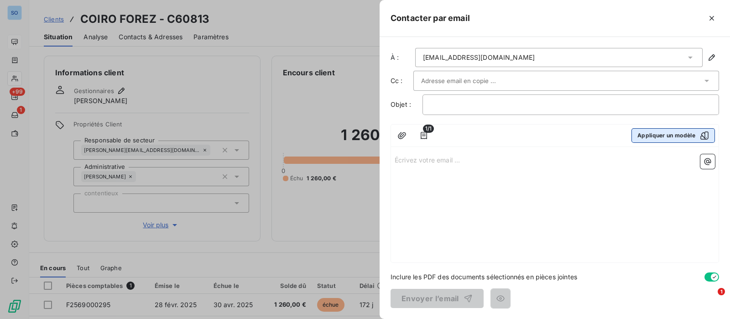
click at [701, 132] on icon "button" at bounding box center [704, 135] width 9 height 9
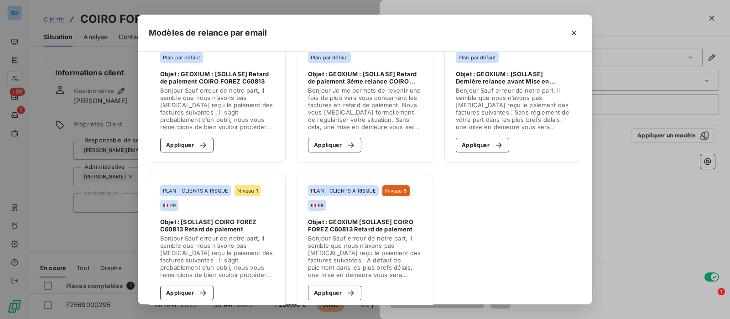
scroll to position [53, 0]
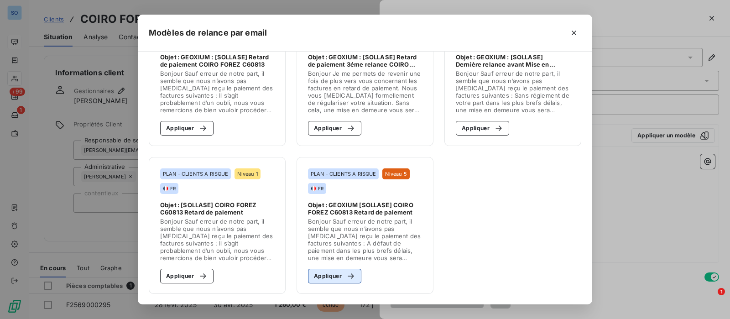
click at [332, 276] on button "Appliquer" at bounding box center [334, 276] width 53 height 15
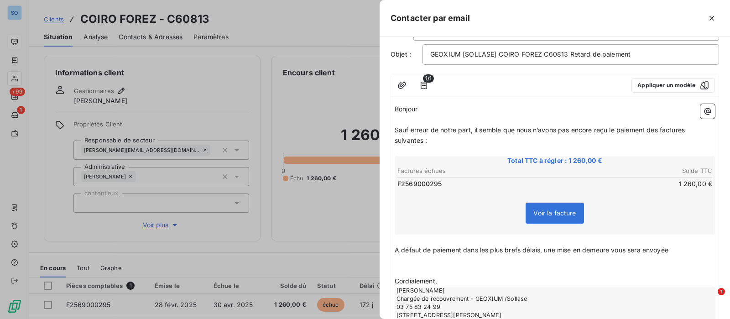
scroll to position [114, 0]
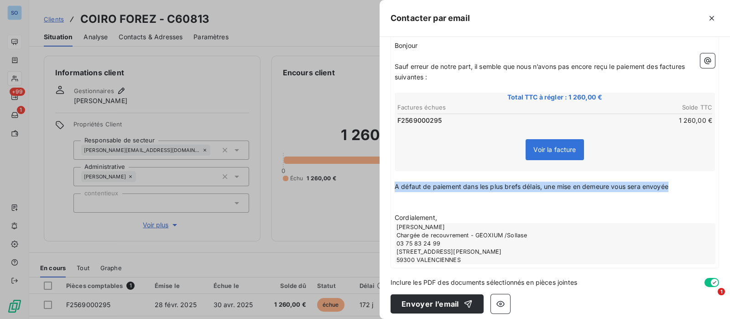
drag, startPoint x: 395, startPoint y: 182, endPoint x: 715, endPoint y: 184, distance: 320.7
click at [715, 184] on div "À : comptabilite@coiro.fr Cc : Objet : GEOXIUM [SOLLASE] COIRO FOREZ C60813 Ret…" at bounding box center [555, 178] width 350 height 282
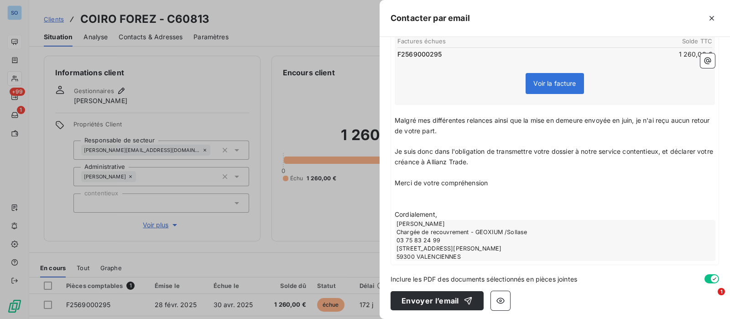
scroll to position [180, 0]
click at [439, 297] on button "Envoyer l’email" at bounding box center [436, 300] width 93 height 19
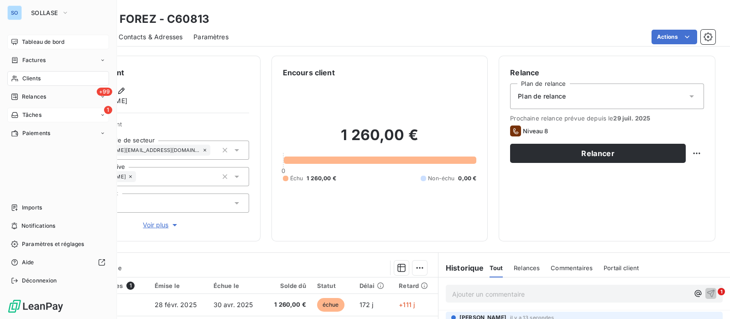
click at [32, 115] on span "Tâches" at bounding box center [31, 115] width 19 height 8
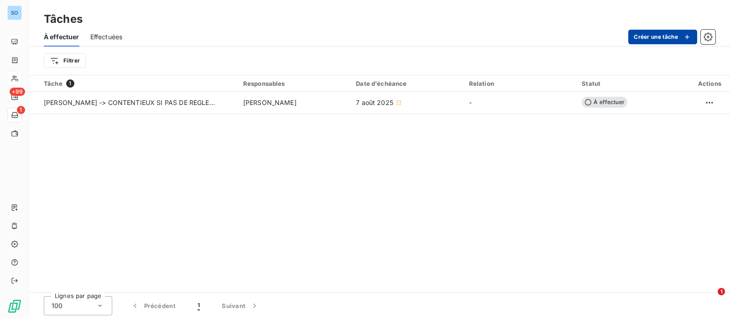
click at [655, 39] on button "Créer une tâche" at bounding box center [662, 37] width 69 height 15
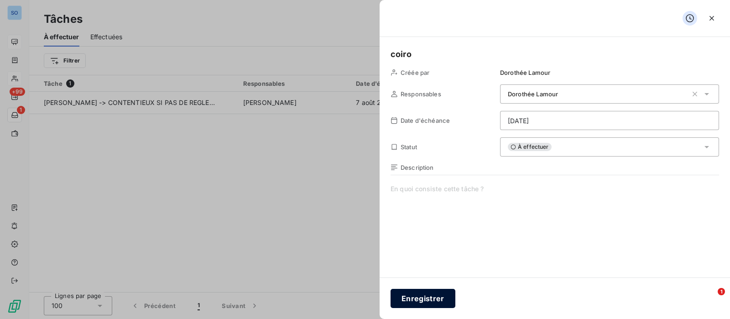
click at [420, 294] on button "Enregistrer" at bounding box center [422, 298] width 65 height 19
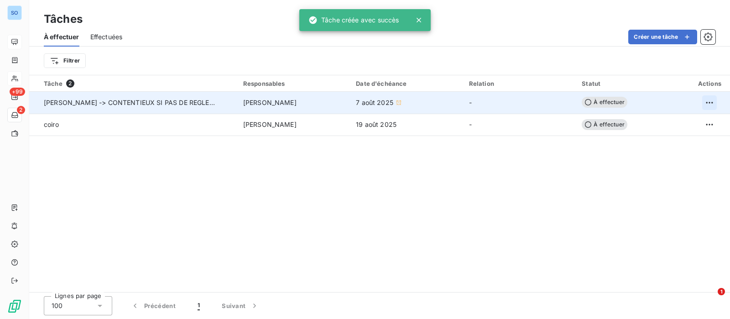
click at [716, 100] on html "SO +99 2 Tâches À effectuer Effectuées Créer une tâche Filtrer Tâche 2 Responsa…" at bounding box center [365, 159] width 730 height 319
click at [694, 125] on div "Supprimer la tâche" at bounding box center [673, 122] width 79 height 15
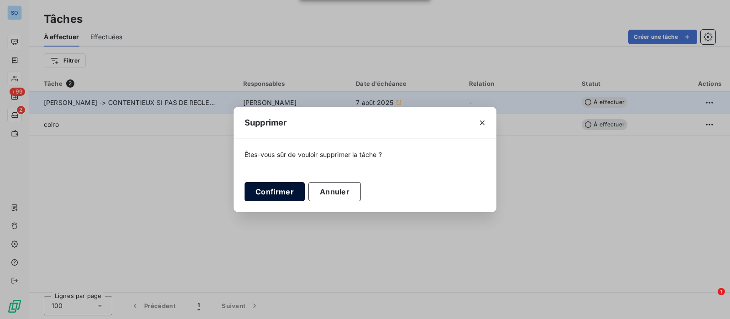
click at [266, 184] on button "Confirmer" at bounding box center [274, 191] width 60 height 19
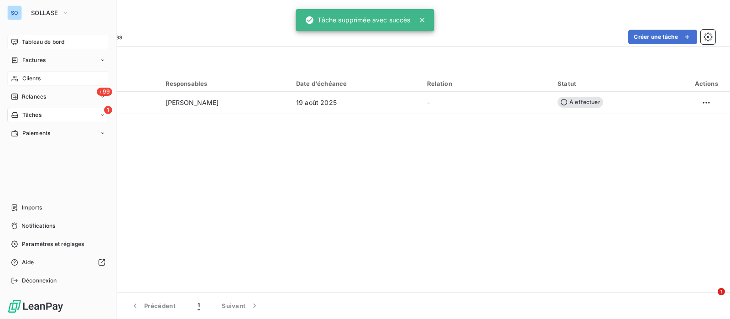
click at [36, 94] on span "Relances" at bounding box center [34, 97] width 24 height 8
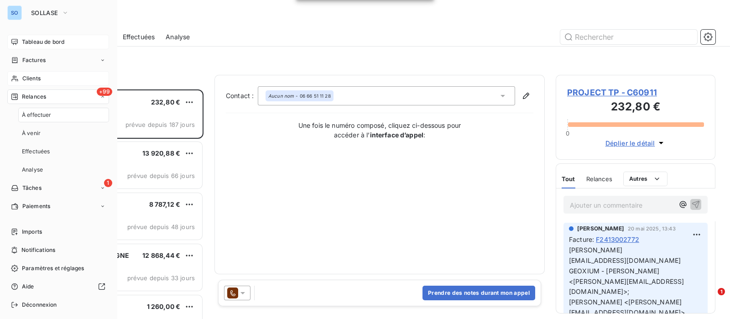
scroll to position [221, 151]
click at [52, 97] on div "+99 Relances" at bounding box center [58, 96] width 102 height 15
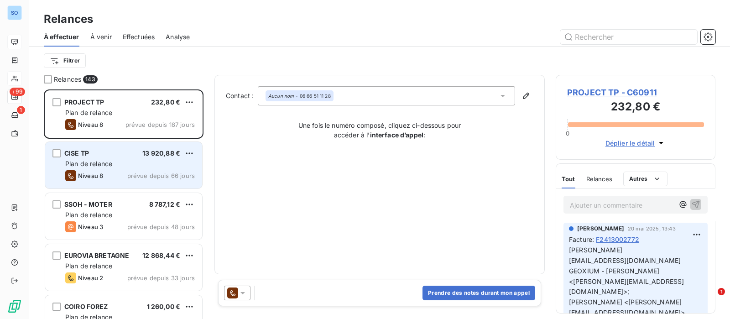
click at [135, 156] on div "CISE TP 13 920,88 €" at bounding box center [130, 153] width 130 height 8
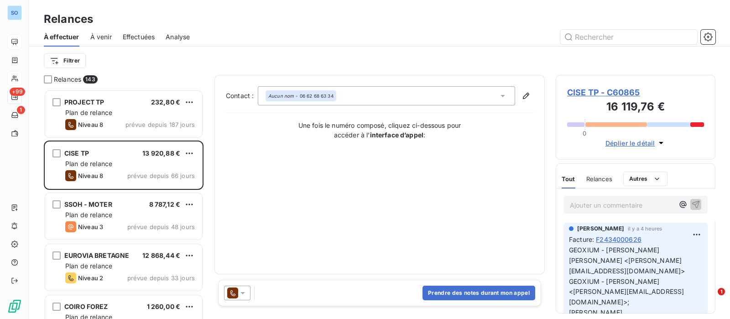
click at [614, 90] on span "CISE TP - C60865" at bounding box center [635, 92] width 137 height 12
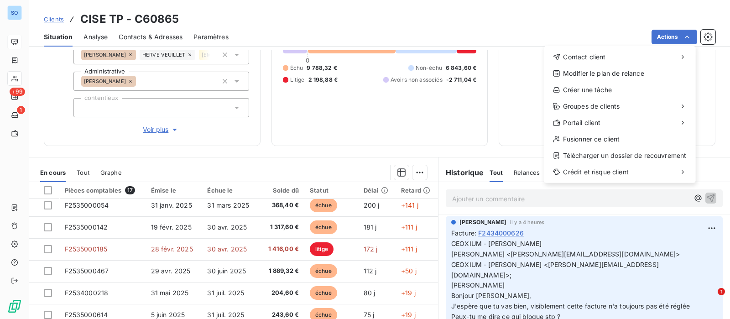
click at [436, 125] on html "SO +99 1 Clients CISE TP - C60865 Situation Analyse Contacts & Adresses Paramèt…" at bounding box center [365, 159] width 730 height 319
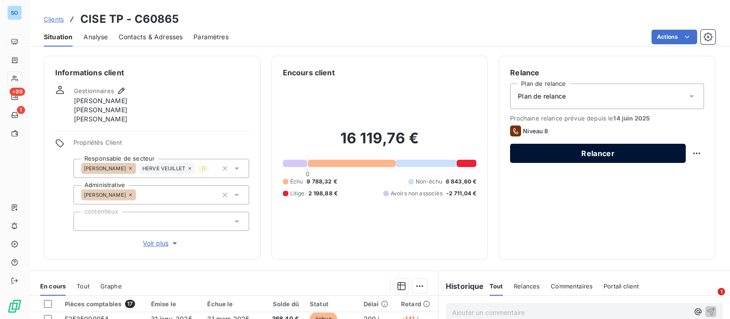
click at [614, 147] on button "Relancer" at bounding box center [598, 153] width 176 height 19
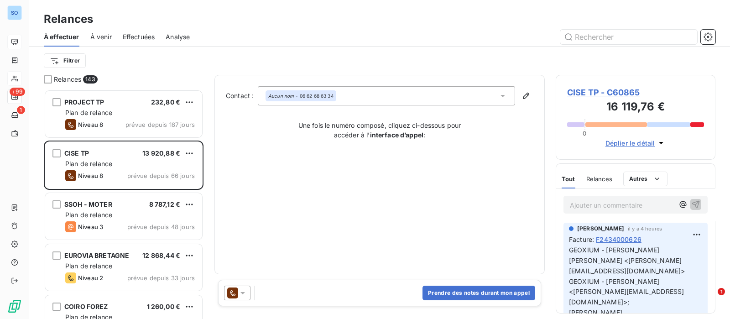
scroll to position [221, 151]
click at [234, 294] on icon at bounding box center [232, 292] width 11 height 11
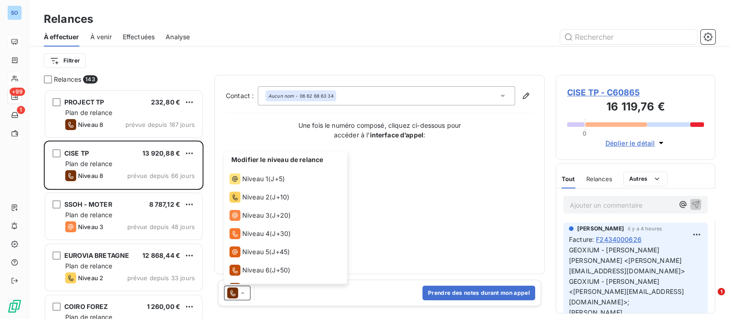
scroll to position [32, 0]
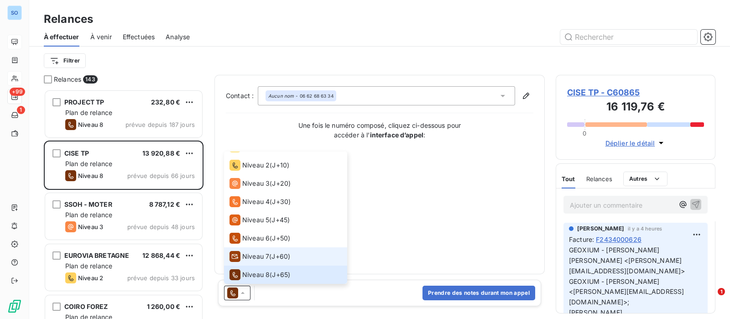
click at [271, 258] on div "Niveau 7 ( J+60 )" at bounding box center [259, 256] width 61 height 11
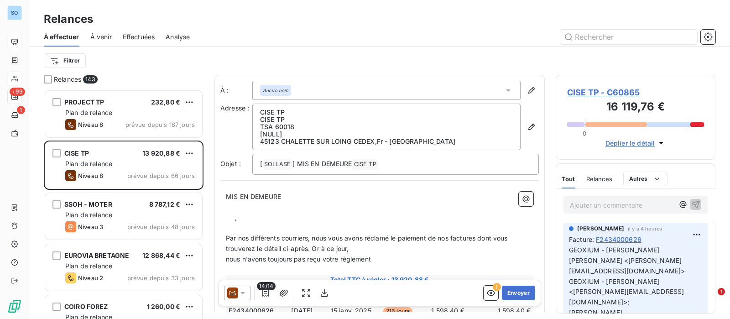
click at [601, 176] on span "Relances" at bounding box center [599, 178] width 26 height 7
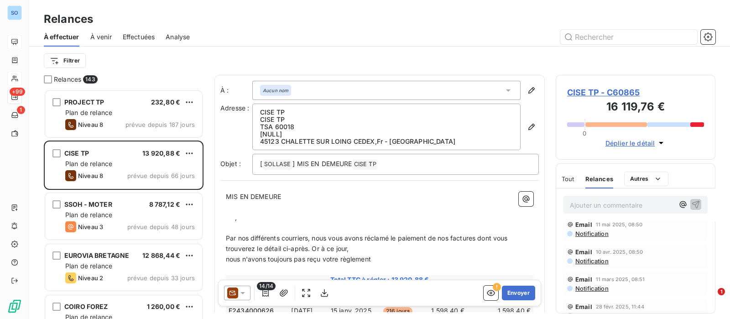
scroll to position [114, 0]
click at [527, 127] on icon "button" at bounding box center [531, 126] width 9 height 9
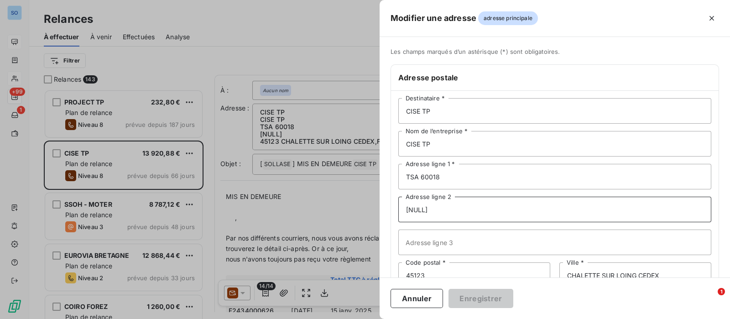
drag, startPoint x: 429, startPoint y: 212, endPoint x: 348, endPoint y: 208, distance: 81.3
click at [348, 318] on div "Modifier une adresse adresse principale Les champs marqués d’un astérisque (*) …" at bounding box center [365, 319] width 730 height 0
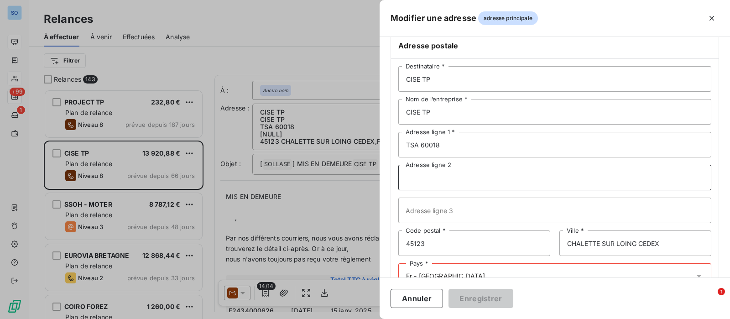
scroll to position [62, 0]
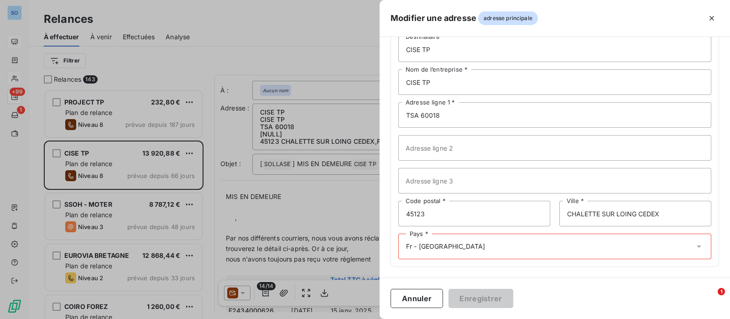
click at [560, 246] on div "Pays * Fr - France" at bounding box center [554, 247] width 313 height 26
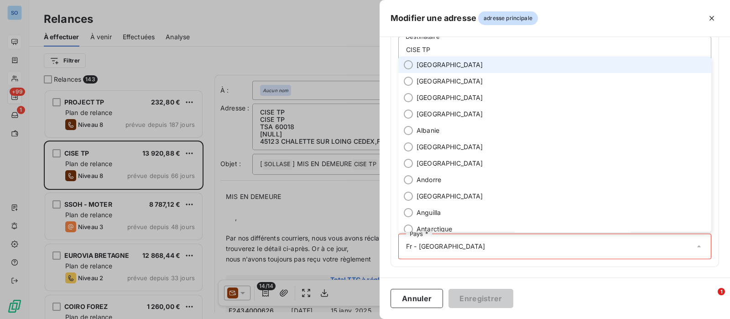
click at [425, 61] on span "[GEOGRAPHIC_DATA]" at bounding box center [449, 64] width 67 height 9
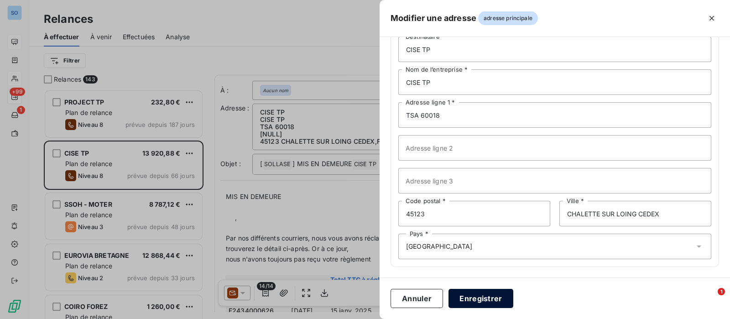
click at [484, 296] on button "Enregistrer" at bounding box center [480, 298] width 65 height 19
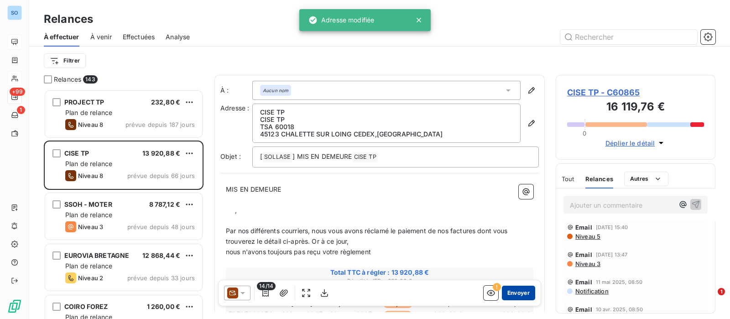
click at [507, 296] on button "Envoyer" at bounding box center [518, 293] width 33 height 15
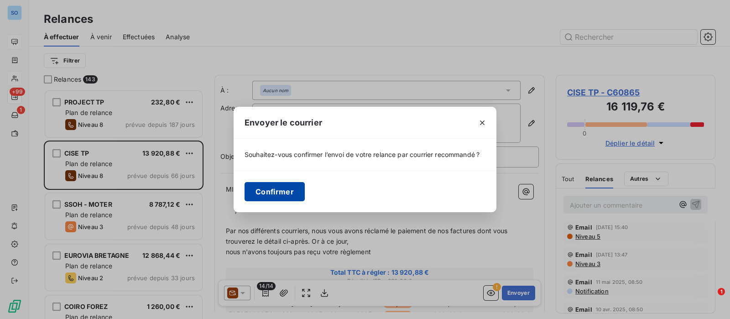
click at [271, 186] on button "Confirmer" at bounding box center [274, 191] width 60 height 19
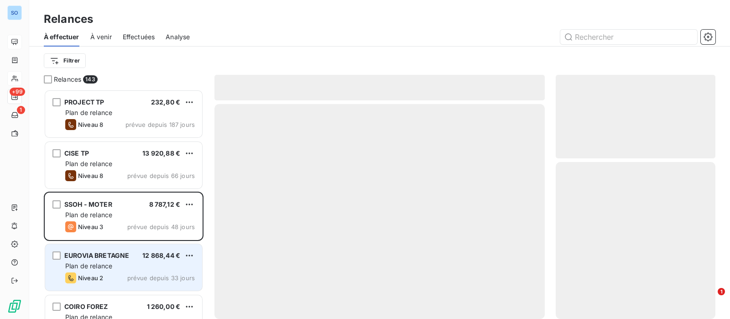
click at [142, 259] on span "12 868,44 €" at bounding box center [161, 255] width 38 height 8
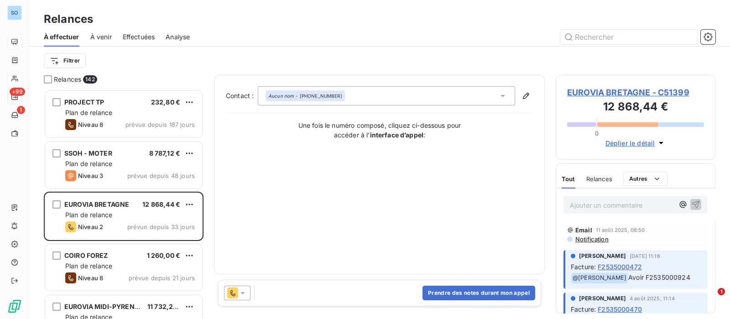
click at [244, 291] on icon at bounding box center [242, 292] width 9 height 9
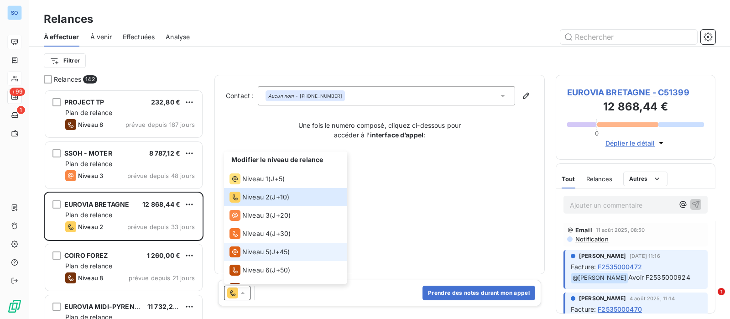
click at [255, 247] on span "Niveau 5" at bounding box center [255, 251] width 27 height 9
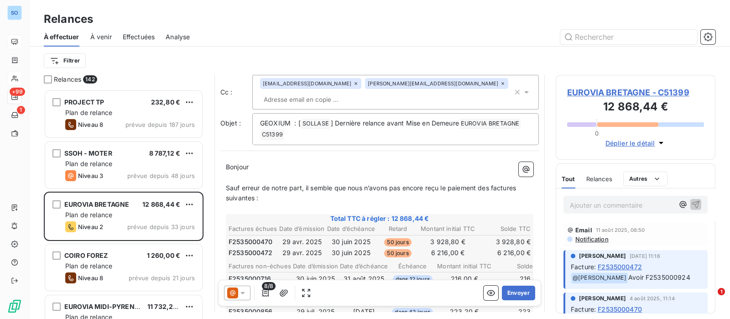
scroll to position [114, 0]
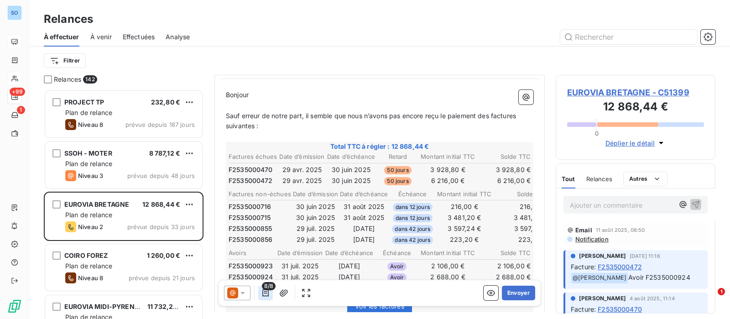
click at [262, 292] on icon "button" at bounding box center [265, 292] width 6 height 7
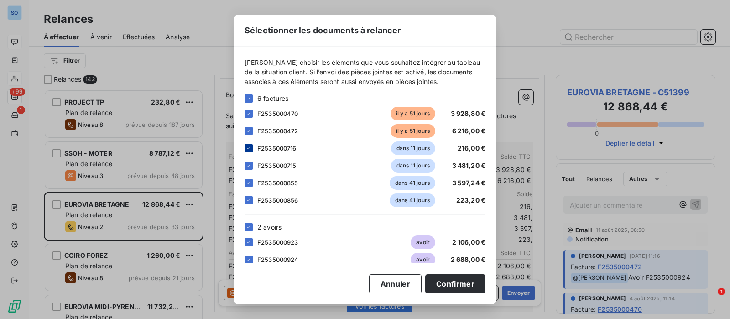
click at [247, 149] on icon at bounding box center [248, 148] width 5 height 5
click at [250, 166] on icon at bounding box center [248, 165] width 5 height 5
click at [249, 181] on icon at bounding box center [248, 182] width 5 height 5
click at [247, 199] on icon at bounding box center [248, 200] width 5 height 5
click at [443, 279] on button "Confirmer" at bounding box center [455, 283] width 60 height 19
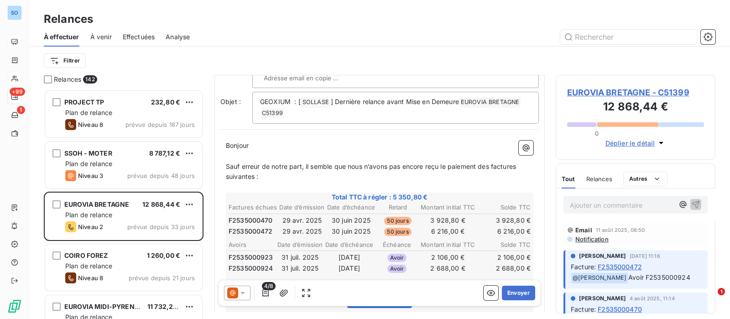
scroll to position [0, 0]
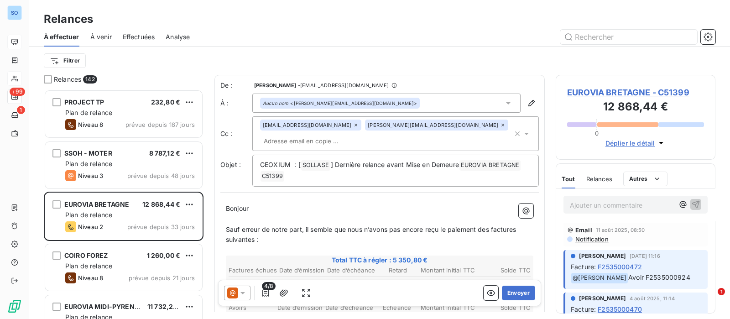
click at [354, 125] on icon at bounding box center [355, 125] width 3 height 3
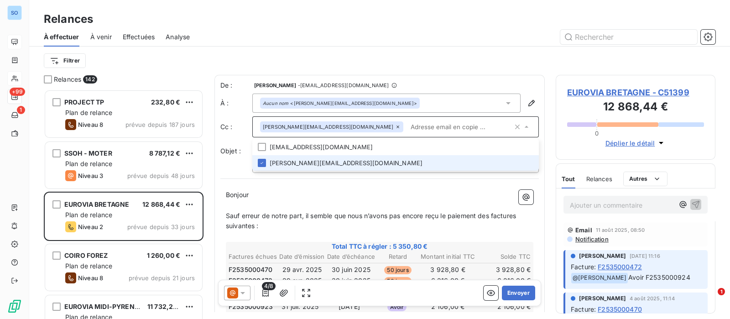
click at [395, 125] on icon at bounding box center [397, 126] width 5 height 5
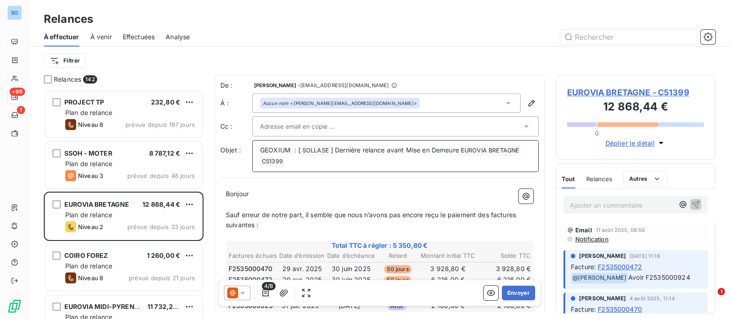
drag, startPoint x: 332, startPoint y: 147, endPoint x: 483, endPoint y: 151, distance: 150.6
click at [483, 151] on p "GEOXIUM : [ SOLLASE ﻿ ] Dernière relance avant Mise en Demeure EUROVIA BRETAGNE…" at bounding box center [395, 156] width 271 height 22
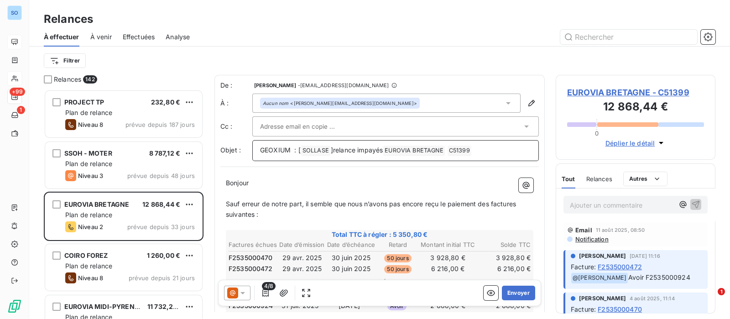
click at [333, 147] on span "]relance impayés" at bounding box center [357, 150] width 52 height 8
click at [506, 291] on button "Envoyer" at bounding box center [518, 293] width 33 height 15
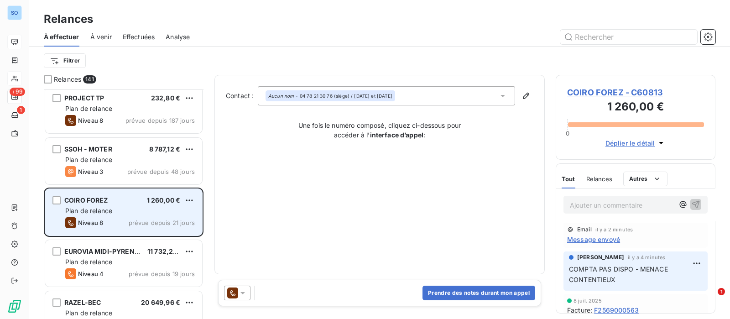
scroll to position [57, 0]
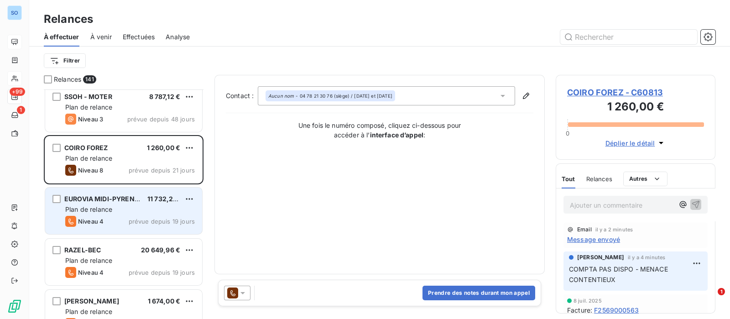
click at [127, 208] on div "Plan de relance" at bounding box center [130, 209] width 130 height 9
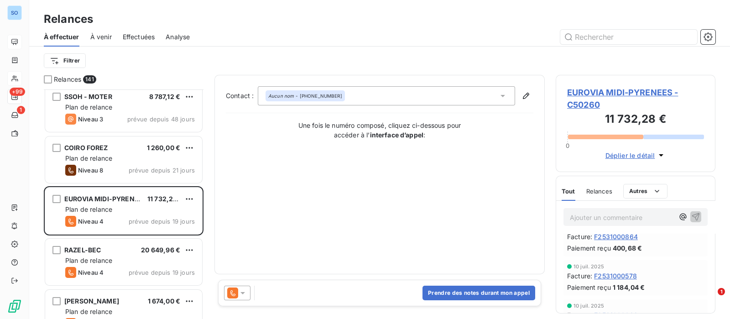
scroll to position [285, 0]
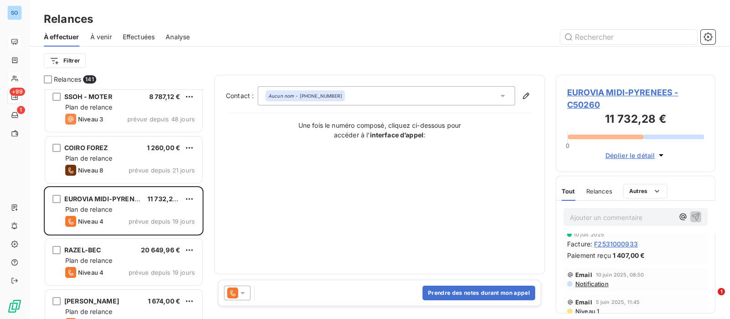
click at [244, 291] on icon at bounding box center [242, 292] width 9 height 9
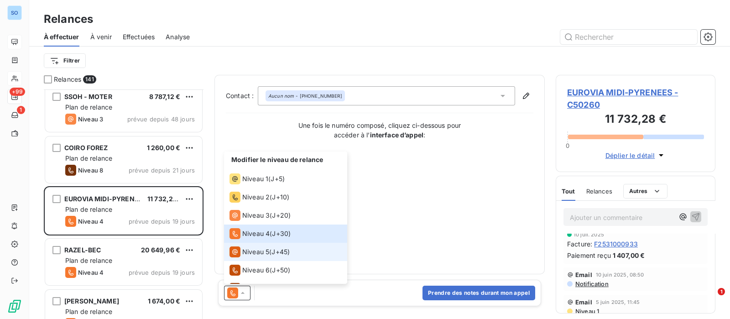
click at [268, 247] on span "Niveau 5" at bounding box center [255, 251] width 27 height 9
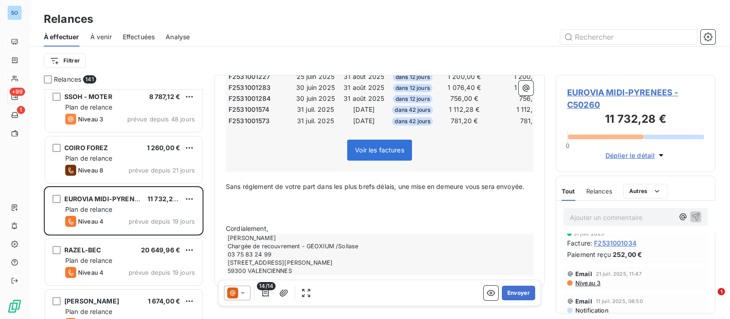
scroll to position [324, 0]
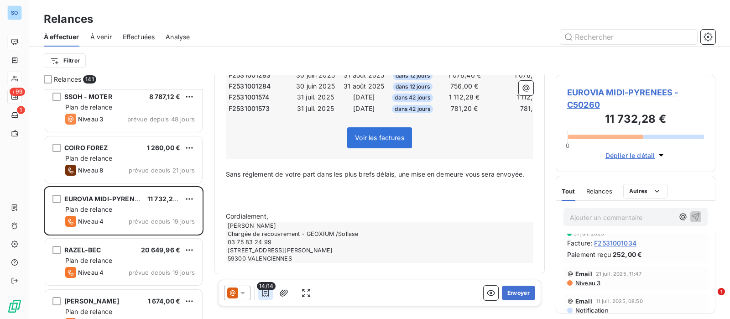
click at [267, 294] on icon "button" at bounding box center [265, 292] width 9 height 9
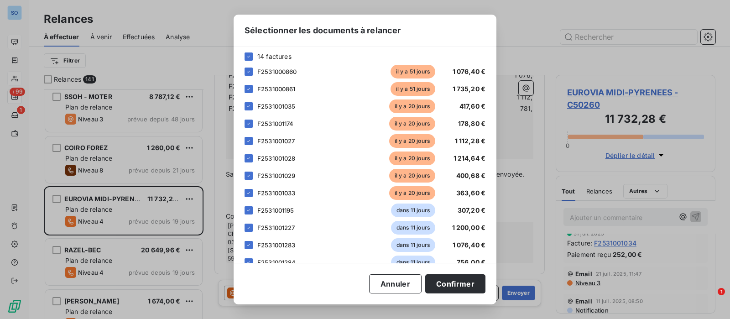
scroll to position [93, 0]
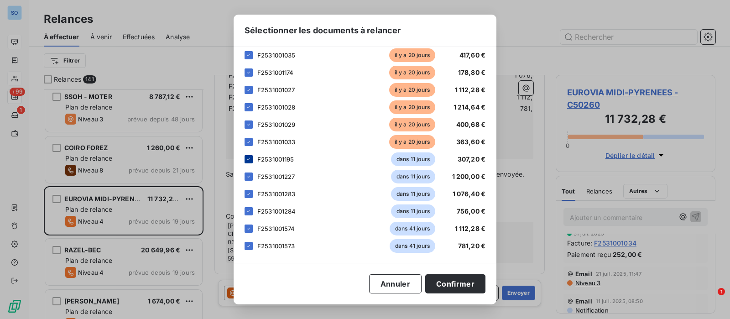
click at [246, 157] on icon at bounding box center [248, 158] width 5 height 5
click at [248, 177] on icon at bounding box center [248, 176] width 5 height 5
click at [252, 196] on div at bounding box center [248, 194] width 8 height 8
click at [250, 211] on icon at bounding box center [248, 210] width 5 height 5
click at [248, 226] on icon at bounding box center [248, 228] width 5 height 5
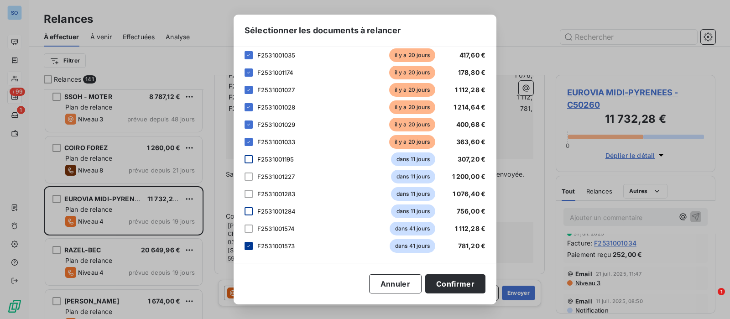
drag, startPoint x: 245, startPoint y: 245, endPoint x: 261, endPoint y: 246, distance: 16.0
click at [245, 245] on div at bounding box center [248, 246] width 8 height 8
click at [438, 284] on button "Confirmer" at bounding box center [455, 283] width 60 height 19
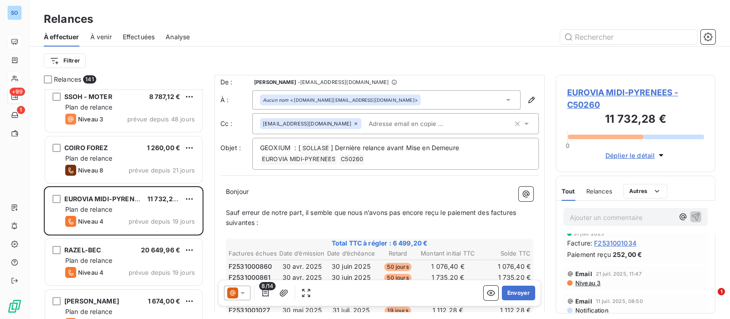
scroll to position [0, 0]
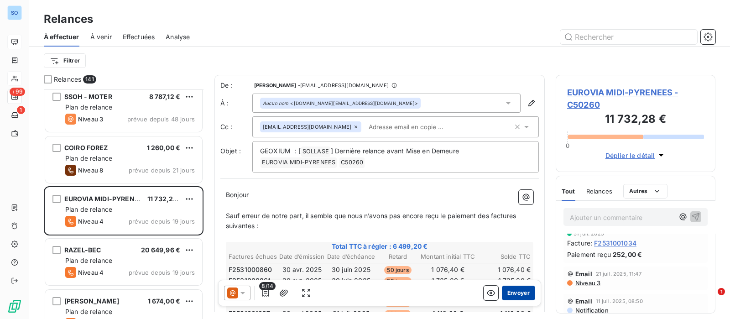
click at [511, 291] on button "Envoyer" at bounding box center [518, 293] width 33 height 15
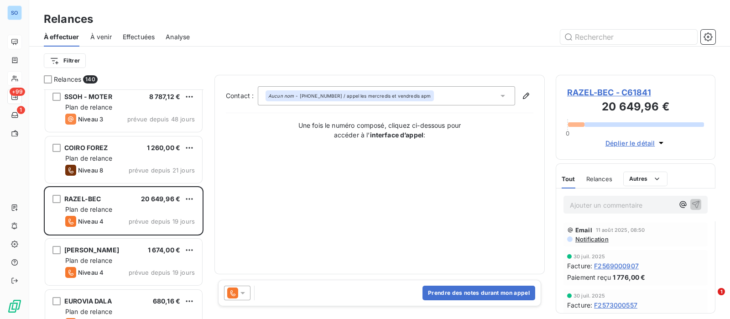
click at [244, 292] on icon at bounding box center [242, 293] width 5 height 2
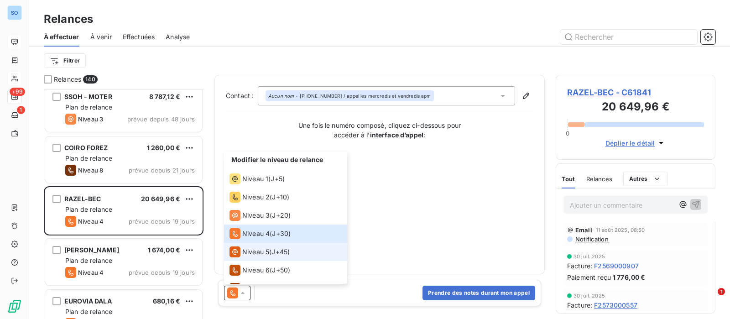
click at [247, 246] on div "Niveau 5" at bounding box center [249, 251] width 40 height 11
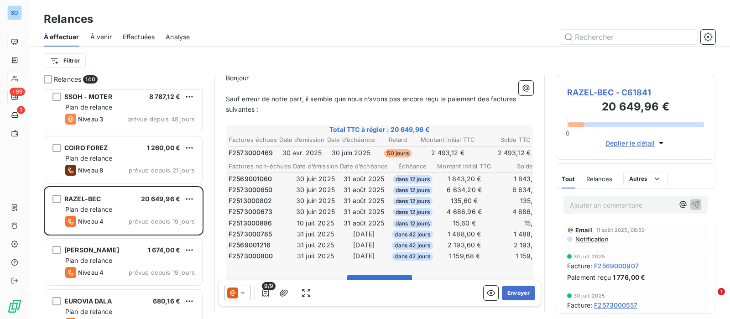
scroll to position [114, 0]
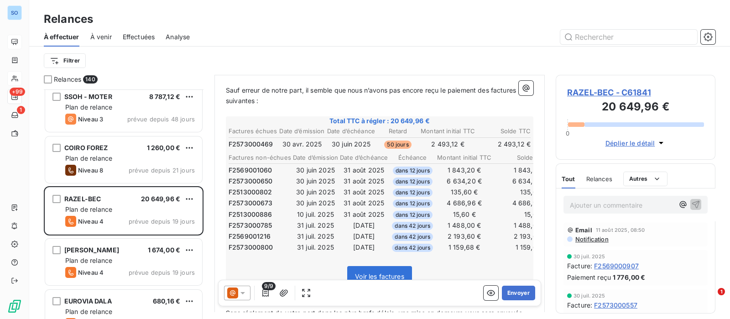
click at [263, 290] on span "9/9" at bounding box center [269, 286] width 14 height 8
click at [265, 295] on icon "button" at bounding box center [265, 292] width 9 height 9
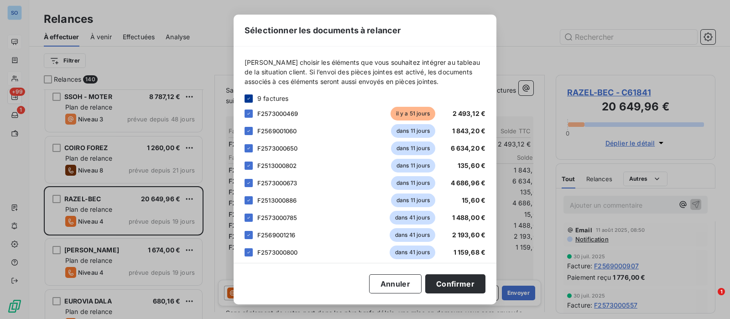
click at [246, 96] on icon at bounding box center [248, 98] width 5 height 5
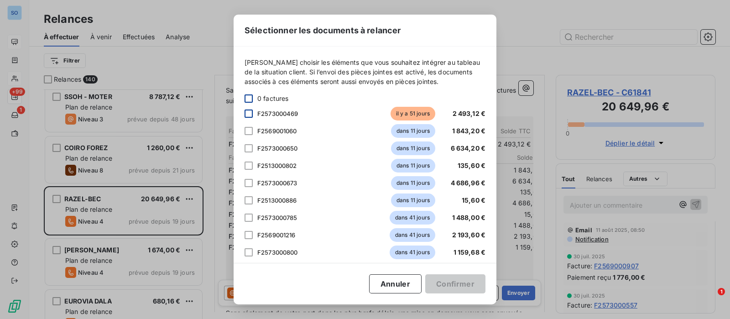
click at [250, 112] on div at bounding box center [248, 113] width 8 height 8
drag, startPoint x: 458, startPoint y: 281, endPoint x: 373, endPoint y: 257, distance: 88.7
click at [458, 281] on button "Confirmer" at bounding box center [455, 283] width 60 height 19
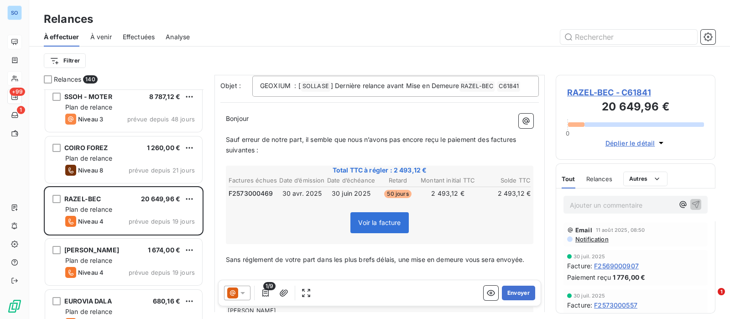
scroll to position [0, 0]
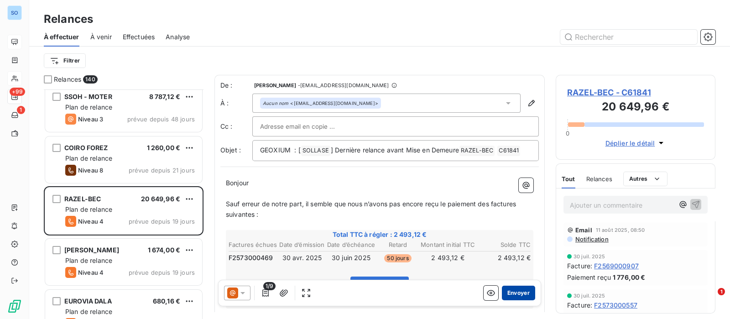
click at [508, 288] on button "Envoyer" at bounding box center [518, 293] width 33 height 15
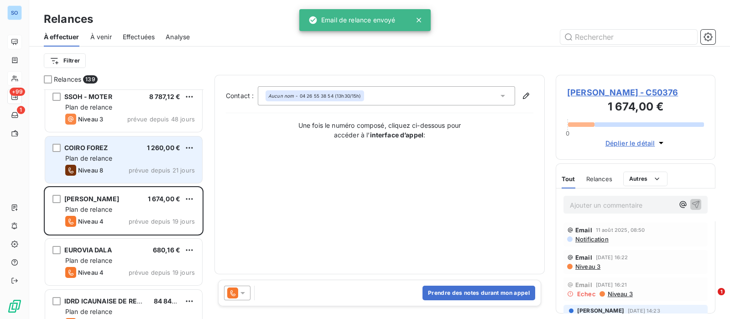
scroll to position [114, 0]
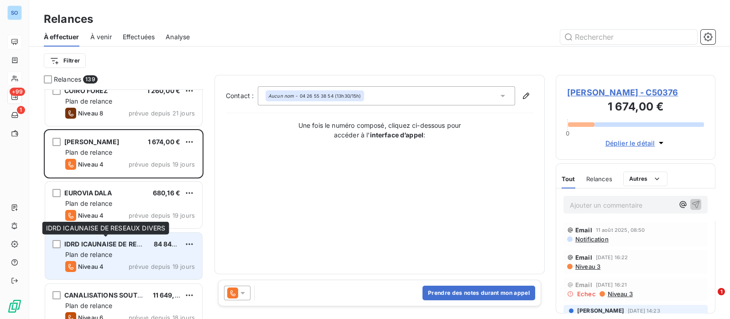
click at [123, 240] on span "IDRD ICAUNAISE DE RESEAUX DIVERS" at bounding box center [124, 244] width 120 height 8
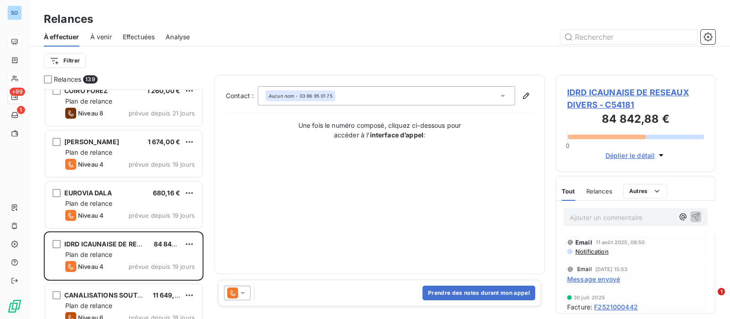
click at [600, 279] on span "Message envoyé" at bounding box center [593, 279] width 53 height 10
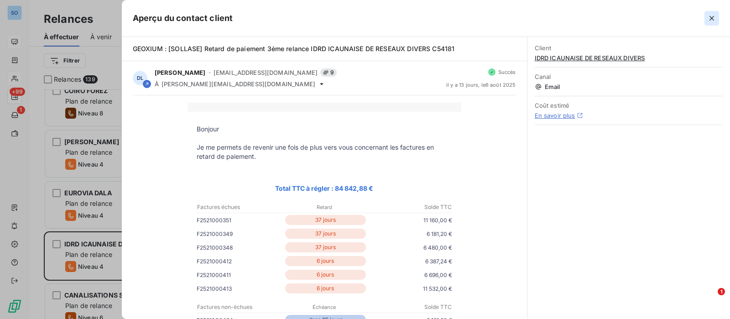
click at [708, 16] on icon "button" at bounding box center [711, 18] width 9 height 9
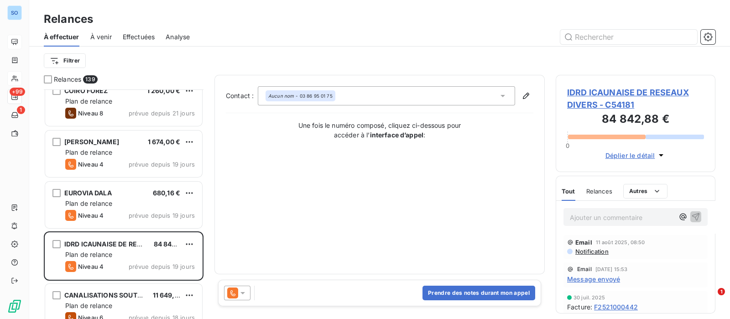
click at [242, 289] on icon at bounding box center [242, 292] width 9 height 9
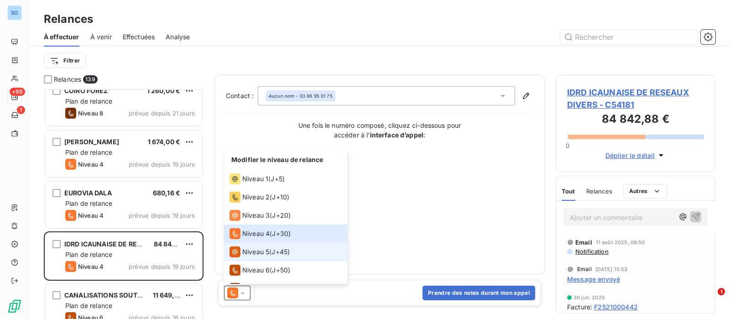
click at [277, 249] on span "J+45 )" at bounding box center [280, 251] width 18 height 9
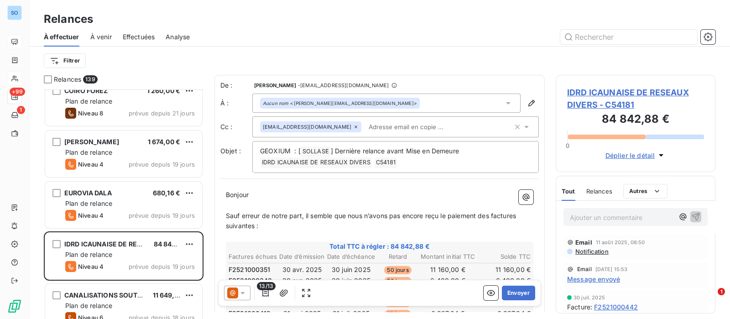
click at [239, 297] on div at bounding box center [237, 293] width 26 height 15
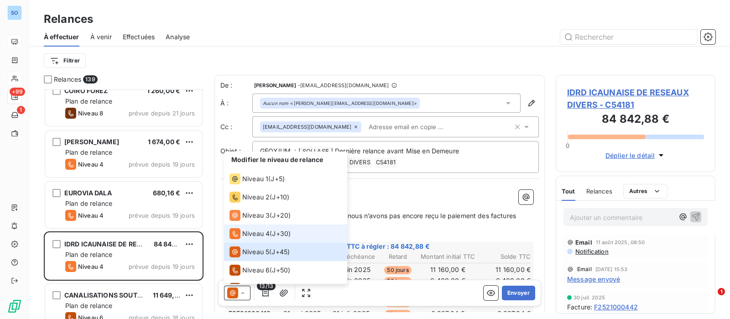
scroll to position [32, 0]
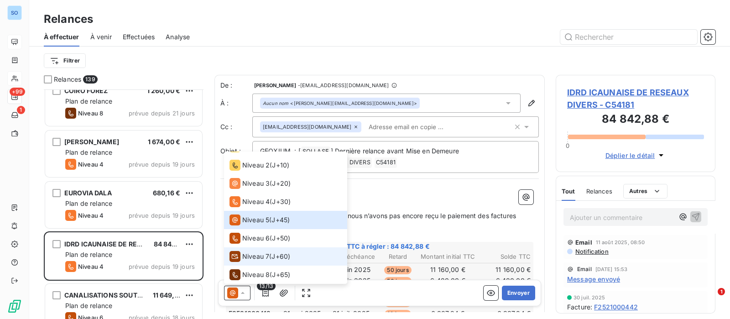
click at [258, 255] on span "Niveau 7" at bounding box center [255, 256] width 27 height 9
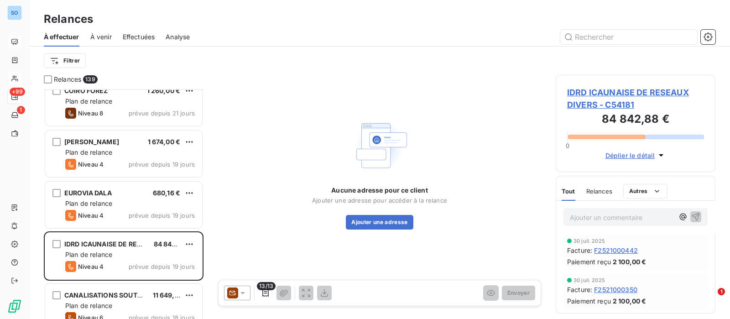
scroll to position [0, 0]
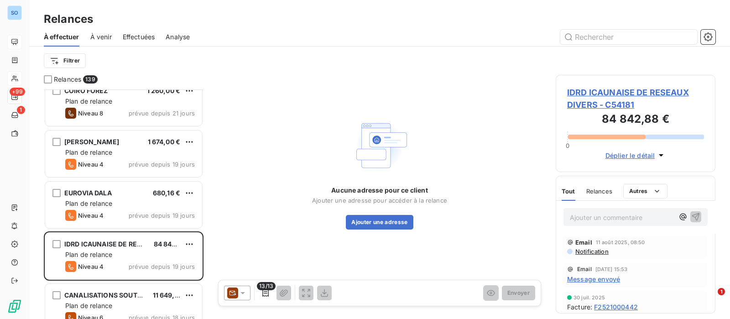
click at [608, 93] on span "IDRD ICAUNAISE DE RESEAUX DIVERS - C54181" at bounding box center [635, 98] width 137 height 25
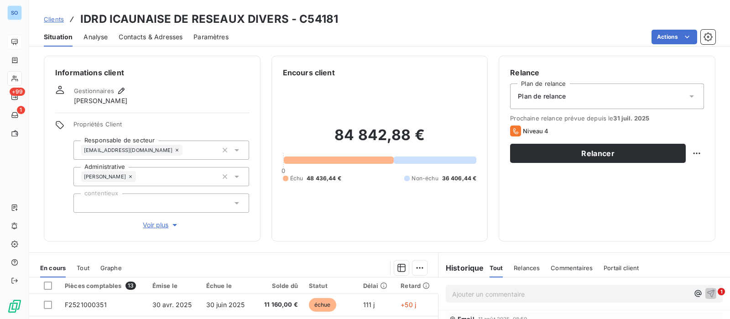
click at [577, 143] on div "Prochaine relance prévue depuis le 31 juil. 2025 Niveau 4 Relancer" at bounding box center [607, 138] width 194 height 48
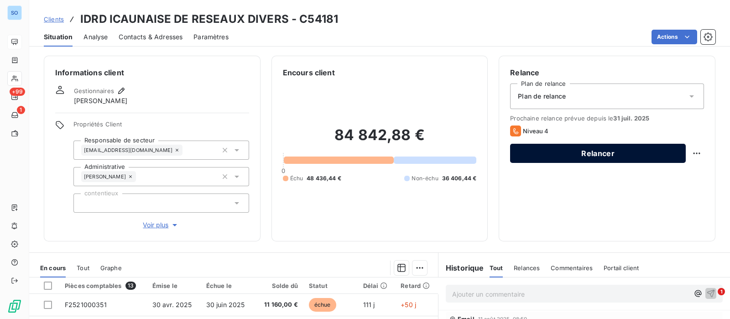
click at [578, 150] on button "Relancer" at bounding box center [598, 153] width 176 height 19
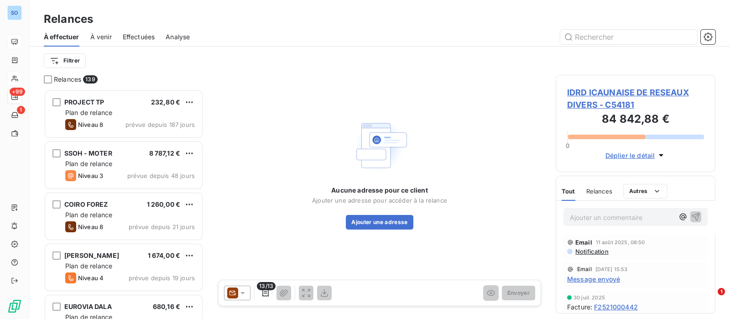
scroll to position [221, 151]
click at [241, 291] on icon at bounding box center [242, 292] width 9 height 9
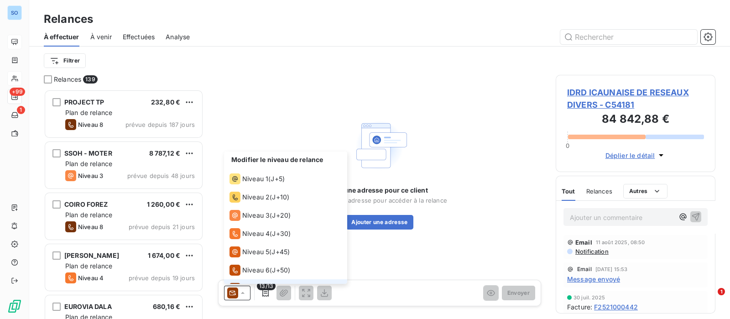
scroll to position [13, 0]
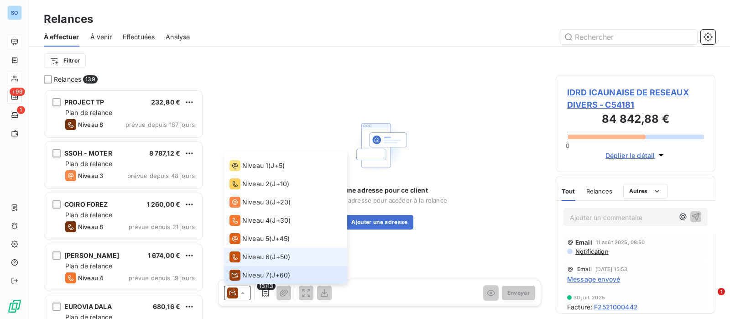
click at [257, 259] on span "Niveau 6" at bounding box center [255, 256] width 27 height 9
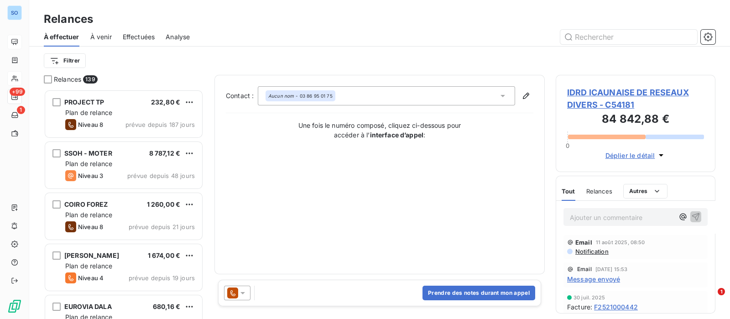
click at [240, 289] on icon at bounding box center [242, 292] width 9 height 9
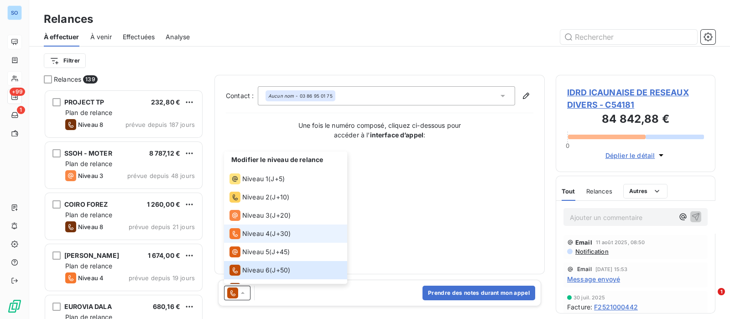
click at [255, 238] on span "Niveau 4" at bounding box center [255, 233] width 27 height 9
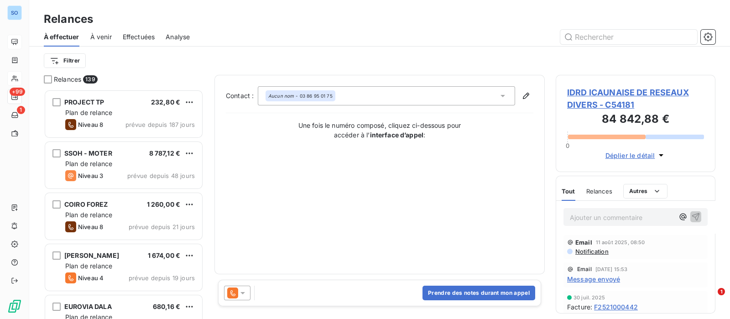
click at [239, 290] on icon at bounding box center [242, 292] width 9 height 9
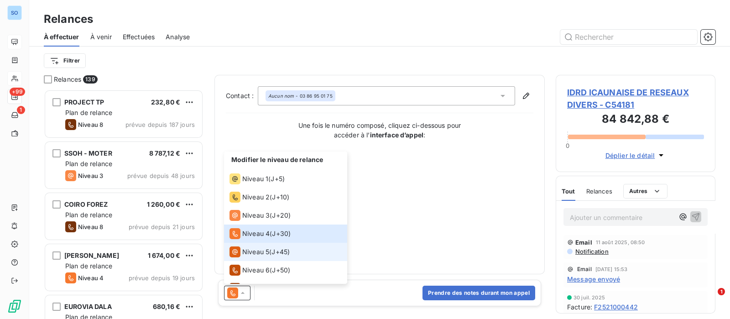
click at [254, 252] on span "Niveau 5" at bounding box center [255, 251] width 27 height 9
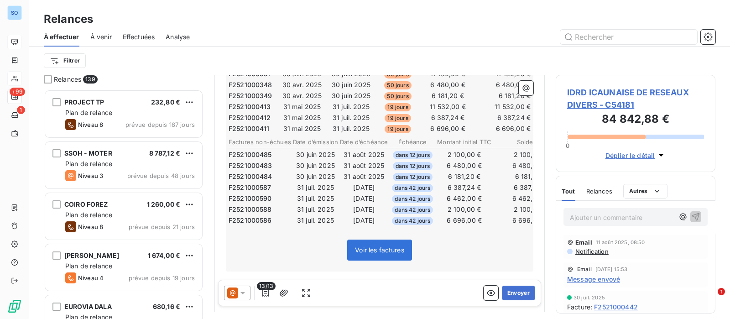
scroll to position [228, 0]
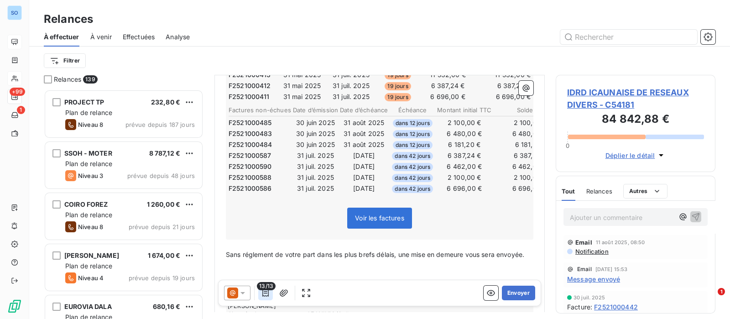
click at [260, 300] on button "button" at bounding box center [265, 293] width 15 height 15
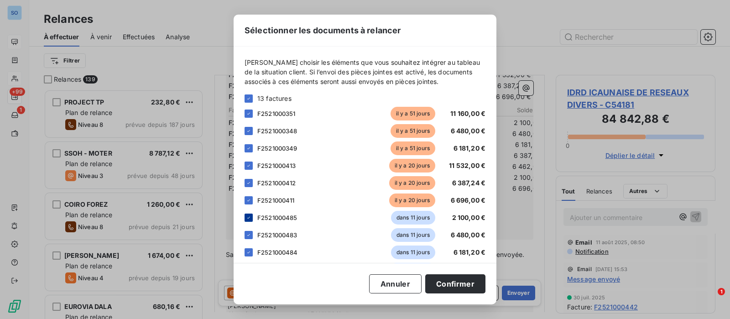
click at [249, 216] on icon at bounding box center [248, 217] width 5 height 5
click at [250, 234] on icon at bounding box center [248, 234] width 5 height 5
click at [251, 250] on div at bounding box center [248, 252] width 8 height 8
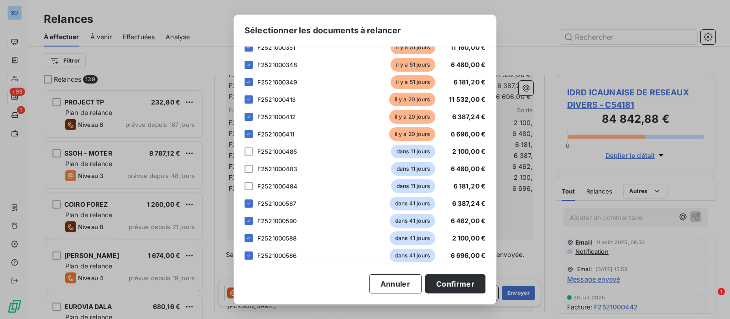
scroll to position [76, 0]
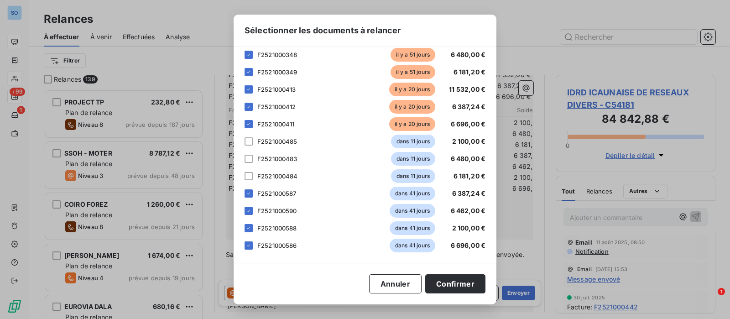
drag, startPoint x: 250, startPoint y: 190, endPoint x: 250, endPoint y: 203, distance: 13.2
click at [250, 192] on icon at bounding box center [248, 193] width 5 height 5
click at [252, 209] on div at bounding box center [248, 211] width 8 height 8
click at [250, 229] on icon at bounding box center [248, 227] width 5 height 5
click at [249, 246] on icon at bounding box center [248, 245] width 5 height 5
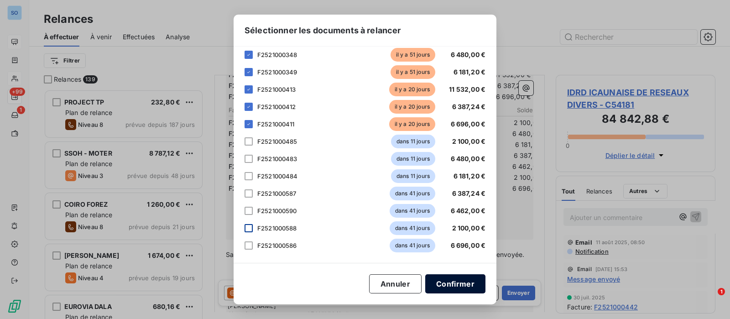
click at [449, 281] on button "Confirmer" at bounding box center [455, 283] width 60 height 19
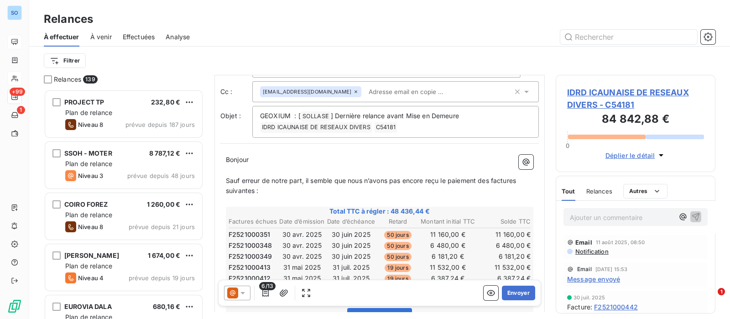
scroll to position [114, 0]
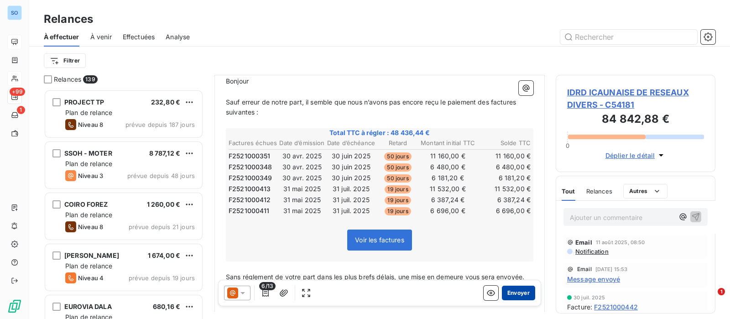
click at [511, 296] on button "Envoyer" at bounding box center [518, 293] width 33 height 15
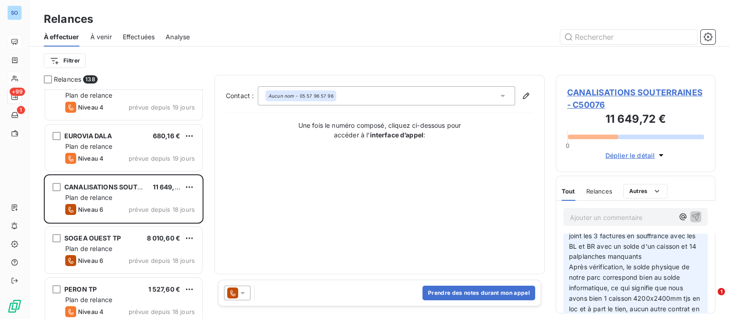
scroll to position [114, 0]
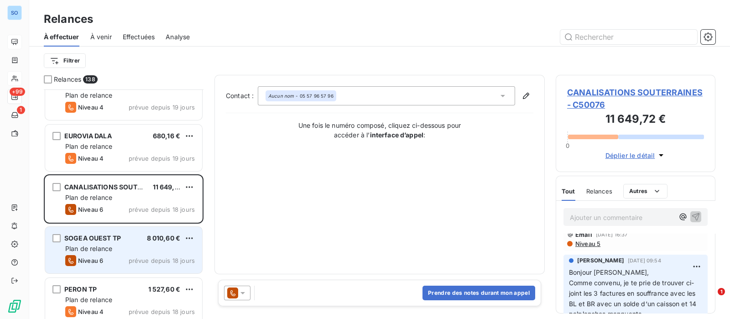
click at [120, 244] on div "Plan de relance" at bounding box center [130, 248] width 130 height 9
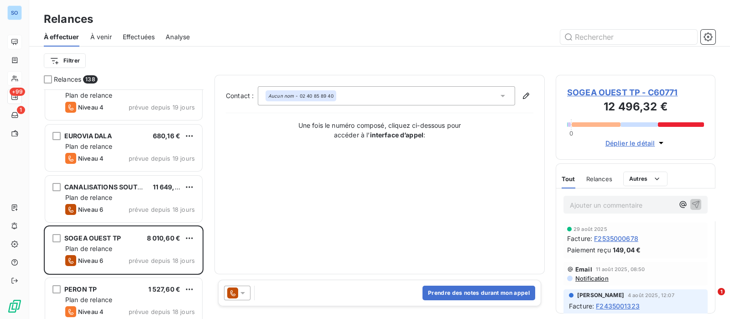
click at [242, 292] on icon at bounding box center [242, 293] width 5 height 2
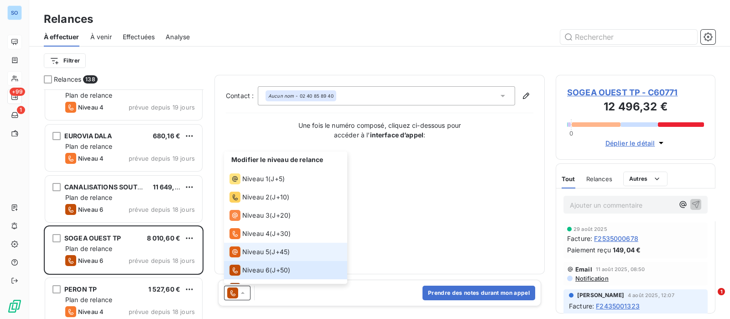
click at [263, 253] on span "Niveau 5" at bounding box center [255, 251] width 27 height 9
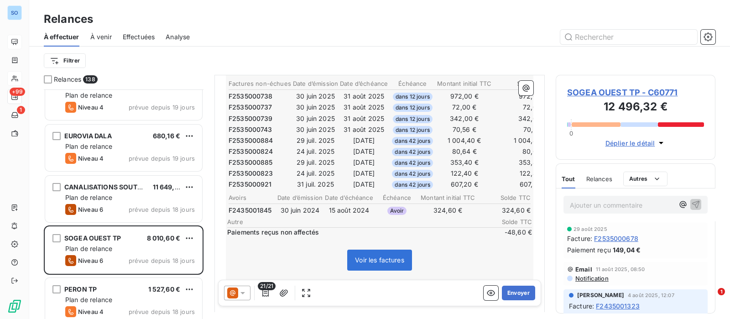
scroll to position [342, 0]
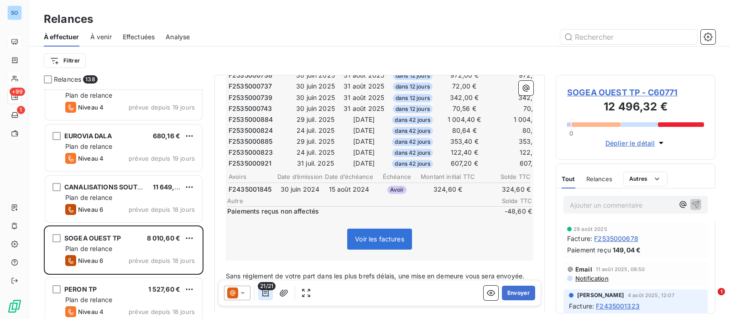
click at [265, 292] on icon "button" at bounding box center [265, 292] width 9 height 9
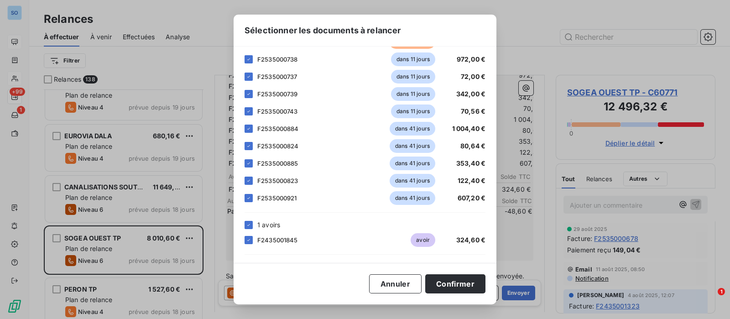
scroll to position [267, 0]
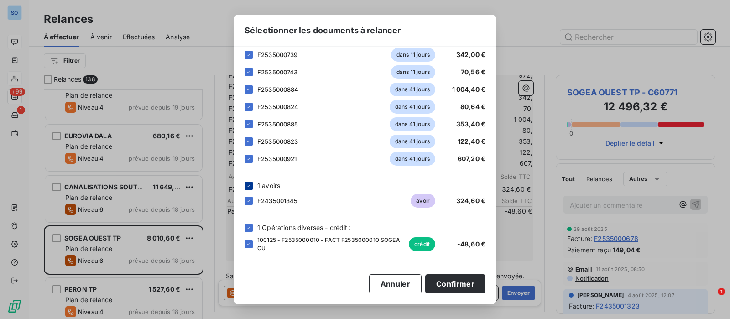
click at [248, 187] on icon at bounding box center [248, 185] width 5 height 5
click at [246, 227] on icon at bounding box center [248, 227] width 5 height 5
drag, startPoint x: 250, startPoint y: 157, endPoint x: 251, endPoint y: 140, distance: 16.9
click at [250, 156] on icon at bounding box center [248, 158] width 5 height 5
click at [250, 137] on div at bounding box center [248, 141] width 8 height 8
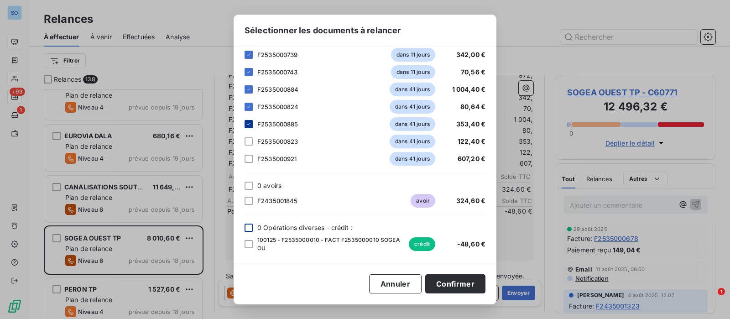
click at [251, 123] on icon at bounding box center [248, 123] width 5 height 5
click at [251, 103] on div at bounding box center [248, 107] width 8 height 8
click at [251, 87] on icon at bounding box center [248, 89] width 5 height 5
click at [249, 70] on icon at bounding box center [248, 71] width 5 height 5
click at [249, 54] on icon at bounding box center [248, 55] width 3 height 2
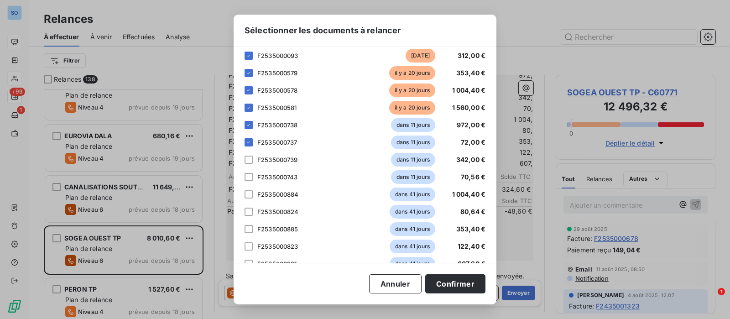
scroll to position [153, 0]
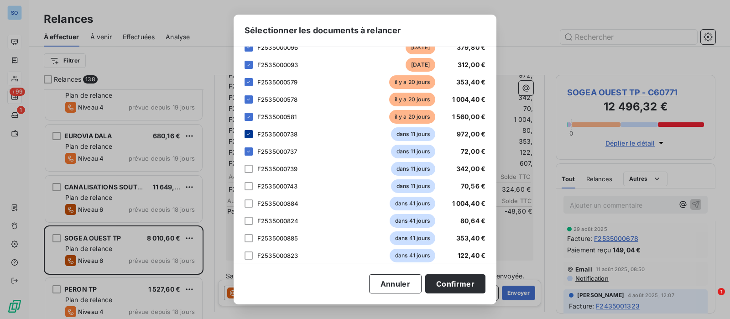
drag, startPoint x: 245, startPoint y: 151, endPoint x: 251, endPoint y: 136, distance: 15.6
click at [246, 150] on icon at bounding box center [248, 151] width 5 height 5
click at [252, 133] on div at bounding box center [248, 134] width 8 height 8
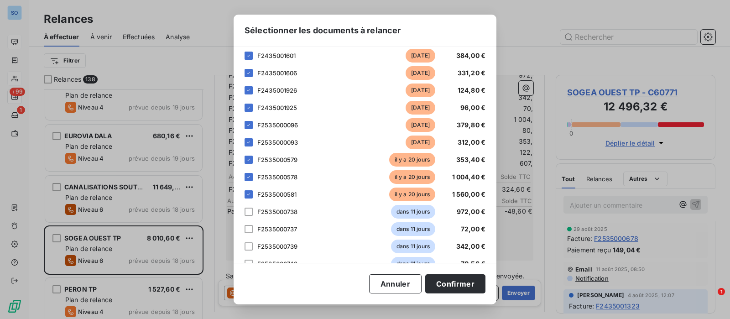
scroll to position [0, 0]
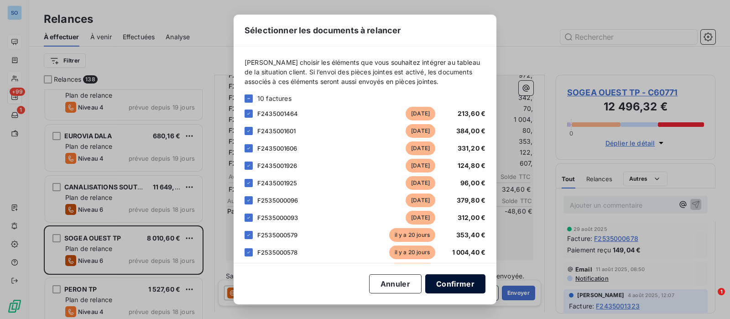
click at [463, 281] on button "Confirmer" at bounding box center [455, 283] width 60 height 19
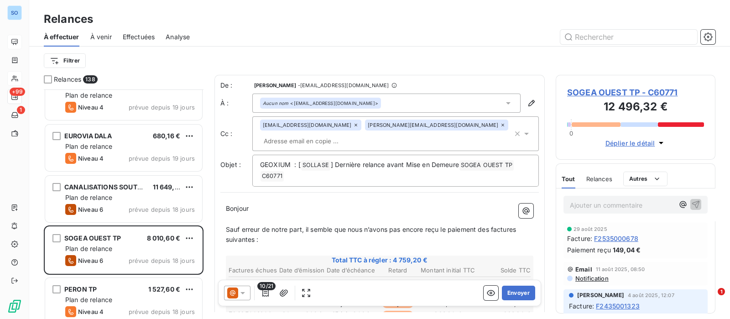
click at [500, 124] on icon at bounding box center [502, 124] width 5 height 5
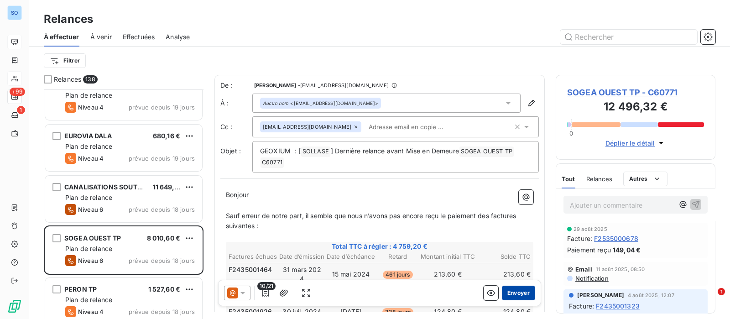
click at [504, 293] on button "Envoyer" at bounding box center [518, 293] width 33 height 15
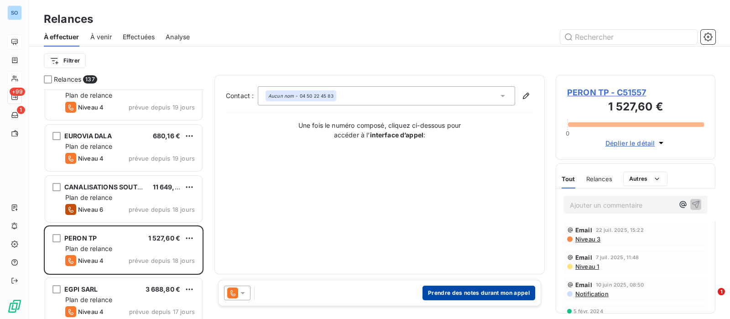
click at [490, 295] on button "Prendre des notes durant mon appel" at bounding box center [478, 293] width 113 height 15
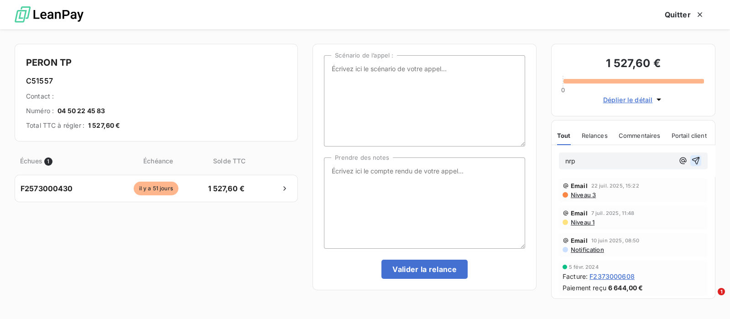
click at [692, 161] on icon "button" at bounding box center [696, 161] width 8 height 8
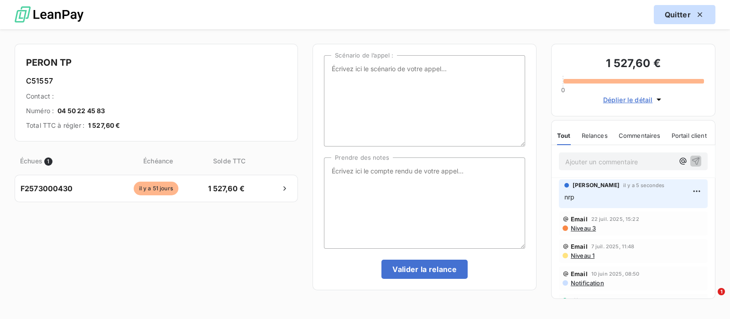
click at [671, 13] on button "Quitter" at bounding box center [685, 14] width 62 height 19
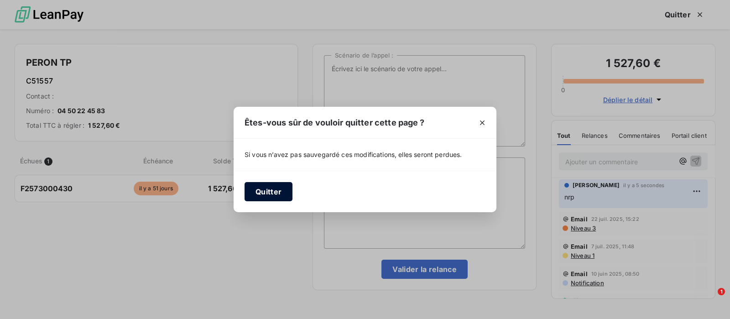
click at [269, 197] on button "Quitter" at bounding box center [268, 191] width 48 height 19
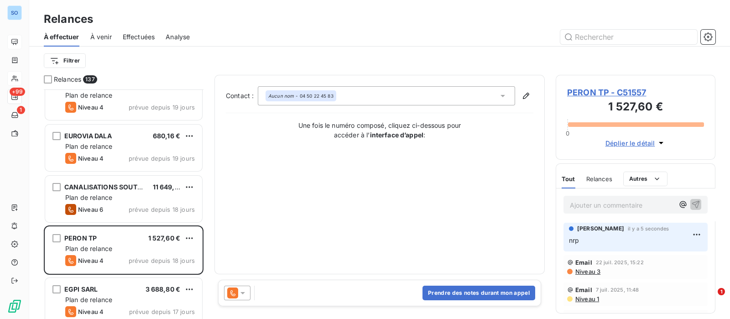
click at [237, 295] on icon at bounding box center [232, 292] width 11 height 11
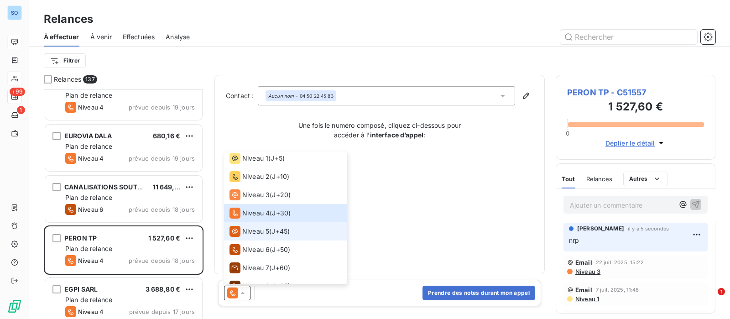
scroll to position [32, 0]
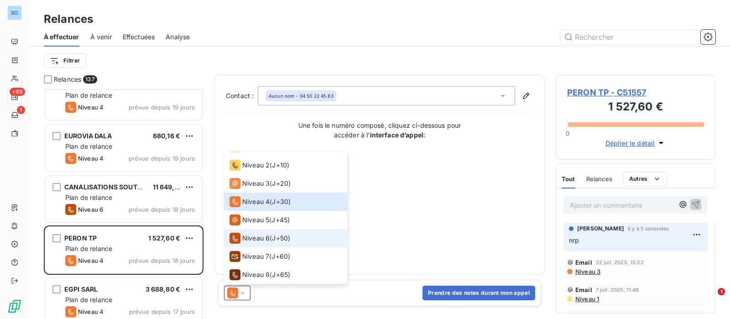
click at [262, 234] on span "Niveau 6" at bounding box center [255, 238] width 27 height 9
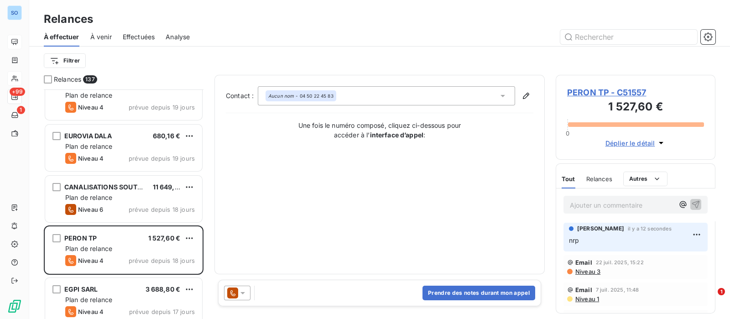
click at [249, 292] on div at bounding box center [237, 293] width 26 height 15
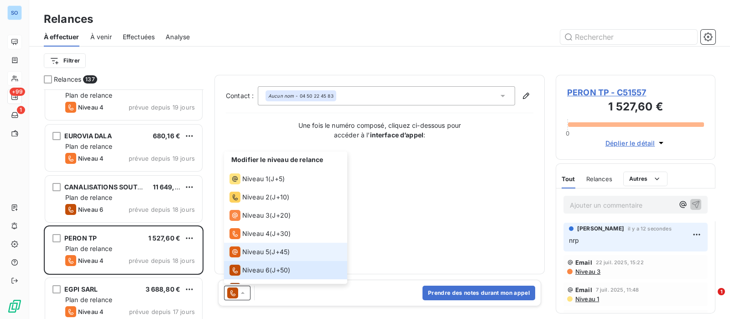
click at [270, 251] on div "Niveau 5 ( J+45 )" at bounding box center [259, 251] width 60 height 11
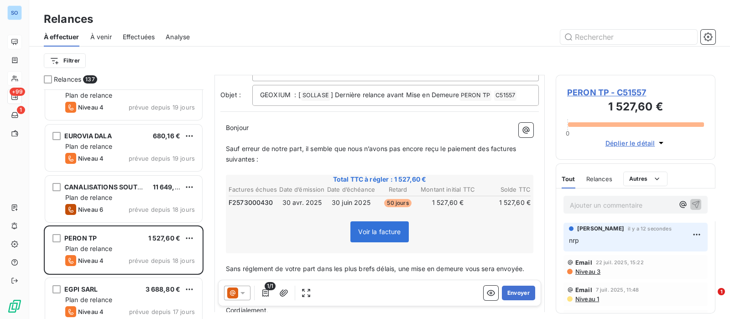
scroll to position [0, 0]
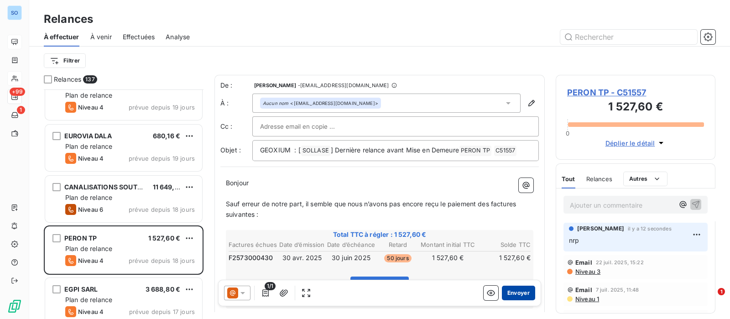
click at [504, 294] on button "Envoyer" at bounding box center [518, 293] width 33 height 15
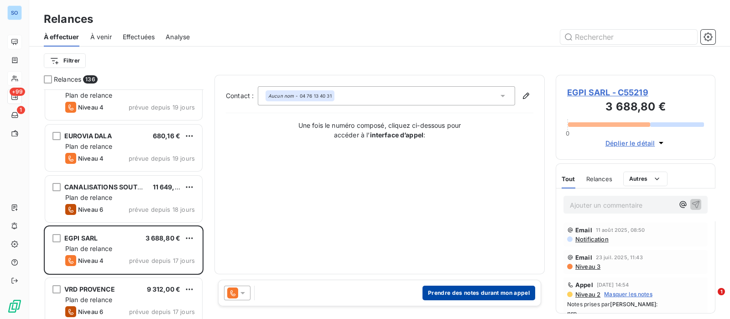
click at [482, 297] on button "Prendre des notes durant mon appel" at bounding box center [478, 293] width 113 height 15
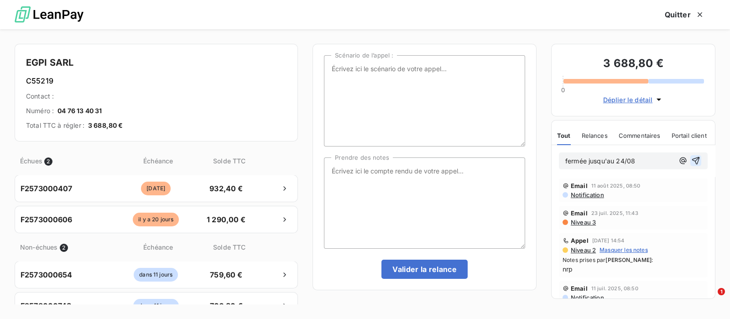
click at [691, 161] on icon "button" at bounding box center [695, 160] width 9 height 9
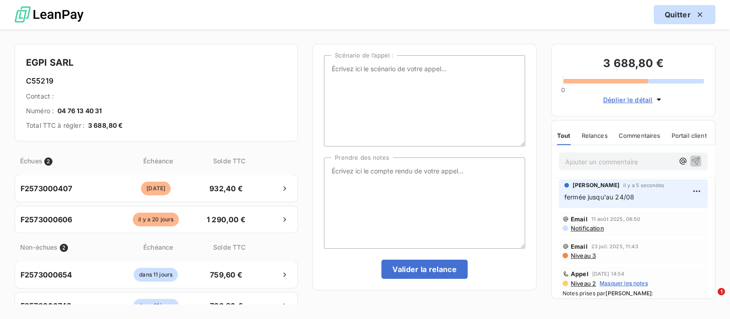
click at [683, 13] on button "Quitter" at bounding box center [685, 14] width 62 height 19
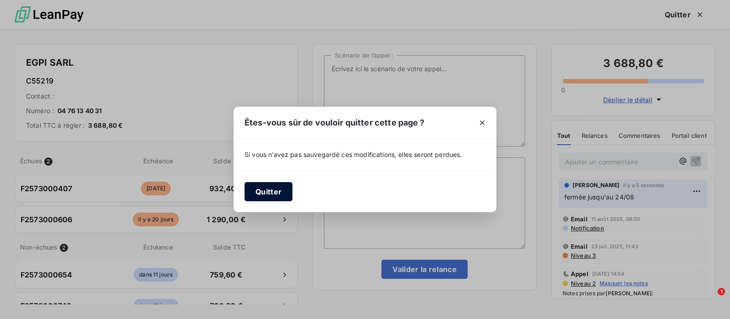
click at [275, 192] on button "Quitter" at bounding box center [268, 191] width 48 height 19
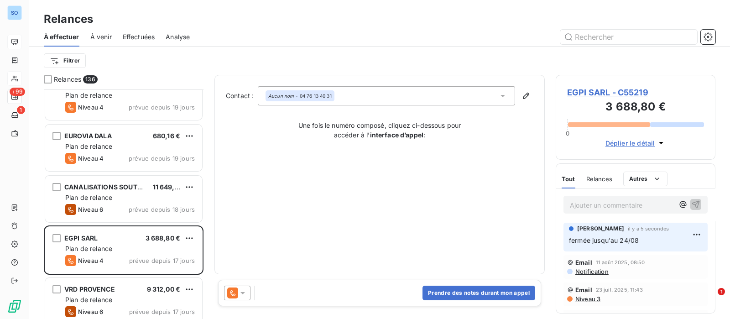
scroll to position [228, 0]
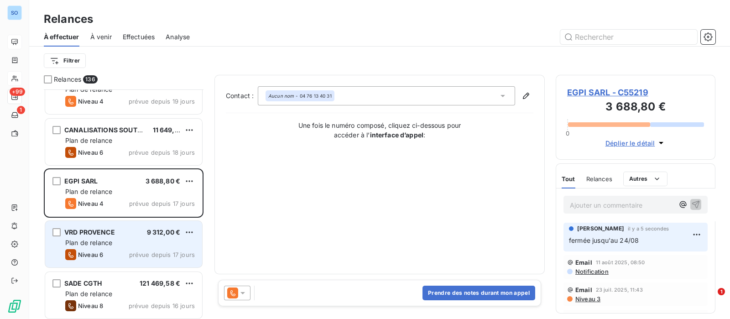
click at [140, 245] on div "Plan de relance" at bounding box center [130, 242] width 130 height 9
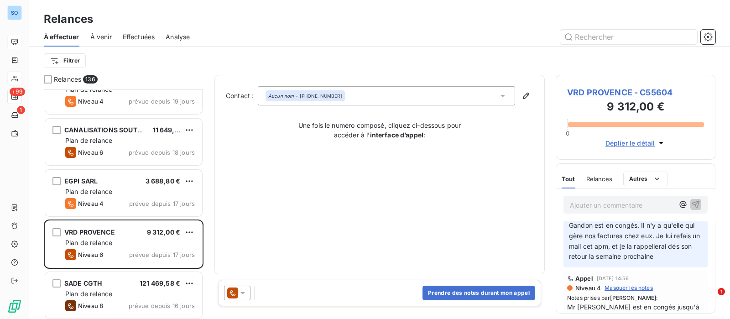
scroll to position [114, 0]
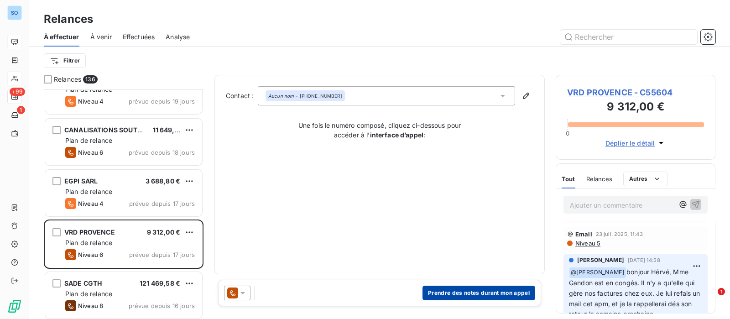
click at [452, 291] on button "Prendre des notes durant mon appel" at bounding box center [478, 293] width 113 height 15
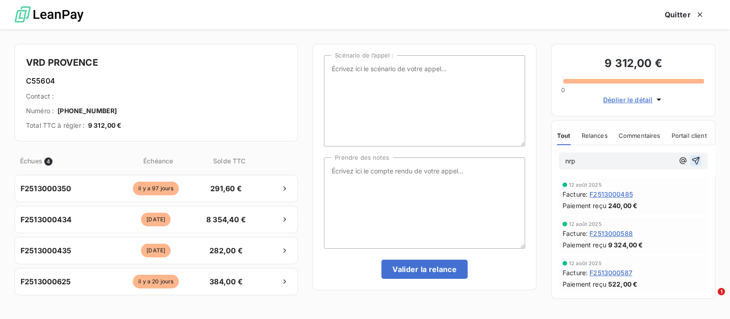
click at [691, 158] on icon "button" at bounding box center [695, 160] width 9 height 9
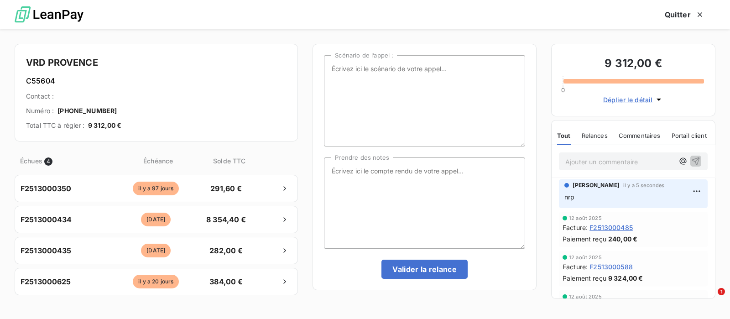
scroll to position [146, 0]
click at [597, 138] on span "Relances" at bounding box center [595, 135] width 26 height 7
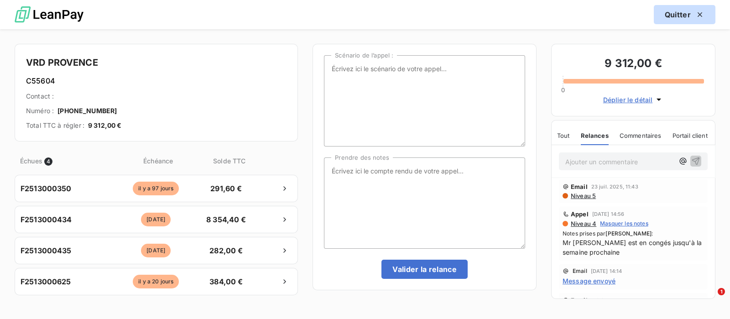
click at [675, 15] on button "Quitter" at bounding box center [685, 14] width 62 height 19
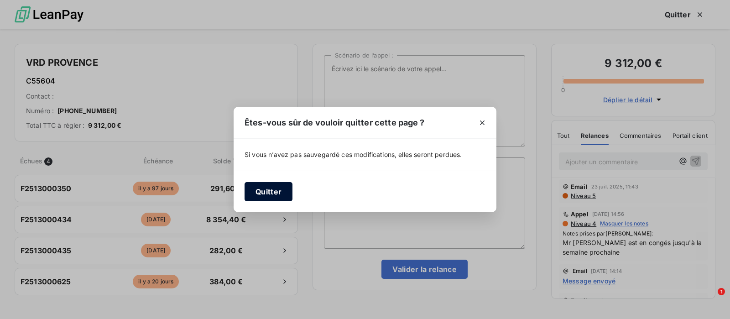
click at [279, 192] on button "Quitter" at bounding box center [268, 191] width 48 height 19
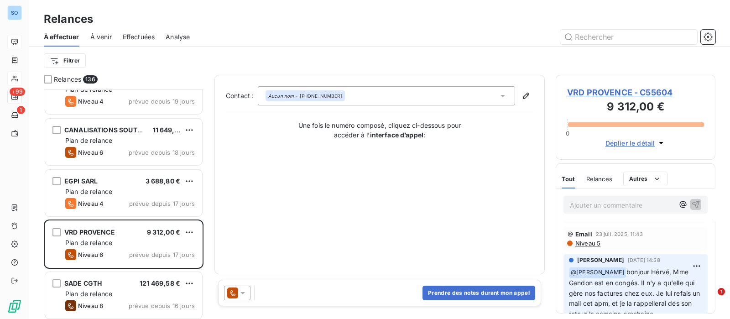
click at [237, 296] on icon at bounding box center [232, 292] width 11 height 11
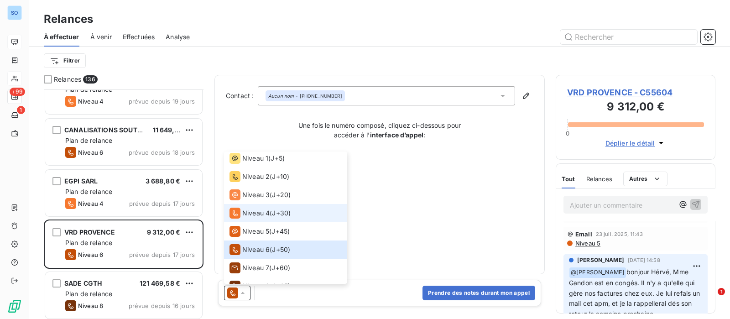
scroll to position [32, 0]
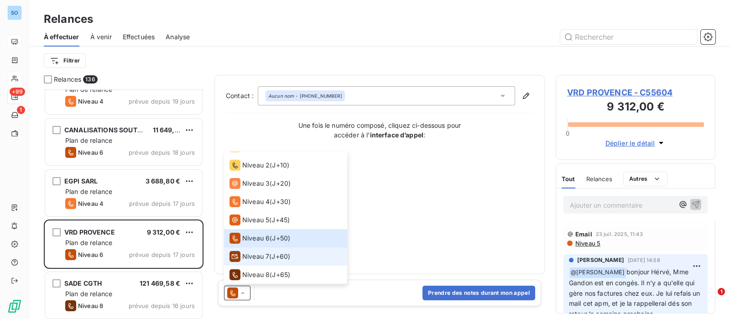
click at [267, 254] on span "Niveau 7" at bounding box center [255, 256] width 27 height 9
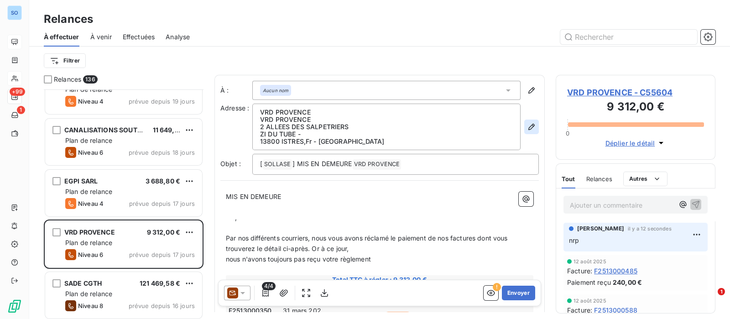
click at [527, 124] on icon "button" at bounding box center [531, 126] width 9 height 9
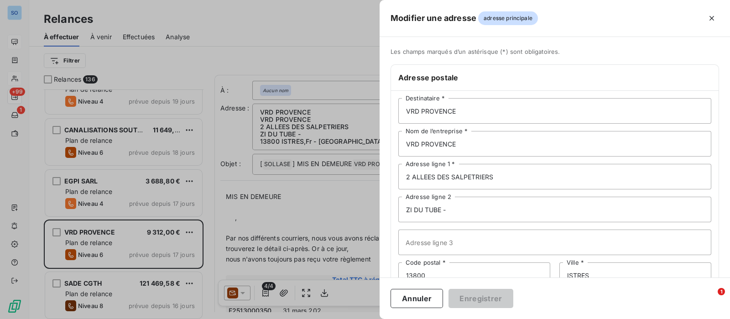
scroll to position [62, 0]
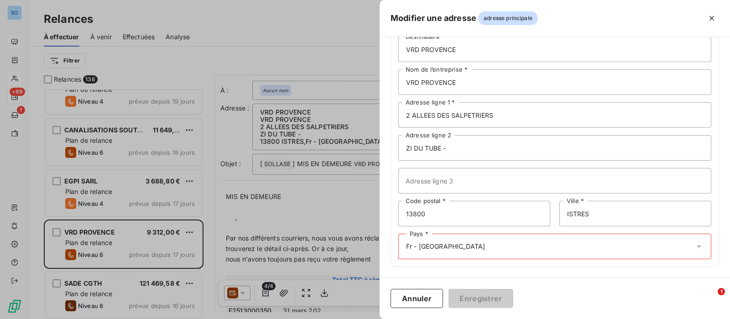
click at [504, 254] on div "Pays * Fr - France" at bounding box center [554, 247] width 313 height 26
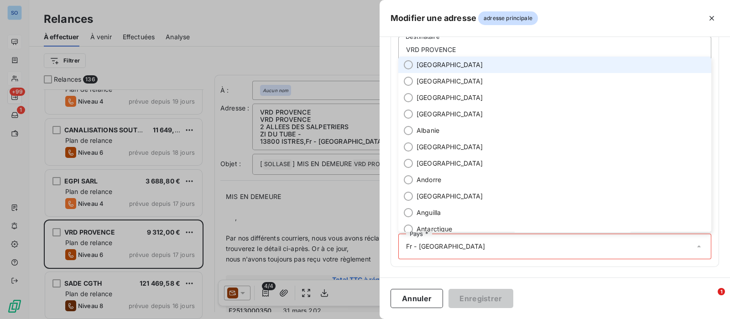
click at [423, 63] on span "[GEOGRAPHIC_DATA]" at bounding box center [449, 64] width 67 height 9
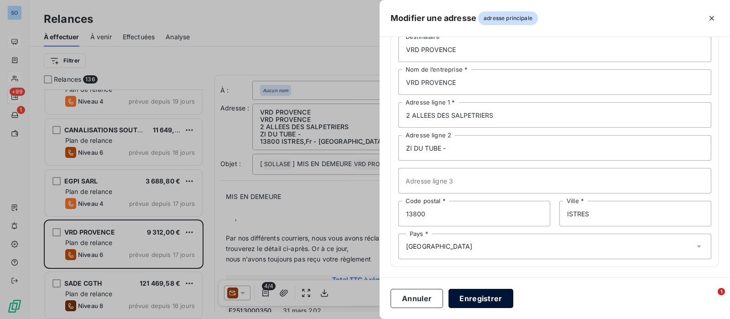
click at [473, 295] on button "Enregistrer" at bounding box center [480, 298] width 65 height 19
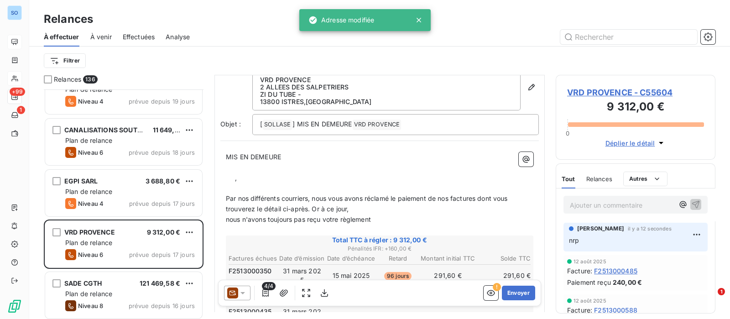
scroll to position [58, 0]
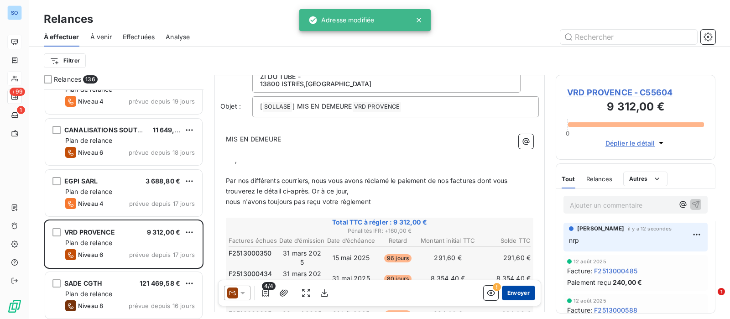
click at [502, 294] on button "Envoyer" at bounding box center [518, 293] width 33 height 15
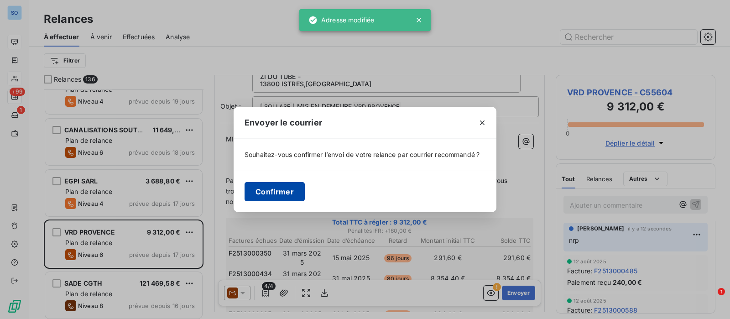
click at [286, 193] on button "Confirmer" at bounding box center [274, 191] width 60 height 19
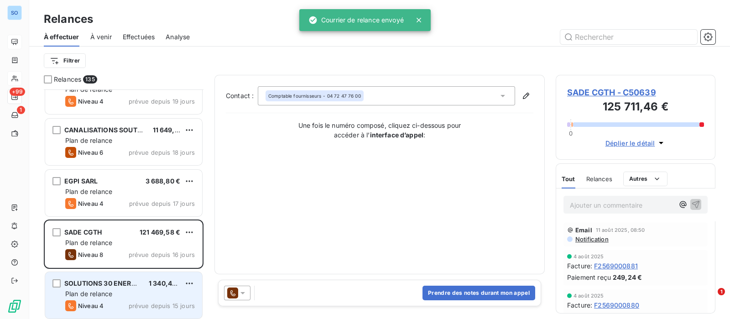
click at [146, 305] on span "prévue depuis 15 jours" at bounding box center [162, 305] width 66 height 7
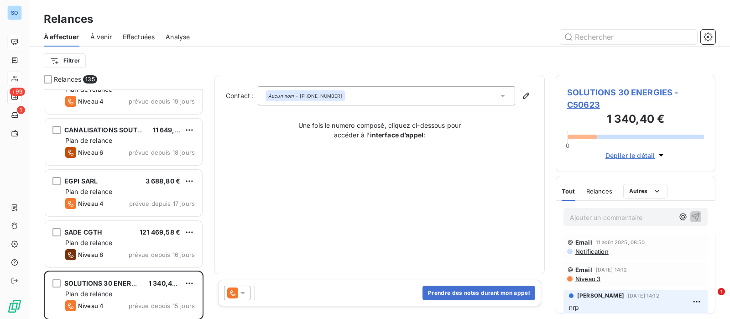
scroll to position [285, 0]
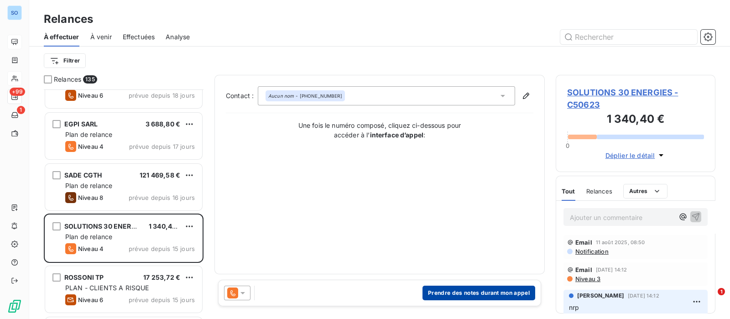
click at [470, 297] on button "Prendre des notes durant mon appel" at bounding box center [478, 293] width 113 height 15
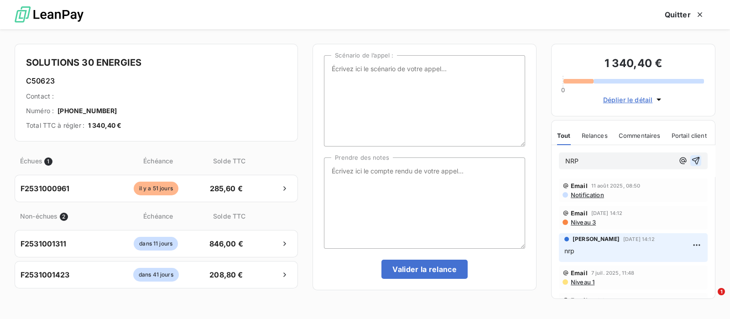
click at [691, 158] on icon "button" at bounding box center [695, 160] width 9 height 9
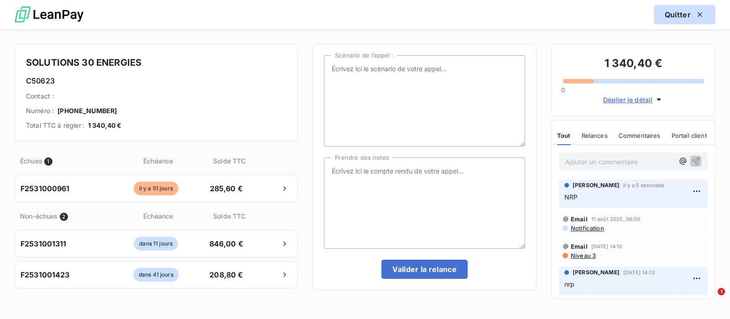
click at [672, 9] on button "Quitter" at bounding box center [685, 14] width 62 height 19
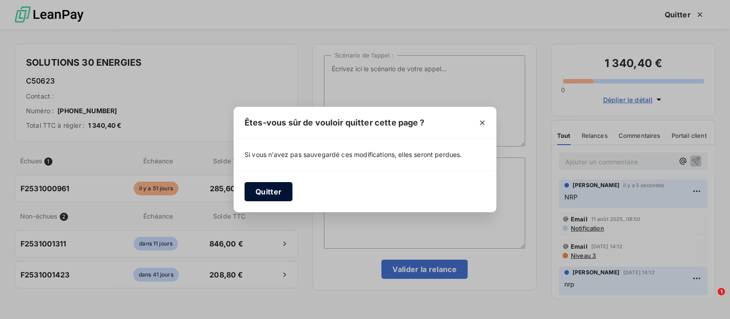
click at [275, 190] on button "Quitter" at bounding box center [268, 191] width 48 height 19
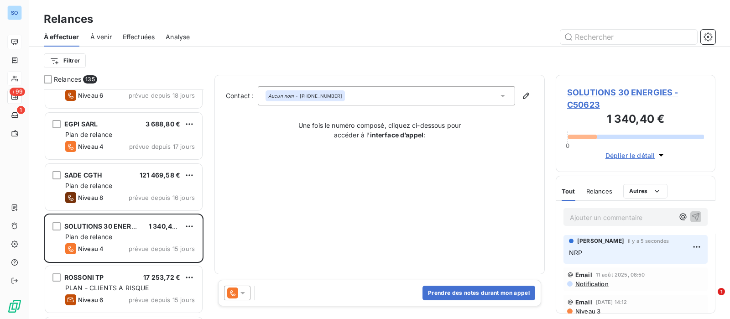
click at [243, 294] on icon at bounding box center [242, 292] width 9 height 9
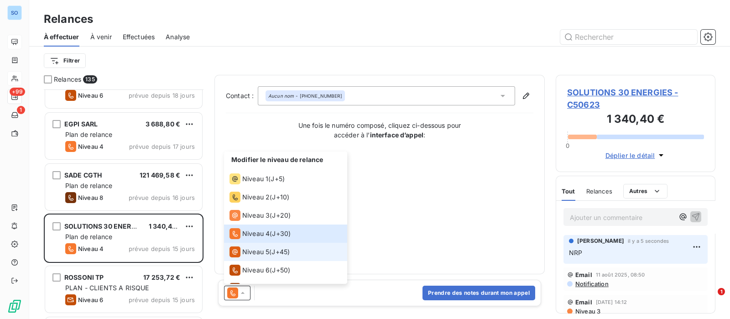
click at [250, 247] on span "Niveau 5" at bounding box center [255, 251] width 27 height 9
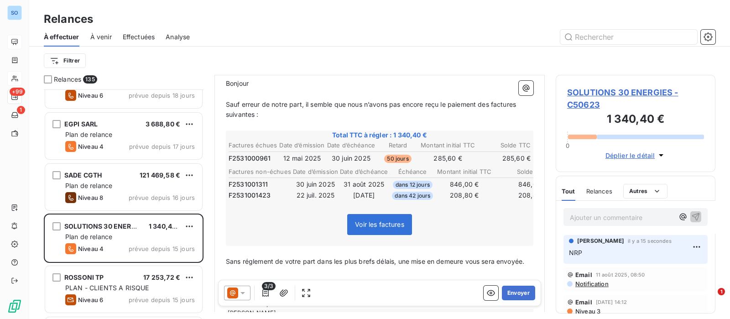
scroll to position [171, 0]
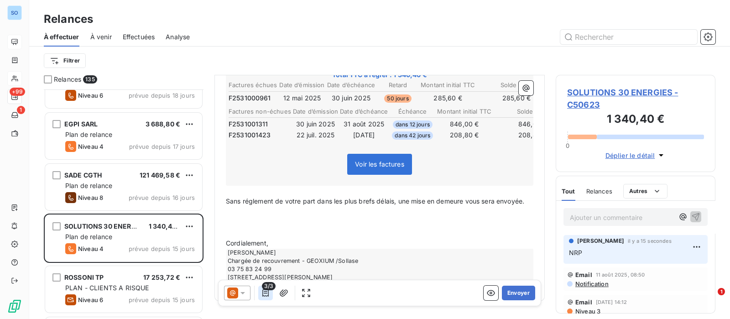
click at [267, 292] on icon "button" at bounding box center [265, 292] width 9 height 9
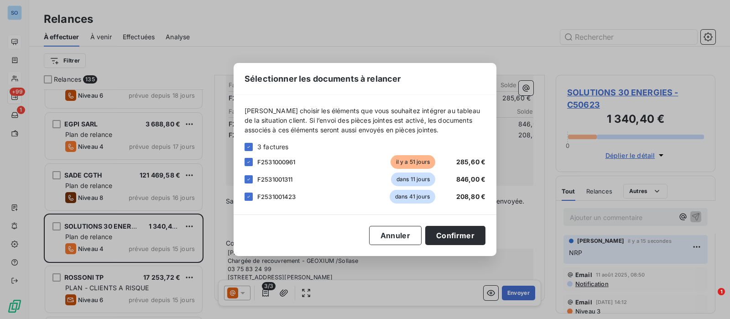
drag, startPoint x: 247, startPoint y: 179, endPoint x: 245, endPoint y: 190, distance: 11.5
click at [248, 179] on icon at bounding box center [248, 179] width 5 height 5
drag, startPoint x: 245, startPoint y: 198, endPoint x: 256, endPoint y: 197, distance: 11.0
click at [245, 198] on div at bounding box center [248, 196] width 8 height 8
click at [452, 232] on button "Confirmer" at bounding box center [455, 235] width 60 height 19
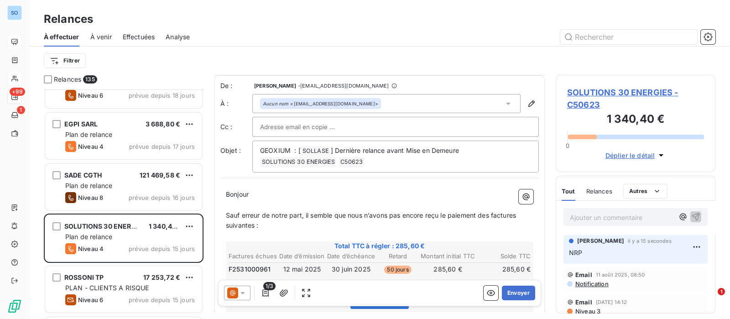
scroll to position [1, 0]
click at [511, 291] on button "Envoyer" at bounding box center [518, 293] width 33 height 15
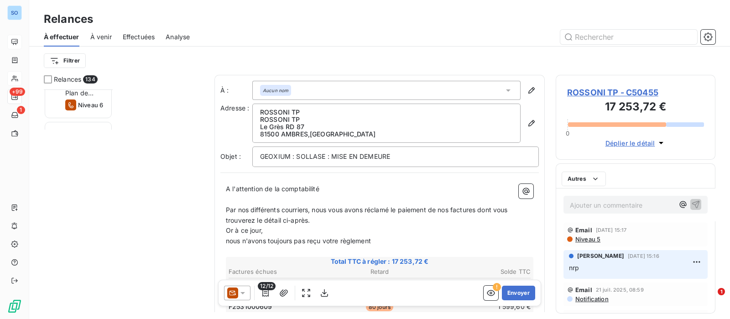
scroll to position [221, 151]
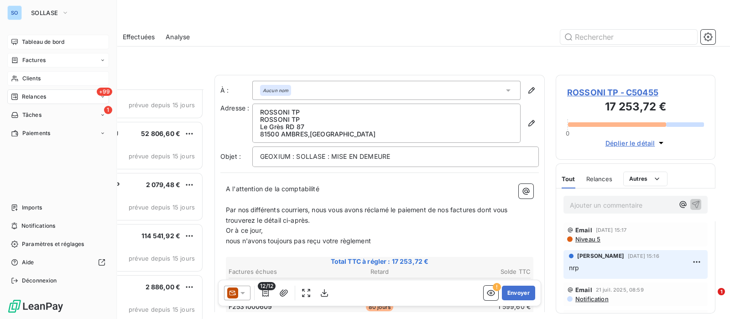
click at [33, 56] on span "Factures" at bounding box center [33, 60] width 23 height 8
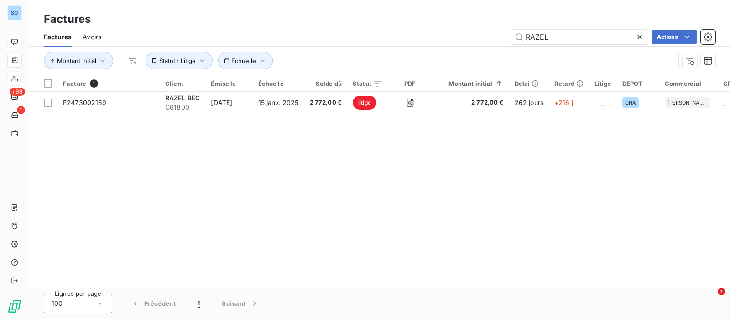
drag, startPoint x: 560, startPoint y: 40, endPoint x: 453, endPoint y: 33, distance: 107.0
click at [456, 36] on div "RAZEL Actions" at bounding box center [413, 37] width 603 height 15
type input "01015899"
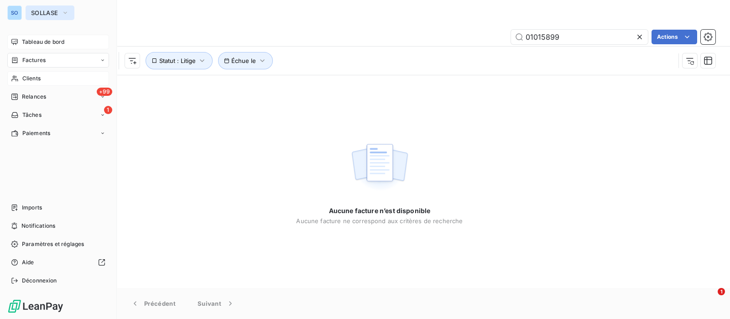
click at [49, 10] on span "SOLLASE" at bounding box center [44, 12] width 27 height 7
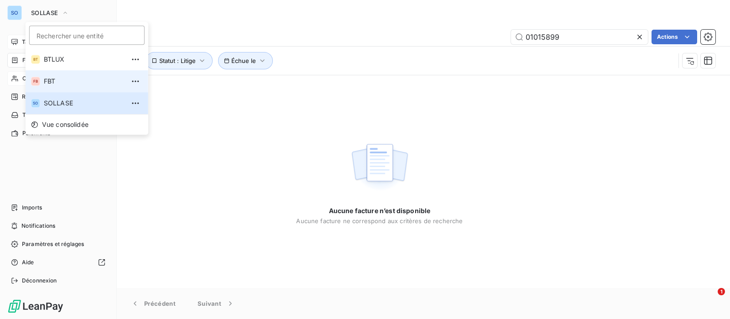
click at [57, 79] on span "FBT" at bounding box center [84, 81] width 81 height 9
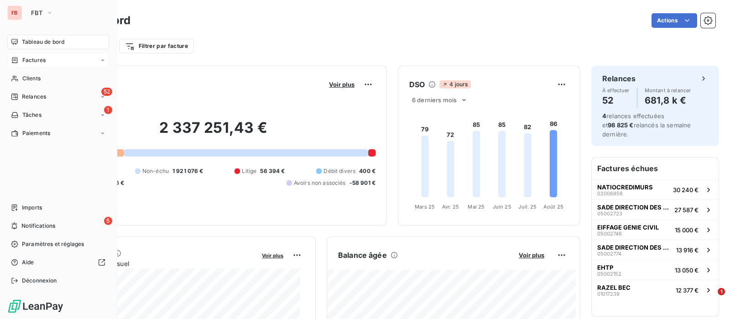
click at [23, 59] on span "Factures" at bounding box center [33, 60] width 23 height 8
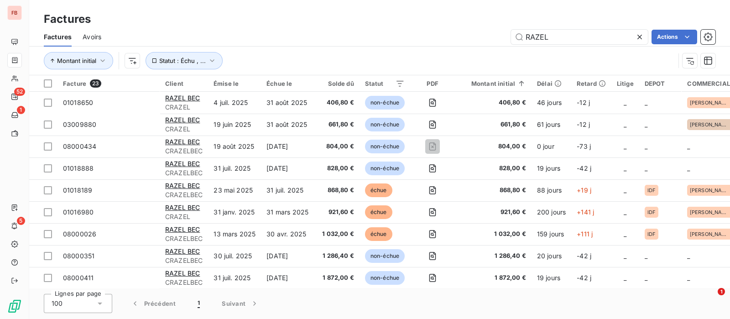
drag, startPoint x: 577, startPoint y: 37, endPoint x: 452, endPoint y: 35, distance: 124.1
click at [452, 35] on div "RAZEL Actions" at bounding box center [413, 37] width 603 height 15
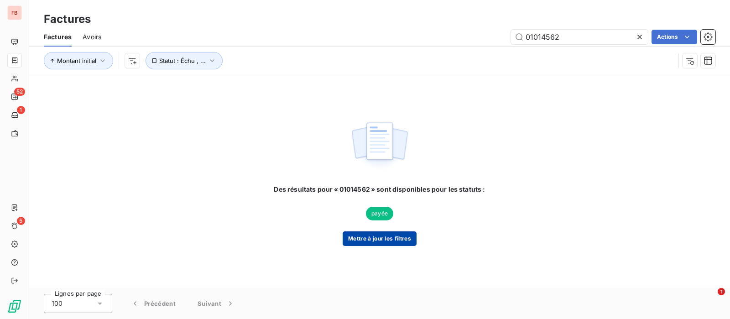
click at [378, 243] on button "Mettre à jour les filtres" at bounding box center [380, 238] width 74 height 15
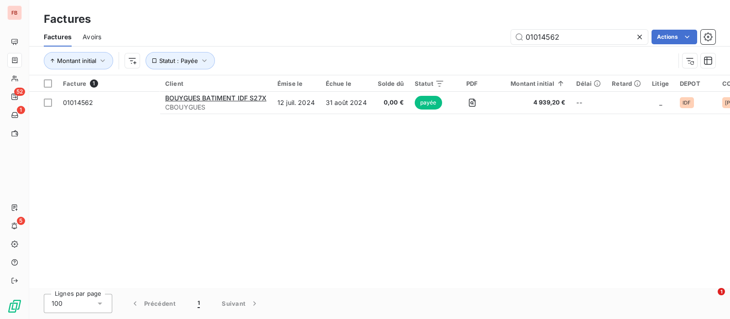
drag, startPoint x: 573, startPoint y: 28, endPoint x: 497, endPoint y: 35, distance: 76.4
click at [497, 35] on div "Factures Avoirs 01014562 Actions" at bounding box center [379, 36] width 701 height 19
drag, startPoint x: 581, startPoint y: 33, endPoint x: 433, endPoint y: 5, distance: 150.5
click at [459, 35] on div "01014562 Actions" at bounding box center [413, 37] width 603 height 15
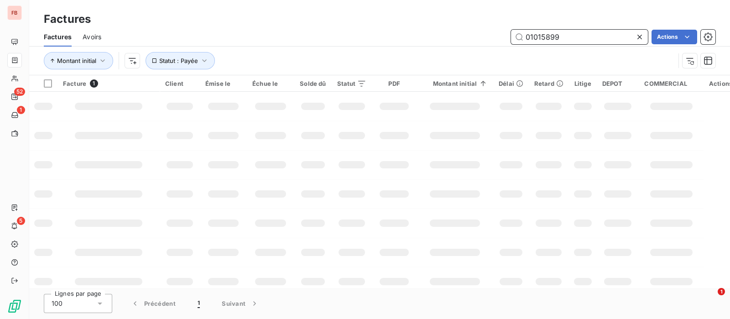
type input "01015899"
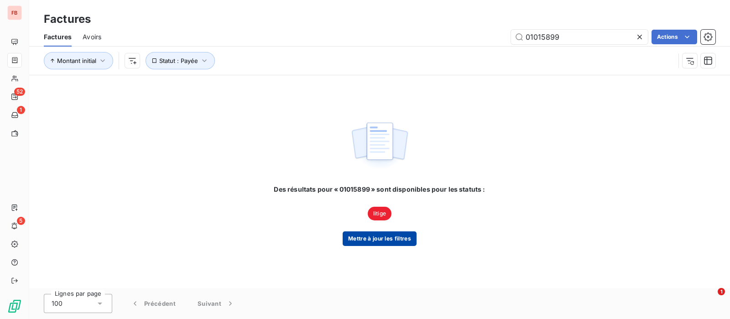
click at [372, 235] on button "Mettre à jour les filtres" at bounding box center [380, 238] width 74 height 15
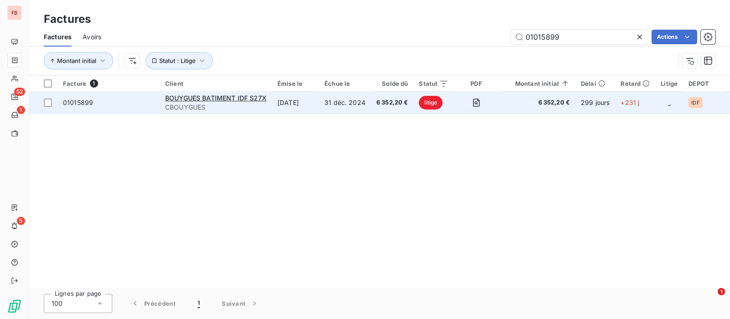
click at [244, 104] on span "CBOUYGUES" at bounding box center [215, 107] width 101 height 9
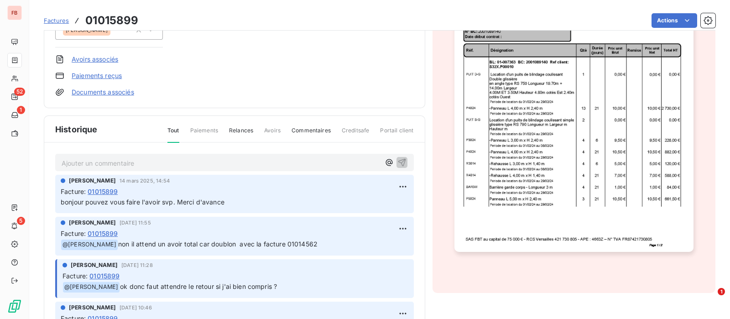
scroll to position [171, 0]
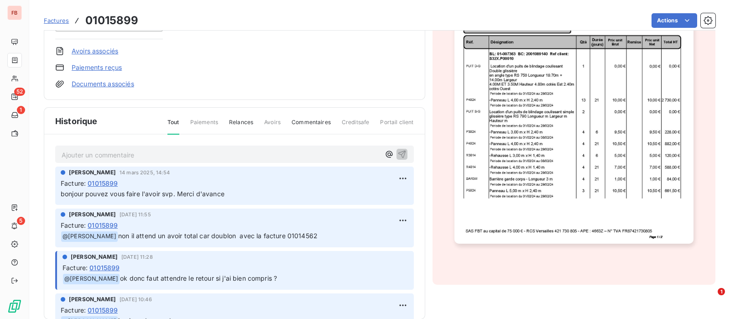
click at [116, 153] on p "Ajouter un commentaire ﻿" at bounding box center [221, 154] width 318 height 11
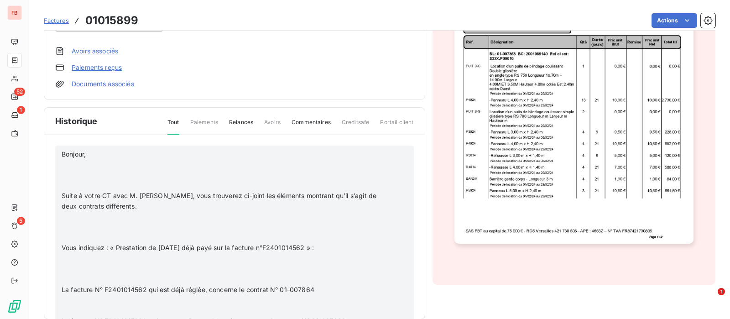
click at [96, 165] on p "﻿" at bounding box center [223, 164] width 322 height 10
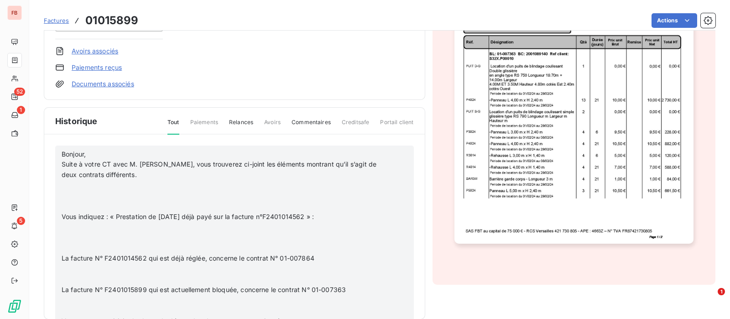
click at [88, 183] on p "﻿" at bounding box center [223, 185] width 322 height 10
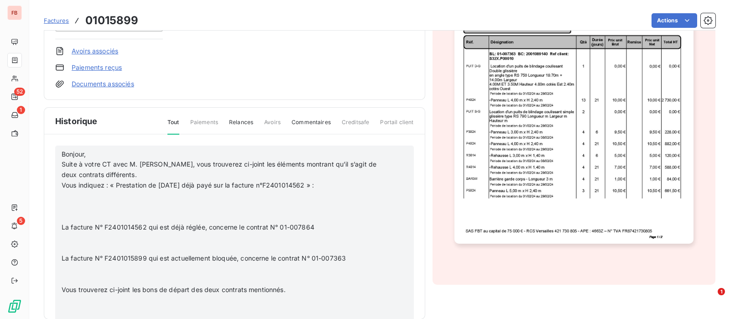
click at [79, 194] on p "﻿" at bounding box center [223, 196] width 322 height 10
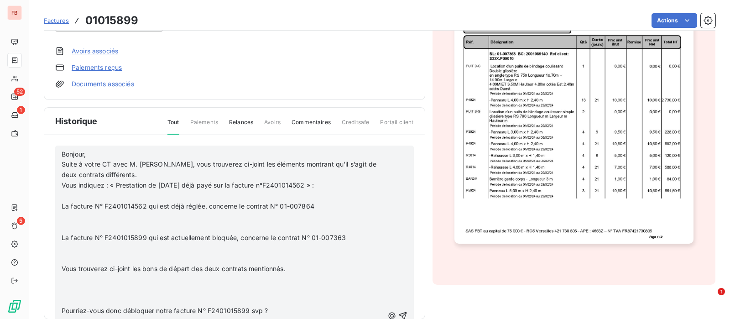
click at [76, 213] on p at bounding box center [223, 217] width 322 height 10
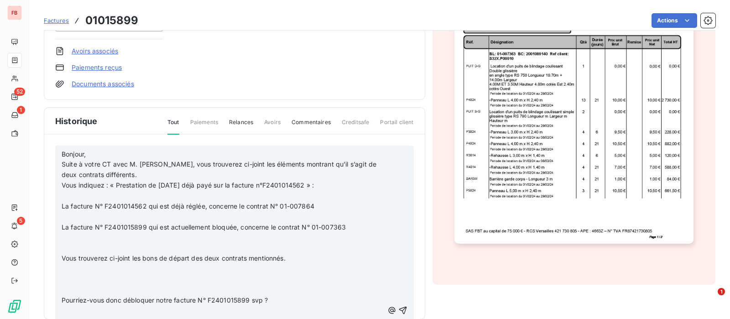
click at [76, 234] on p at bounding box center [223, 238] width 322 height 10
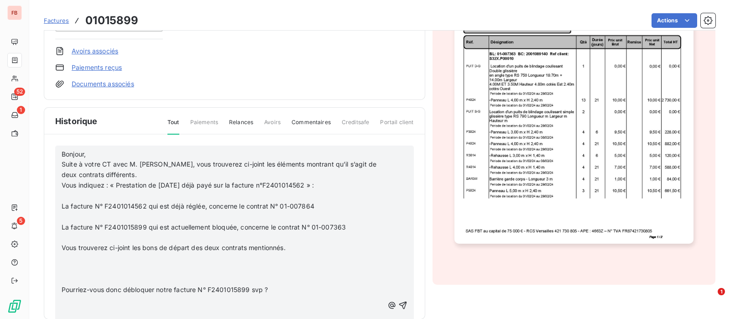
click at [71, 255] on p "﻿" at bounding box center [223, 258] width 322 height 10
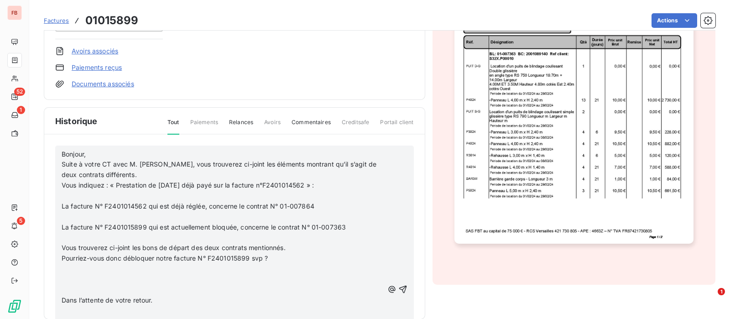
click at [73, 266] on p "﻿" at bounding box center [223, 269] width 322 height 10
click at [74, 280] on p "﻿" at bounding box center [223, 279] width 322 height 10
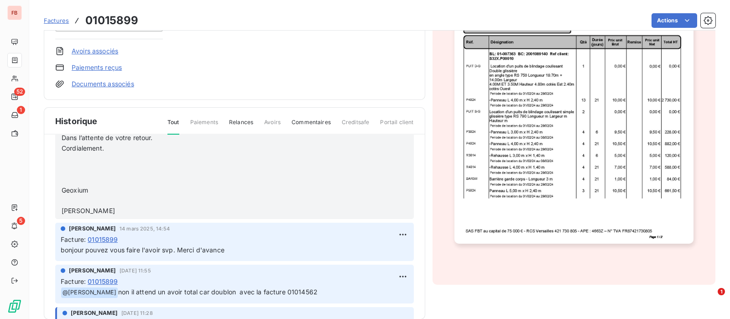
scroll to position [114, 0]
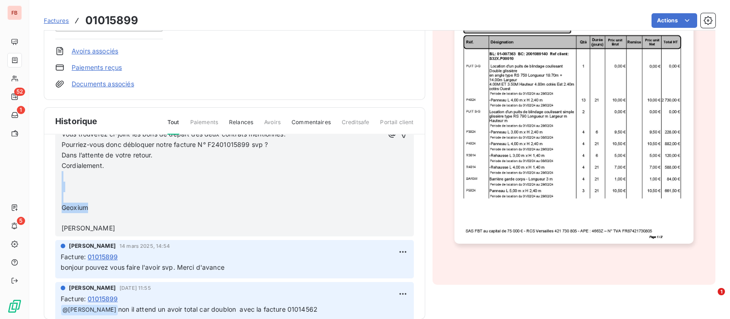
drag, startPoint x: 67, startPoint y: 175, endPoint x: 101, endPoint y: 207, distance: 46.5
click at [101, 207] on div "Bonjour, Suite à votre CT avec M. [PERSON_NAME], vous trouverez ci-joint les él…" at bounding box center [223, 135] width 322 height 198
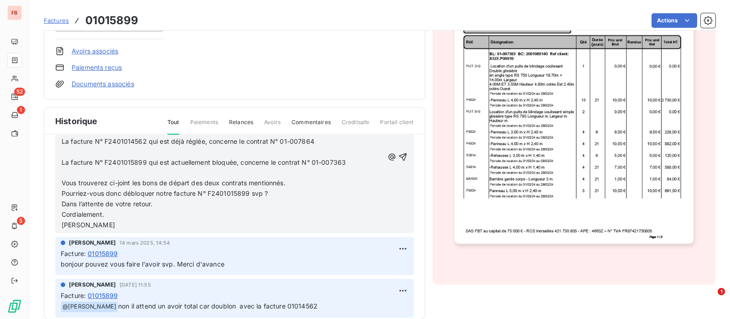
scroll to position [0, 0]
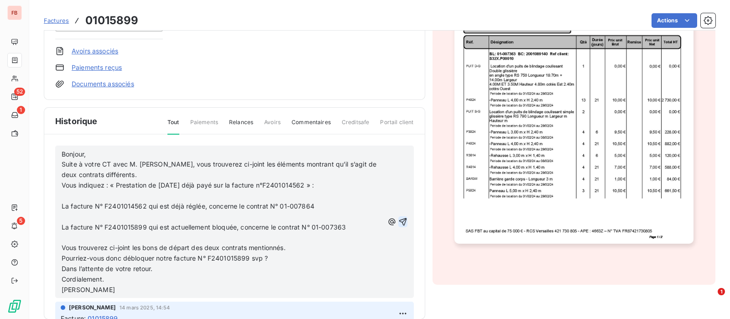
click at [398, 218] on icon "button" at bounding box center [402, 221] width 9 height 9
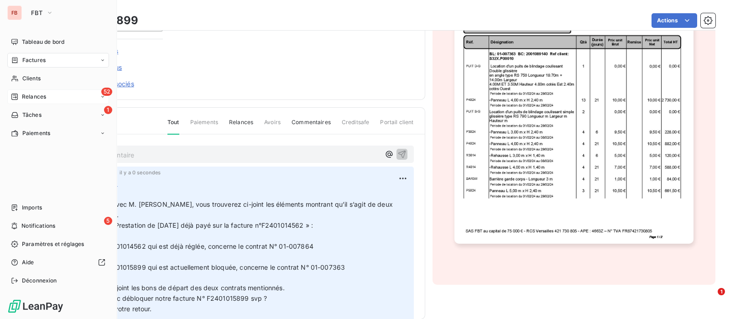
click at [20, 91] on div "52 Relances" at bounding box center [58, 96] width 102 height 15
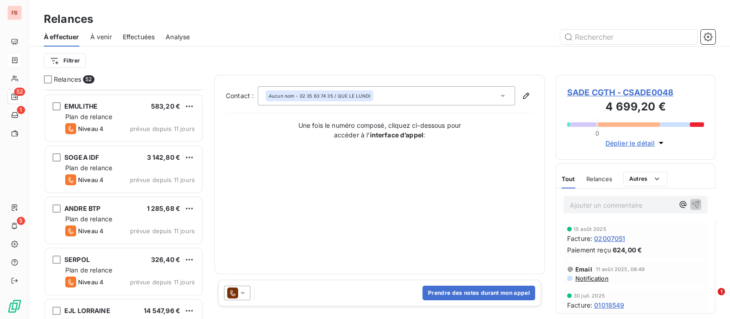
scroll to position [513, 0]
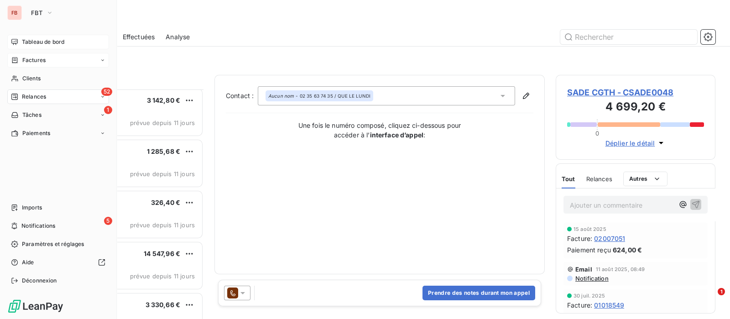
click at [11, 43] on icon at bounding box center [14, 42] width 6 height 6
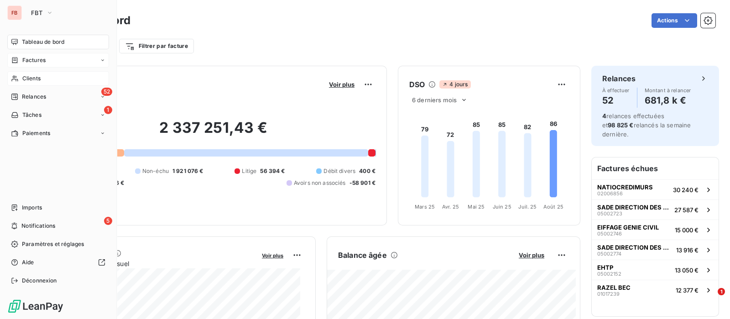
click at [34, 76] on span "Clients" at bounding box center [31, 78] width 18 height 8
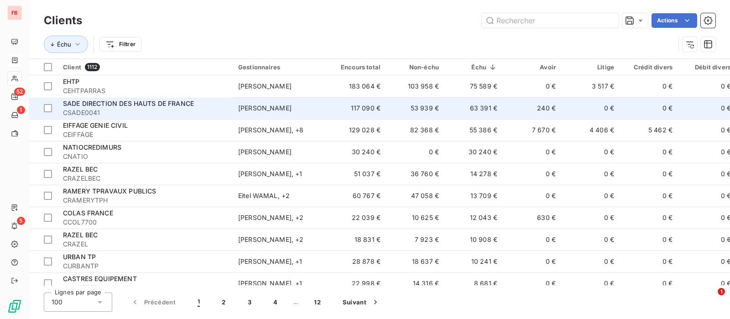
click at [424, 98] on td "53 939 €" at bounding box center [415, 108] width 58 height 22
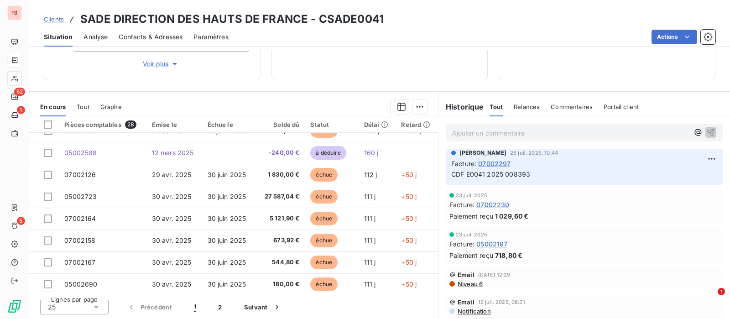
scroll to position [513, 0]
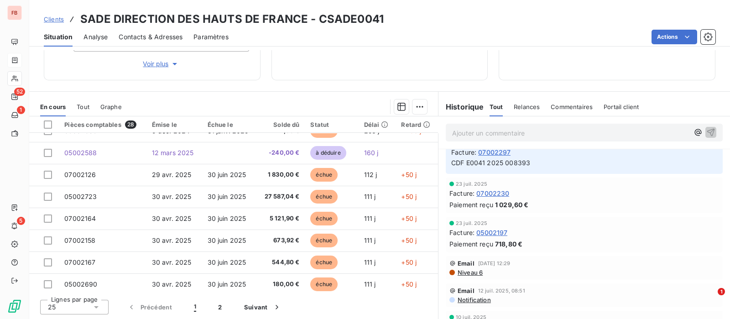
click at [518, 107] on span "Relances" at bounding box center [527, 106] width 26 height 7
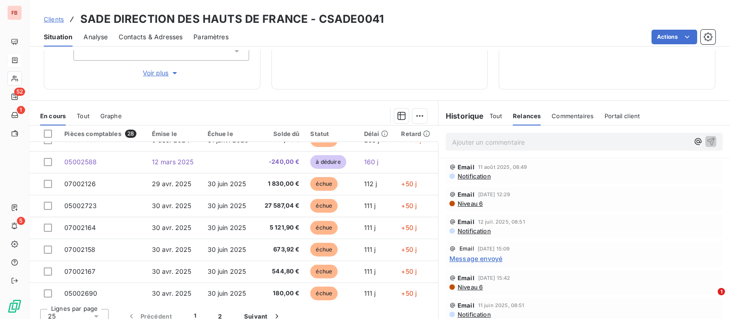
scroll to position [161, 0]
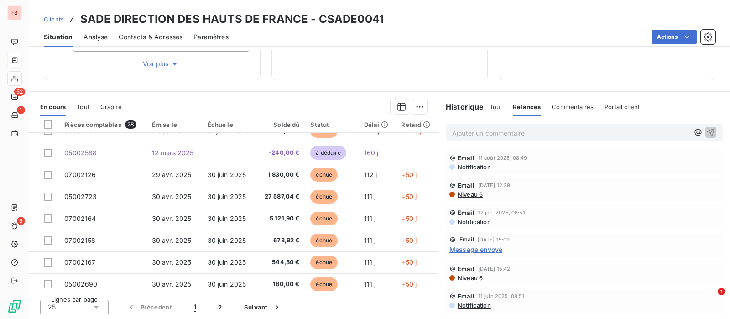
click at [466, 197] on span "Niveau 6" at bounding box center [470, 194] width 26 height 7
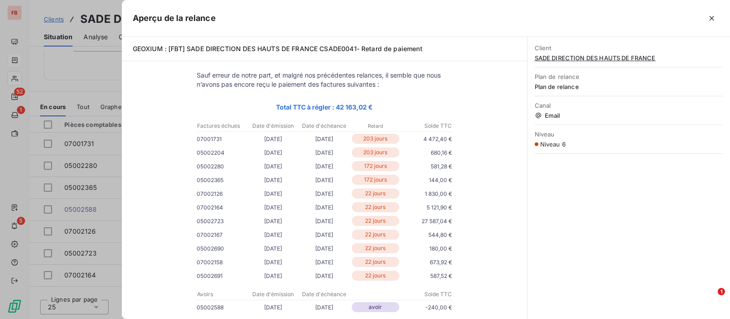
scroll to position [0, 0]
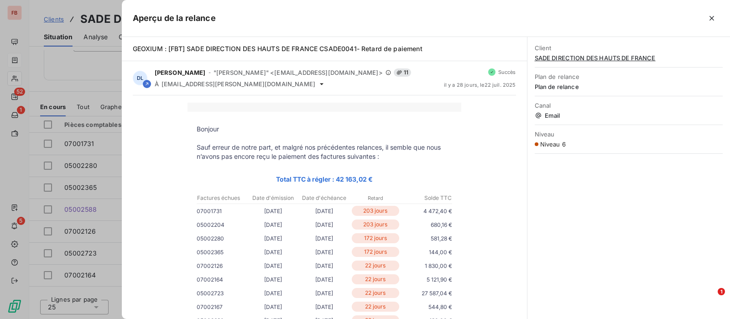
drag, startPoint x: 712, startPoint y: 19, endPoint x: 702, endPoint y: 23, distance: 10.0
click at [711, 19] on icon "button" at bounding box center [711, 18] width 9 height 9
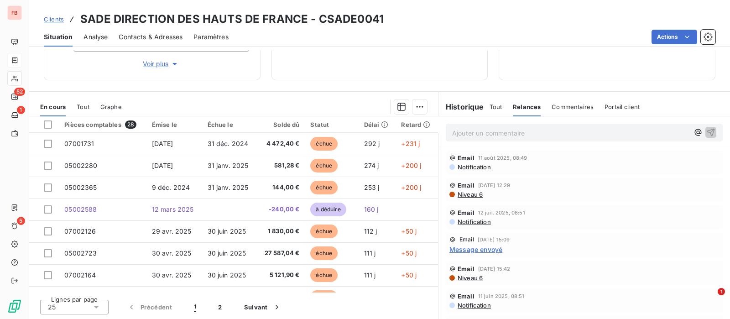
click at [522, 130] on p "Ajouter un commentaire ﻿" at bounding box center [570, 132] width 237 height 11
click at [698, 130] on div "comptable en congés jusqu'au 02/09" at bounding box center [584, 132] width 277 height 17
click at [707, 130] on icon "button" at bounding box center [711, 132] width 8 height 8
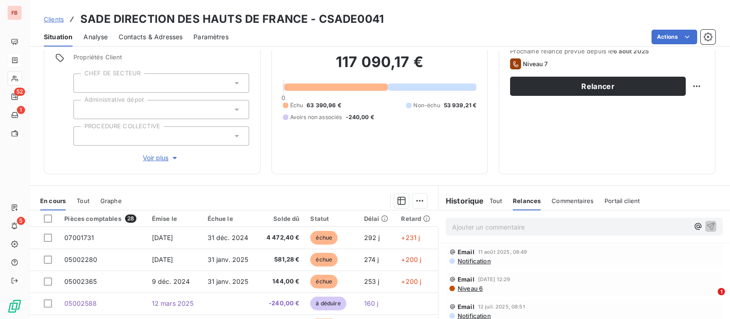
scroll to position [161, 0]
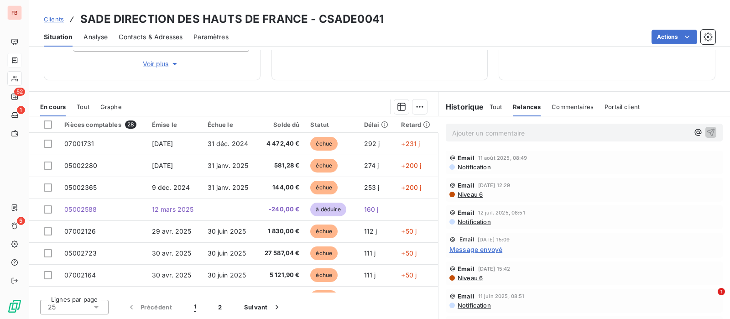
click at [541, 134] on p "Ajouter un commentaire ﻿" at bounding box center [570, 132] width 237 height 11
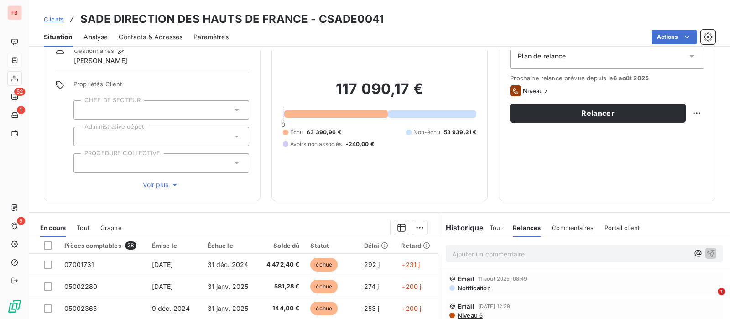
scroll to position [0, 0]
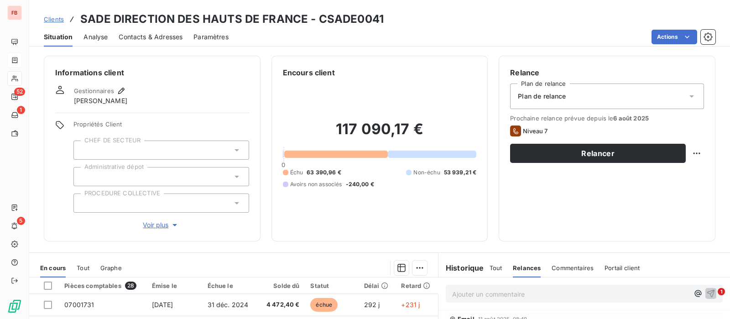
click at [461, 266] on h6 "Historique" at bounding box center [461, 267] width 46 height 11
drag, startPoint x: 493, startPoint y: 266, endPoint x: 494, endPoint y: 250, distance: 16.4
click at [494, 266] on span "Tout" at bounding box center [495, 267] width 13 height 7
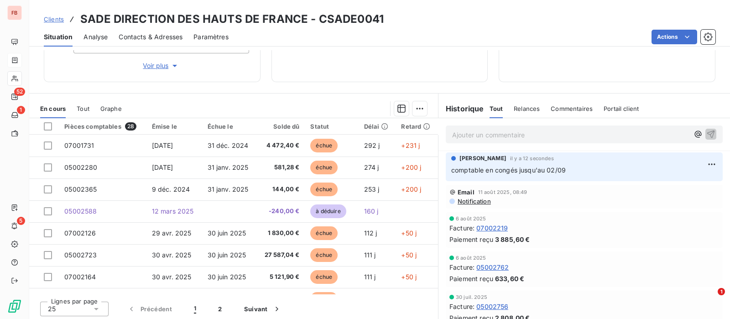
scroll to position [161, 0]
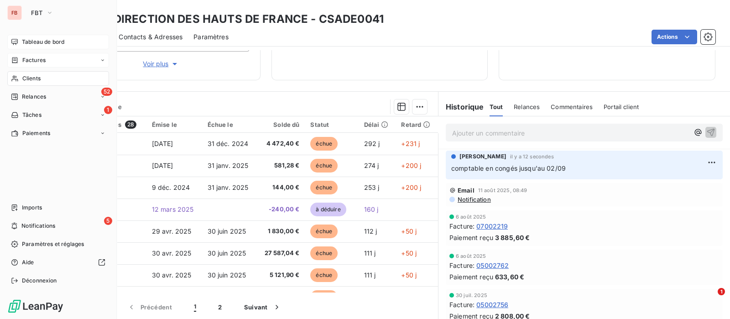
click at [27, 41] on span "Tableau de bord" at bounding box center [43, 42] width 42 height 8
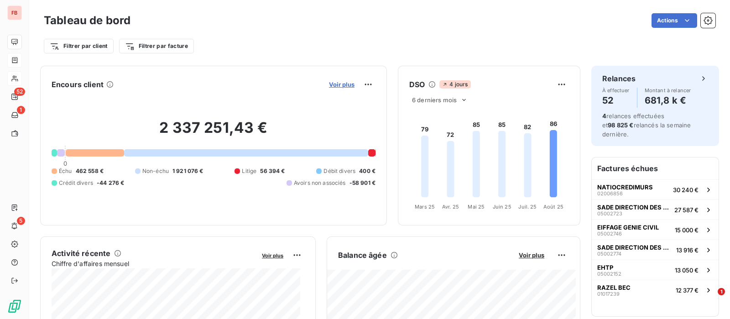
click at [332, 88] on span "Voir plus" at bounding box center [342, 84] width 26 height 7
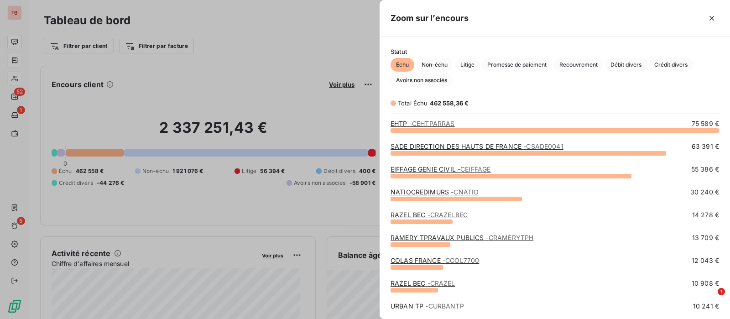
scroll to position [180, 341]
click at [425, 80] on span "Avoirs non associés" at bounding box center [421, 80] width 62 height 14
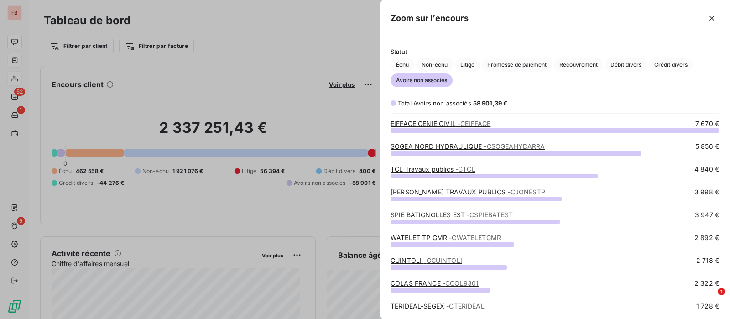
click at [478, 148] on link "SOGEA NORD HYDRAULIQUE - CSOGEAHYDARRA" at bounding box center [467, 146] width 155 height 8
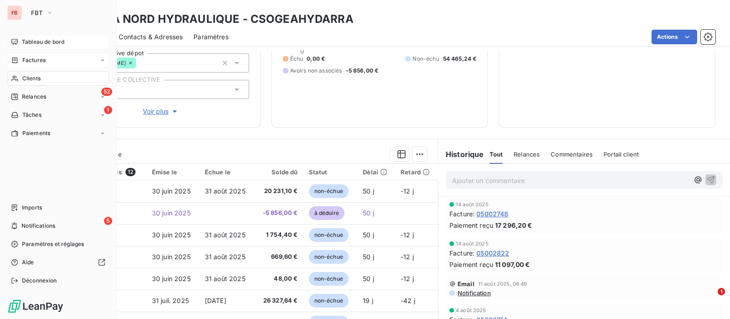
click at [30, 40] on span "Tableau de bord" at bounding box center [43, 42] width 42 height 8
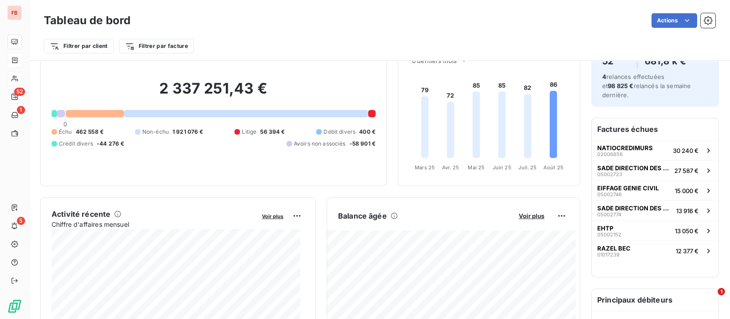
scroll to position [57, 0]
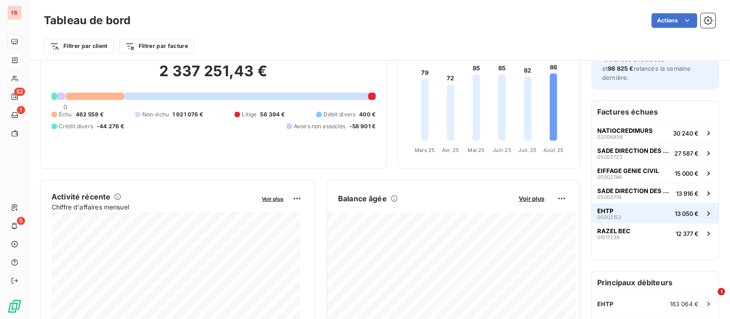
click at [650, 203] on button "EHTP 05002152 13 050 €" at bounding box center [655, 213] width 127 height 20
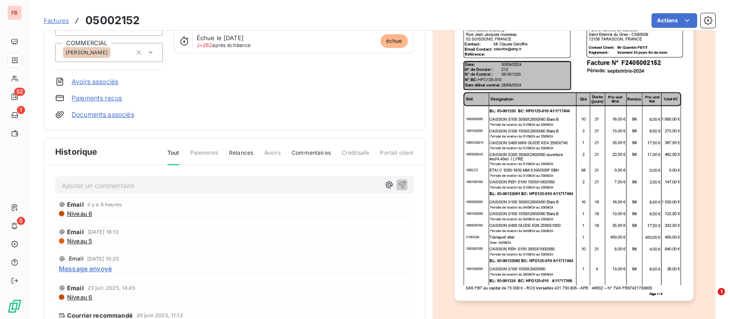
click at [87, 210] on span "Niveau 6" at bounding box center [79, 213] width 26 height 7
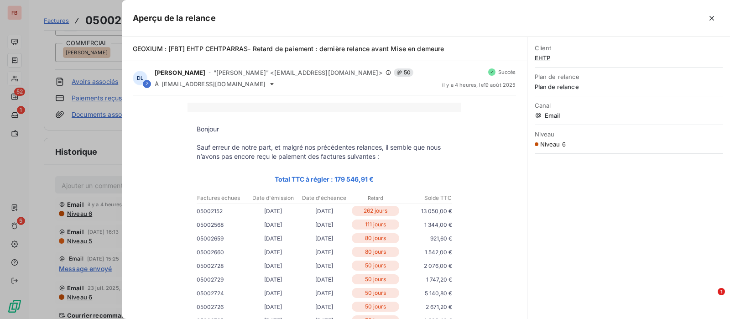
click at [714, 14] on icon "button" at bounding box center [711, 18] width 9 height 9
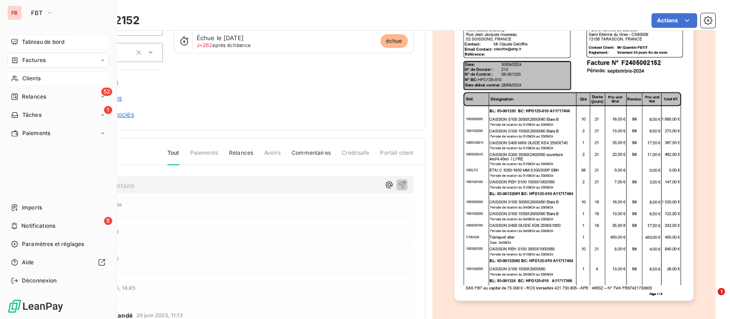
click at [27, 42] on span "Tableau de bord" at bounding box center [43, 42] width 42 height 8
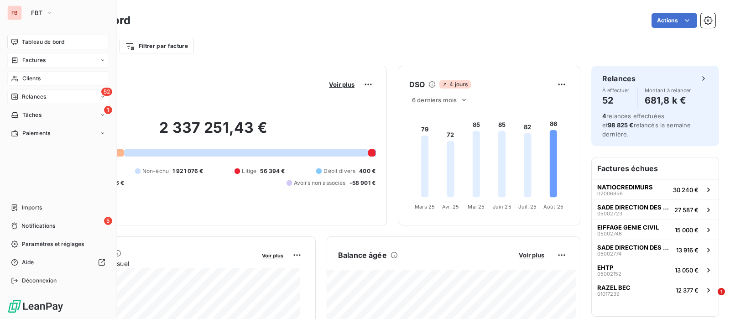
click at [21, 96] on div "Relances" at bounding box center [28, 97] width 35 height 8
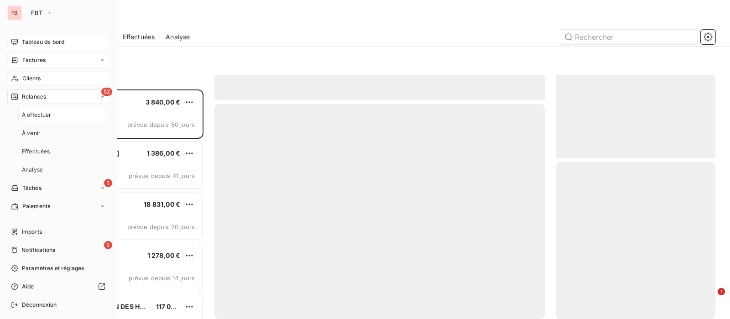
scroll to position [221, 151]
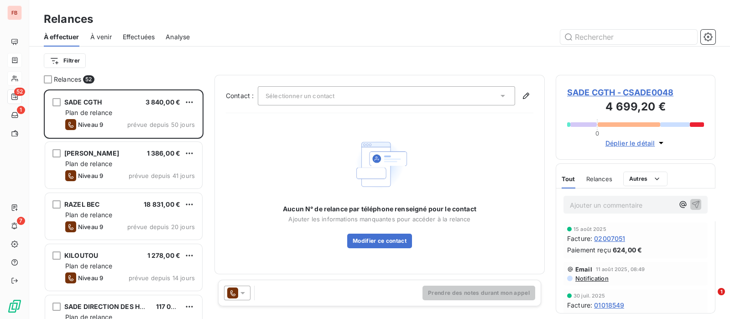
click at [643, 90] on span "SADE CGTH - CSADE0048" at bounding box center [635, 92] width 137 height 12
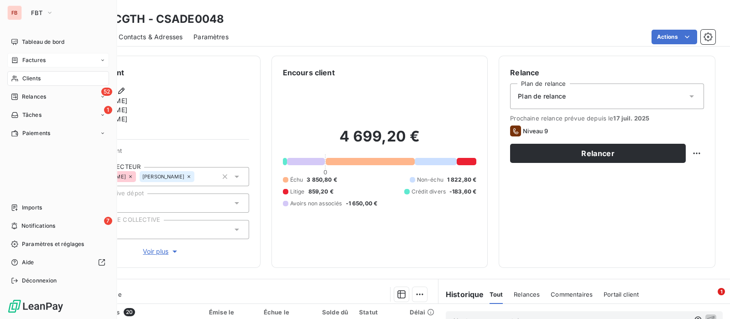
click at [22, 79] on span "Clients" at bounding box center [31, 78] width 18 height 8
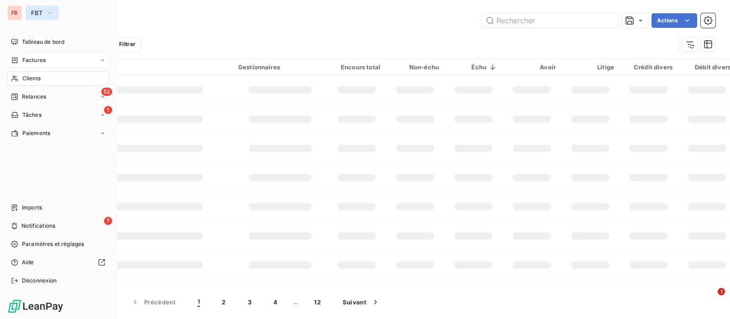
click at [48, 14] on icon "button" at bounding box center [49, 12] width 7 height 9
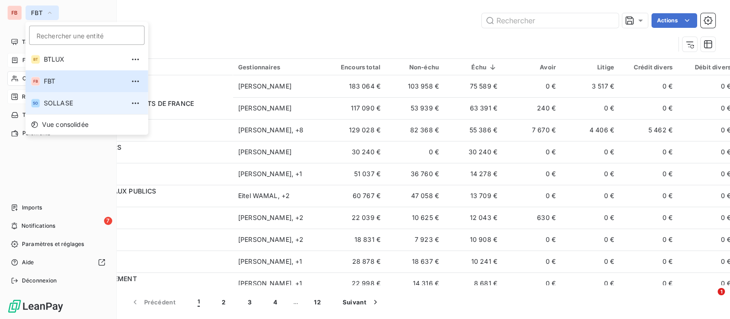
drag, startPoint x: 68, startPoint y: 100, endPoint x: 73, endPoint y: 97, distance: 5.9
click at [68, 100] on span "SOLLASE" at bounding box center [84, 103] width 81 height 9
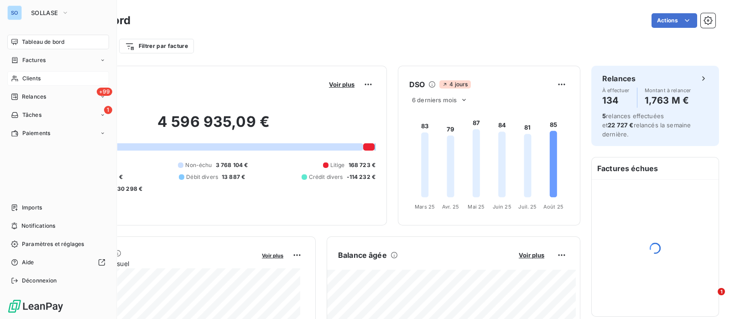
click at [21, 79] on div "Clients" at bounding box center [58, 78] width 102 height 15
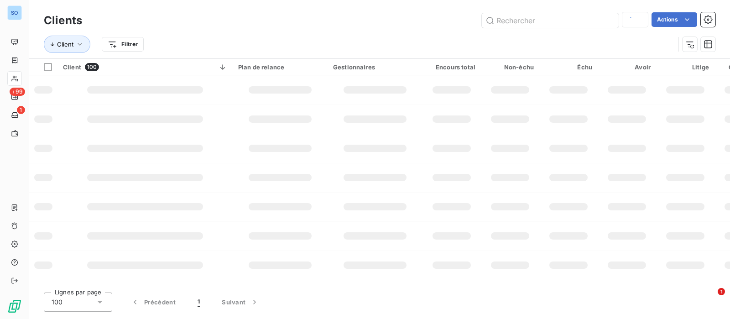
type input "SOGEA SUD"
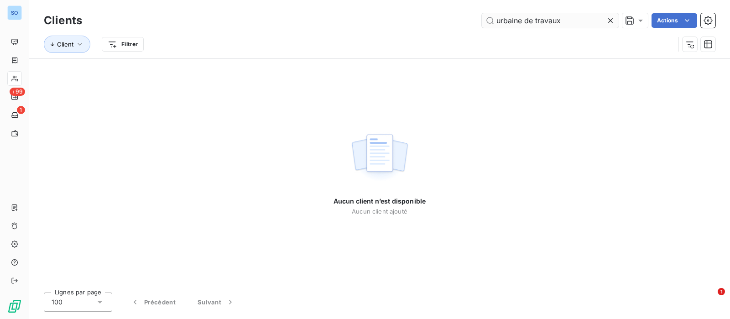
drag, startPoint x: 570, startPoint y: 21, endPoint x: 602, endPoint y: 17, distance: 31.7
click at [526, 21] on input "urbaine de travaux" at bounding box center [550, 20] width 137 height 15
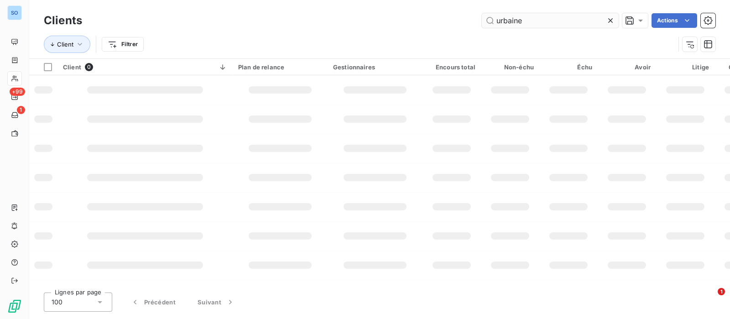
type input "urbaine"
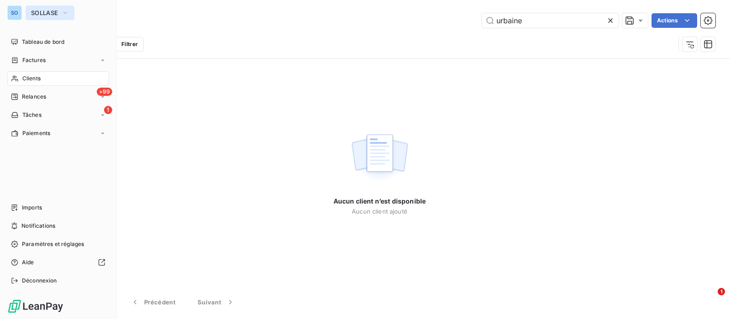
click at [45, 12] on span "SOLLASE" at bounding box center [44, 12] width 27 height 7
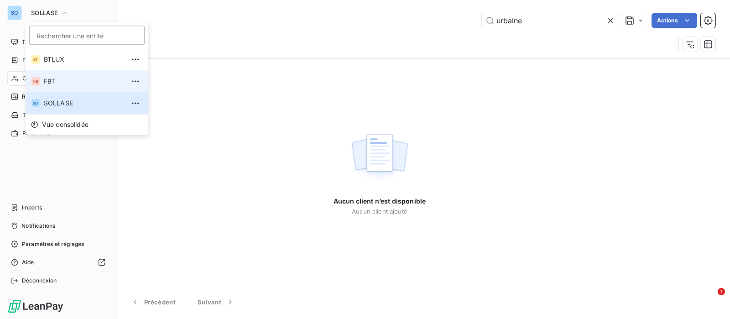
click at [49, 83] on span "FBT" at bounding box center [84, 81] width 81 height 9
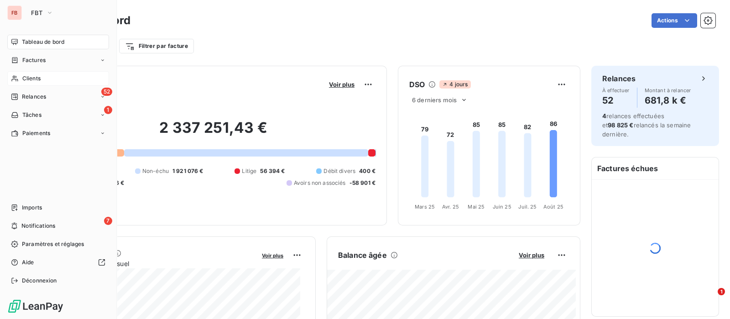
click at [25, 77] on span "Clients" at bounding box center [31, 78] width 18 height 8
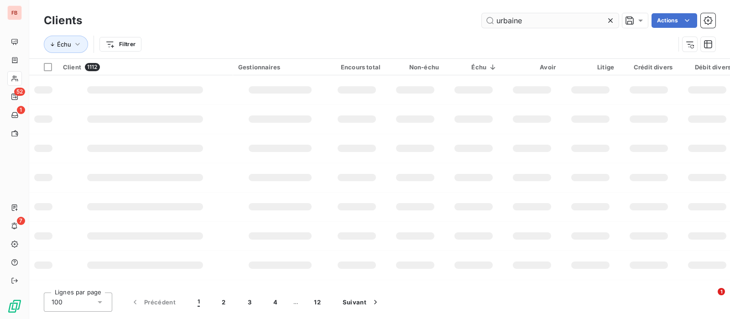
type input "urbaine"
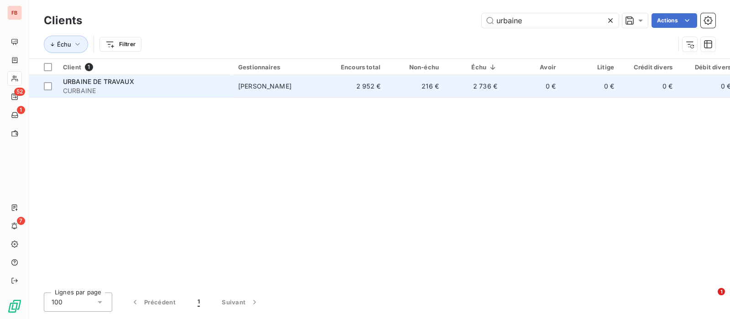
click at [227, 87] on span "CURBAINE" at bounding box center [145, 90] width 164 height 9
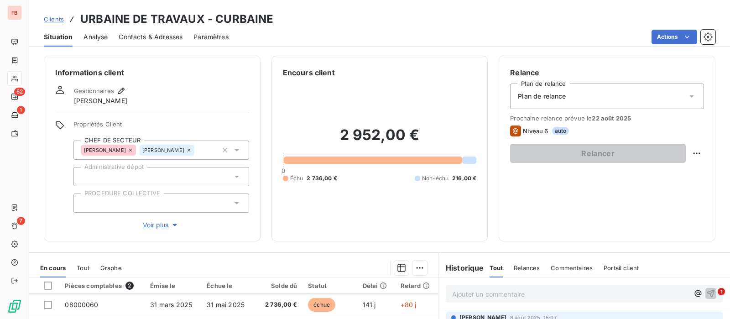
click at [147, 33] on span "Contacts & Adresses" at bounding box center [151, 36] width 64 height 9
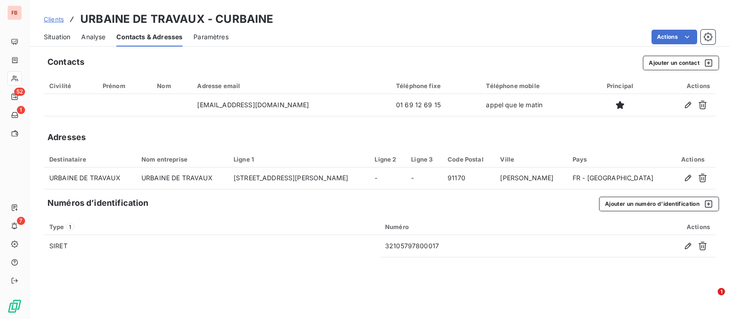
click at [59, 37] on span "Situation" at bounding box center [57, 36] width 26 height 9
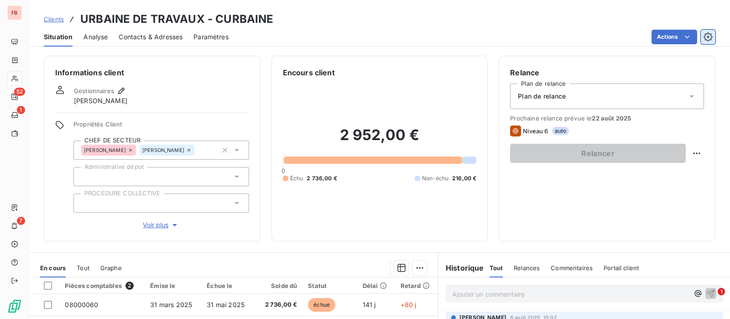
click at [708, 35] on icon "button" at bounding box center [707, 36] width 9 height 9
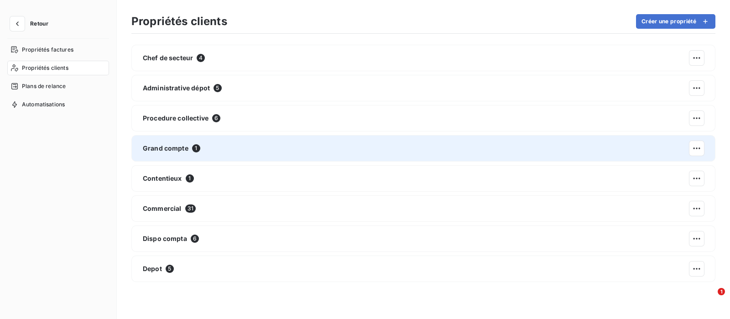
click at [177, 144] on span "Grand compte" at bounding box center [166, 148] width 46 height 9
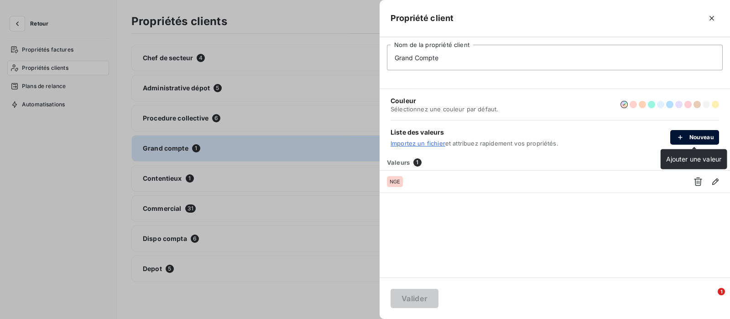
click at [689, 140] on button "Nouveau" at bounding box center [694, 137] width 49 height 15
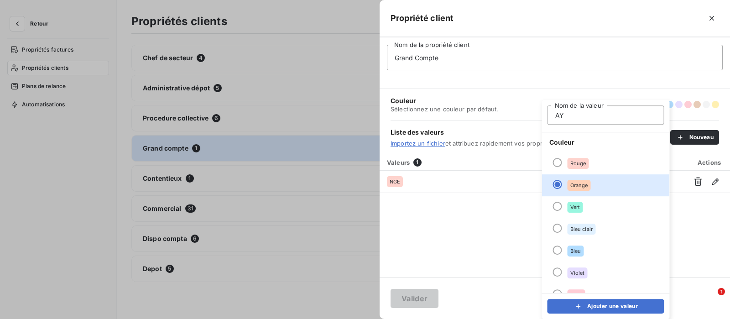
type input "A"
type input "FAYAT"
click at [563, 209] on li "Vert" at bounding box center [606, 207] width 128 height 22
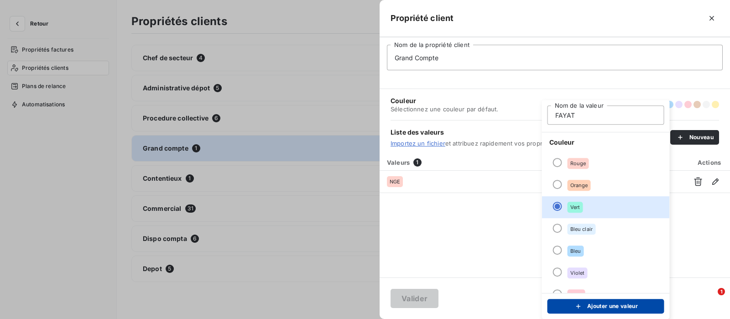
click at [611, 302] on button "Ajouter une valeur" at bounding box center [605, 306] width 117 height 15
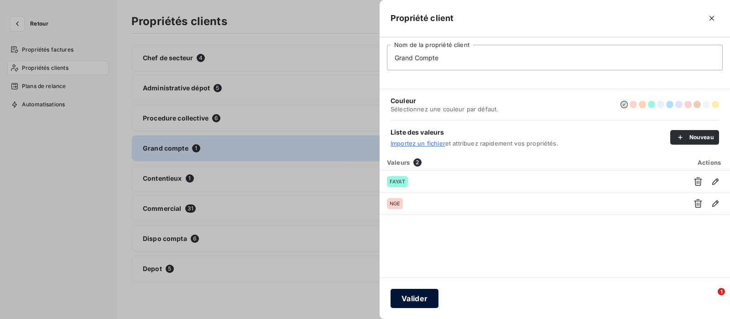
click at [417, 295] on button "Valider" at bounding box center [414, 298] width 48 height 19
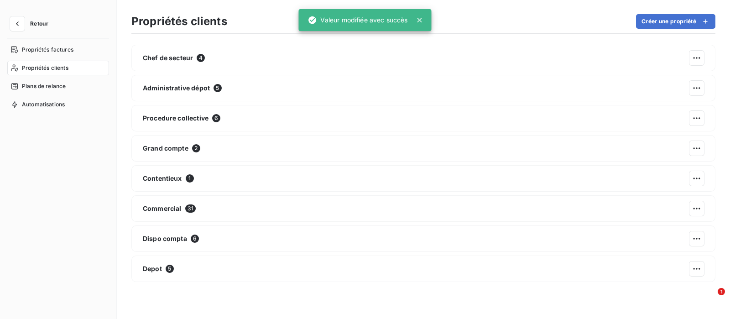
click at [26, 26] on button "Retour" at bounding box center [31, 23] width 48 height 15
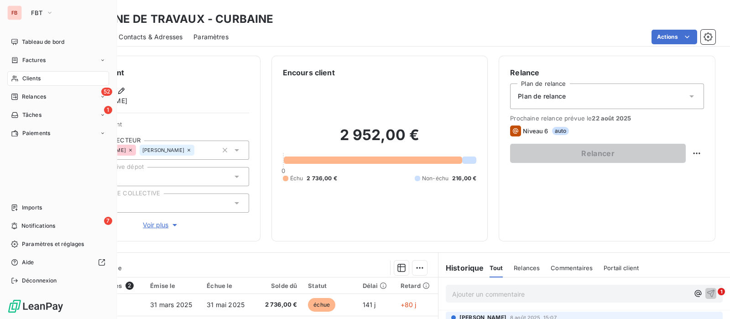
click at [36, 77] on span "Clients" at bounding box center [31, 78] width 18 height 8
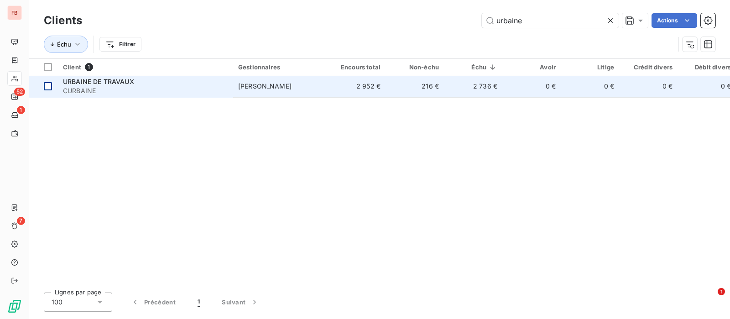
click at [46, 87] on div at bounding box center [48, 86] width 8 height 8
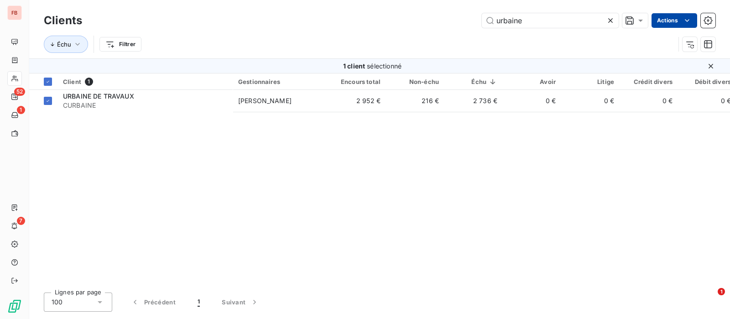
click at [679, 25] on html "FB 52 1 7 Clients urbaine Actions Échu Filtrer 1 client sélectionné Client 1 Ge…" at bounding box center [365, 159] width 730 height 319
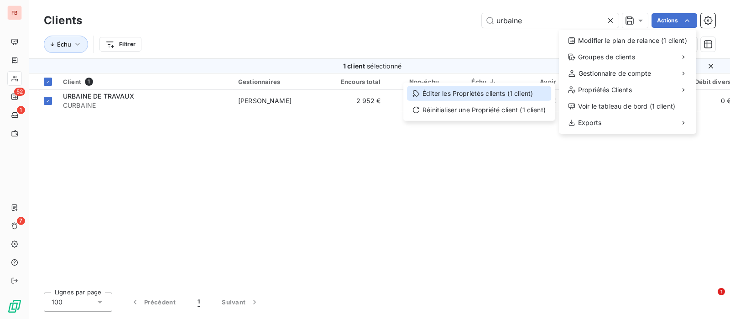
click at [474, 92] on div "Éditer les Propriétés clients (1 client)" at bounding box center [479, 93] width 144 height 15
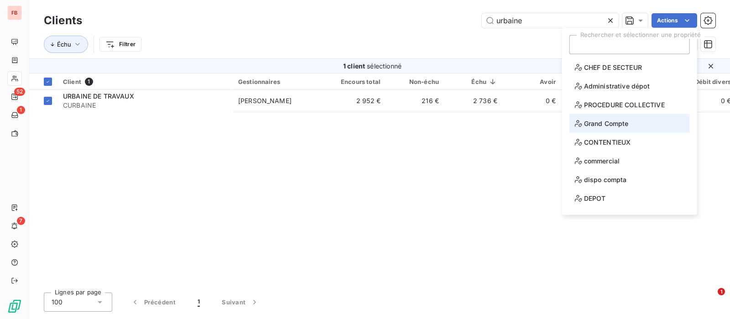
click at [616, 120] on span "Grand Compte" at bounding box center [602, 123] width 54 height 11
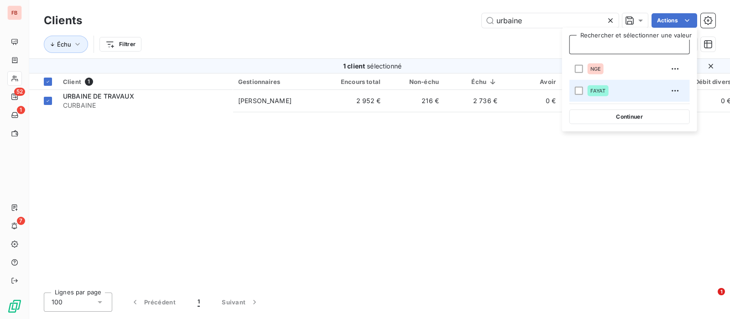
click at [622, 89] on div "FAYAT" at bounding box center [635, 90] width 95 height 15
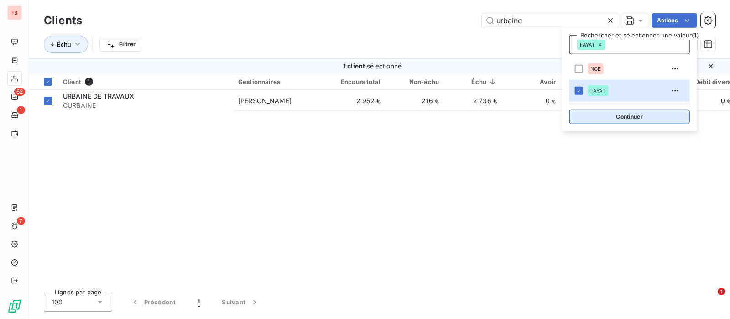
click at [645, 116] on button "Continuer" at bounding box center [629, 116] width 120 height 15
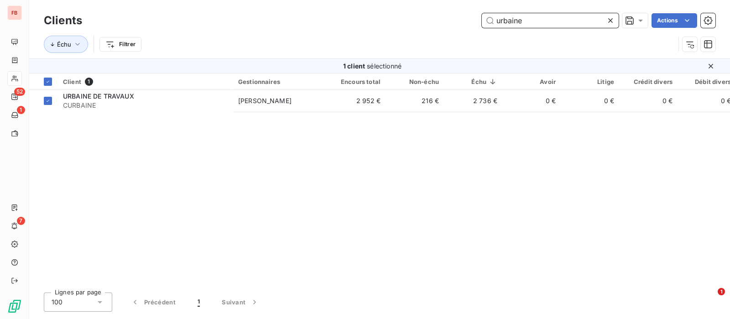
drag, startPoint x: 539, startPoint y: 15, endPoint x: 391, endPoint y: 10, distance: 148.3
click at [391, 10] on div "Clients urbaine Actions Échu Filtrer" at bounding box center [379, 29] width 701 height 58
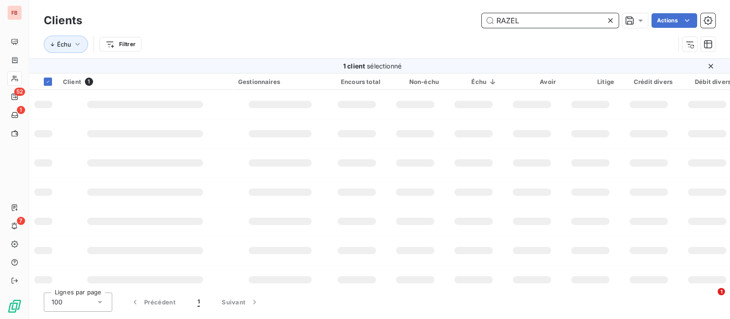
type input "RAZEL"
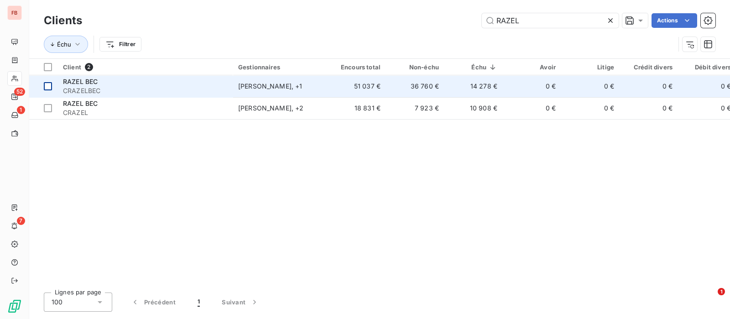
click at [48, 87] on div at bounding box center [48, 86] width 8 height 8
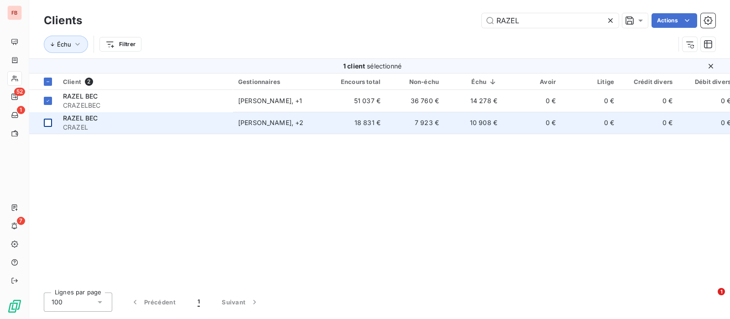
click at [47, 123] on div at bounding box center [48, 123] width 8 height 8
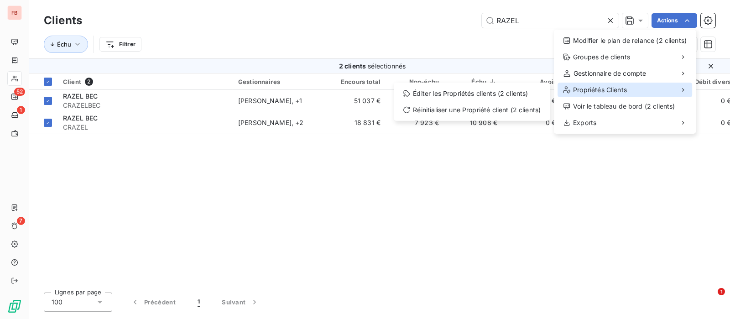
click at [614, 88] on span "Propriétés Clients" at bounding box center [600, 89] width 54 height 9
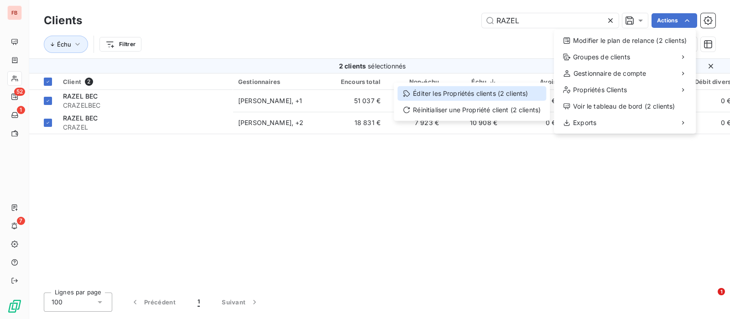
click at [479, 90] on div "Éditer les Propriétés clients (2 clients)" at bounding box center [471, 93] width 149 height 15
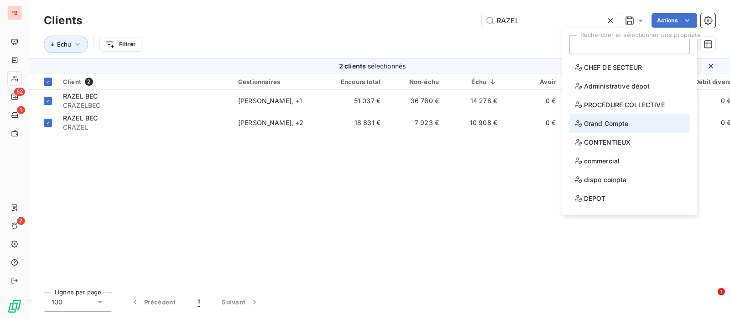
click at [613, 117] on li "Grand Compte" at bounding box center [629, 123] width 120 height 19
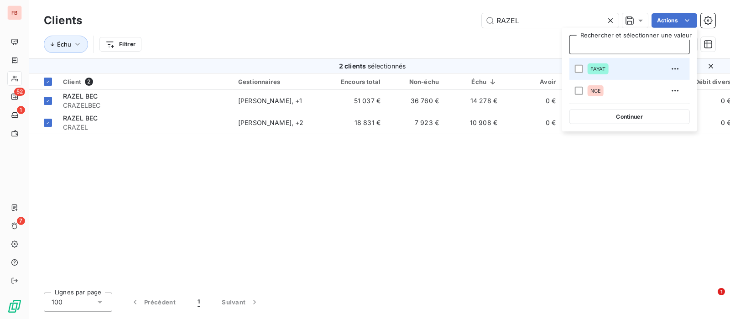
click at [608, 66] on div "FAYAT" at bounding box center [635, 69] width 95 height 15
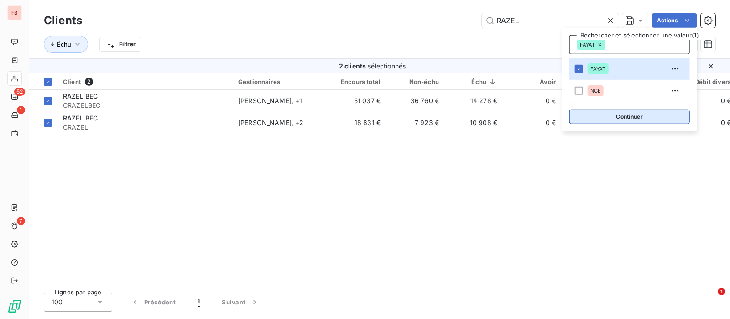
click at [626, 114] on button "Continuer" at bounding box center [629, 116] width 120 height 15
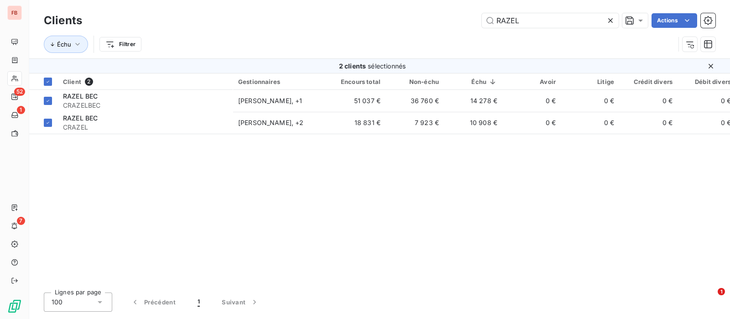
click at [613, 19] on icon at bounding box center [610, 20] width 9 height 9
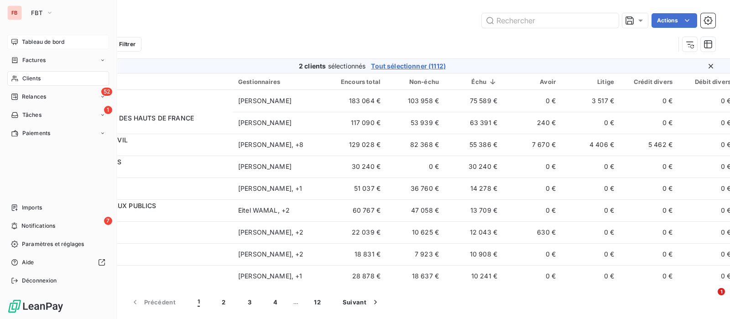
click at [31, 40] on span "Tableau de bord" at bounding box center [43, 42] width 42 height 8
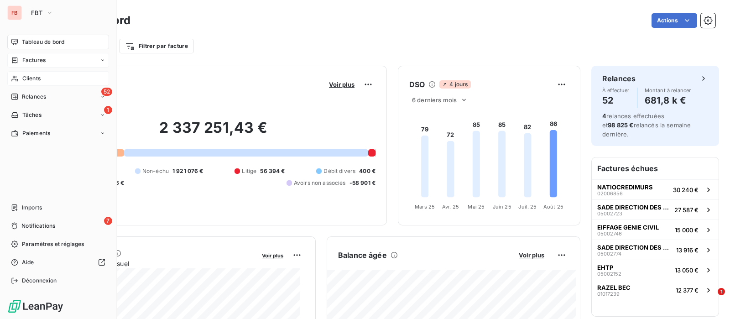
click at [24, 61] on span "Factures" at bounding box center [33, 60] width 23 height 8
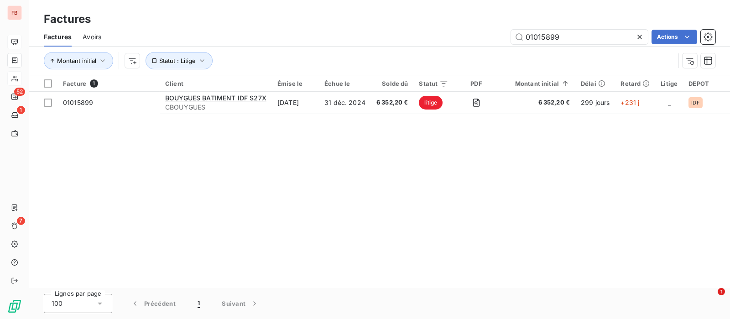
drag, startPoint x: 641, startPoint y: 35, endPoint x: 484, endPoint y: 10, distance: 159.4
click at [640, 36] on icon at bounding box center [639, 36] width 9 height 9
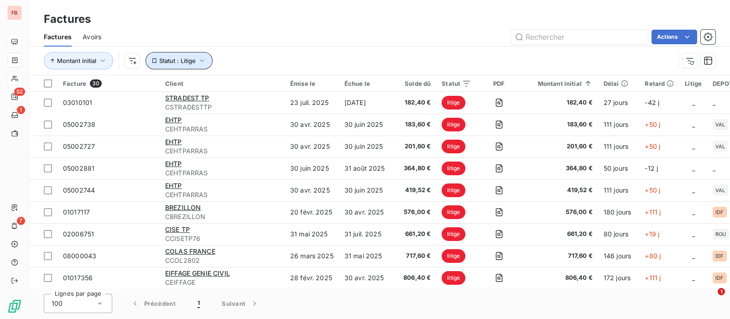
click at [204, 63] on icon "button" at bounding box center [202, 60] width 9 height 9
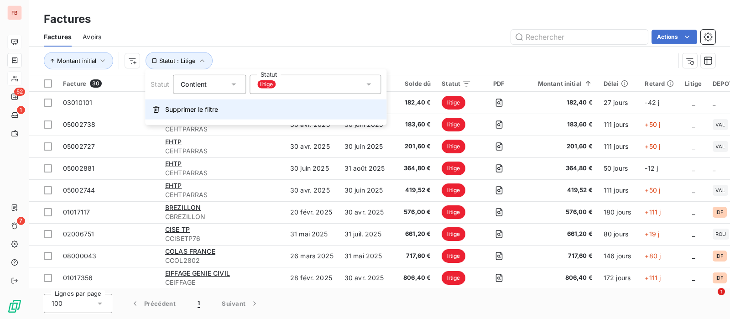
click at [161, 107] on button "Supprimer le filtre" at bounding box center [265, 109] width 241 height 20
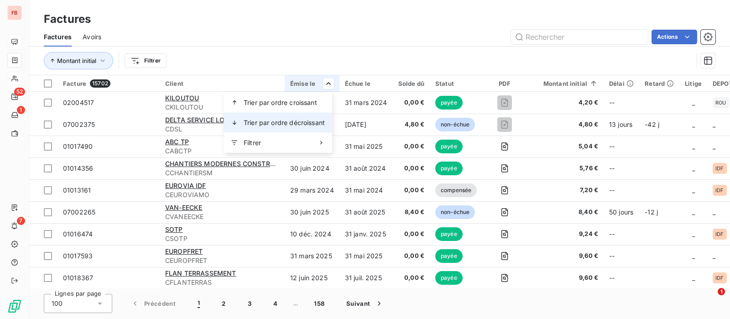
click at [305, 120] on span "Trier par ordre décroissant" at bounding box center [284, 122] width 81 height 9
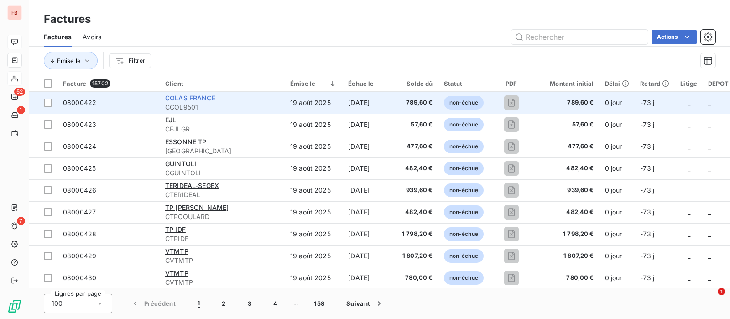
click at [206, 100] on span "COLAS FRANCE" at bounding box center [190, 98] width 50 height 8
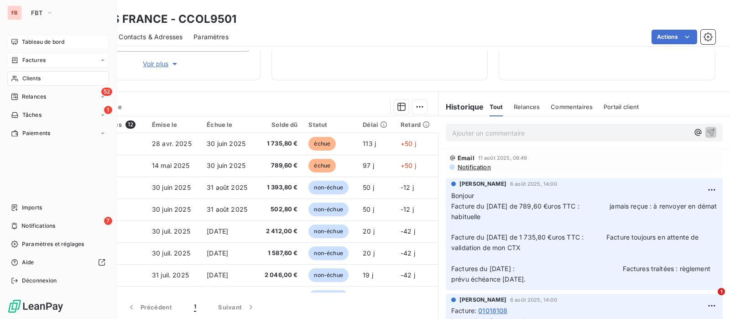
click at [24, 40] on span "Tableau de bord" at bounding box center [43, 42] width 42 height 8
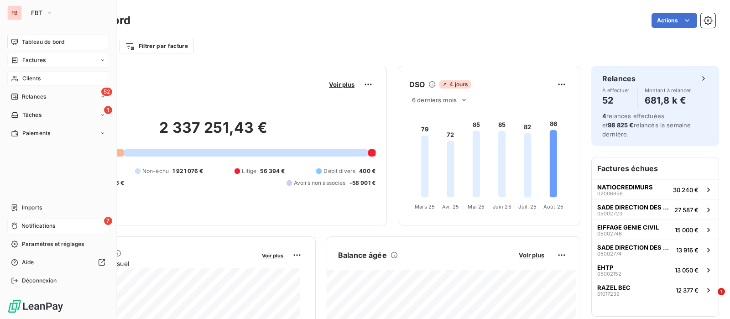
click at [54, 225] on span "Notifications" at bounding box center [38, 226] width 34 height 8
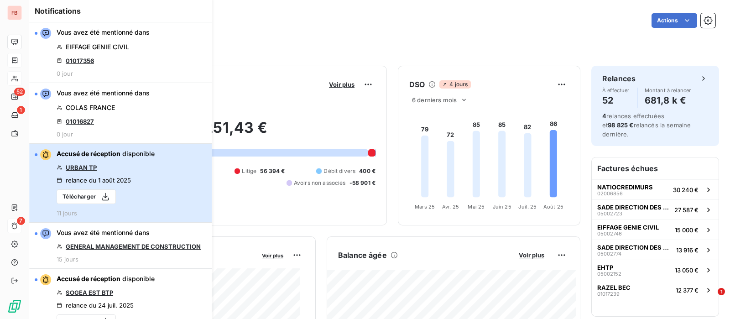
click at [154, 169] on button "Accusé de réception disponible URBAN TP relance du [DATE] Télécharger 11 jours" at bounding box center [120, 183] width 182 height 79
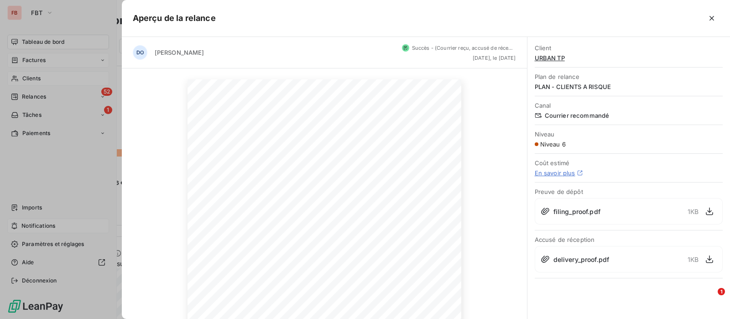
click at [551, 57] on span "URBAN TP" at bounding box center [629, 57] width 188 height 7
click at [711, 22] on icon "button" at bounding box center [711, 18] width 9 height 9
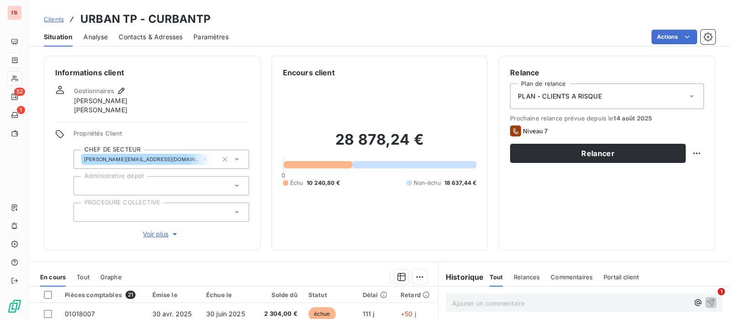
click at [159, 32] on span "Contacts & Adresses" at bounding box center [151, 36] width 64 height 9
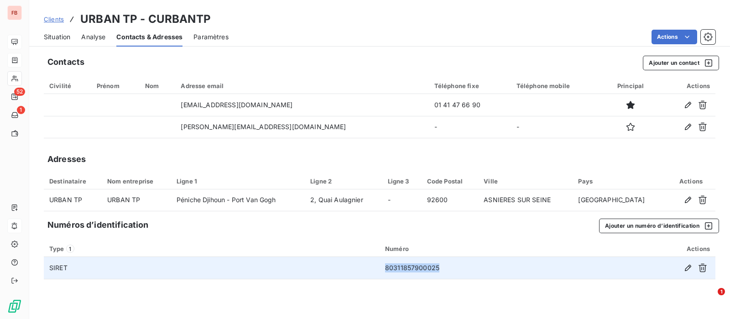
drag, startPoint x: 382, startPoint y: 265, endPoint x: 473, endPoint y: 273, distance: 91.1
click at [473, 273] on td "80311857900025" at bounding box center [484, 268] width 208 height 22
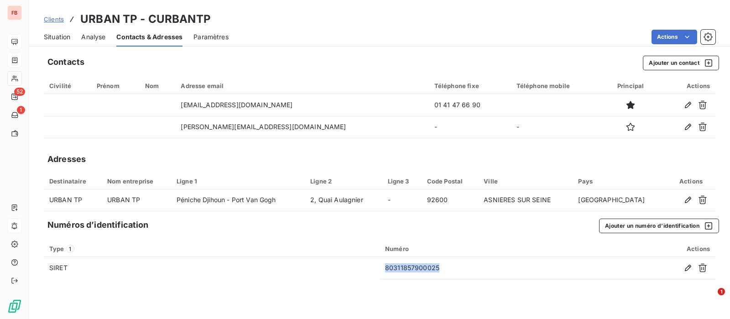
copy td "80311857900025"
